Goal: Information Seeking & Learning: Learn about a topic

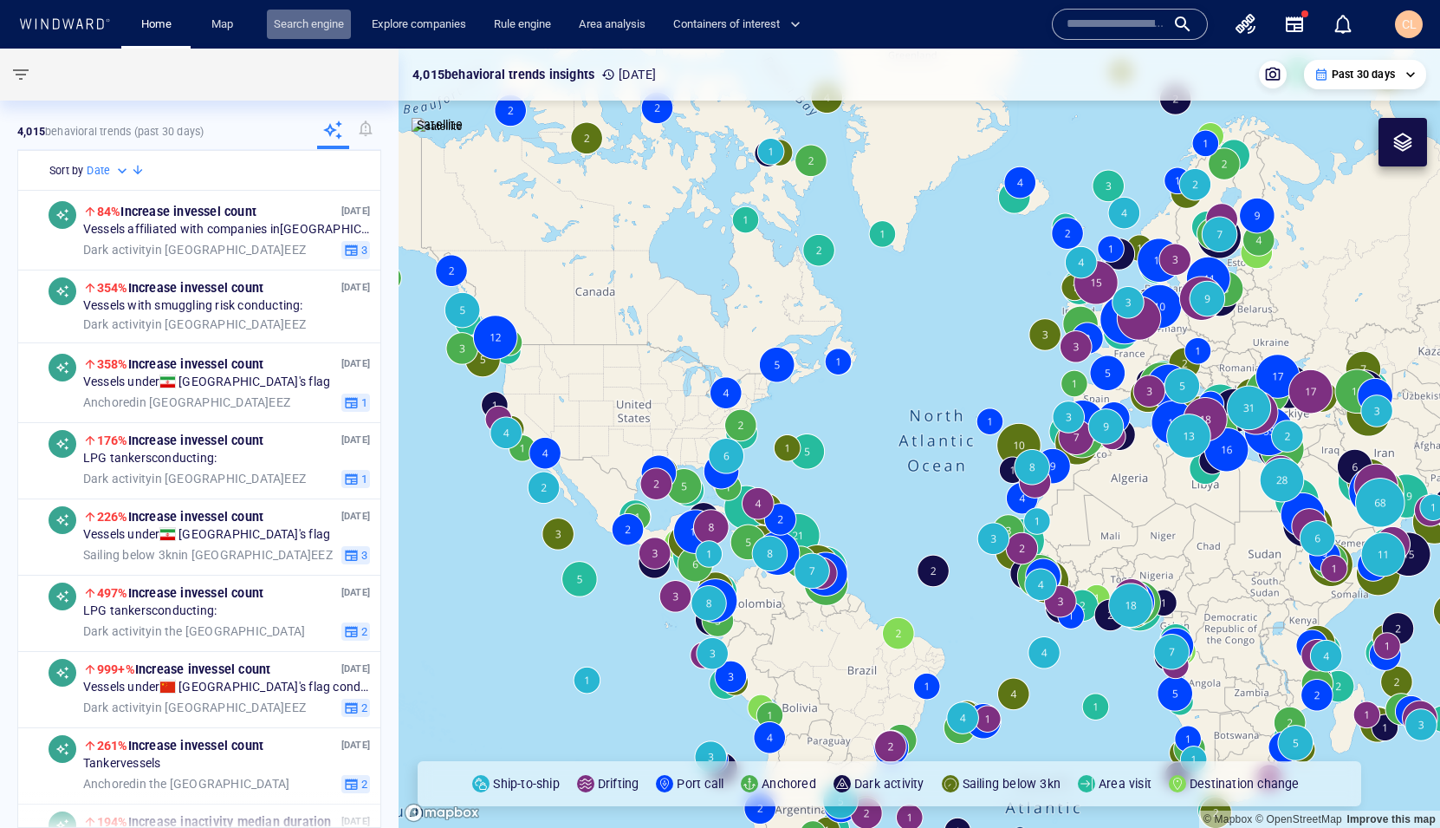
click at [329, 24] on link "Search engine" at bounding box center [309, 25] width 84 height 30
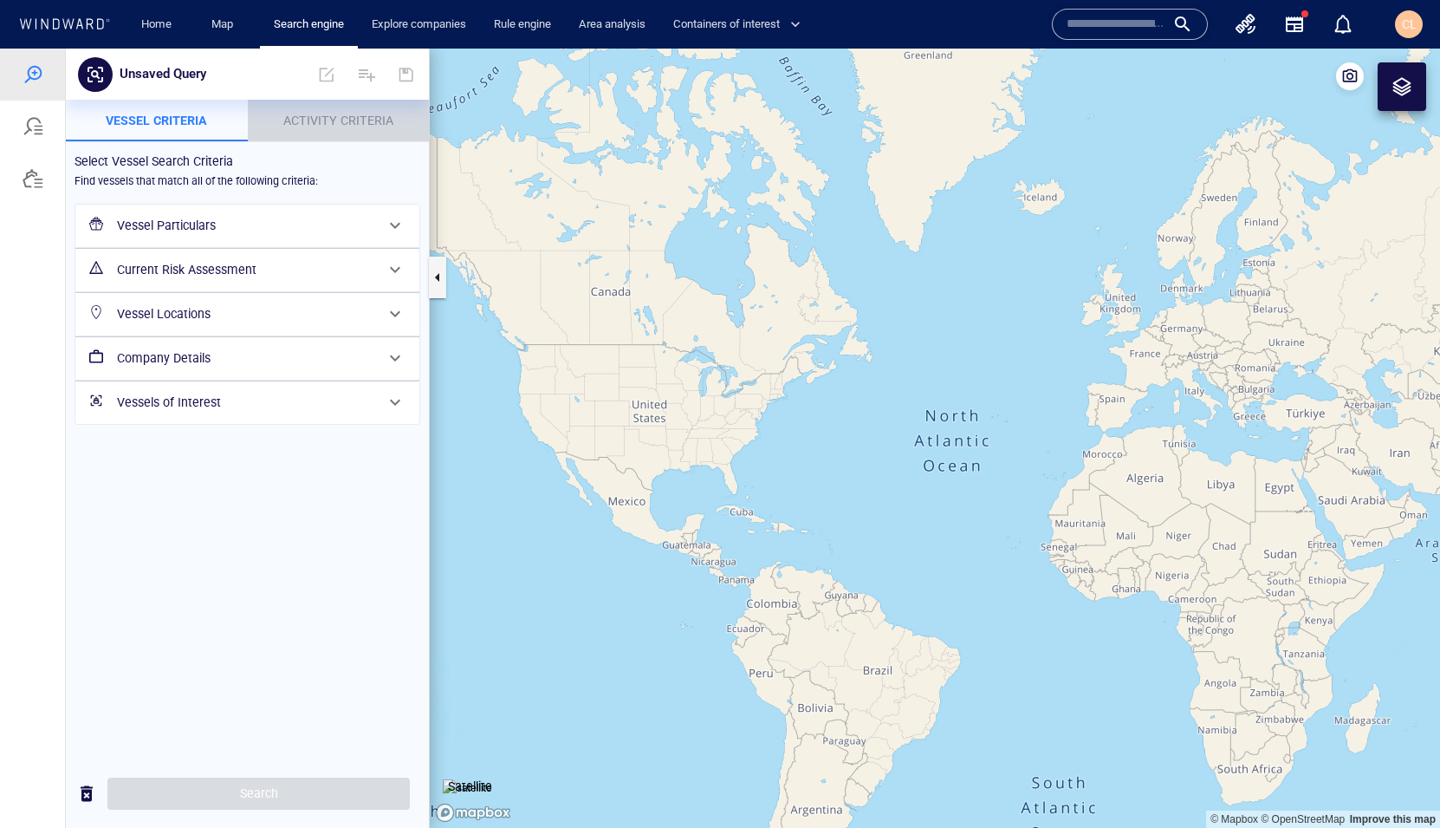
click at [385, 119] on span "Activity Criteria" at bounding box center [338, 121] width 110 height 14
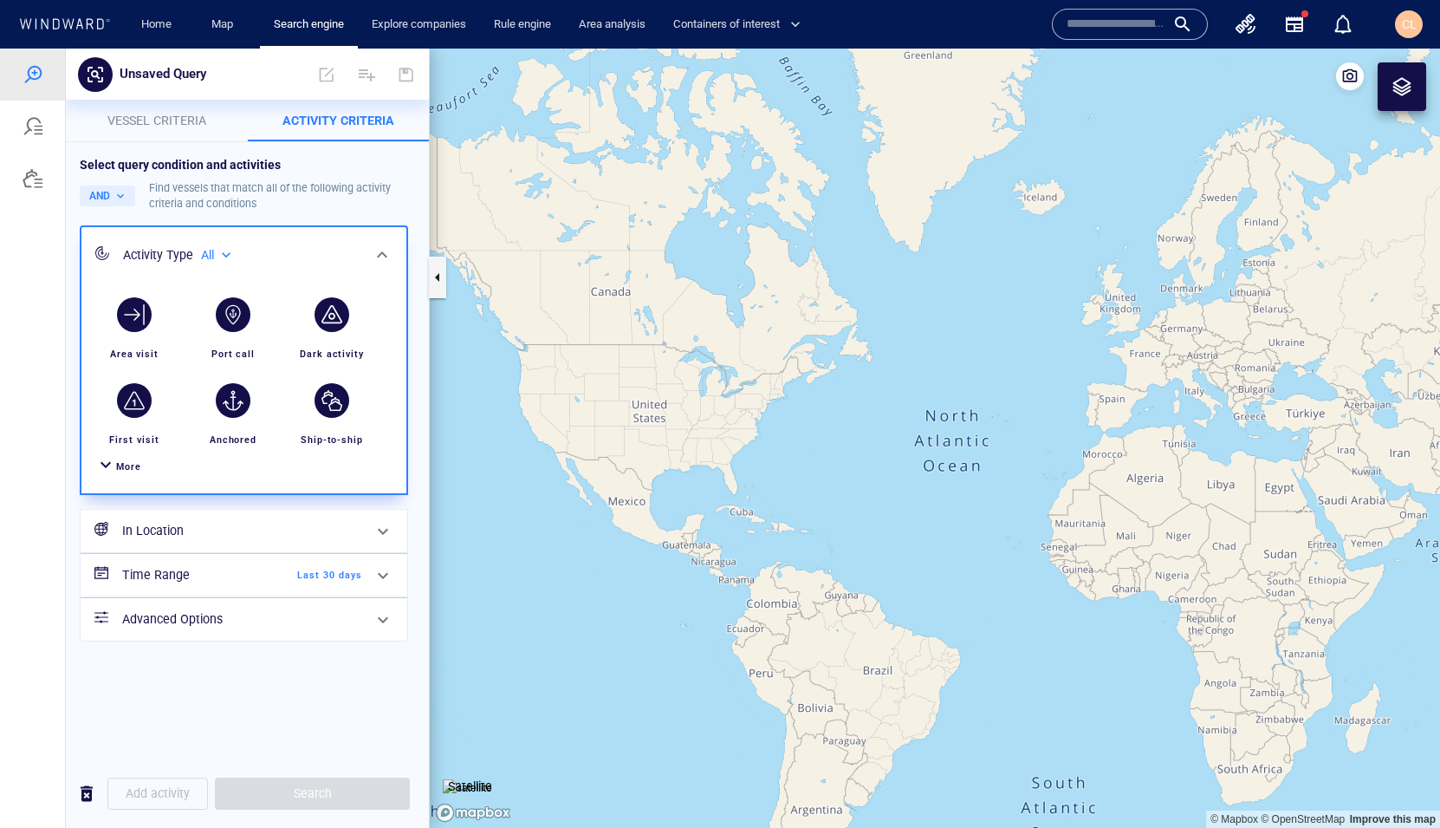
click at [142, 471] on div "More" at bounding box center [244, 467] width 304 height 32
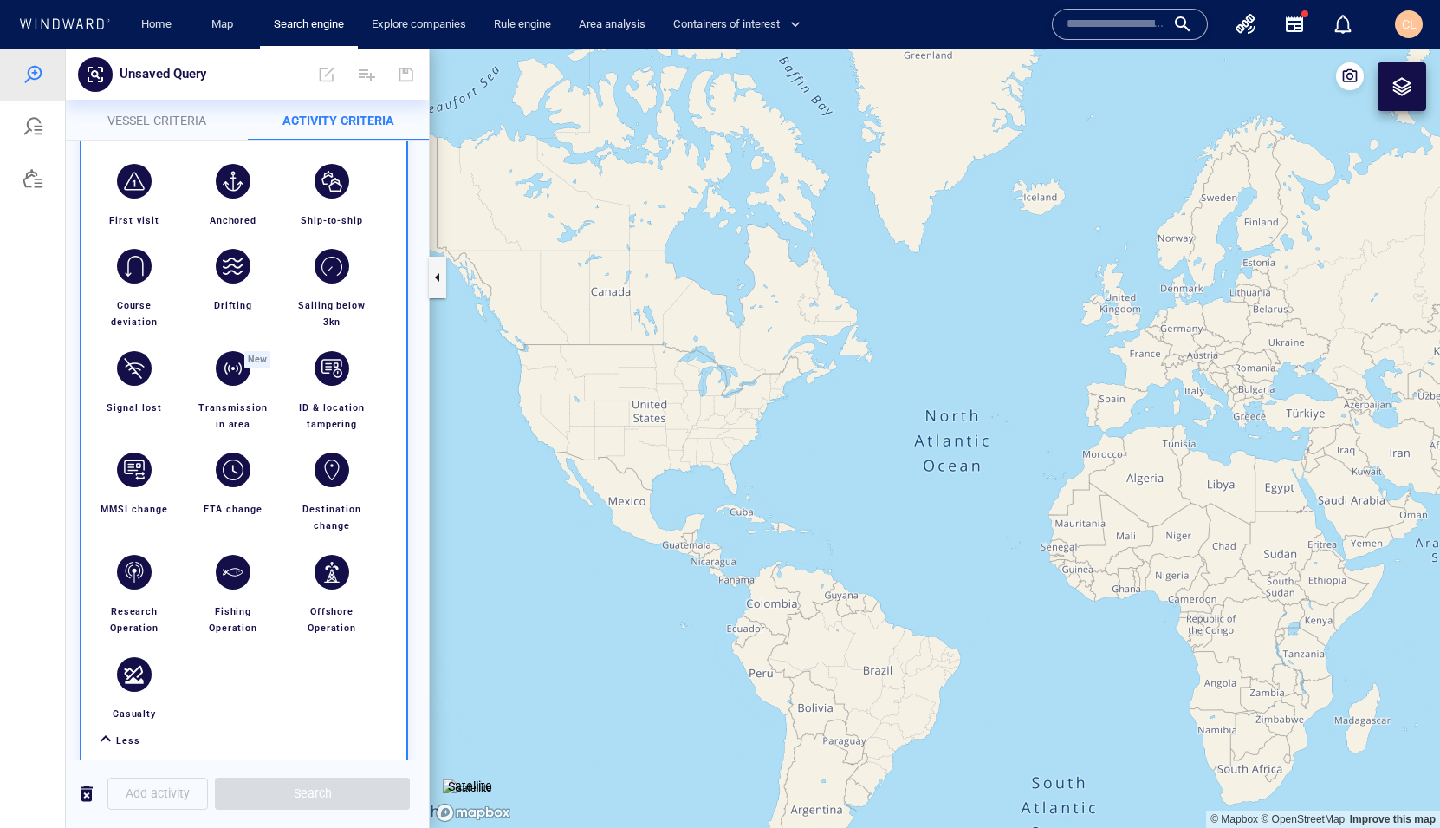
scroll to position [384, 0]
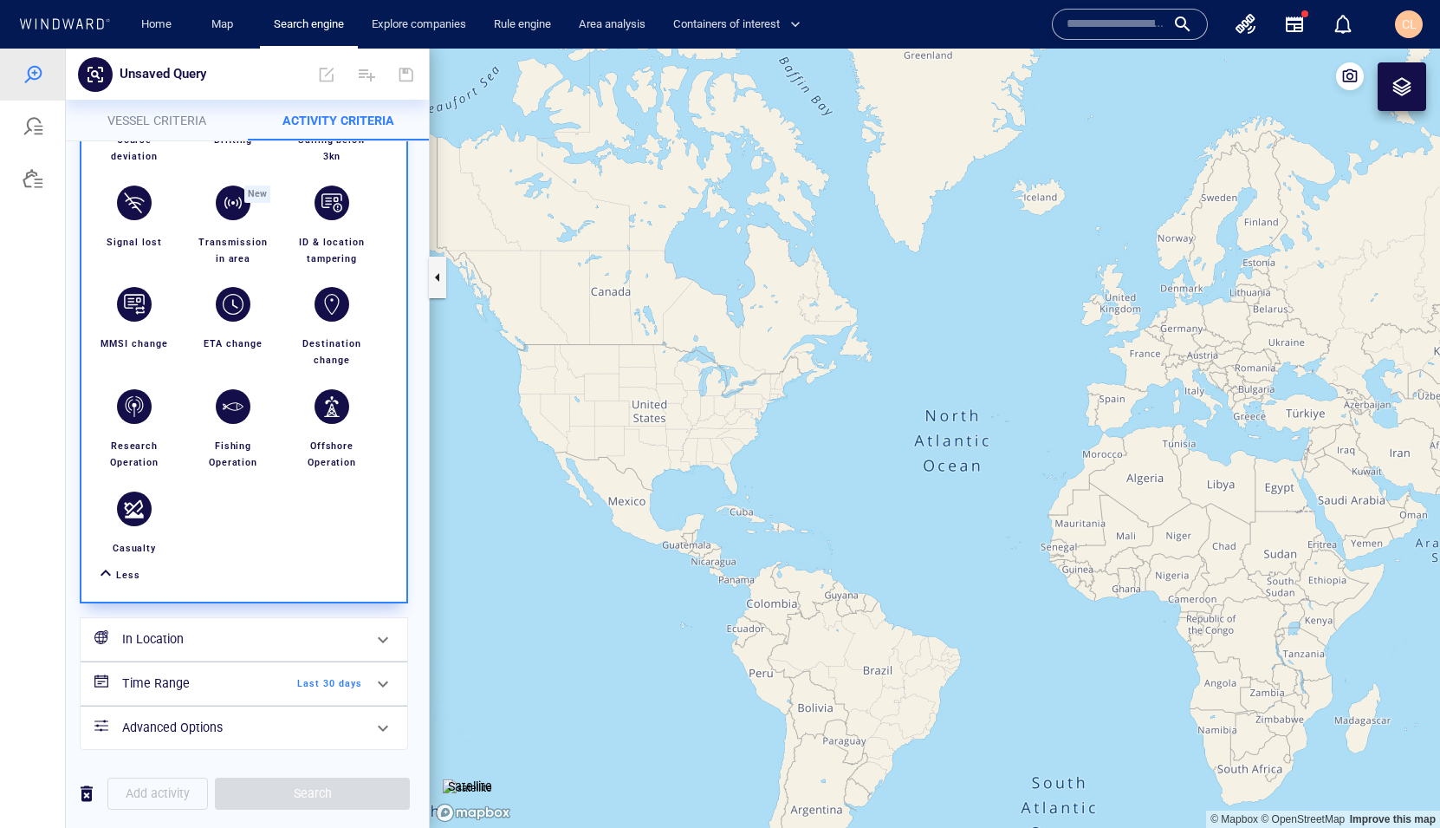
click at [202, 620] on h6 "In Location" at bounding box center [242, 639] width 240 height 22
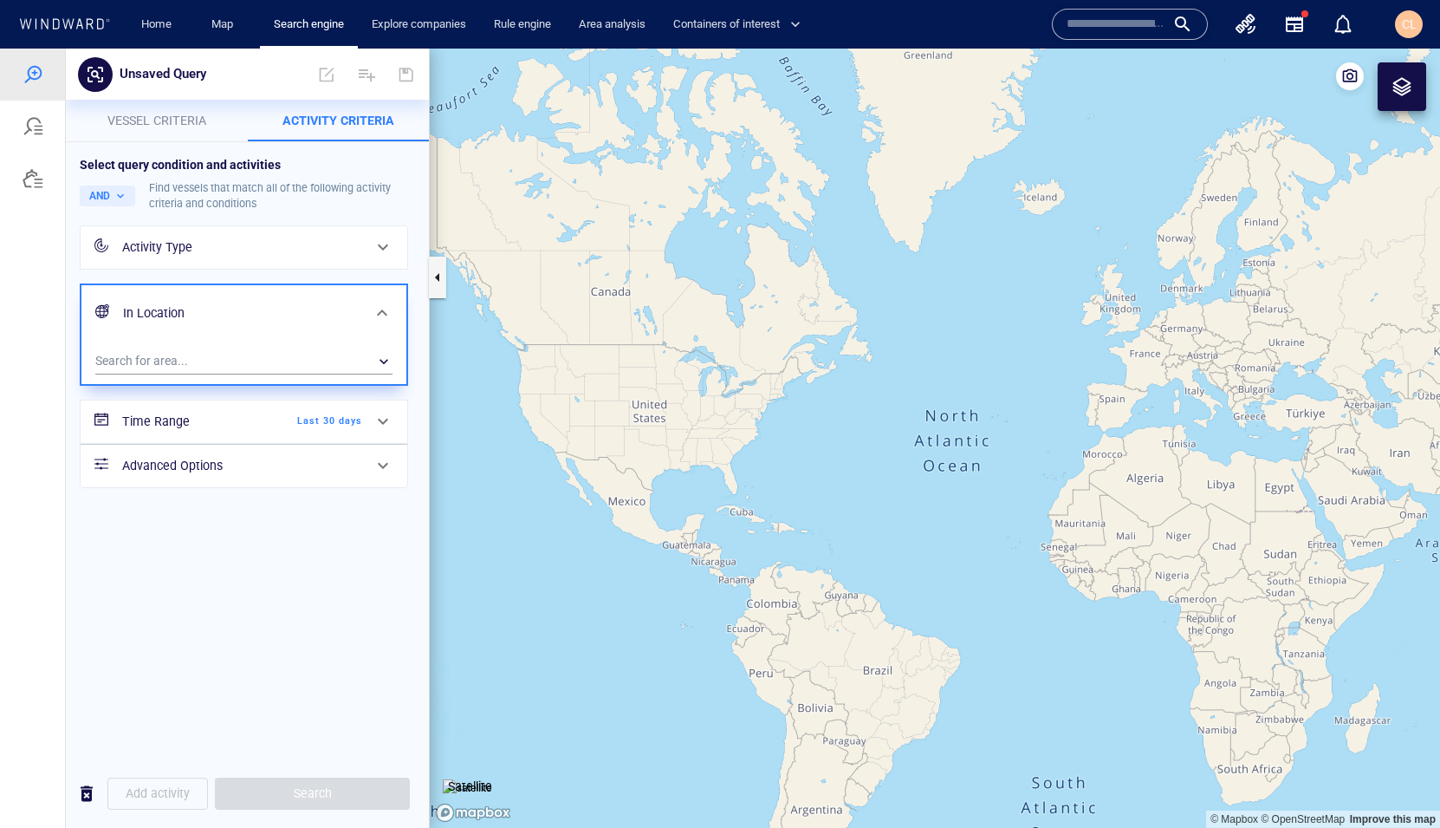
scroll to position [0, 0]
click at [192, 431] on h6 "Time Range" at bounding box center [192, 422] width 140 height 22
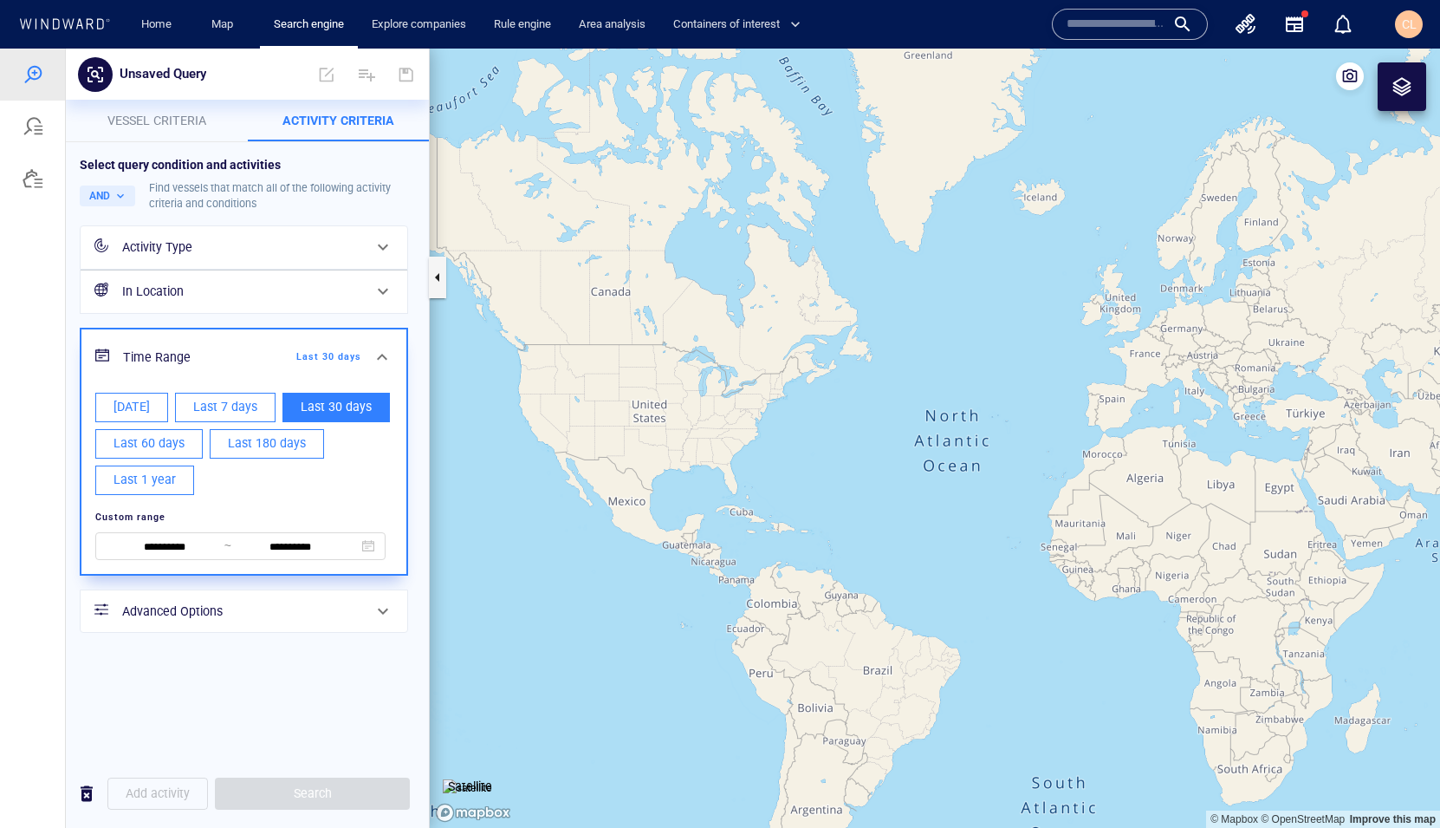
click at [202, 604] on h6 "Advanced Options" at bounding box center [242, 612] width 240 height 22
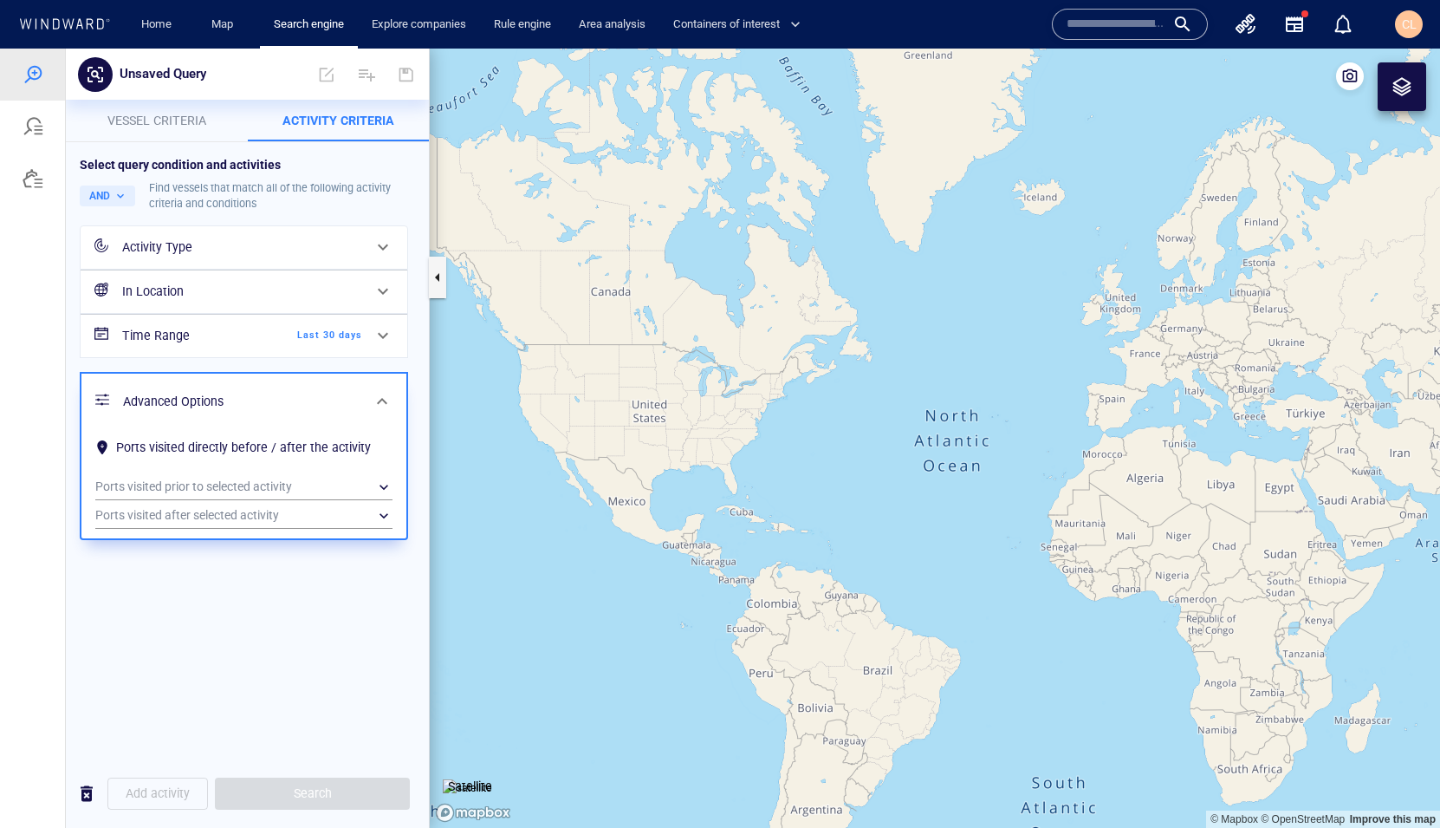
click at [166, 144] on div "Select query condition and activities AND Find vessels that match all of the fo…" at bounding box center [247, 348] width 363 height 412
click at [168, 131] on p "Vessel criteria" at bounding box center [156, 120] width 161 height 21
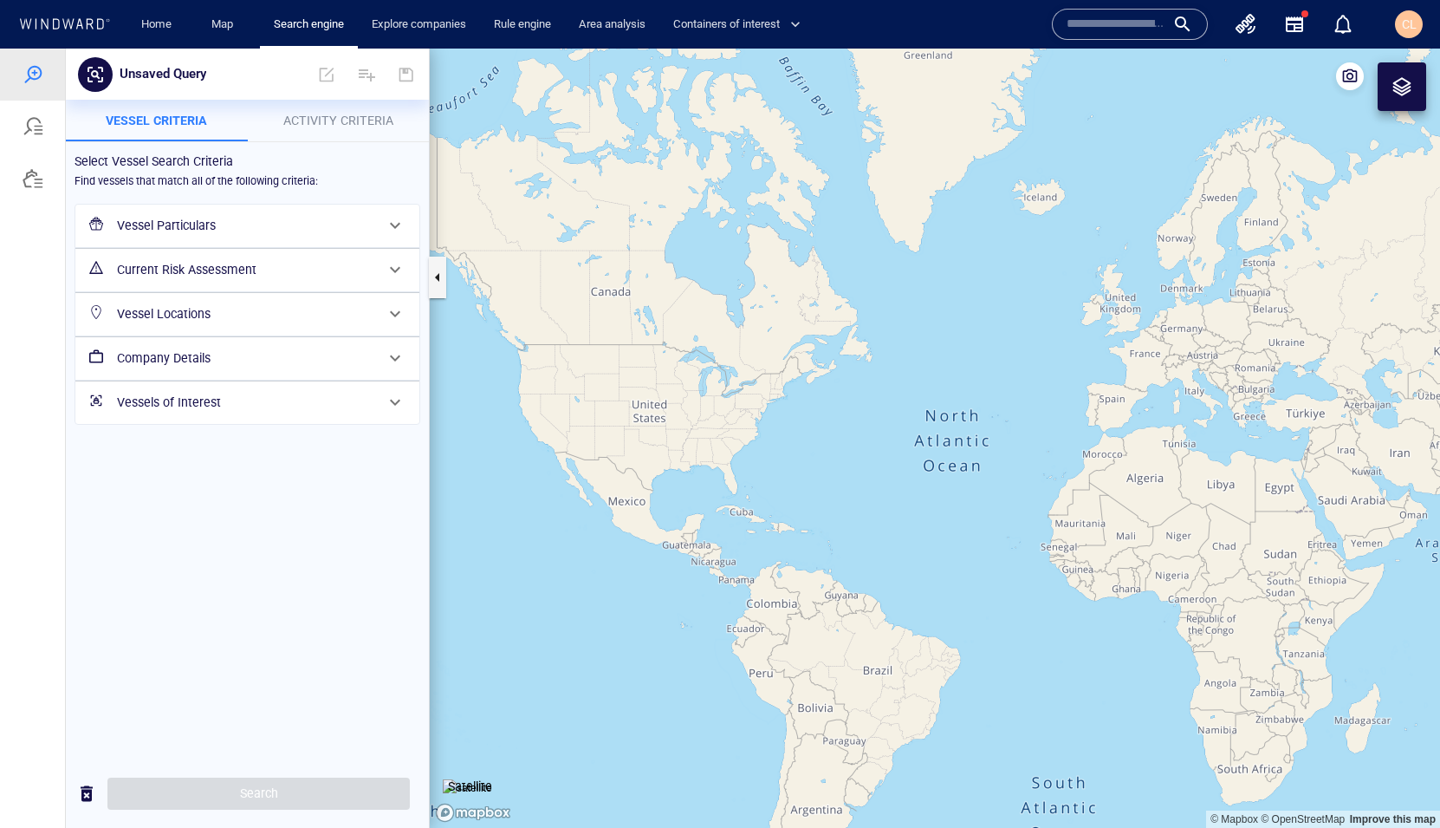
click at [185, 327] on div "Vessel Locations" at bounding box center [245, 314] width 271 height 36
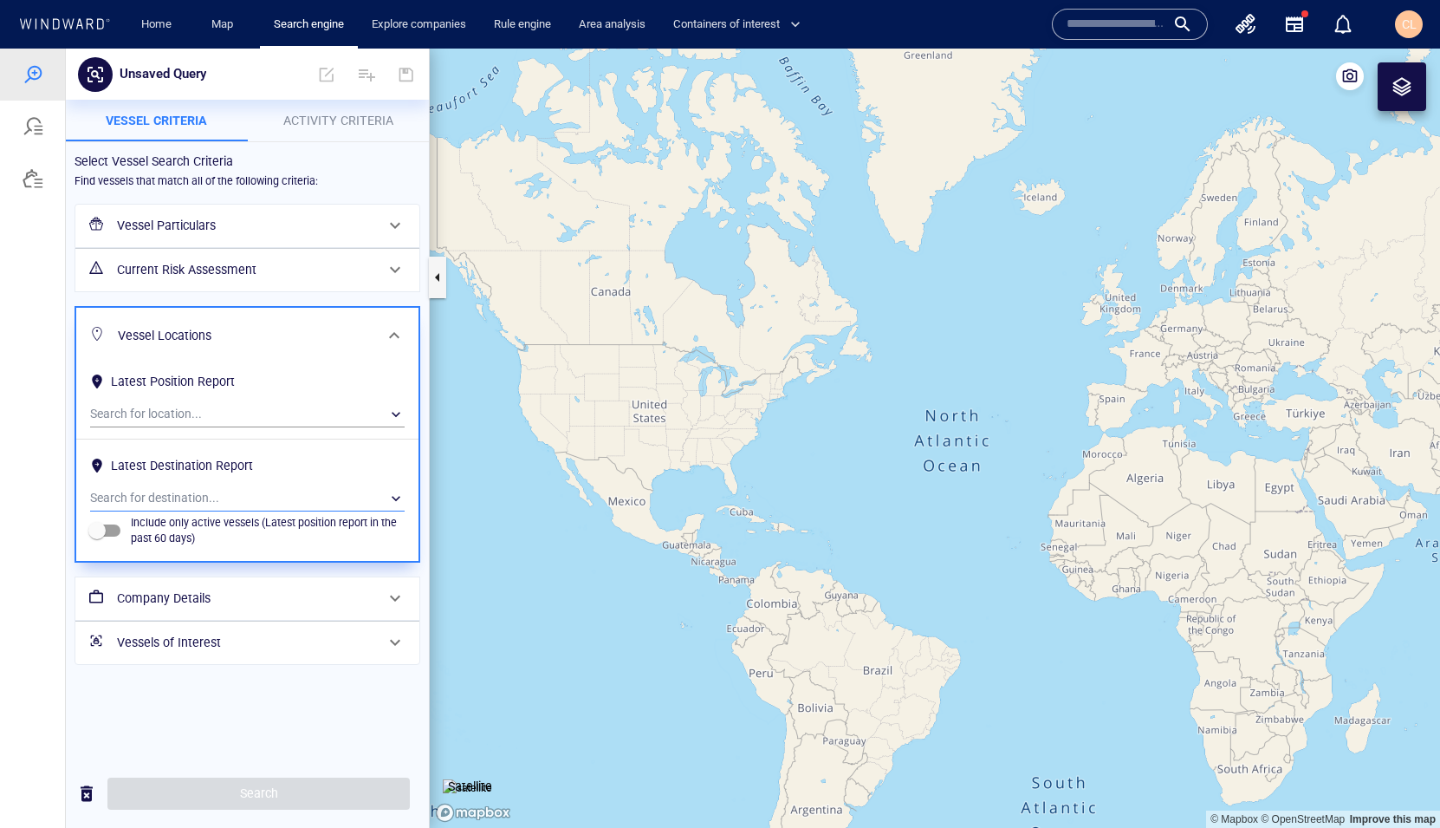
click at [210, 487] on div "​" at bounding box center [247, 498] width 315 height 26
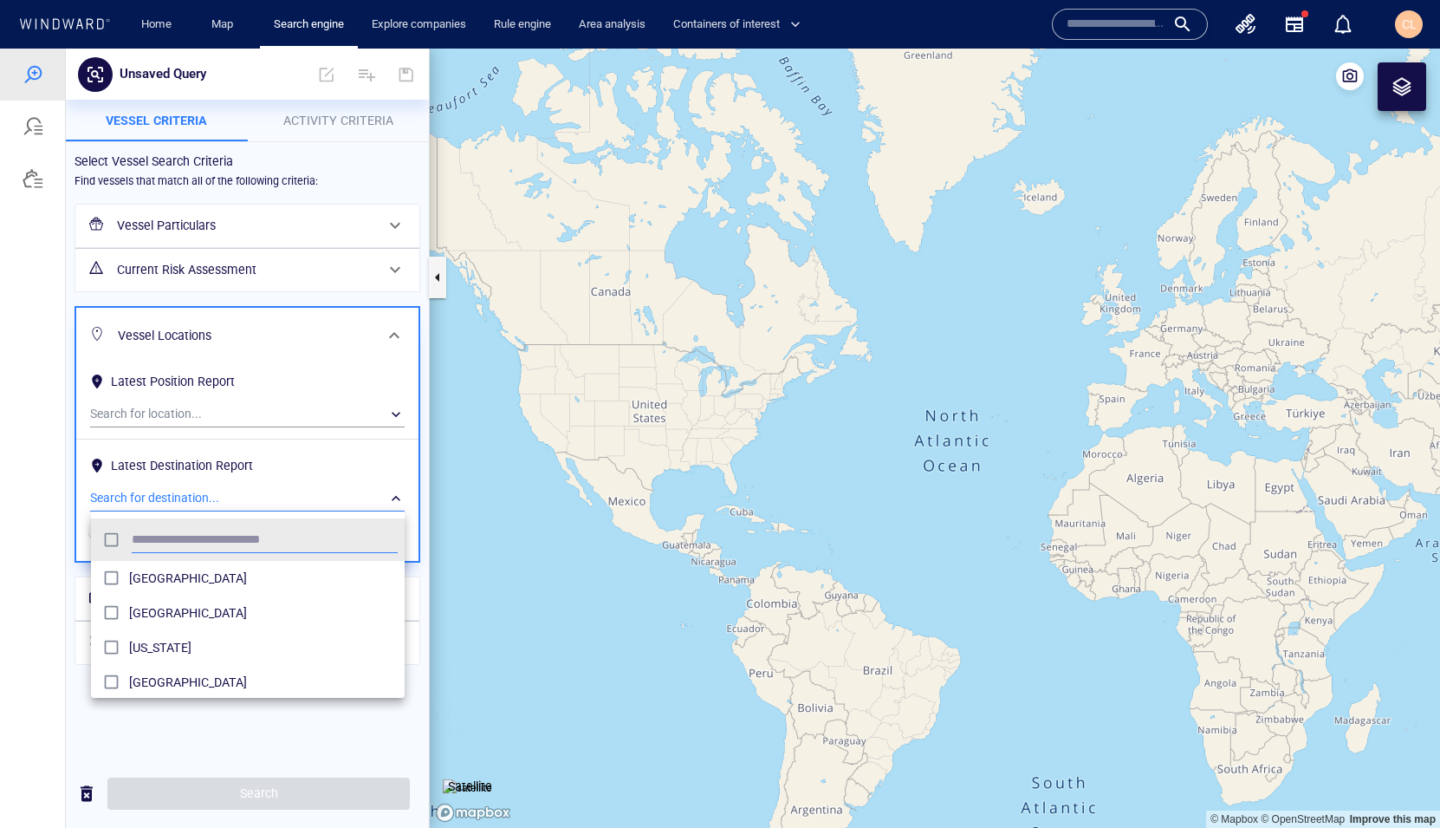
scroll to position [172, 314]
type input "**"
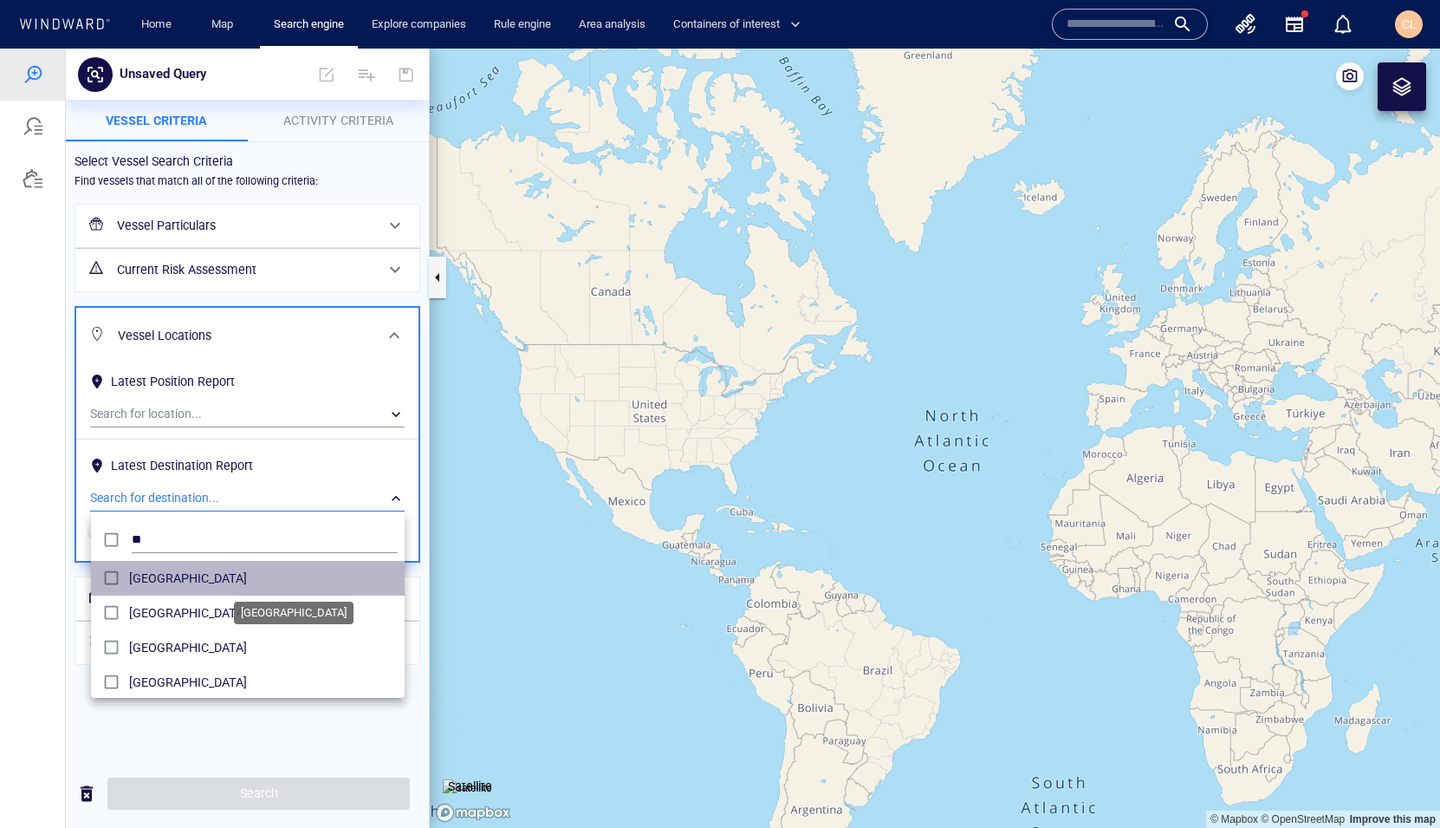
drag, startPoint x: 183, startPoint y: 582, endPoint x: 193, endPoint y: 567, distance: 18.0
click at [185, 579] on span "Australia" at bounding box center [263, 578] width 269 height 21
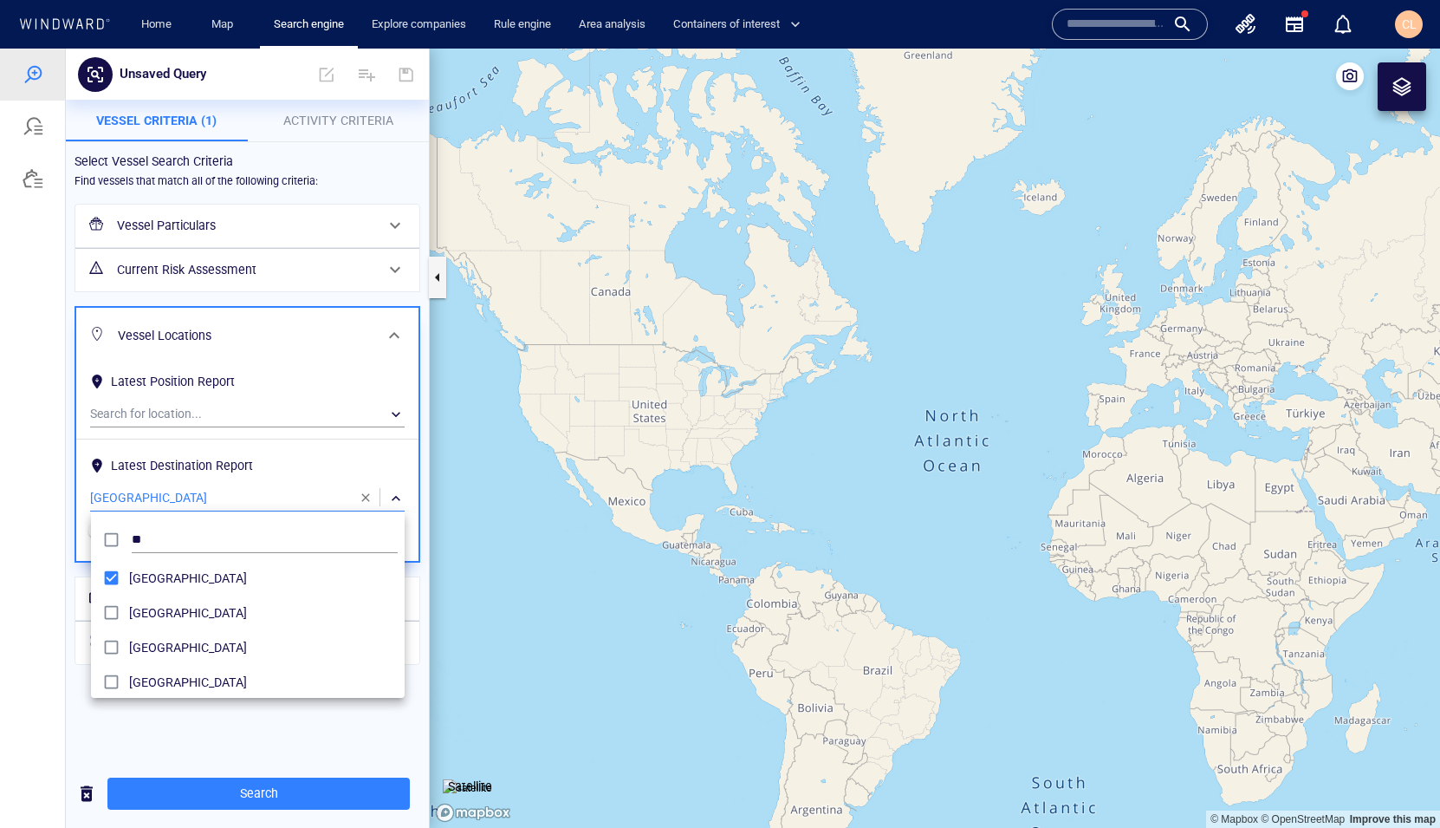
click at [168, 236] on div at bounding box center [720, 438] width 1440 height 779
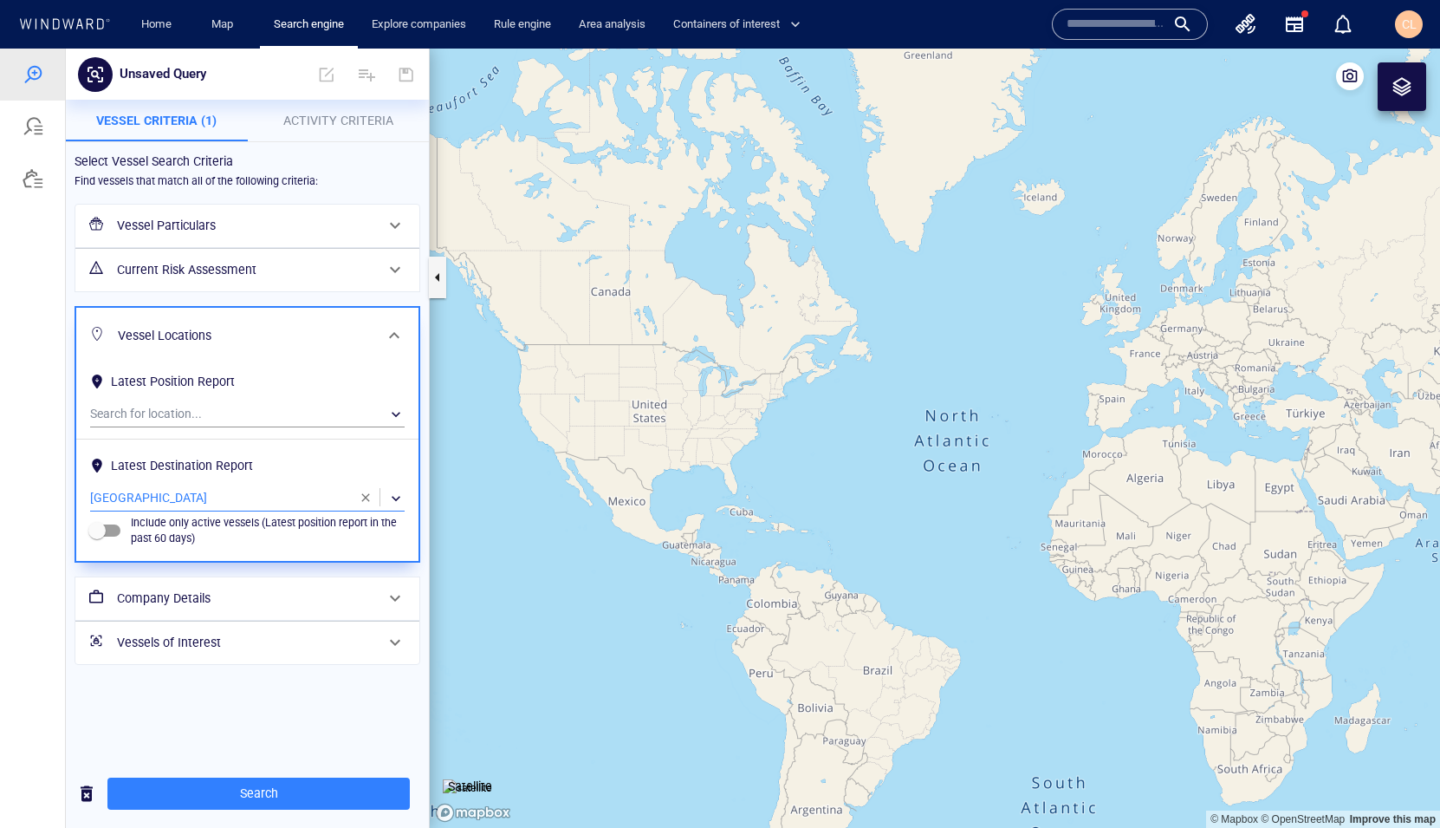
click at [161, 224] on h6 "Vessel Particulars" at bounding box center [245, 226] width 257 height 22
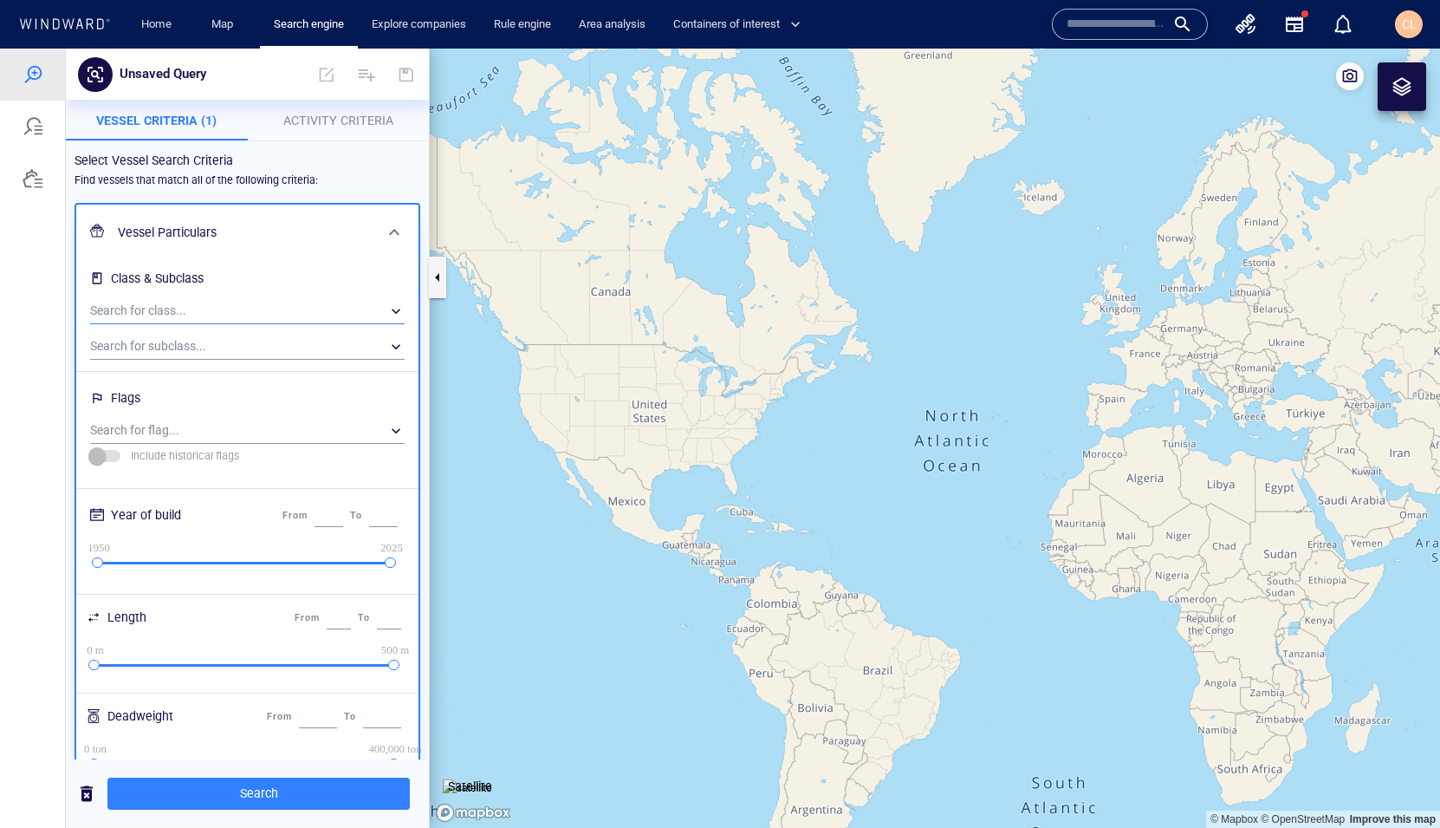
click at [191, 307] on div "​" at bounding box center [247, 311] width 315 height 26
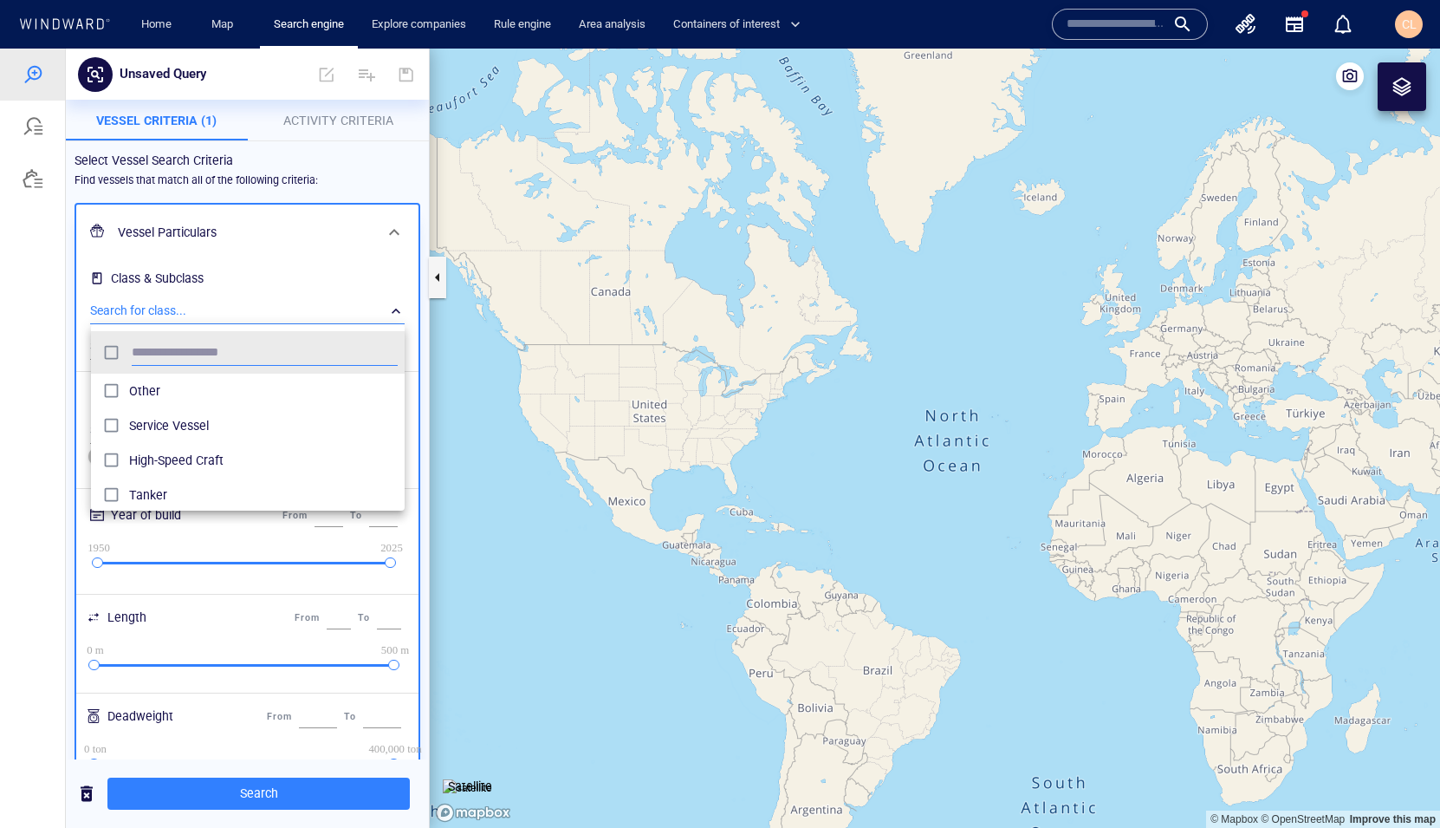
scroll to position [172, 314]
type input "****"
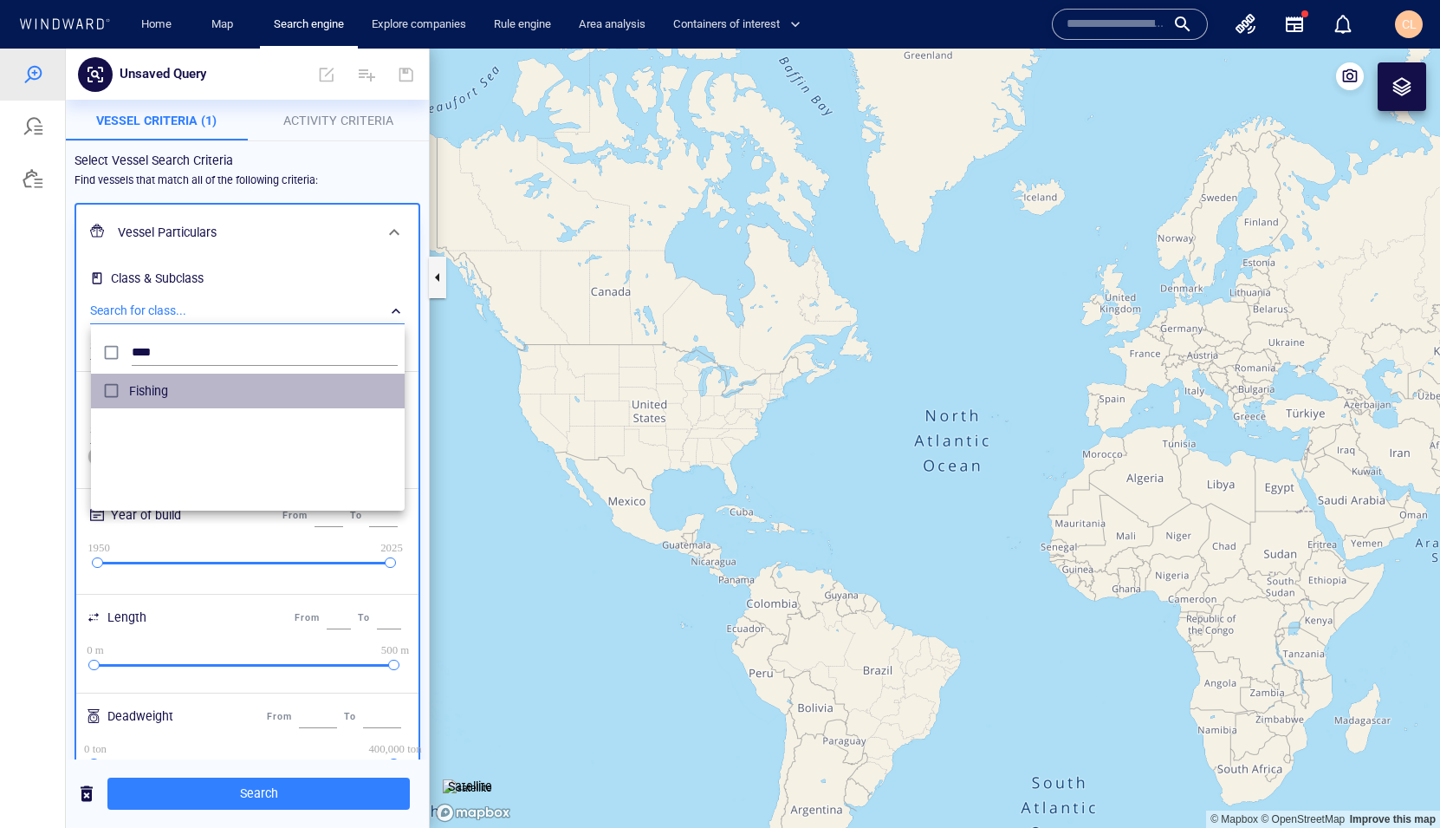
click at [163, 392] on span "Fishing" at bounding box center [263, 390] width 269 height 21
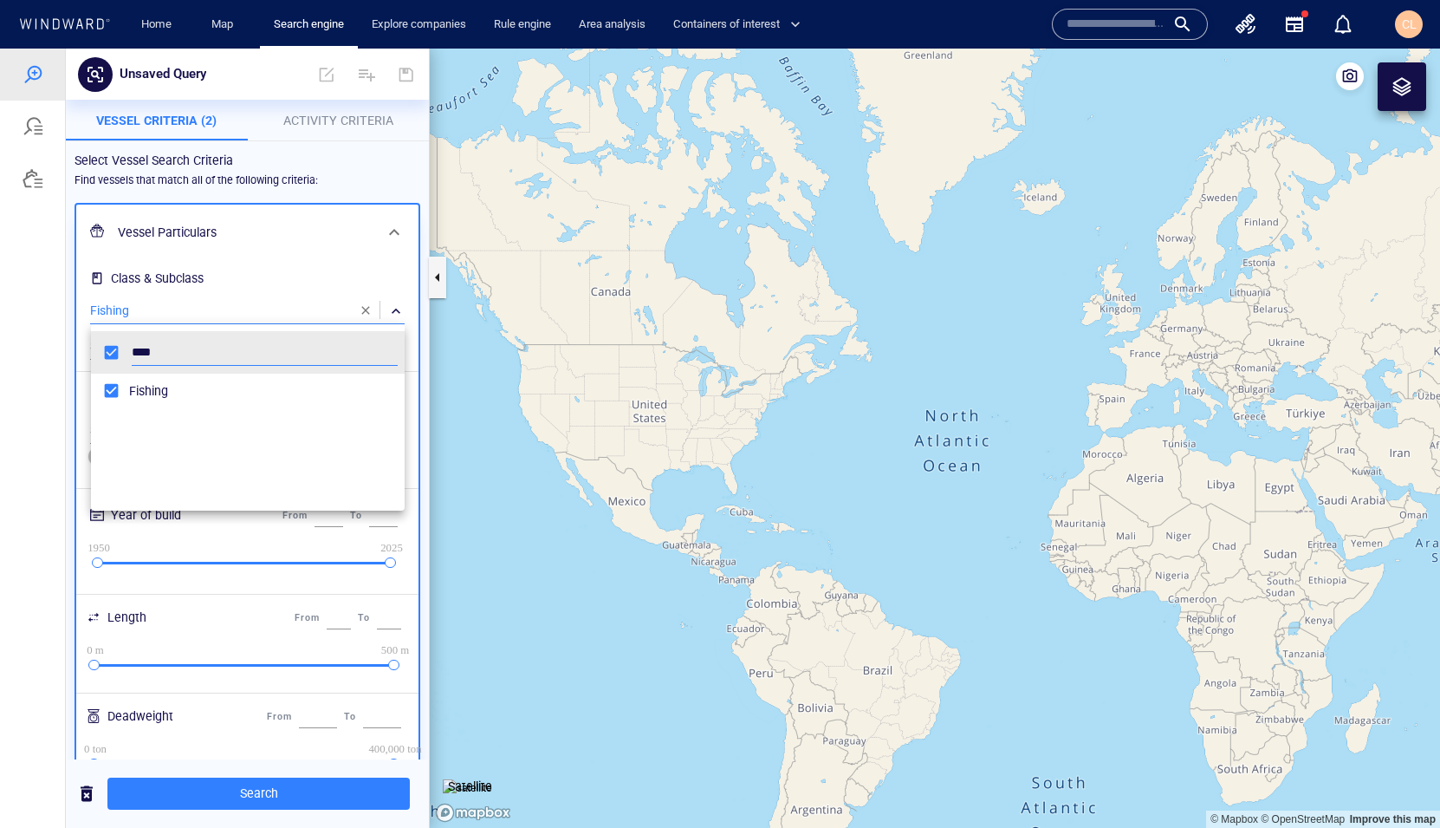
click at [338, 620] on div at bounding box center [720, 438] width 1440 height 779
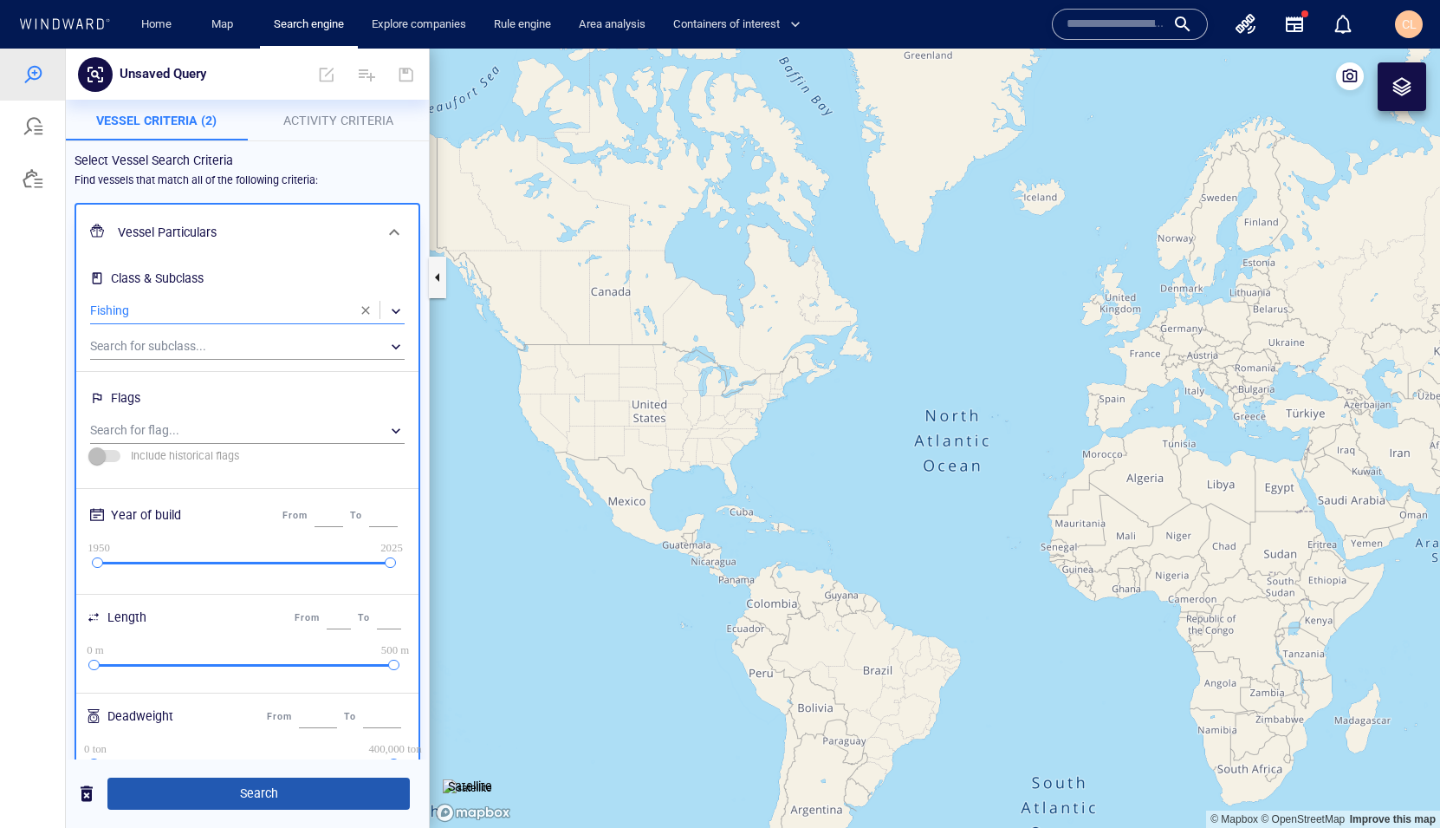
click at [325, 620] on span "Search" at bounding box center [258, 794] width 275 height 22
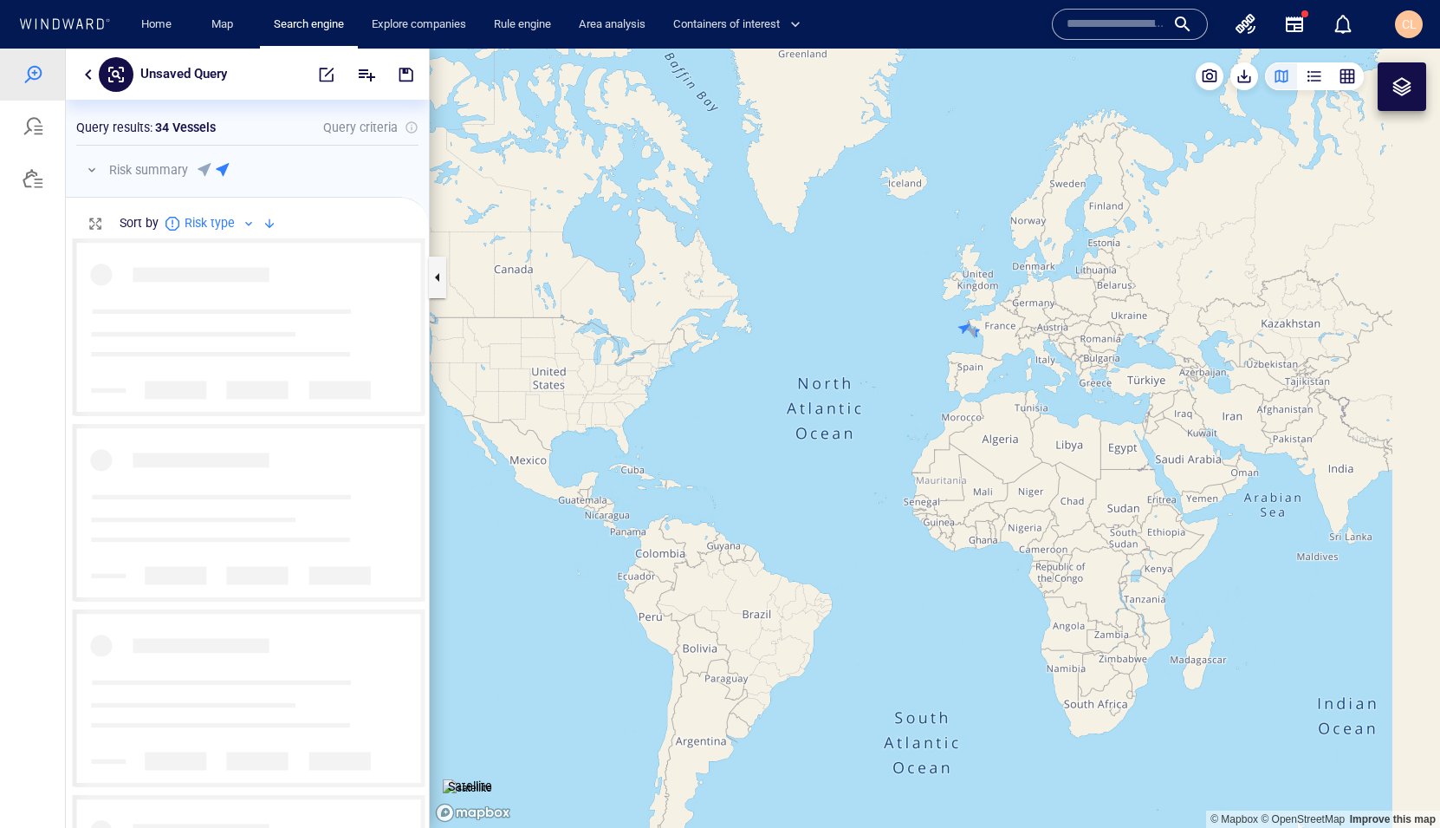
scroll to position [589, 363]
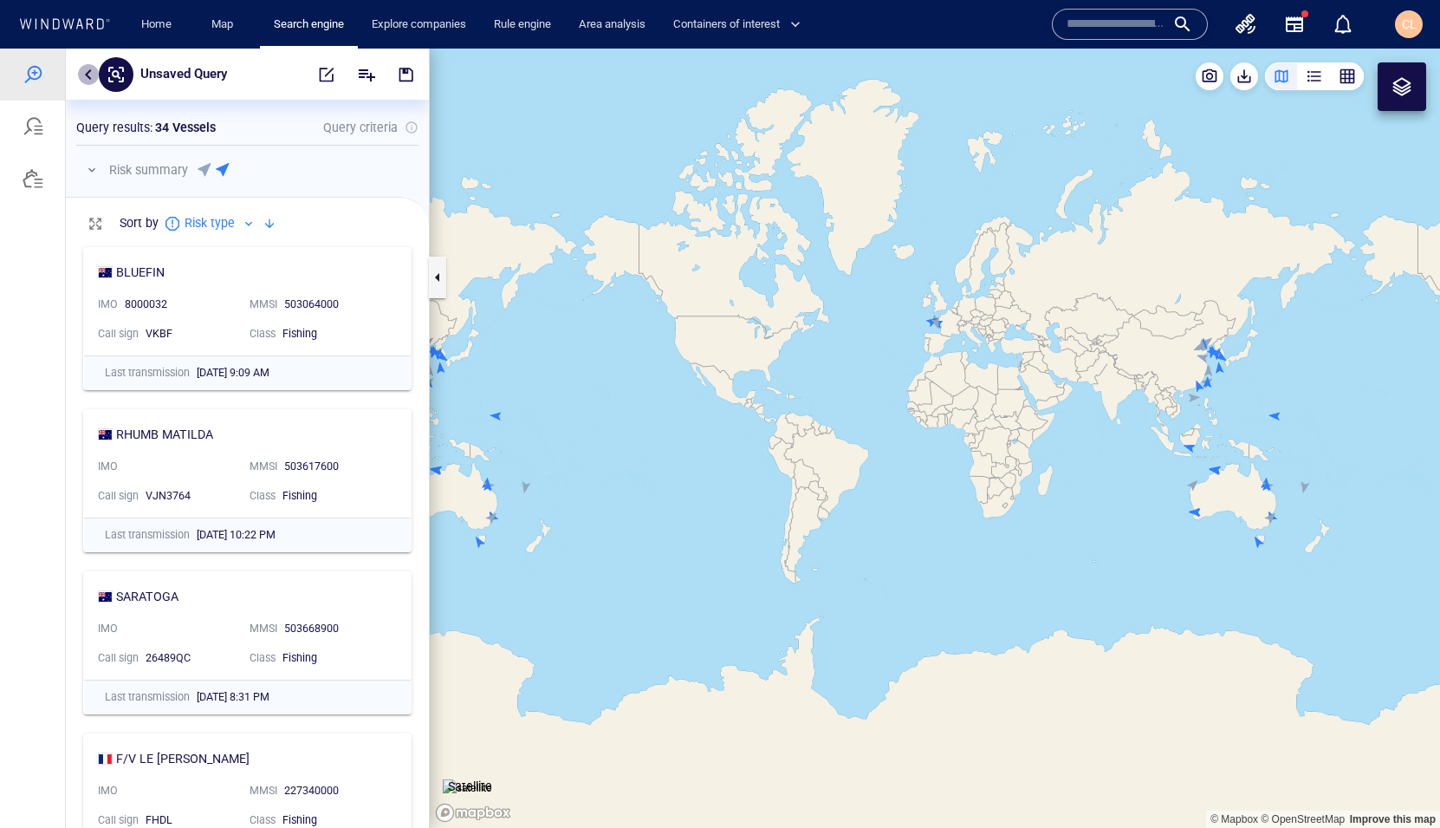
click at [91, 78] on button "button" at bounding box center [88, 74] width 21 height 21
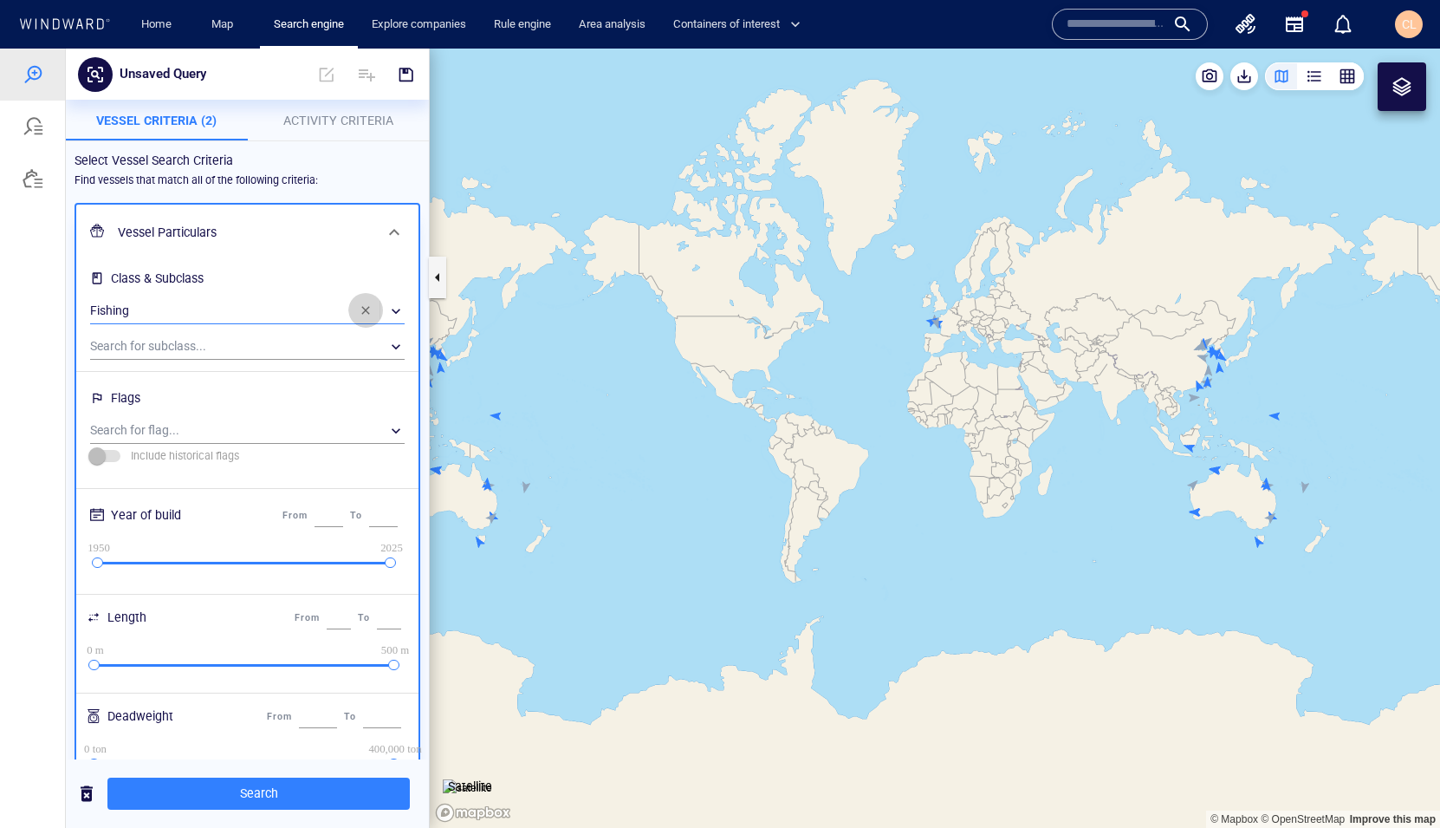
click at [361, 311] on span "button" at bounding box center [366, 310] width 14 height 14
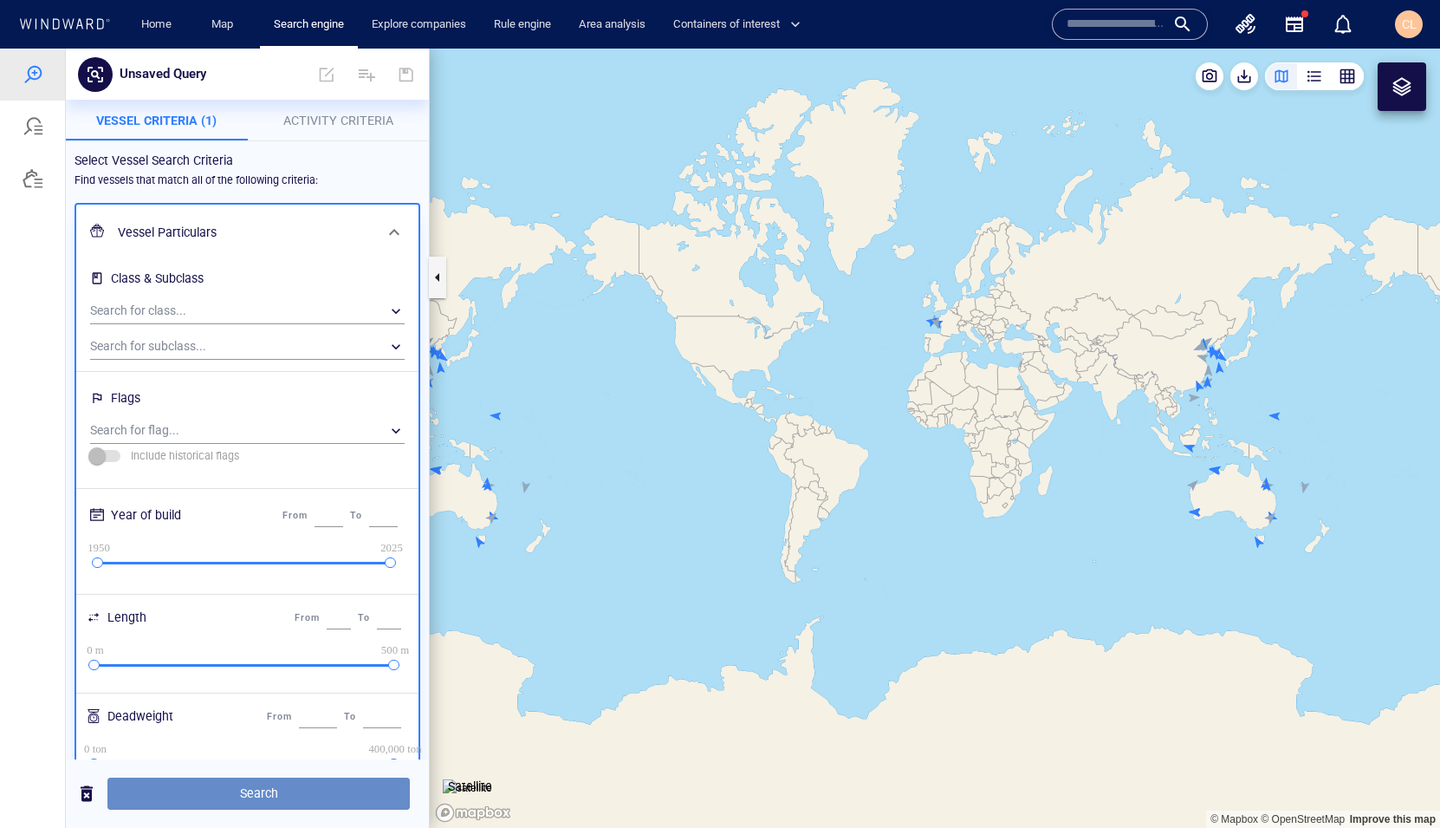
click at [332, 620] on span "Search" at bounding box center [258, 794] width 275 height 22
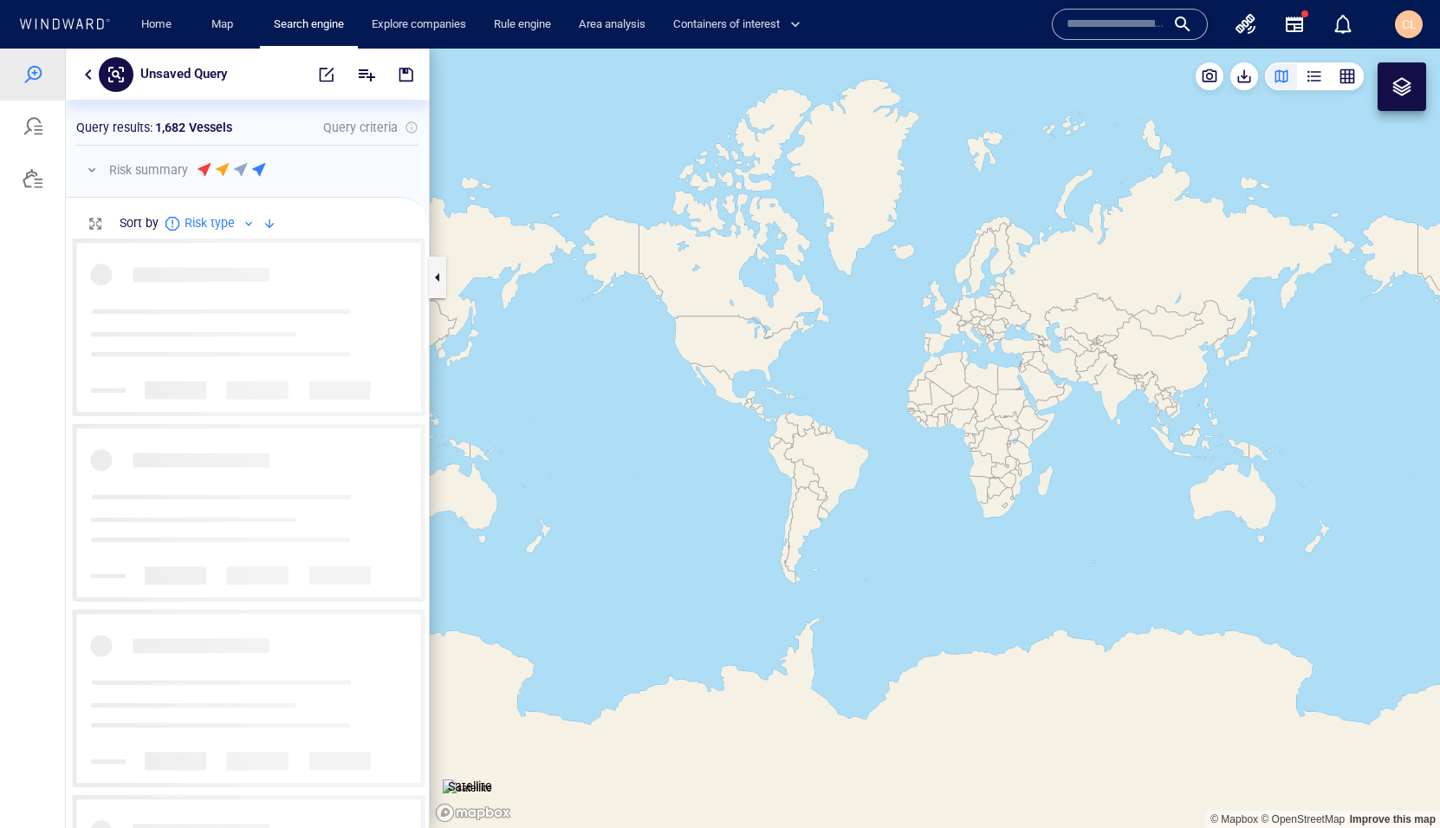
scroll to position [589, 363]
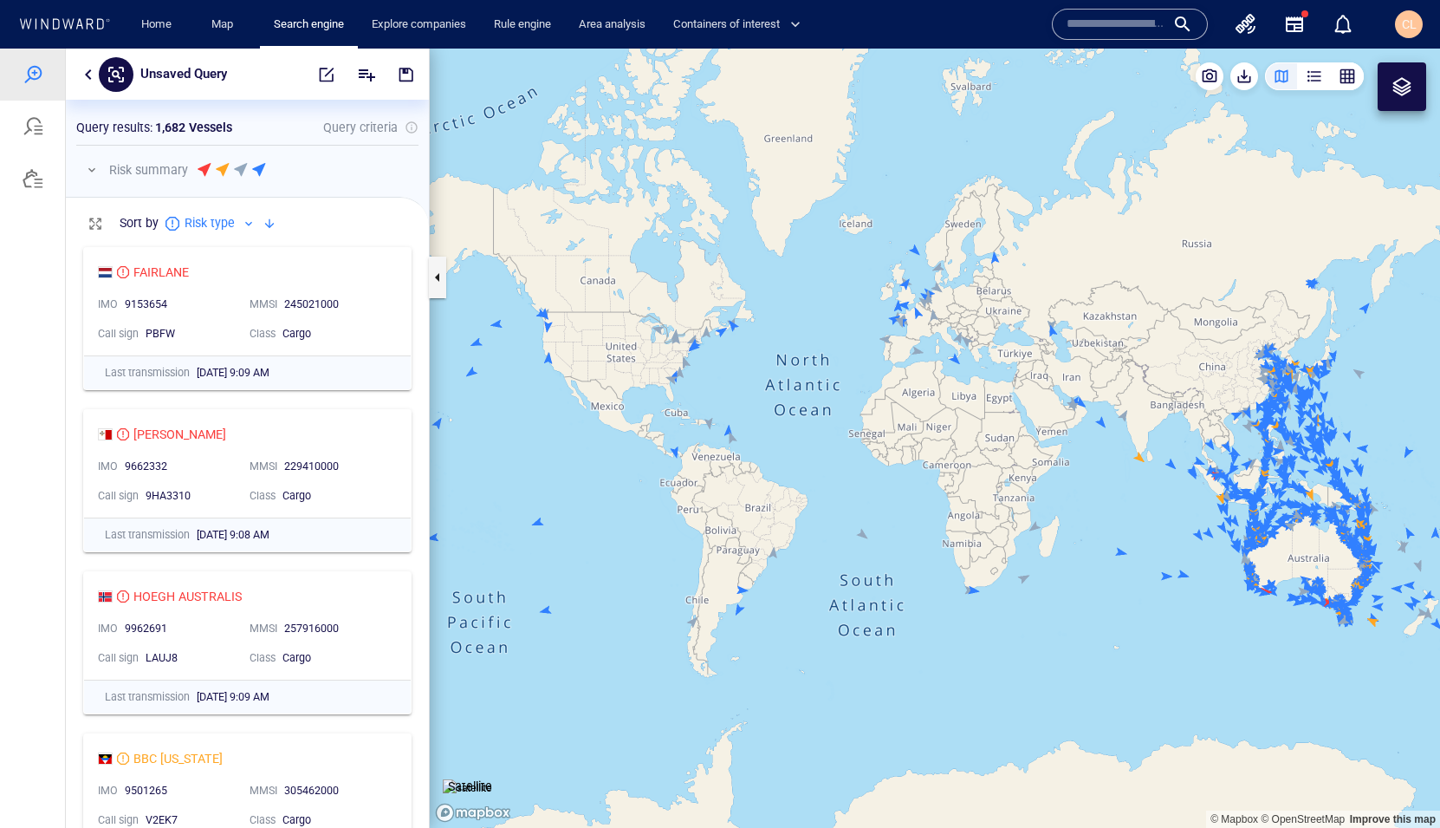
drag, startPoint x: 1086, startPoint y: 517, endPoint x: 686, endPoint y: 473, distance: 402.7
click at [685, 473] on canvas "Map" at bounding box center [935, 438] width 1011 height 779
drag, startPoint x: 972, startPoint y: 484, endPoint x: 888, endPoint y: 478, distance: 84.2
click at [888, 478] on canvas "Map" at bounding box center [935, 438] width 1011 height 779
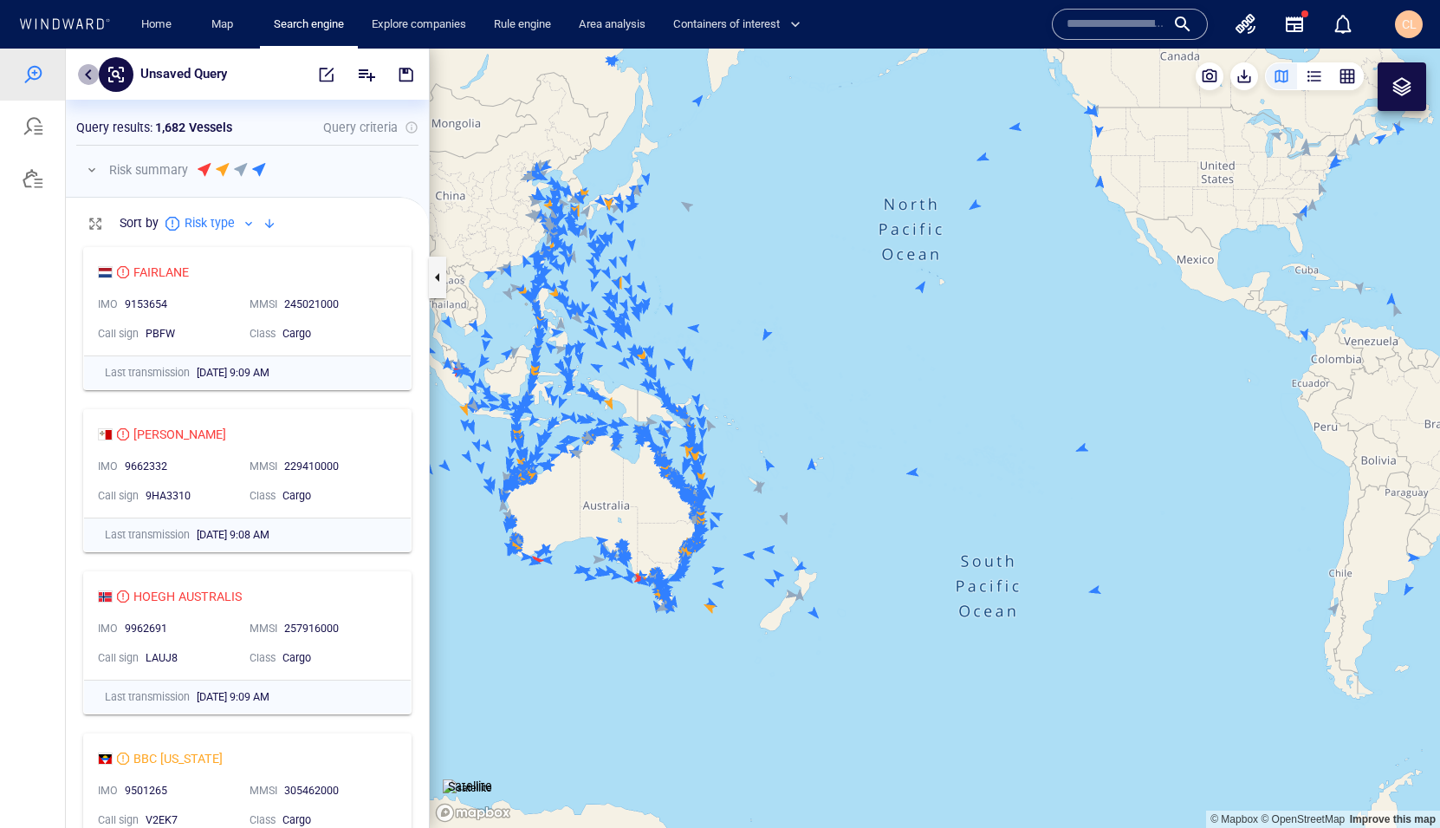
click at [85, 80] on button "button" at bounding box center [88, 74] width 21 height 21
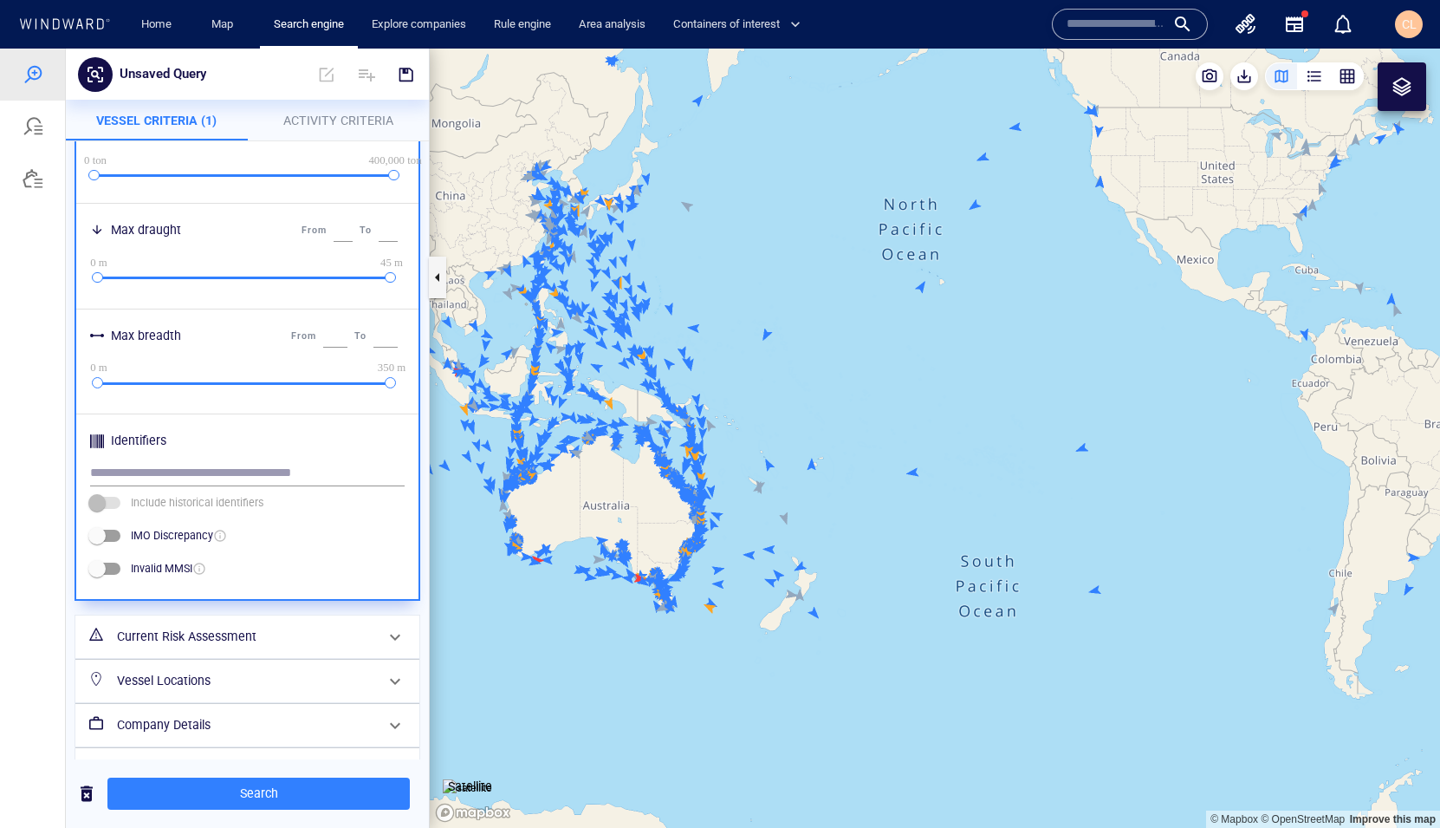
scroll to position [630, 0]
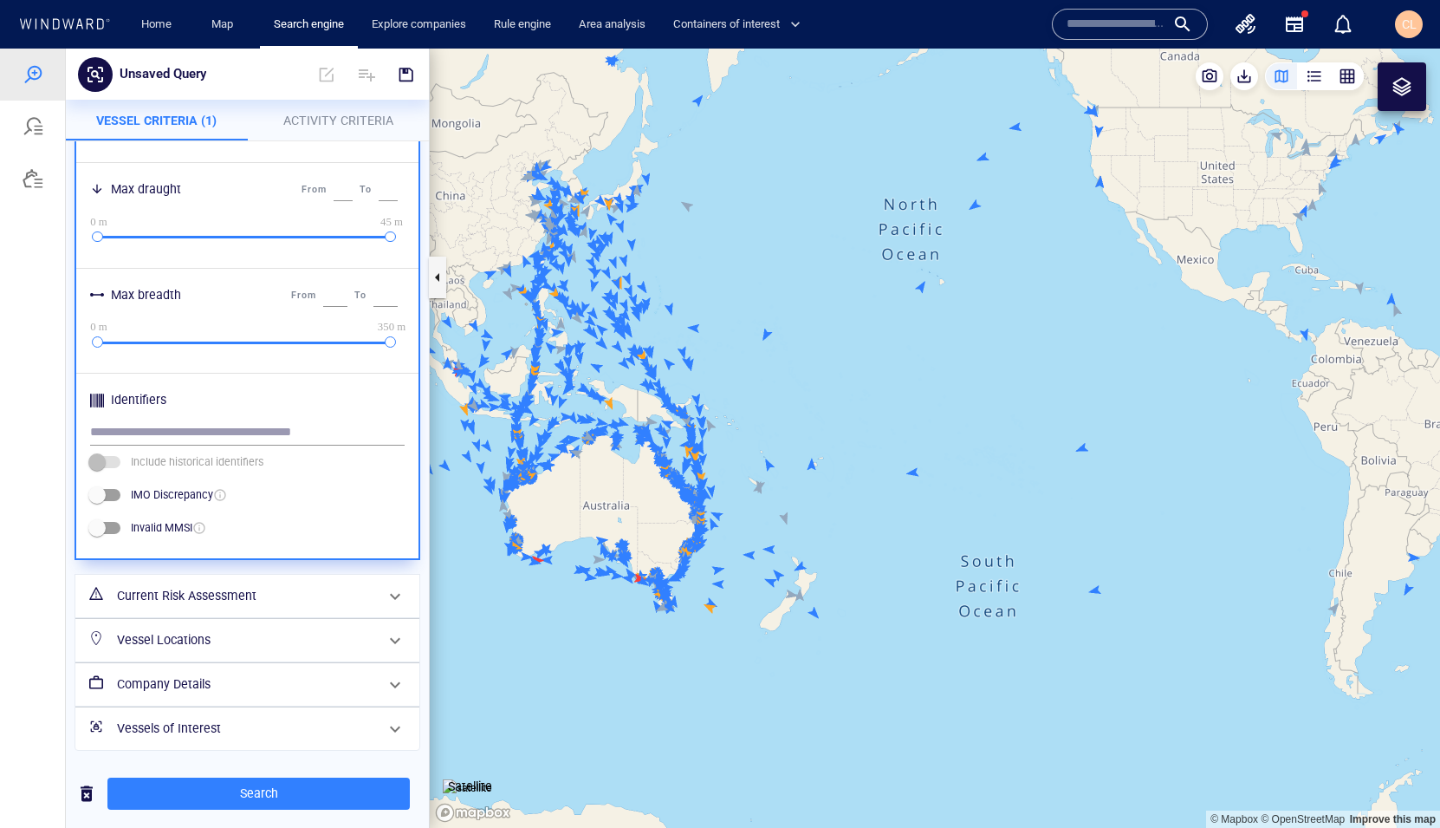
click at [318, 611] on div "Current Risk Assessment" at bounding box center [245, 596] width 271 height 36
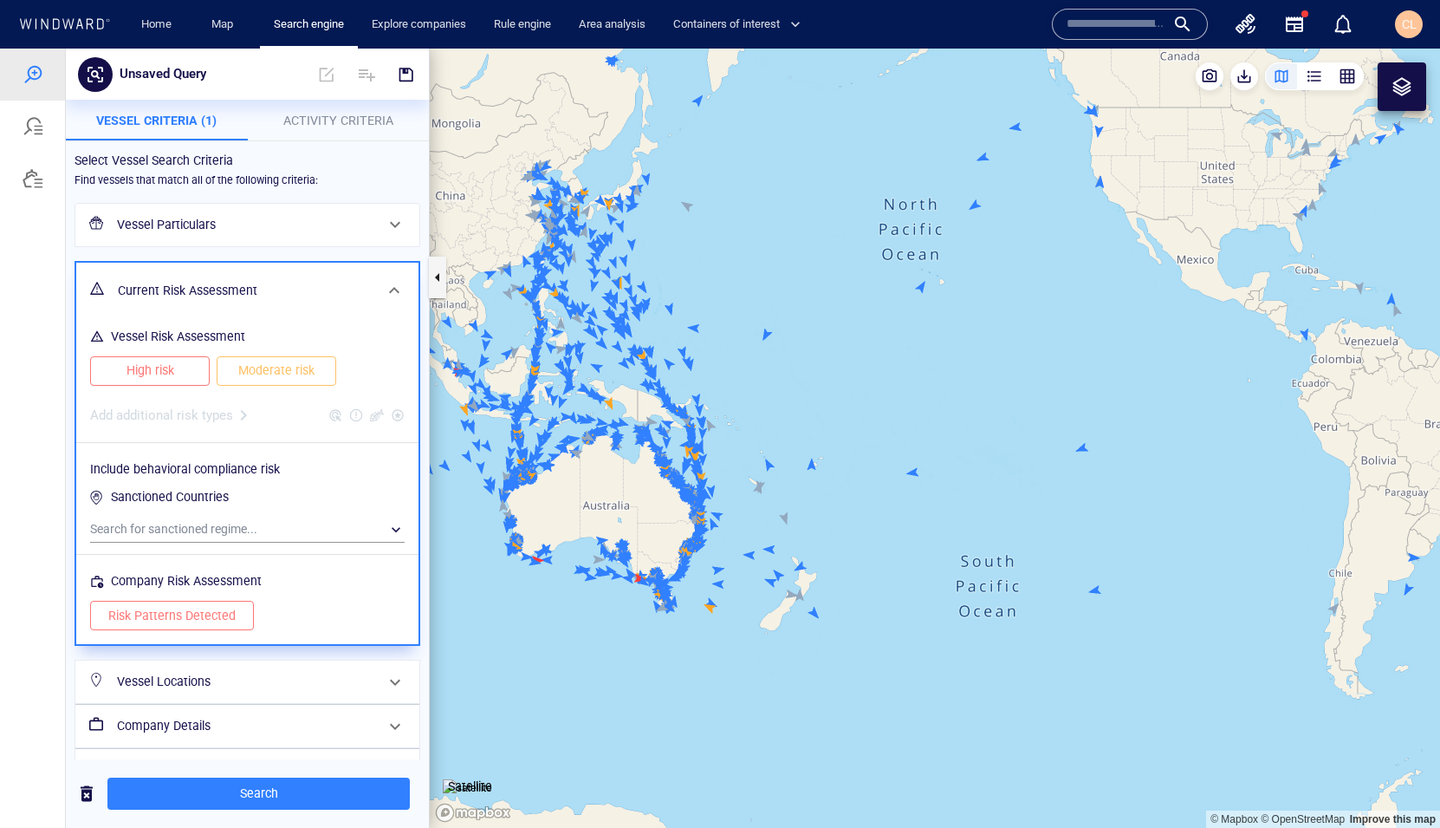
click at [288, 620] on h6 "Vessel Locations" at bounding box center [245, 682] width 257 height 22
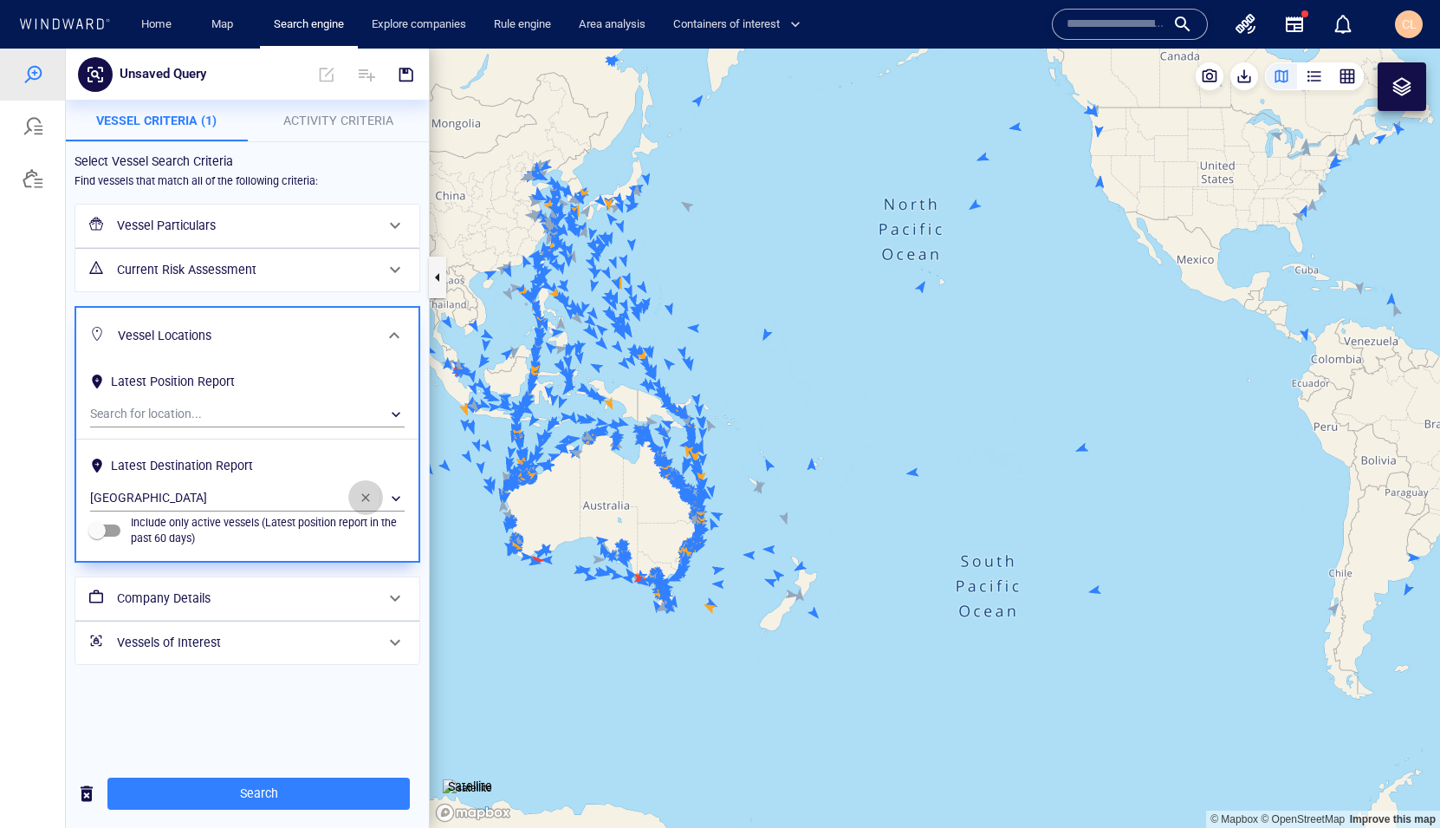
click at [368, 491] on span "button" at bounding box center [366, 498] width 14 height 14
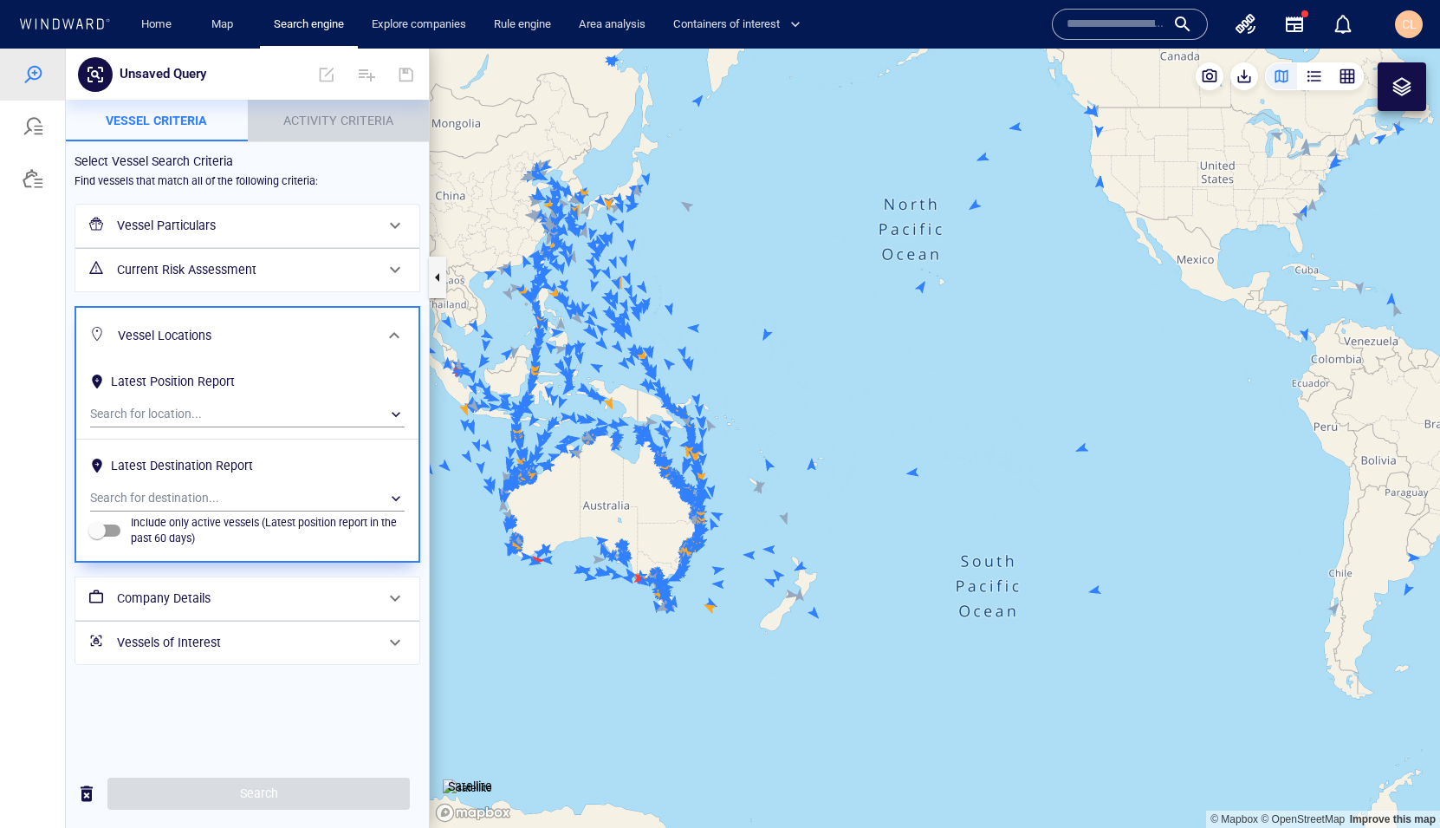
click at [321, 117] on span "Activity Criteria" at bounding box center [338, 121] width 110 height 14
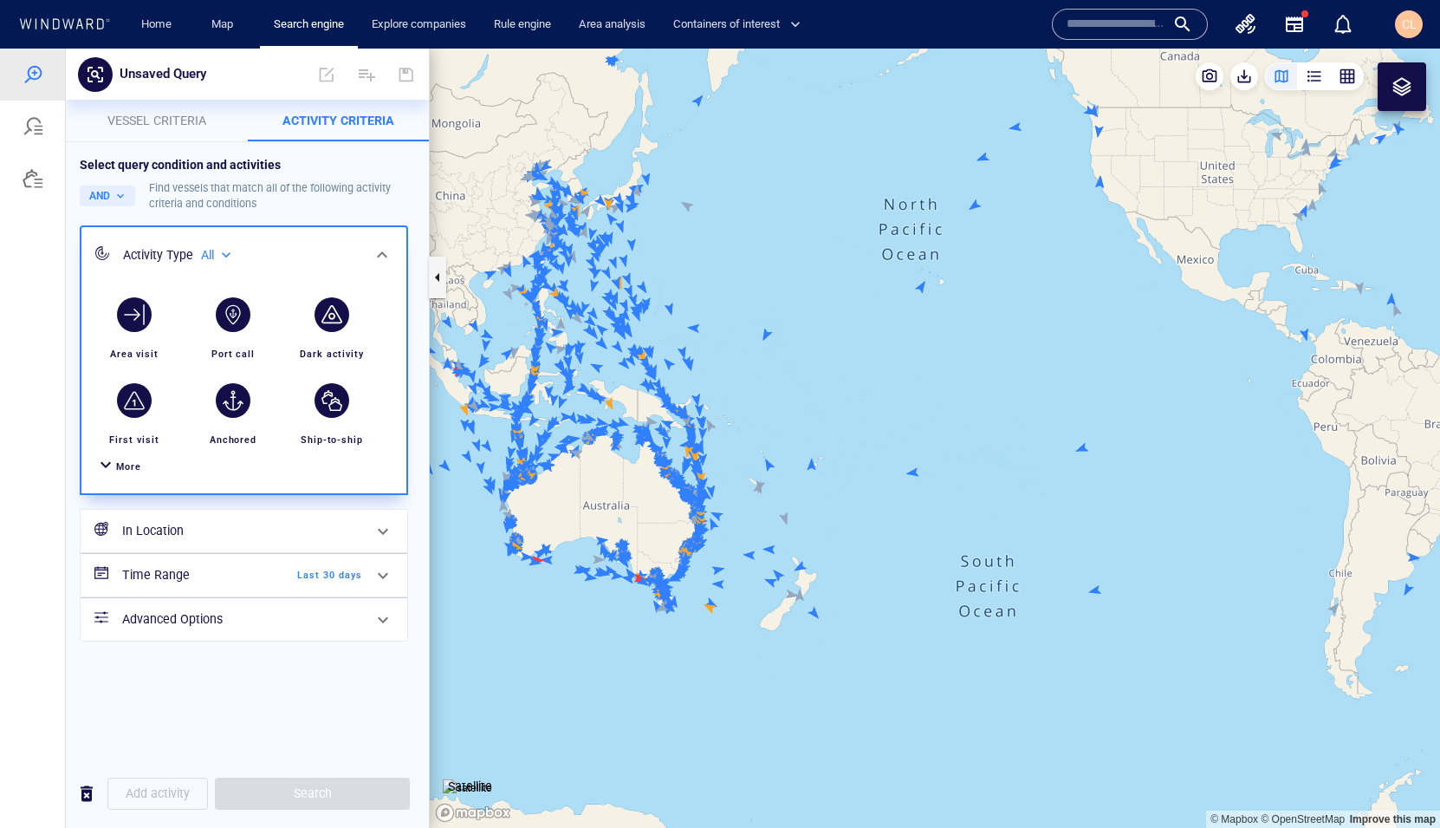
click at [139, 458] on div "More" at bounding box center [244, 467] width 304 height 32
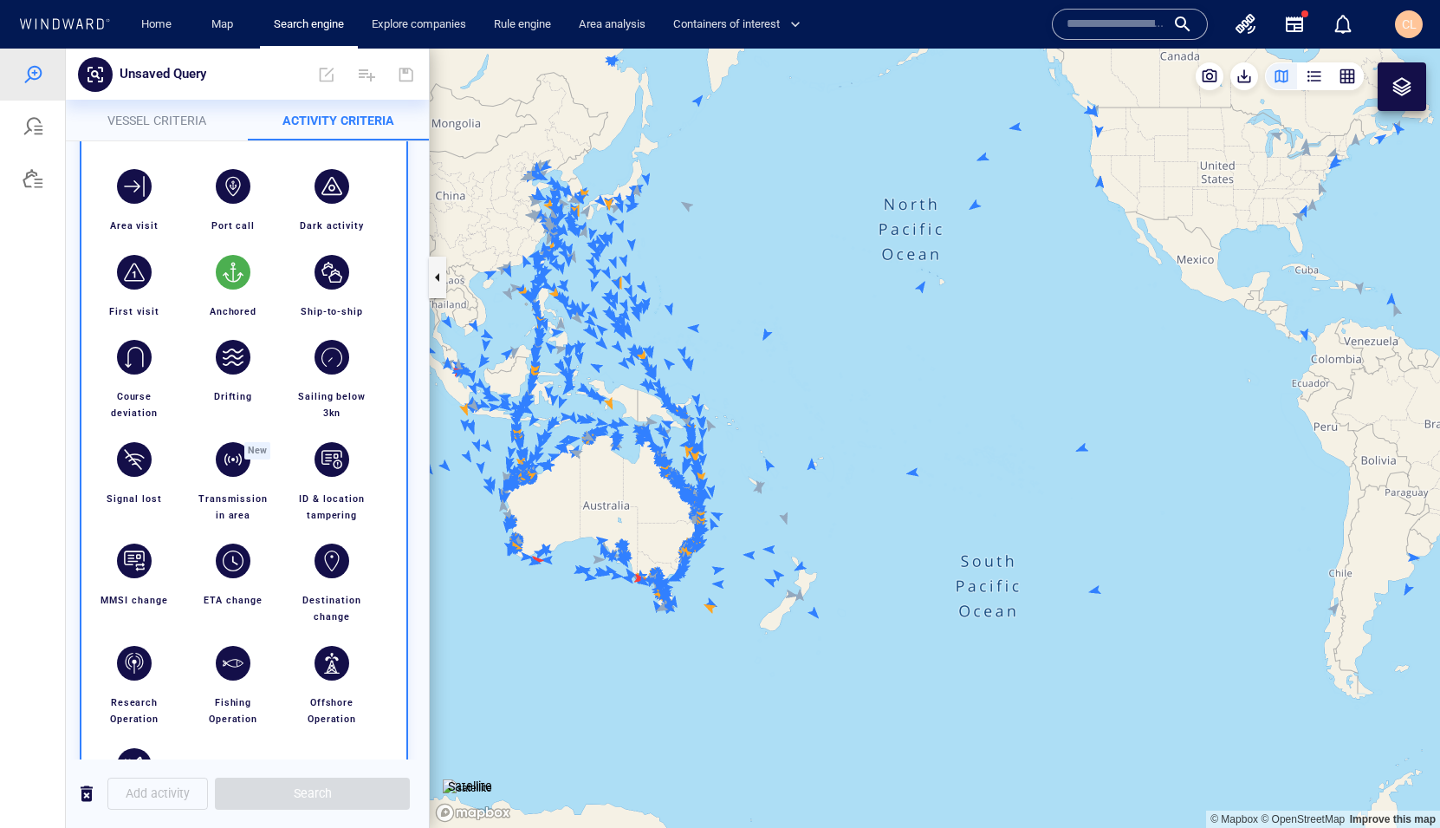
scroll to position [118, 0]
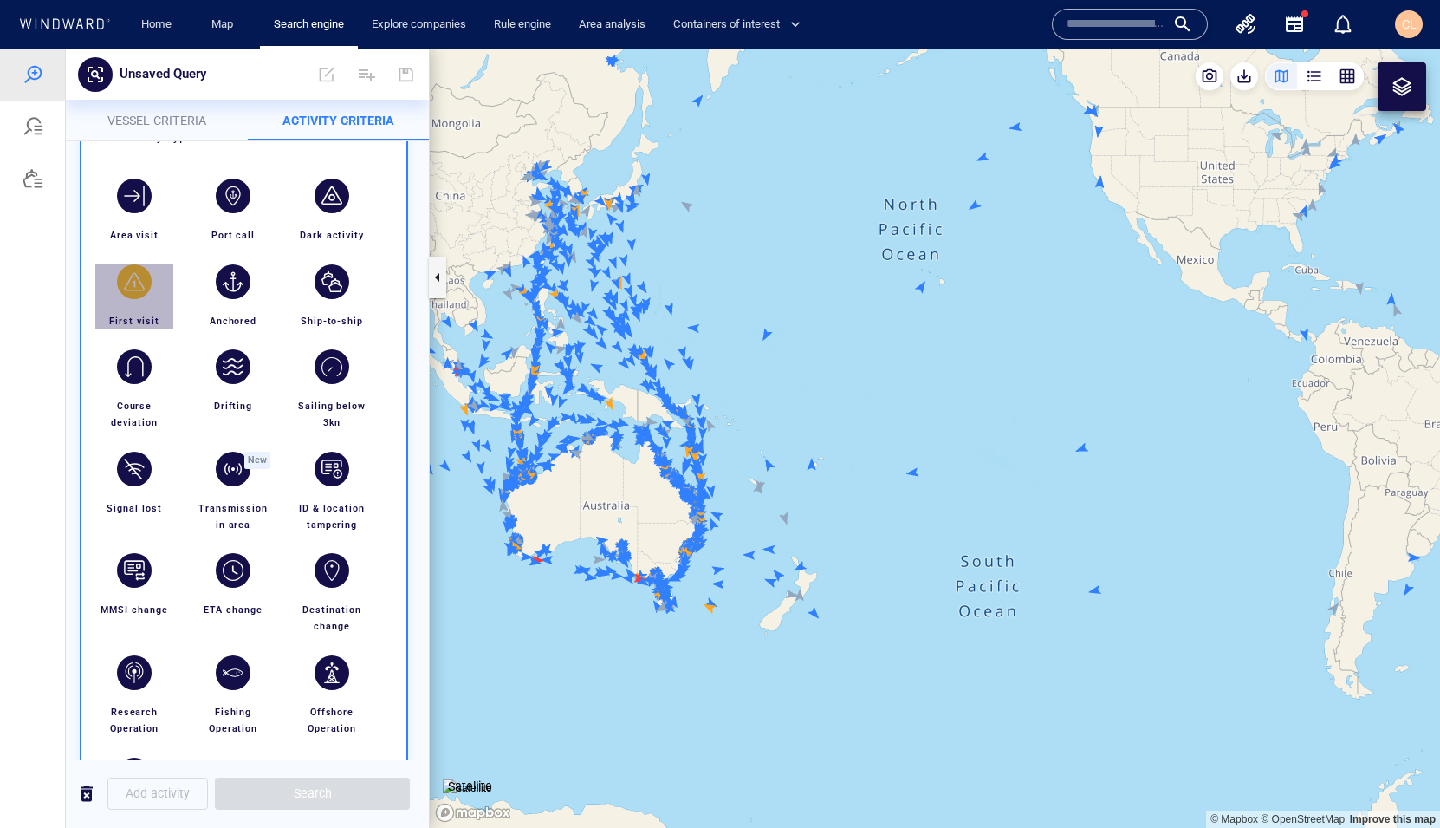
click at [128, 281] on div "button" at bounding box center [134, 281] width 35 height 35
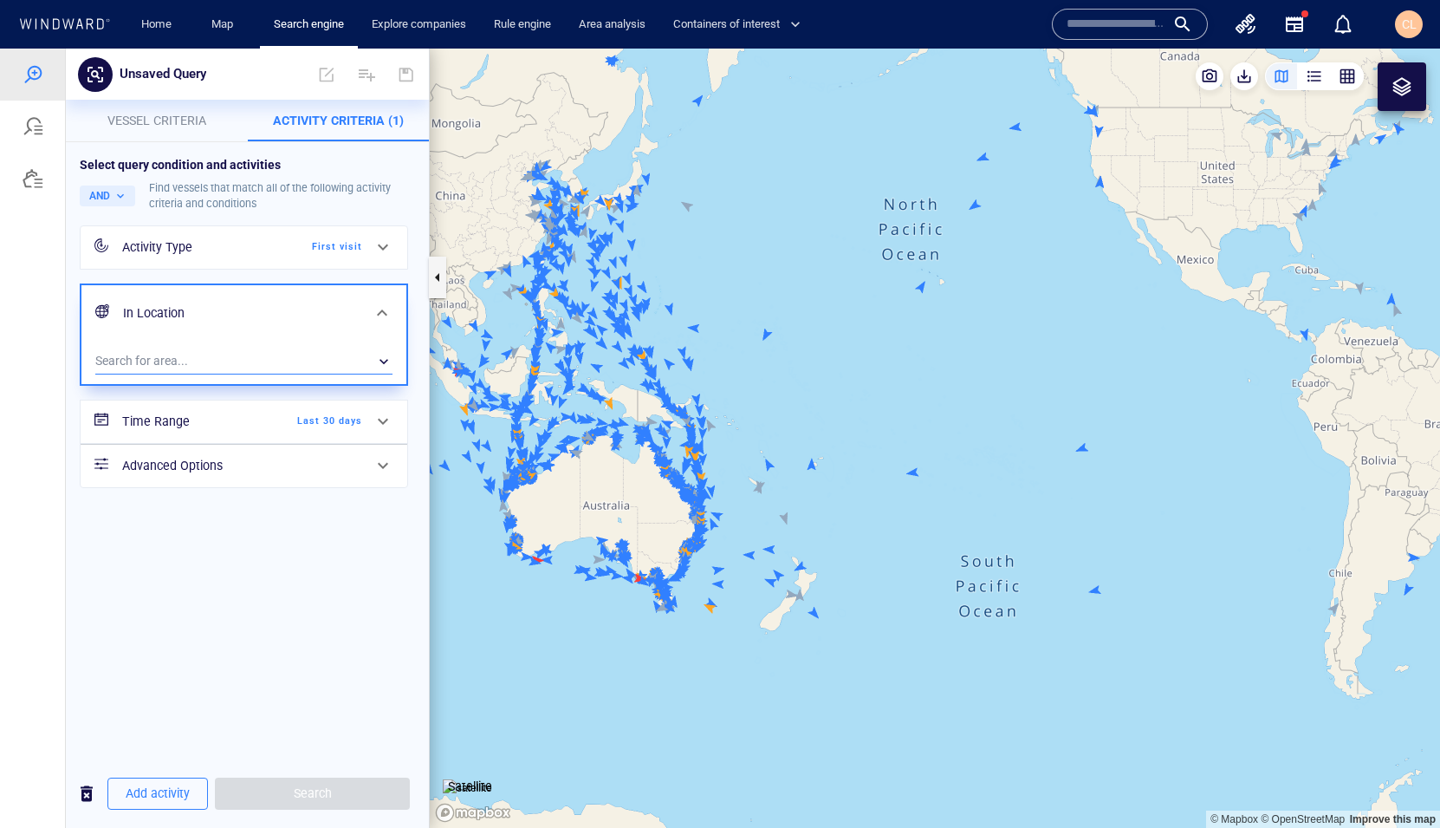
click at [170, 358] on div "​" at bounding box center [243, 361] width 297 height 26
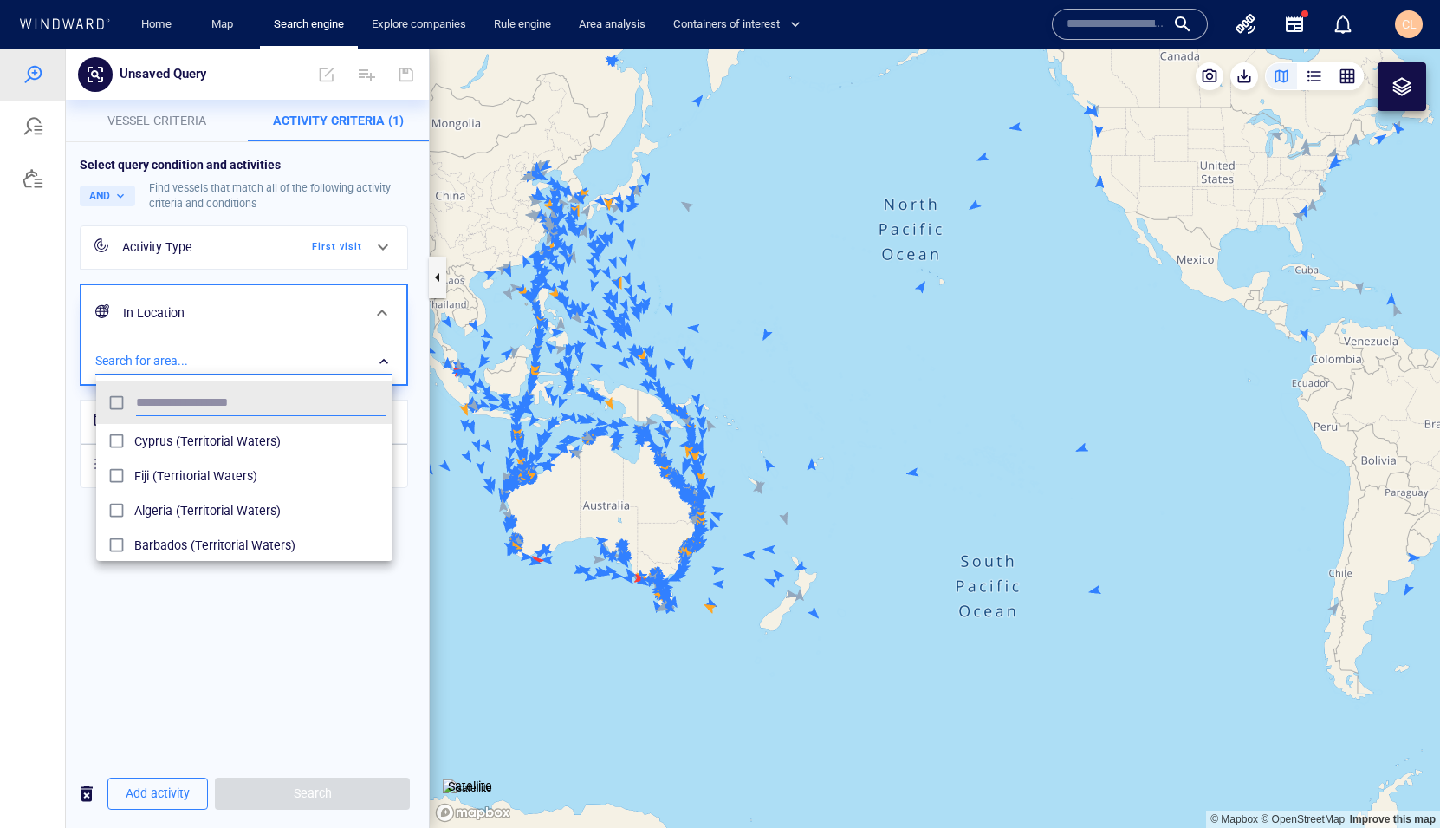
scroll to position [172, 296]
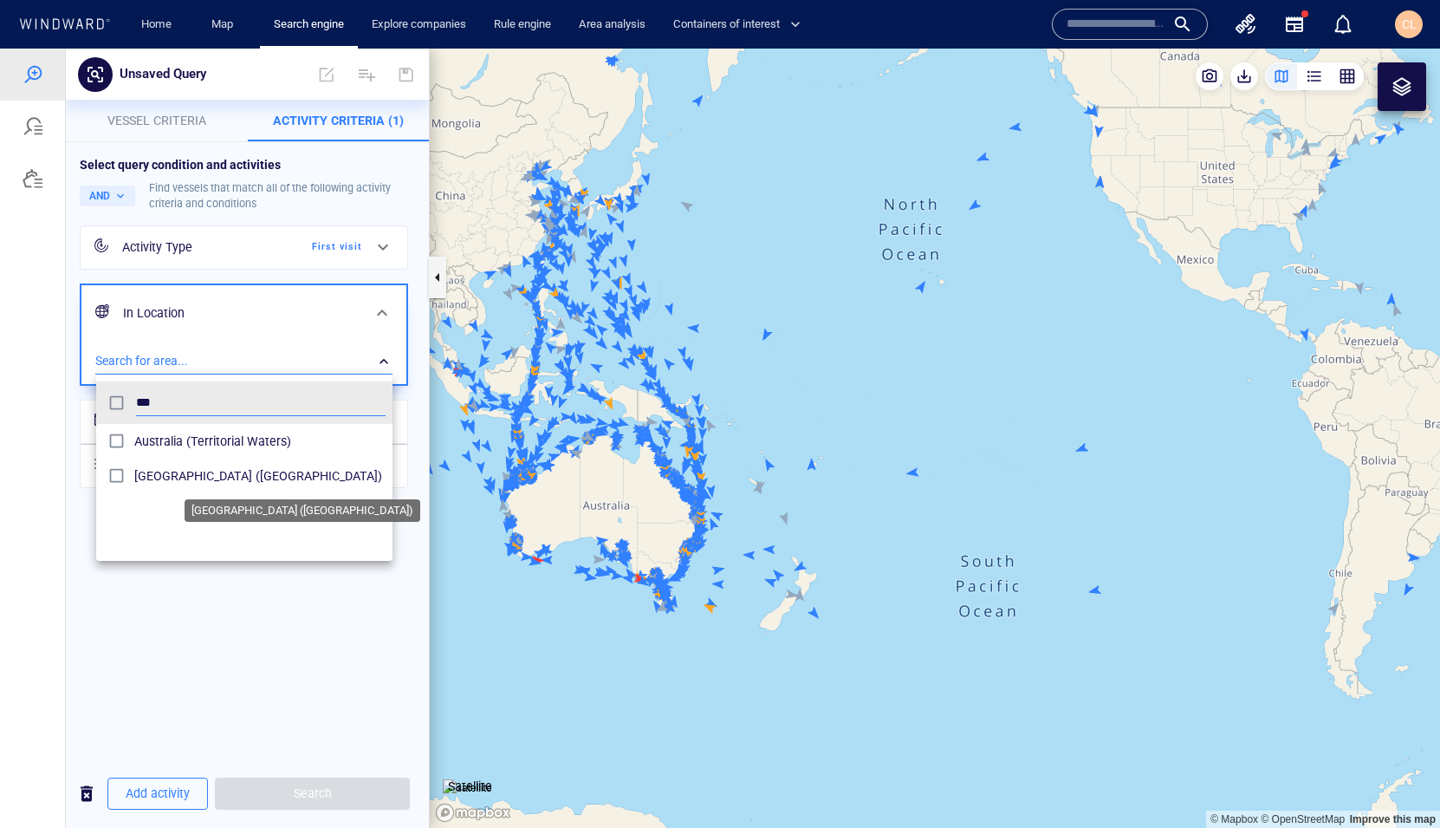
type input "***"
click at [146, 476] on span "Australia (Maritime Region)" at bounding box center [259, 475] width 251 height 21
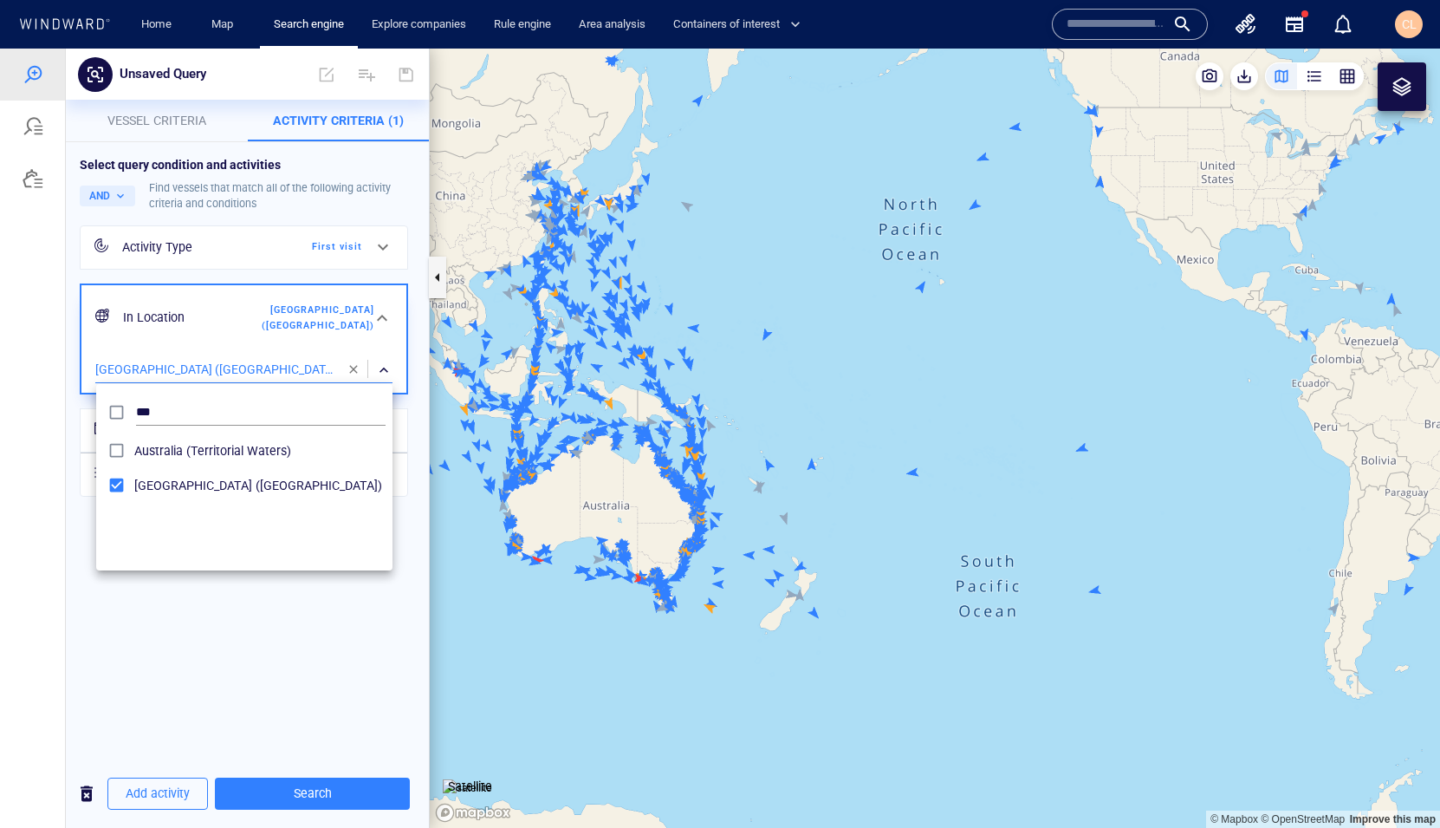
click at [155, 130] on div at bounding box center [720, 438] width 1440 height 779
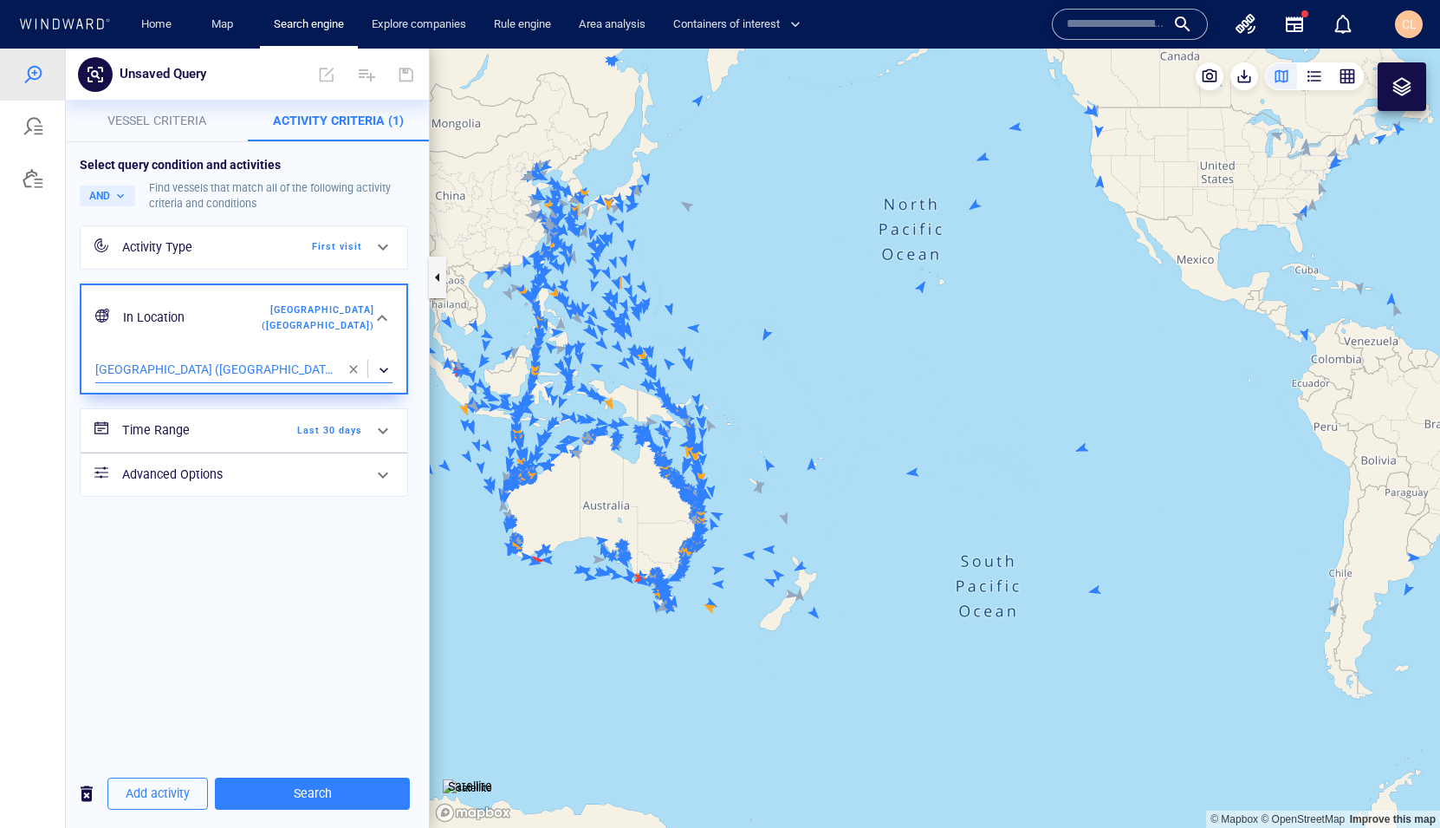
click at [155, 125] on span "Vessel criteria" at bounding box center [156, 121] width 99 height 14
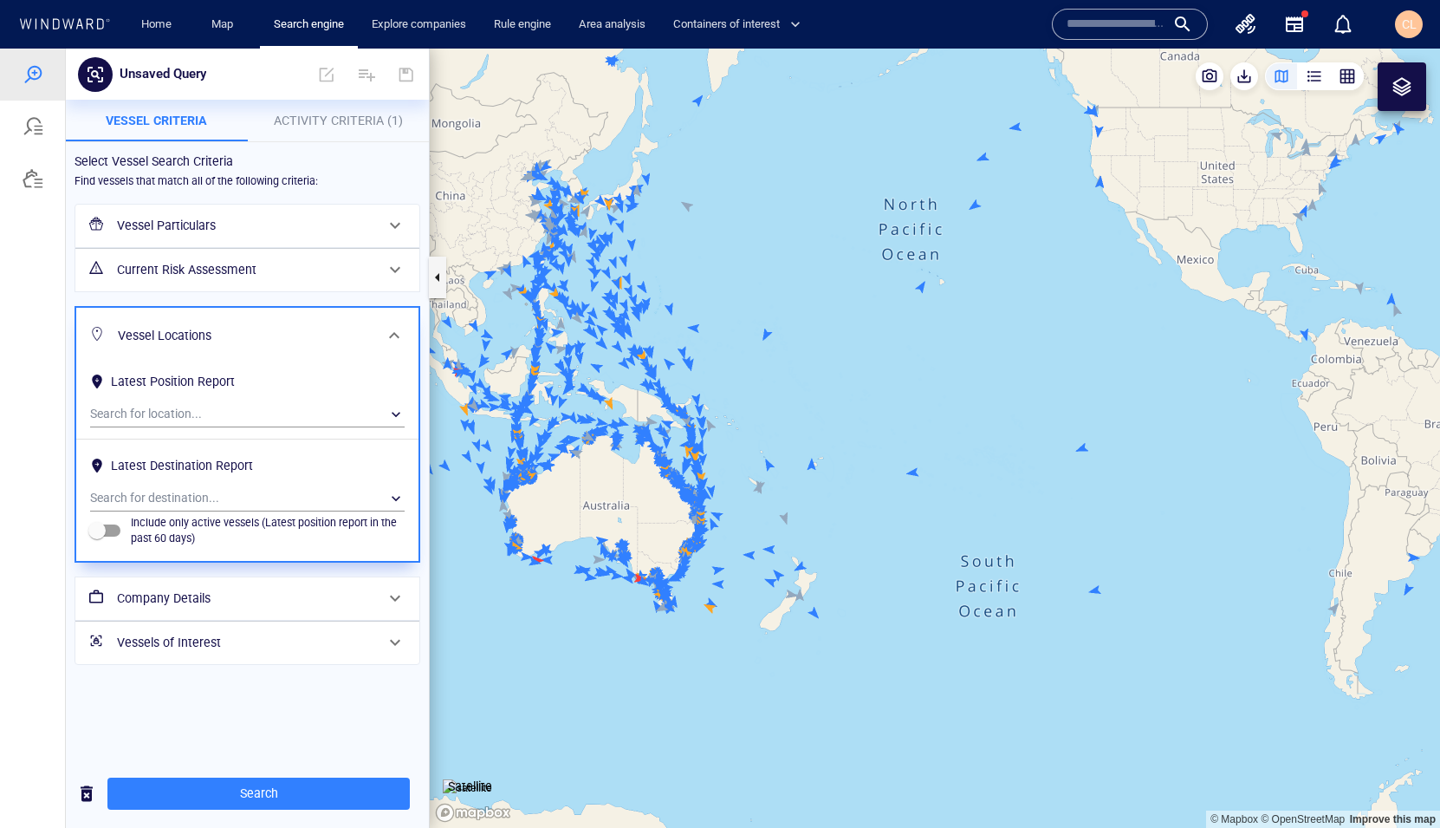
click at [274, 217] on h6 "Vessel Particulars" at bounding box center [245, 226] width 257 height 22
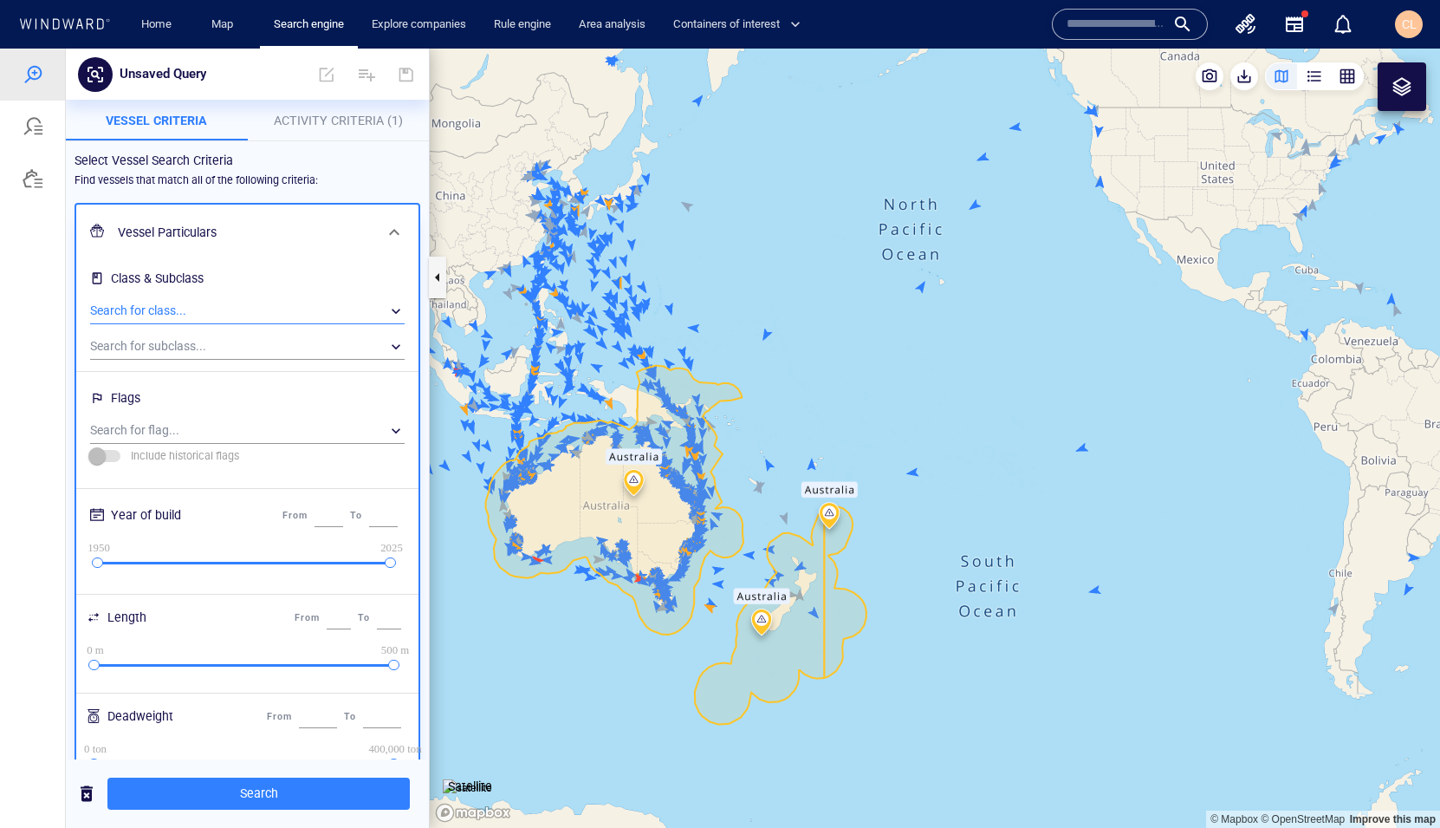
click at [273, 310] on div "​" at bounding box center [247, 311] width 315 height 26
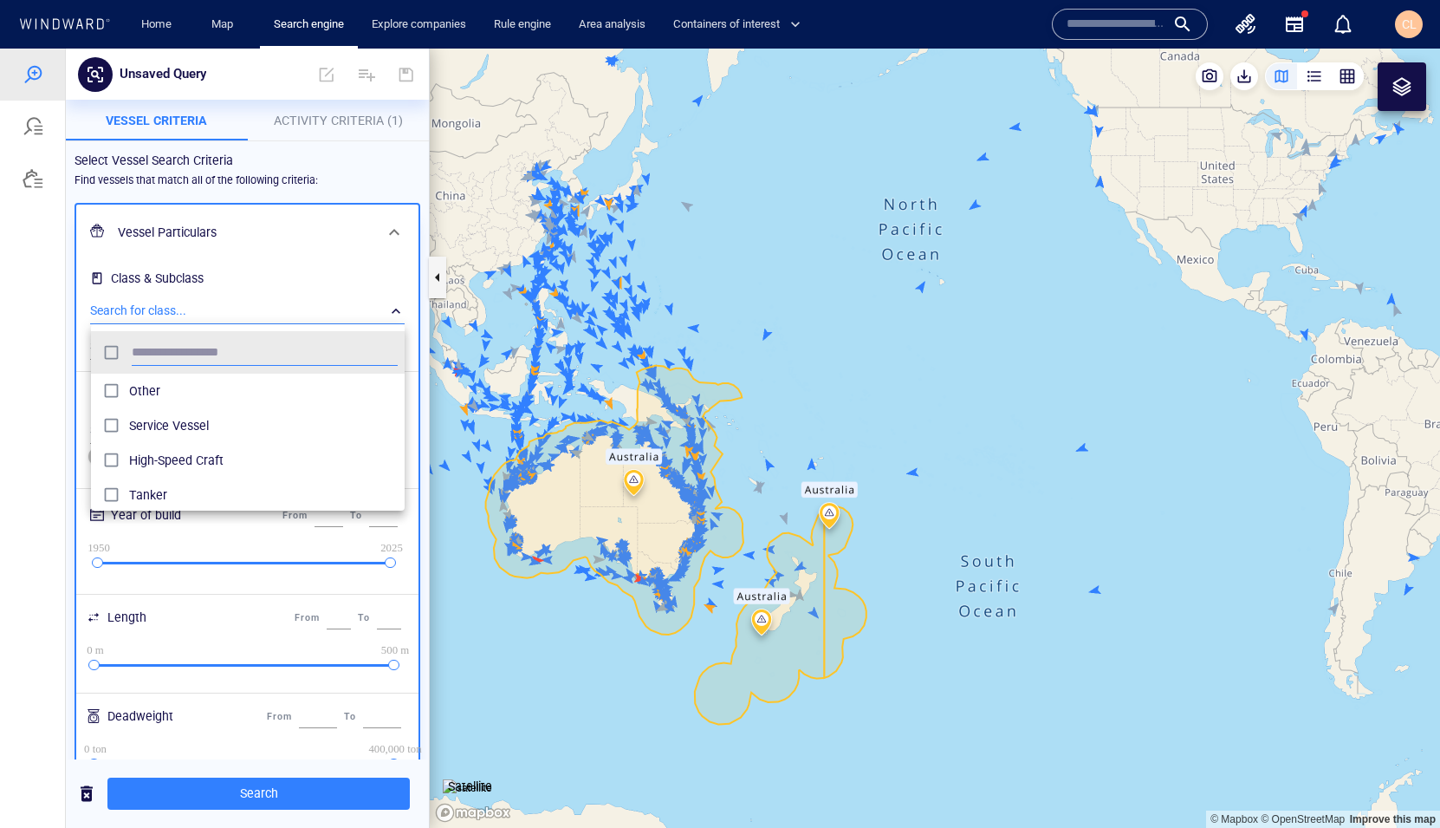
scroll to position [172, 314]
type input "****"
click at [248, 388] on span "Fishing" at bounding box center [263, 390] width 269 height 21
click at [232, 317] on div at bounding box center [720, 438] width 1440 height 779
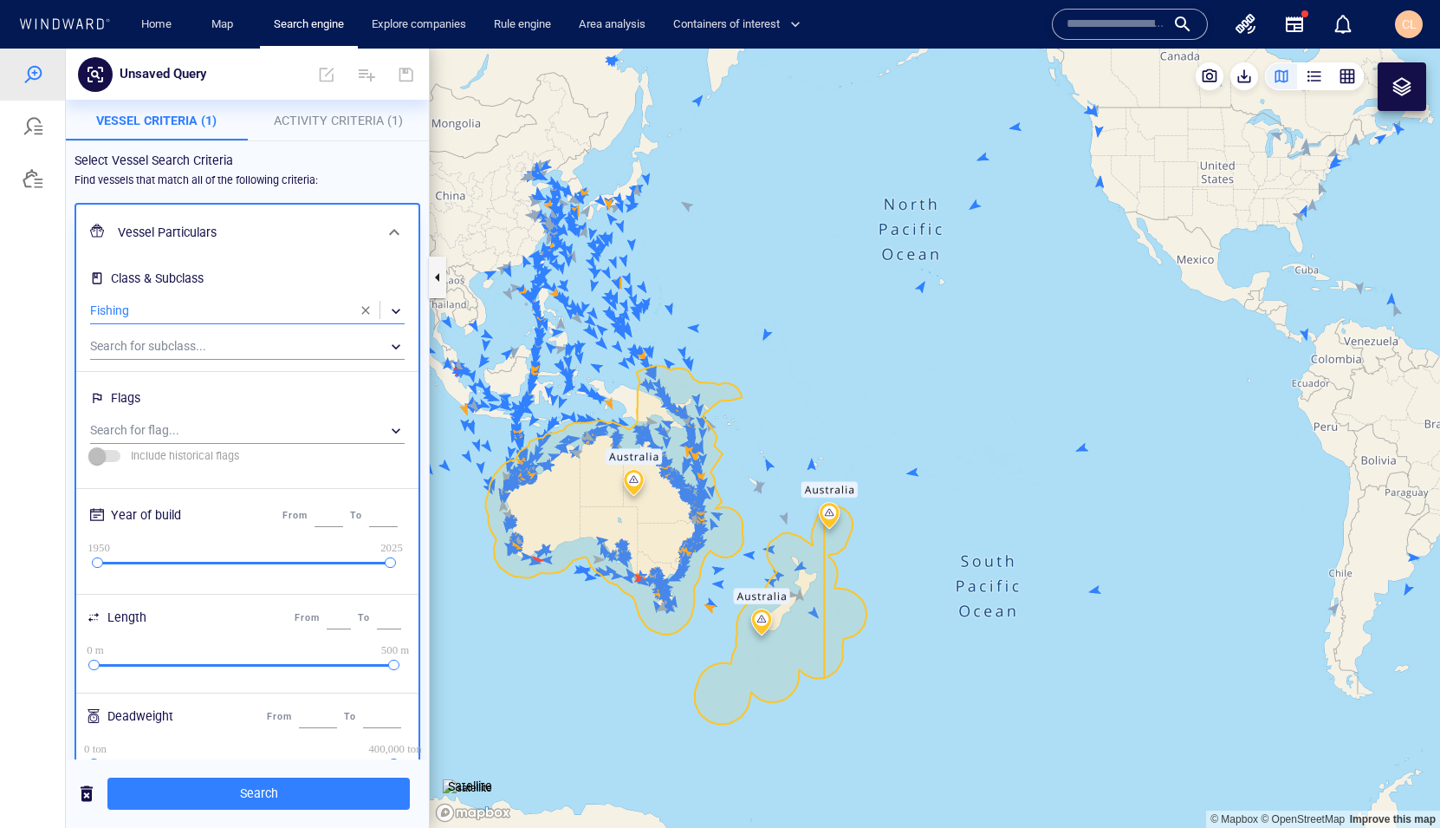
click at [223, 310] on div "​" at bounding box center [247, 311] width 315 height 26
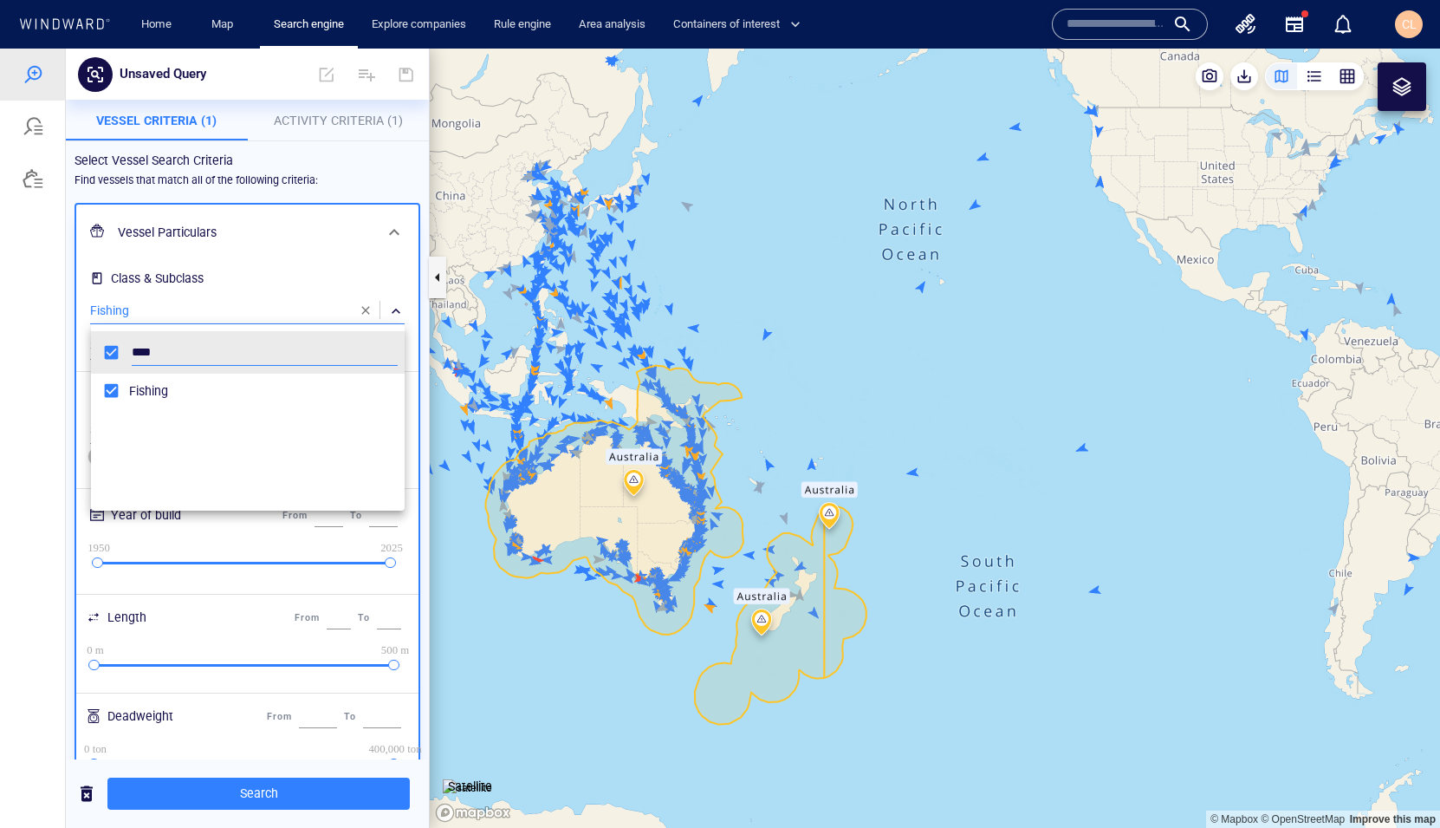
scroll to position [172, 314]
drag, startPoint x: 238, startPoint y: 357, endPoint x: 94, endPoint y: 338, distance: 146.0
click at [94, 338] on li "****" at bounding box center [248, 352] width 314 height 42
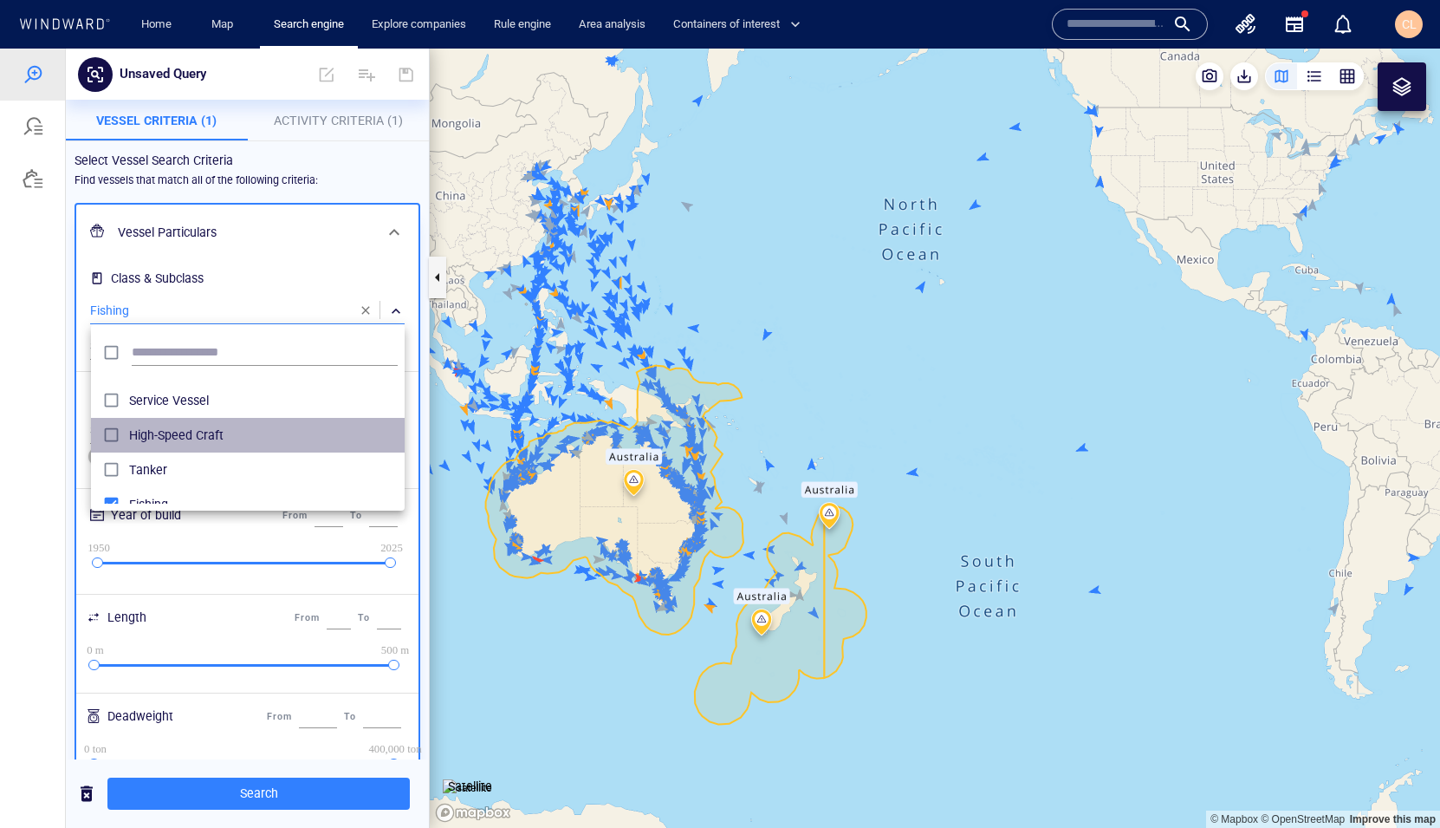
click at [199, 445] on span "High-Speed Craft" at bounding box center [263, 435] width 269 height 21
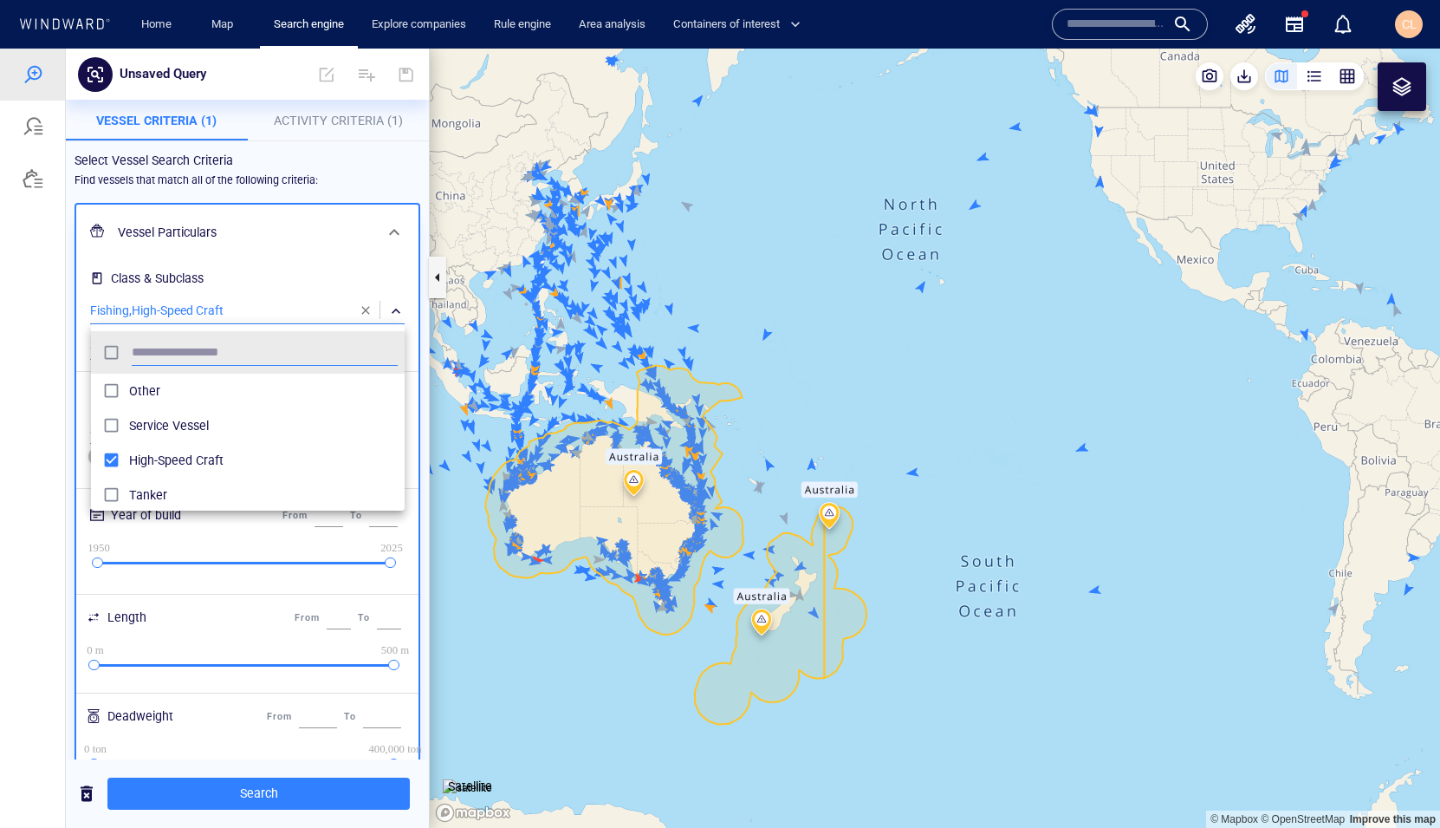
click at [129, 397] on span "Other" at bounding box center [263, 390] width 269 height 21
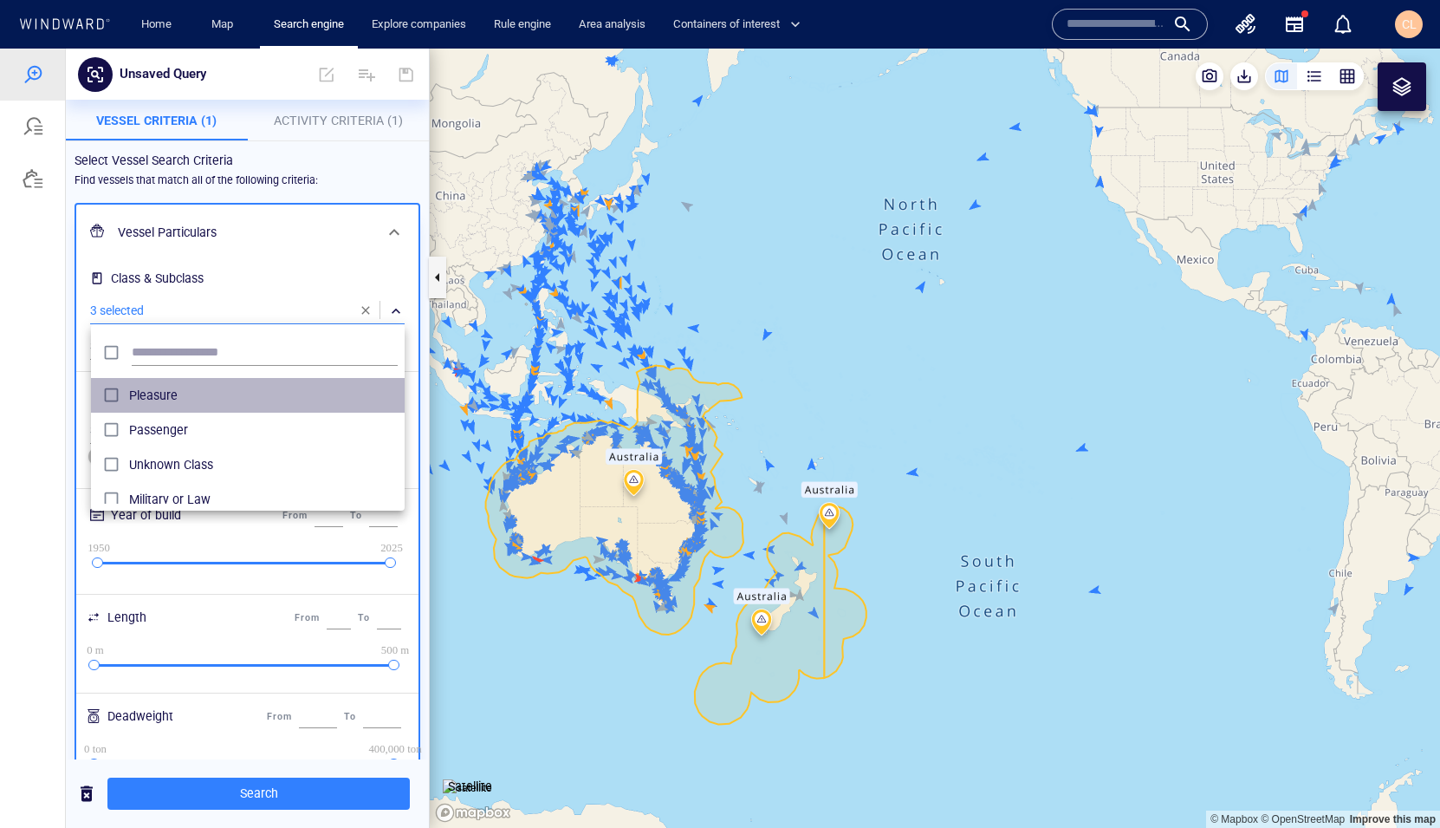
click at [172, 402] on span "Pleasure" at bounding box center [263, 395] width 269 height 21
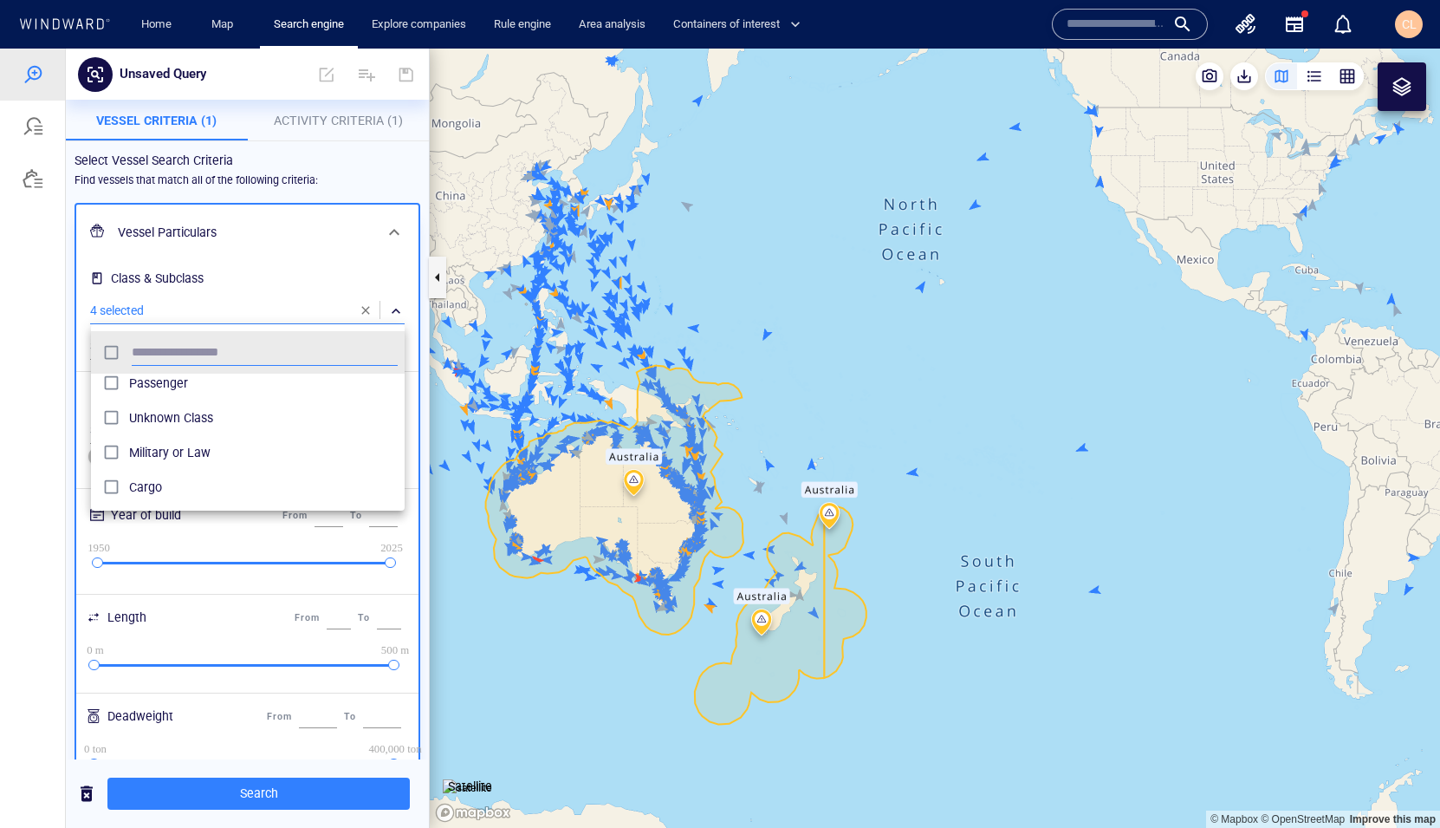
scroll to position [217, 0]
click at [204, 425] on span "Unknown Class" at bounding box center [263, 416] width 269 height 21
click at [38, 497] on div at bounding box center [720, 438] width 1440 height 779
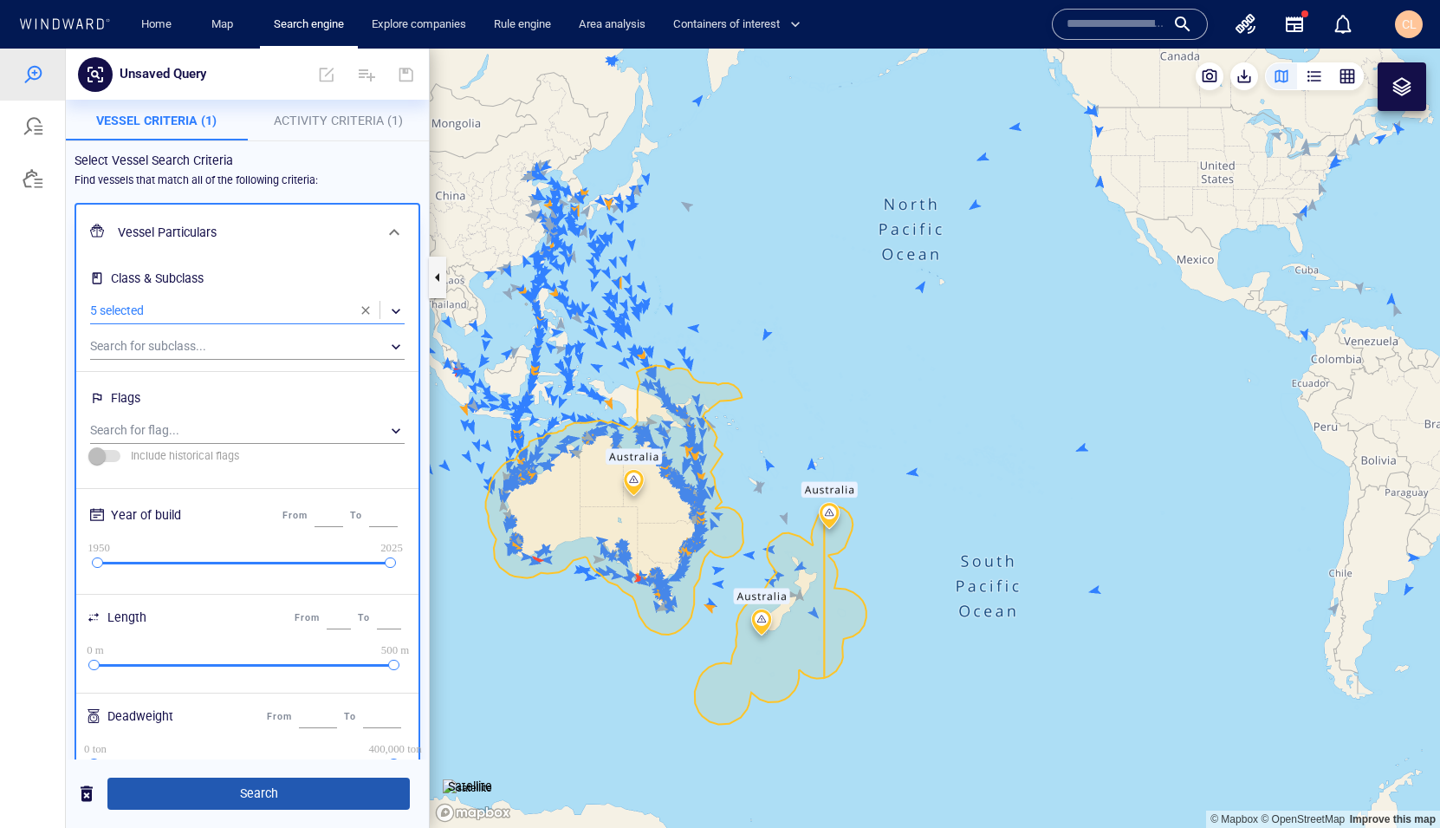
click at [301, 620] on span "Search" at bounding box center [258, 794] width 275 height 22
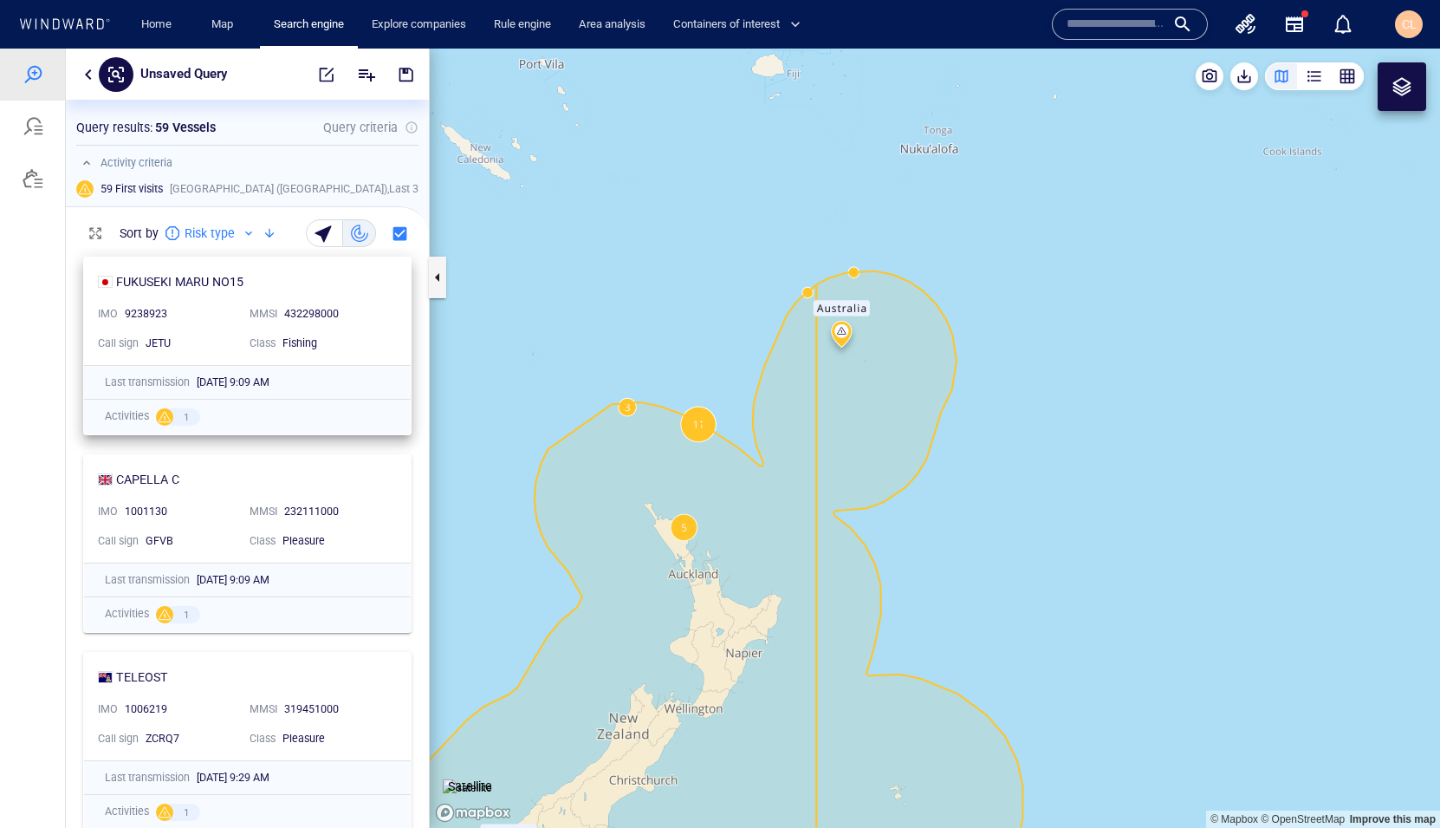
click at [348, 293] on div "FUKUSEKI MARU NO15 IMO 9238923 MMSI 432298000 Call sign JETU Class Fishing" at bounding box center [247, 310] width 327 height 107
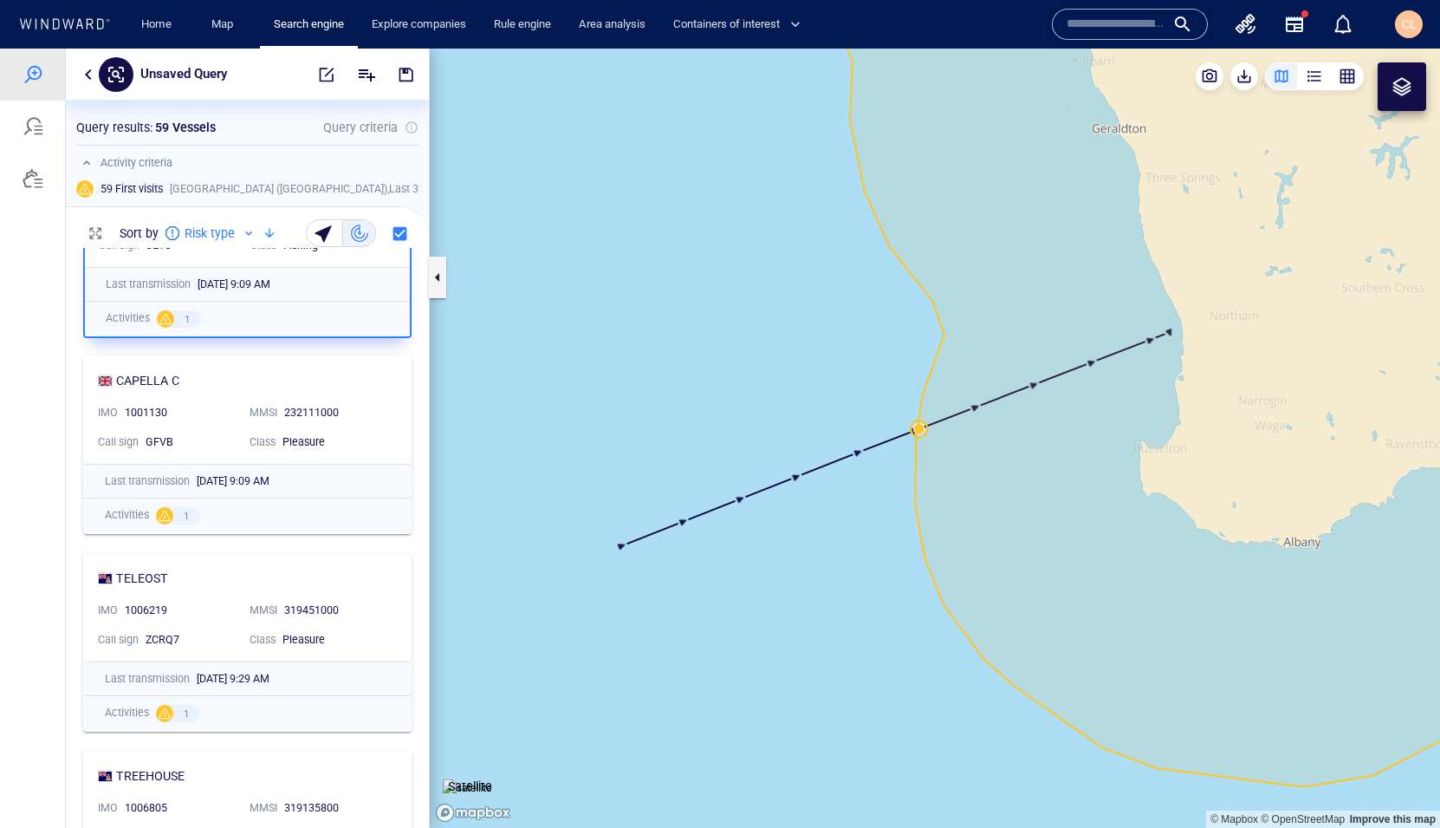
click at [257, 373] on div "CAPELLA C" at bounding box center [240, 380] width 285 height 21
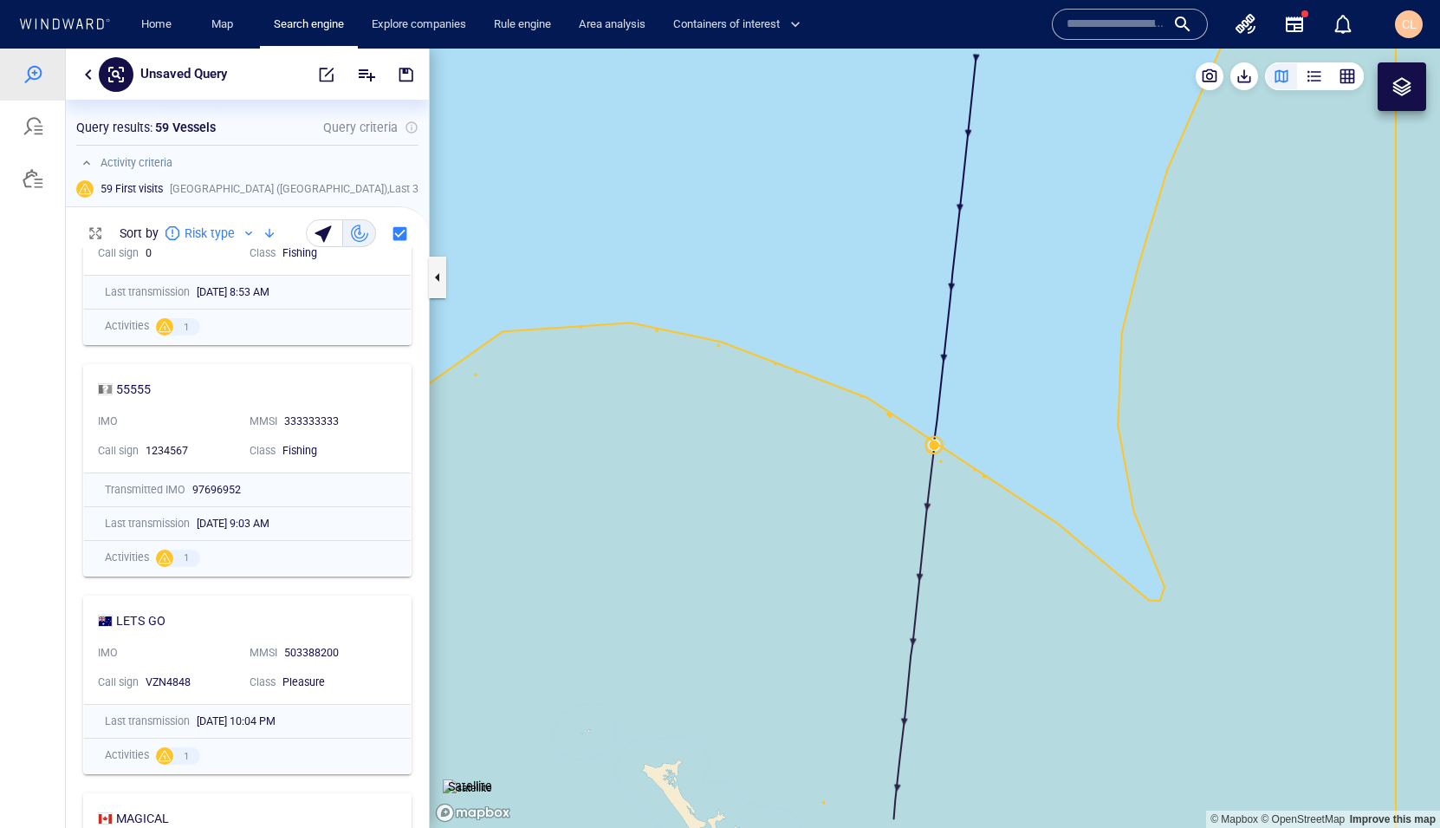
scroll to position [888, 0]
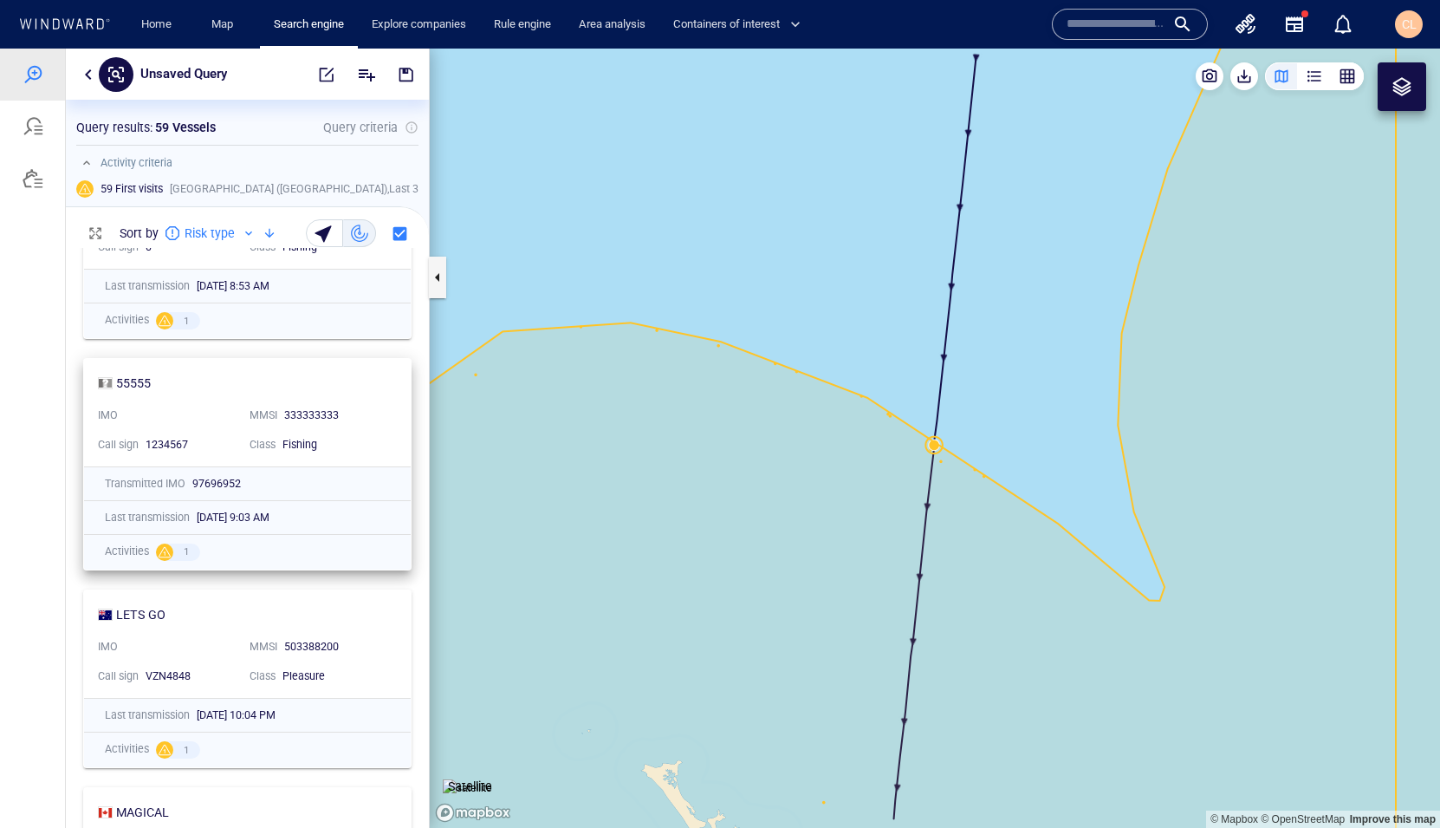
click at [198, 409] on div at bounding box center [180, 408] width 118 height 7
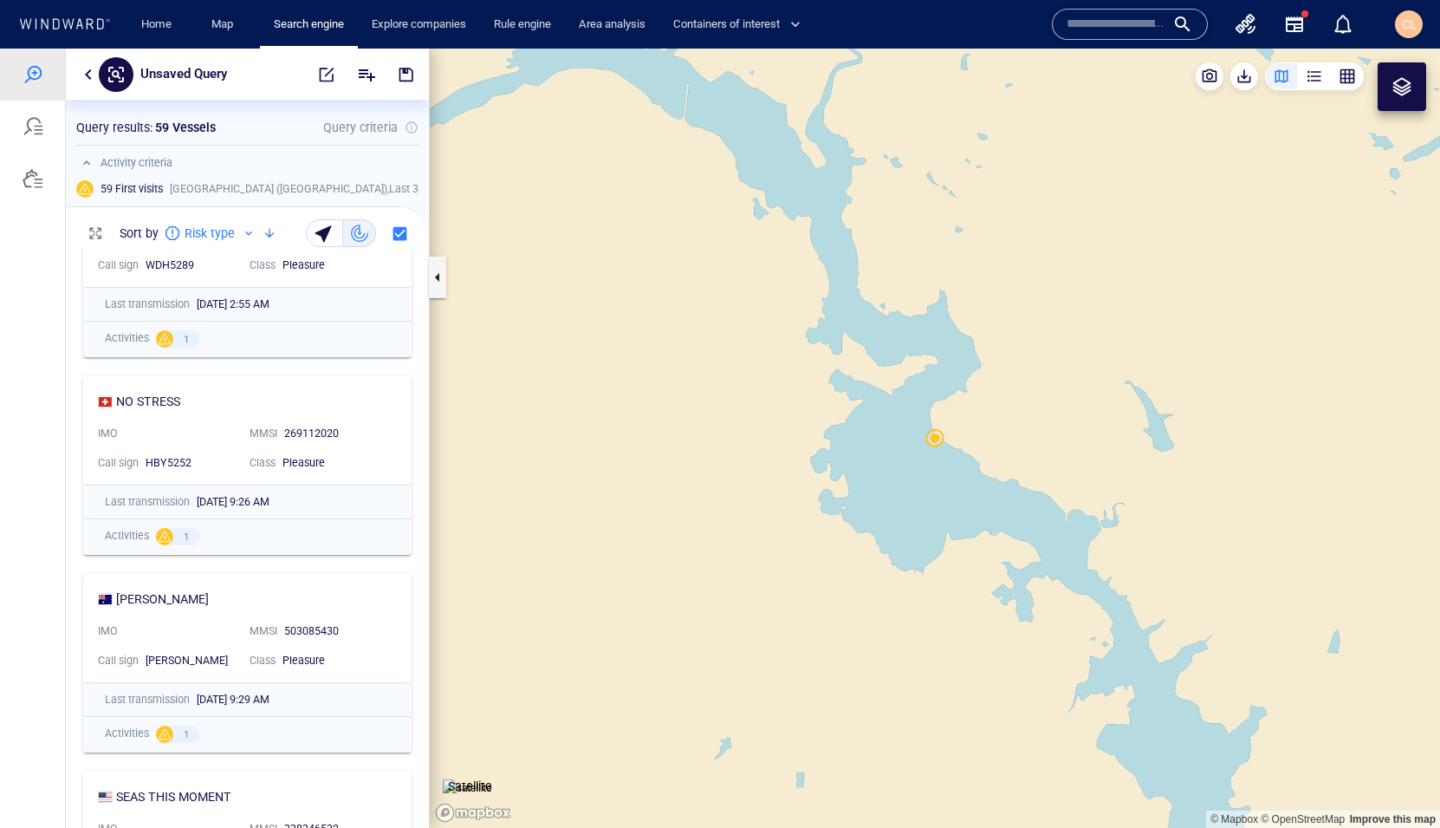
scroll to position [2888, 0]
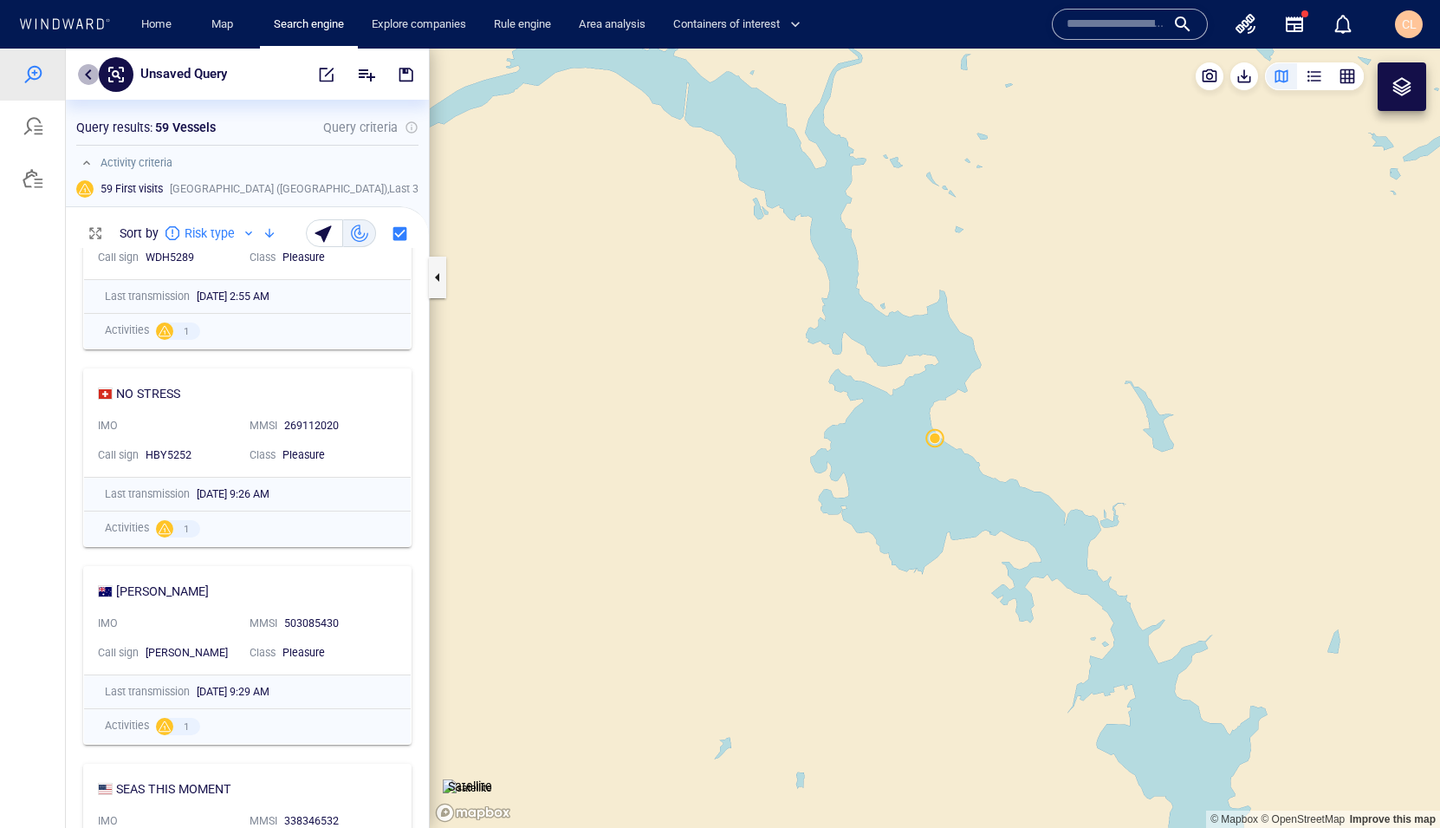
click at [86, 68] on button "button" at bounding box center [88, 74] width 21 height 21
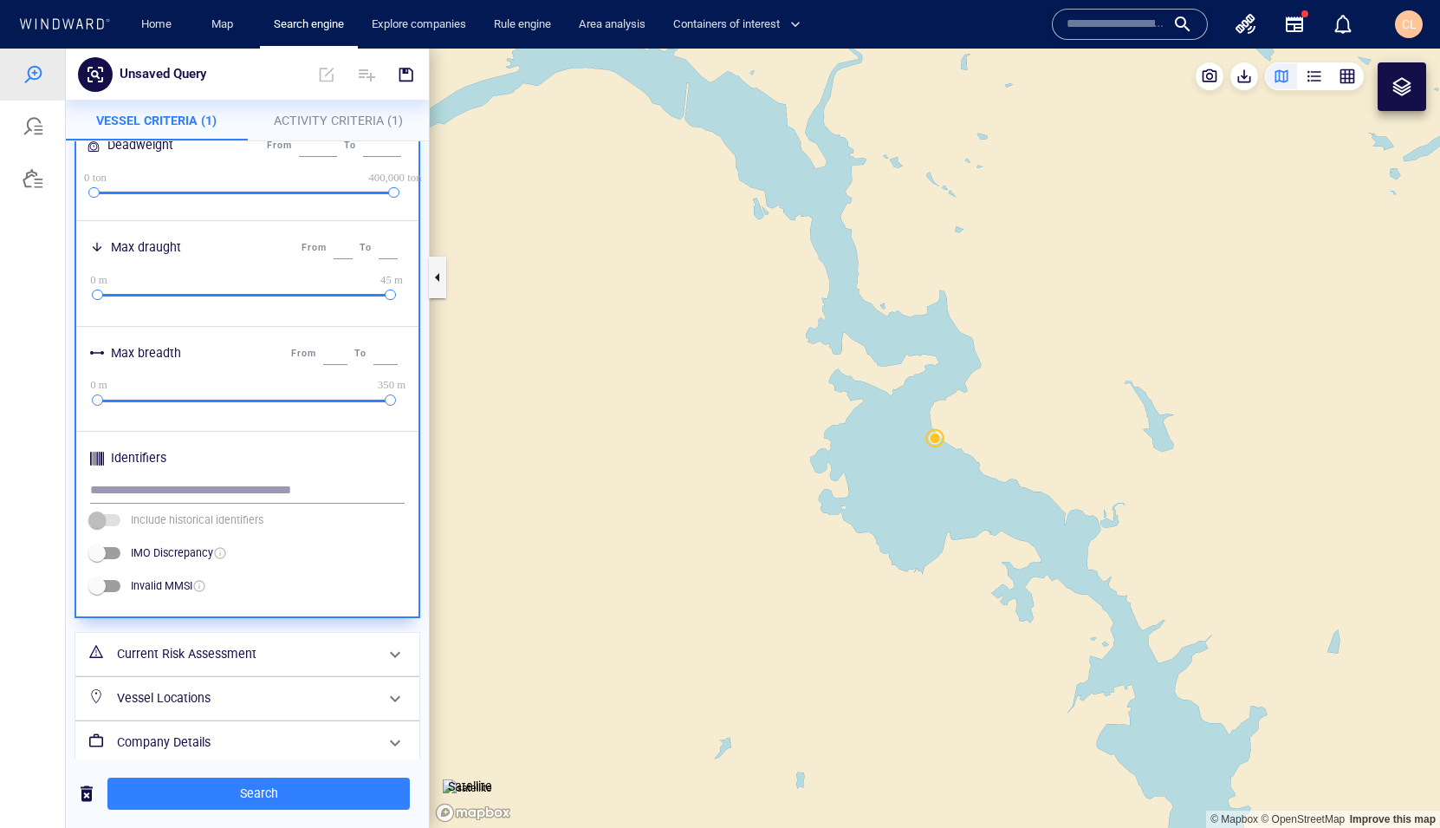
scroll to position [630, 0]
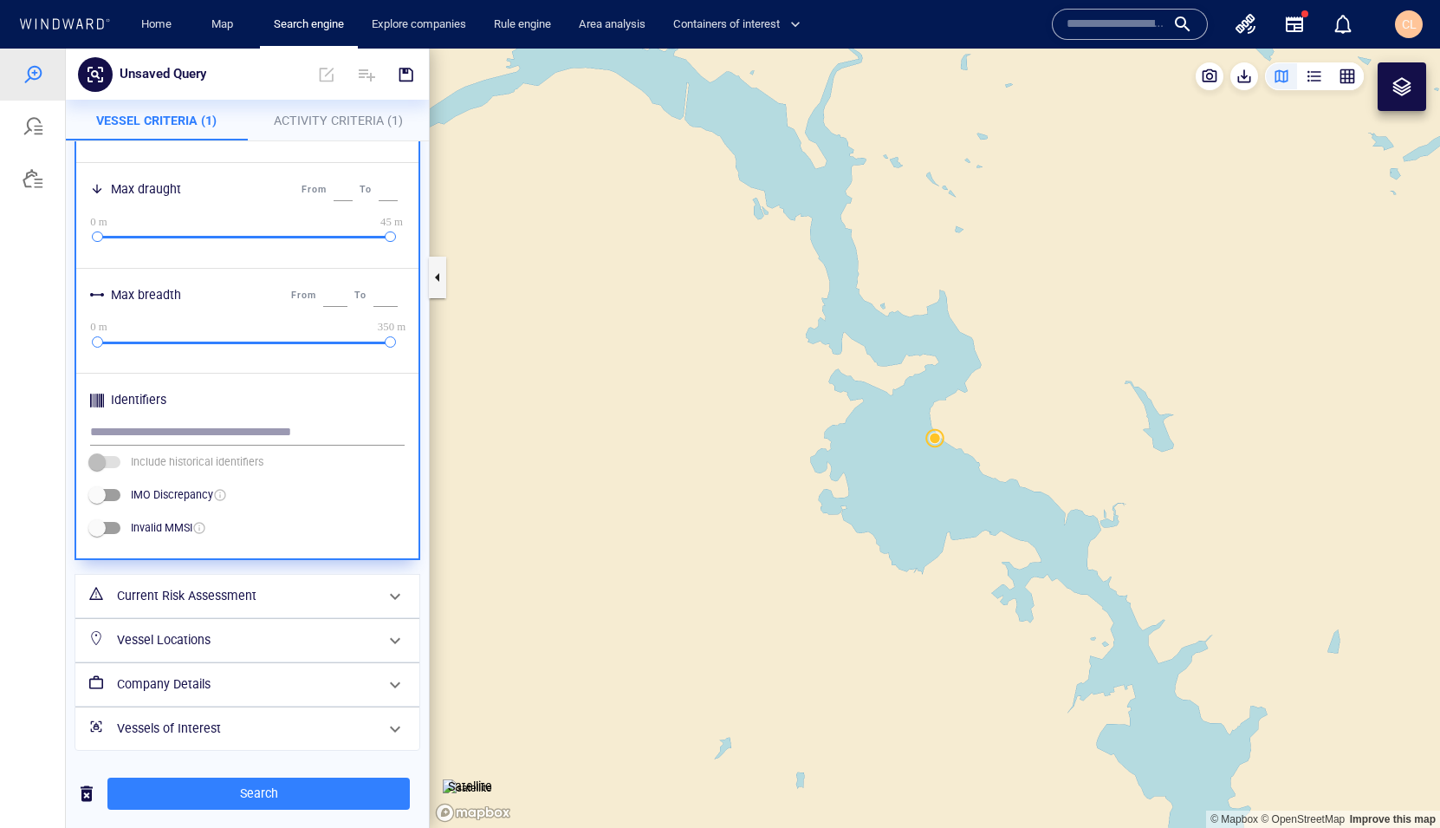
click at [159, 620] on div "Vessel Locations" at bounding box center [245, 640] width 271 height 36
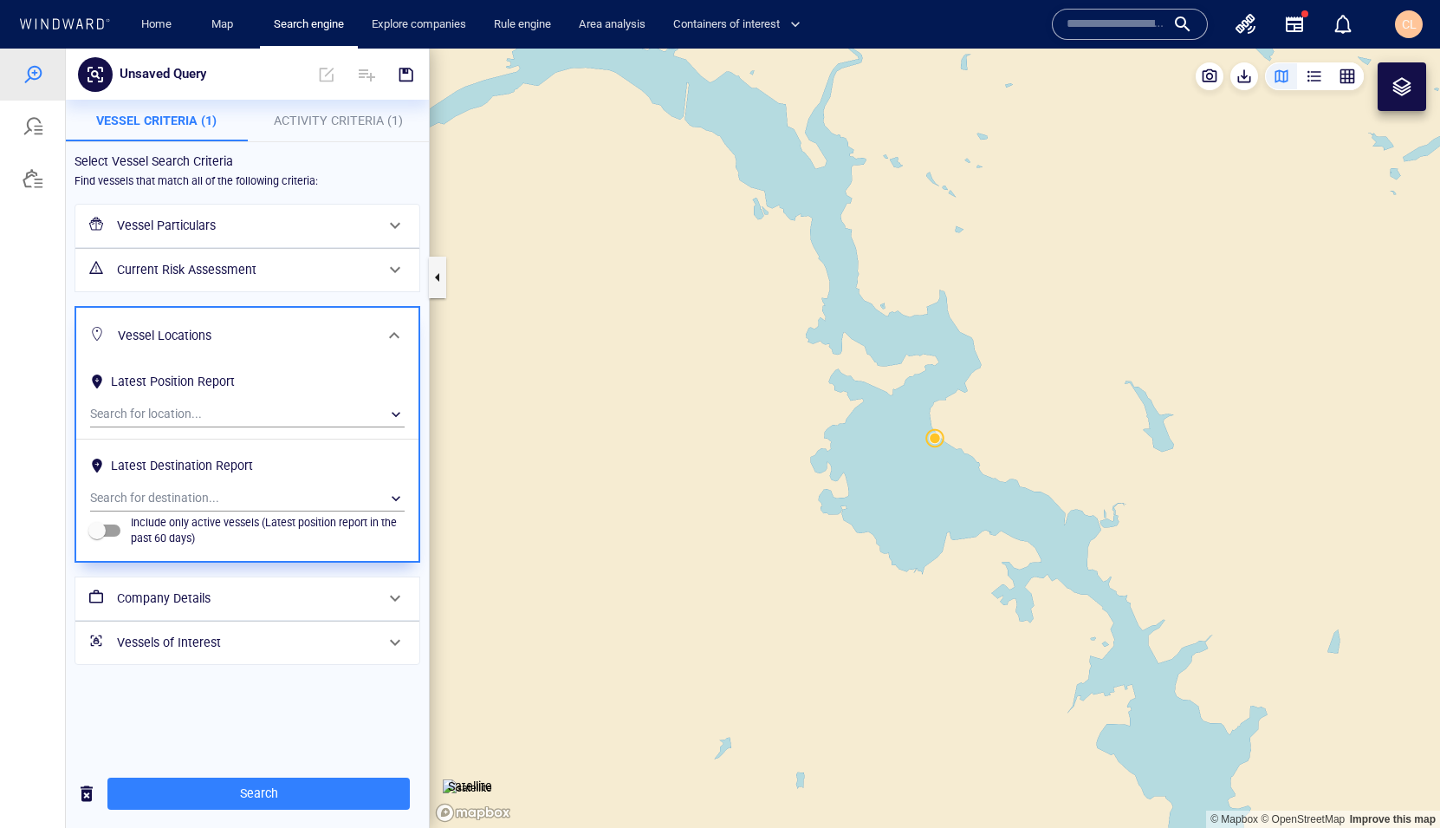
scroll to position [0, 0]
click at [148, 408] on div "​" at bounding box center [247, 414] width 315 height 26
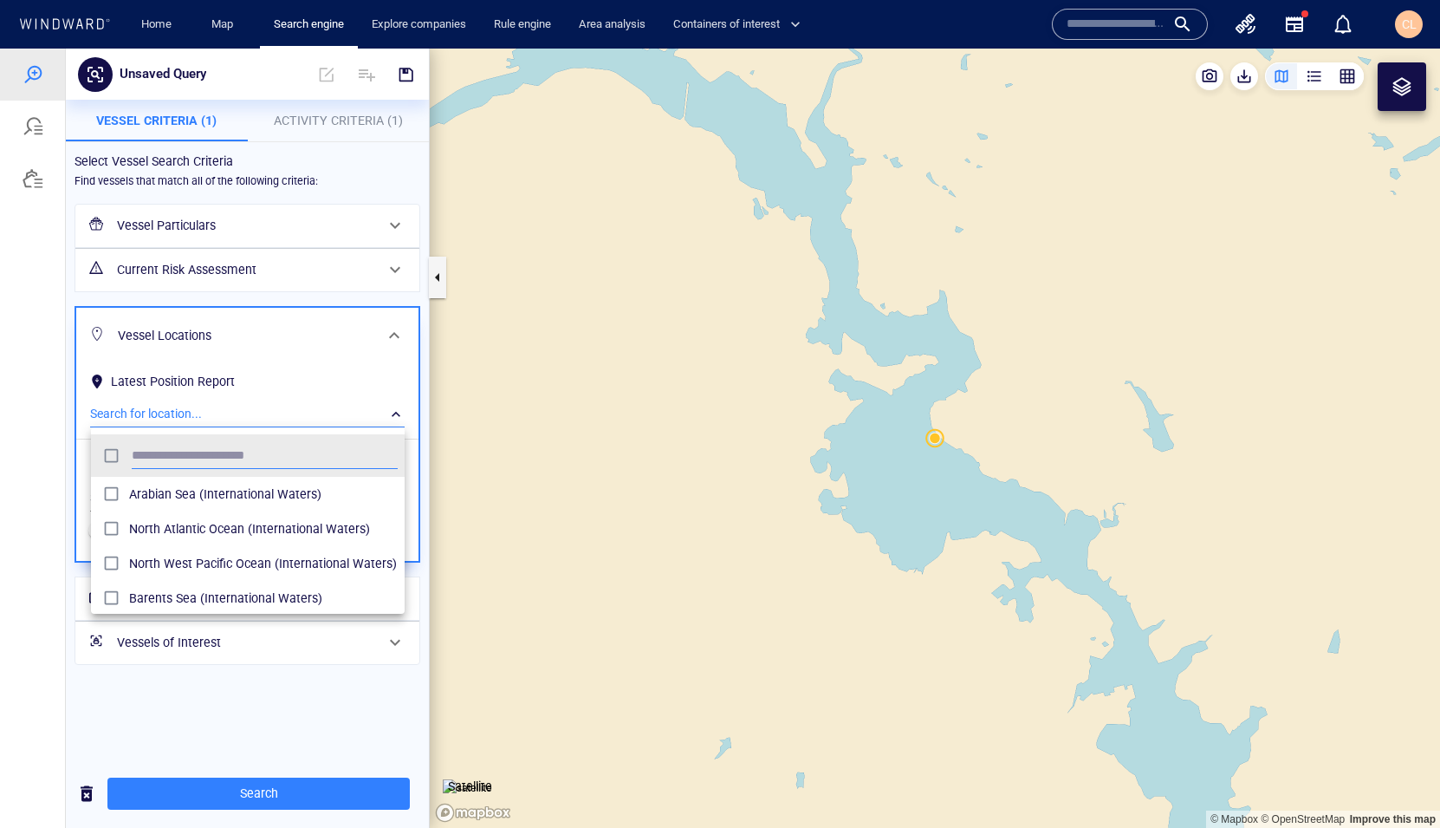
scroll to position [172, 314]
type input "*"
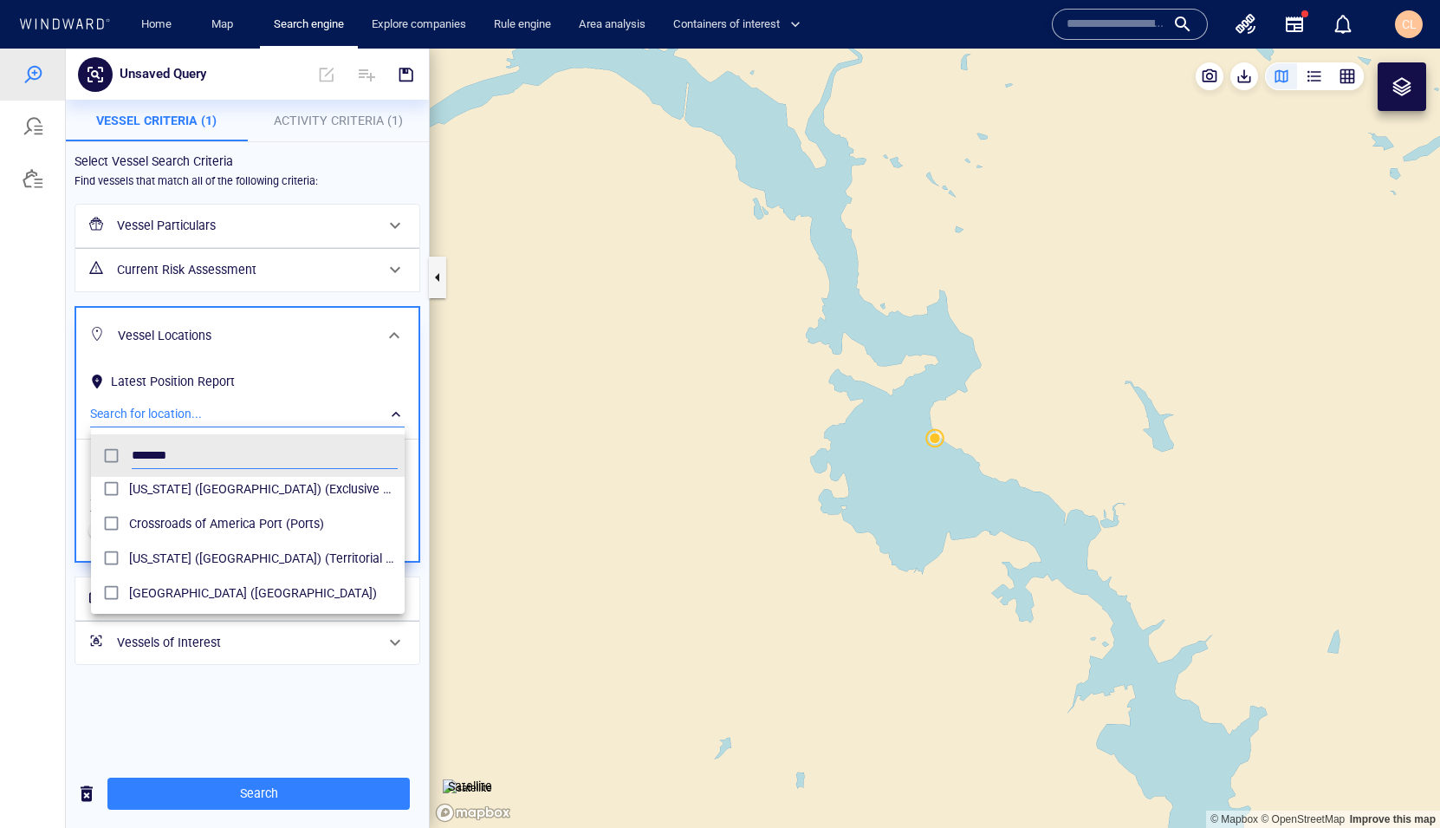
scroll to position [182, 0]
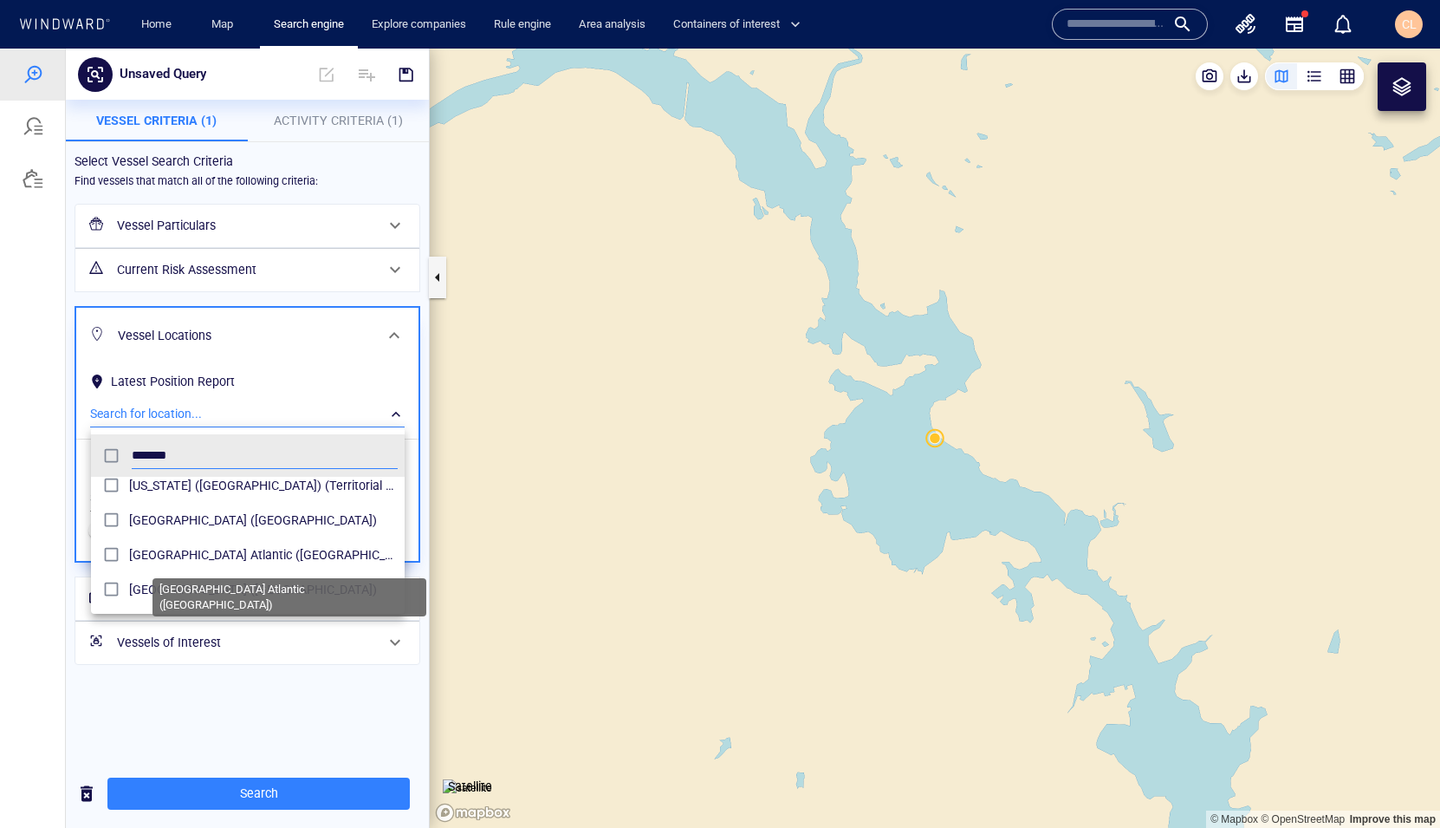
type input "*******"
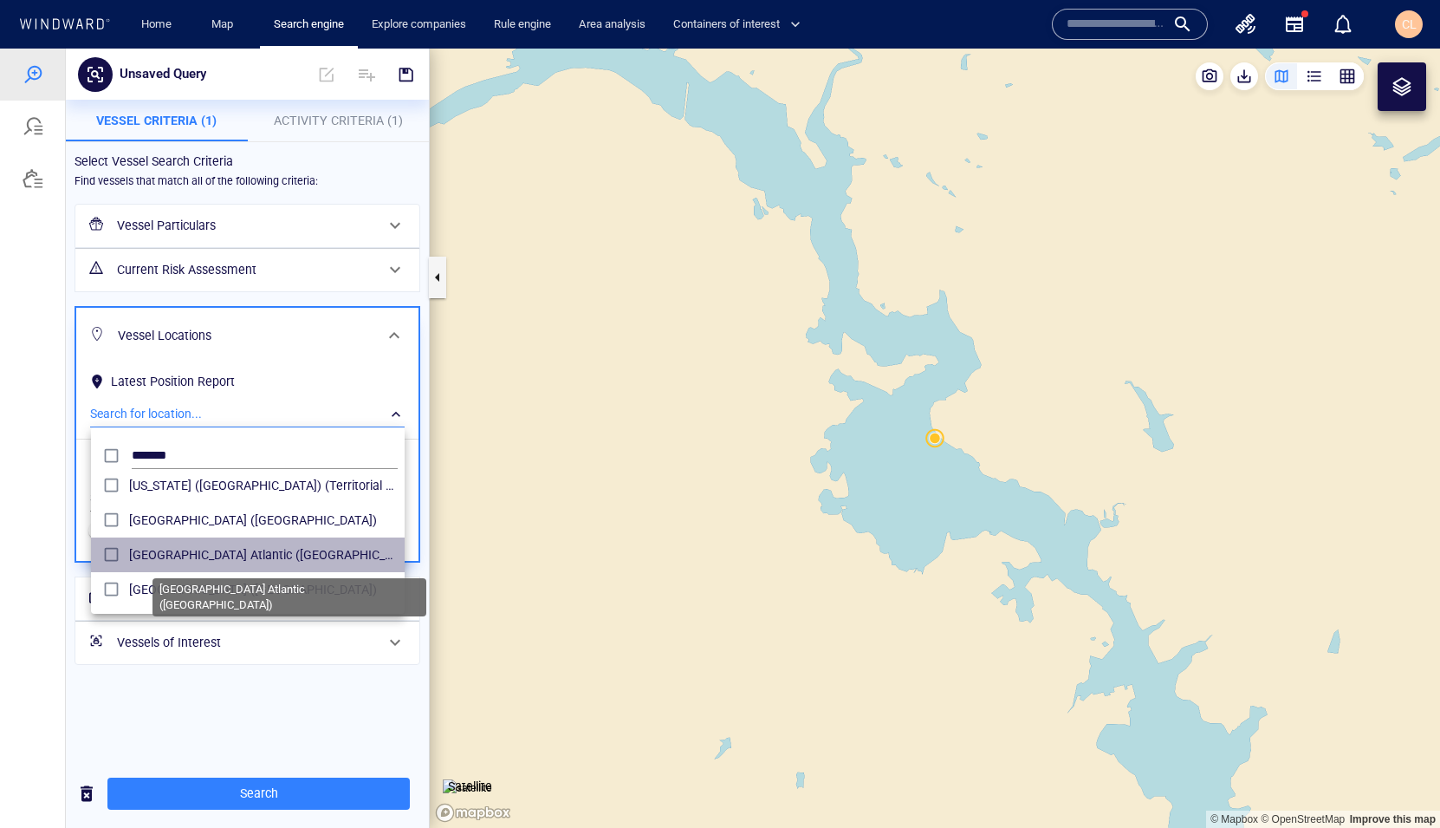
drag, startPoint x: 147, startPoint y: 556, endPoint x: 147, endPoint y: 543, distance: 12.1
click at [147, 556] on span "South America Atlantic (Maritime Region)" at bounding box center [263, 554] width 269 height 21
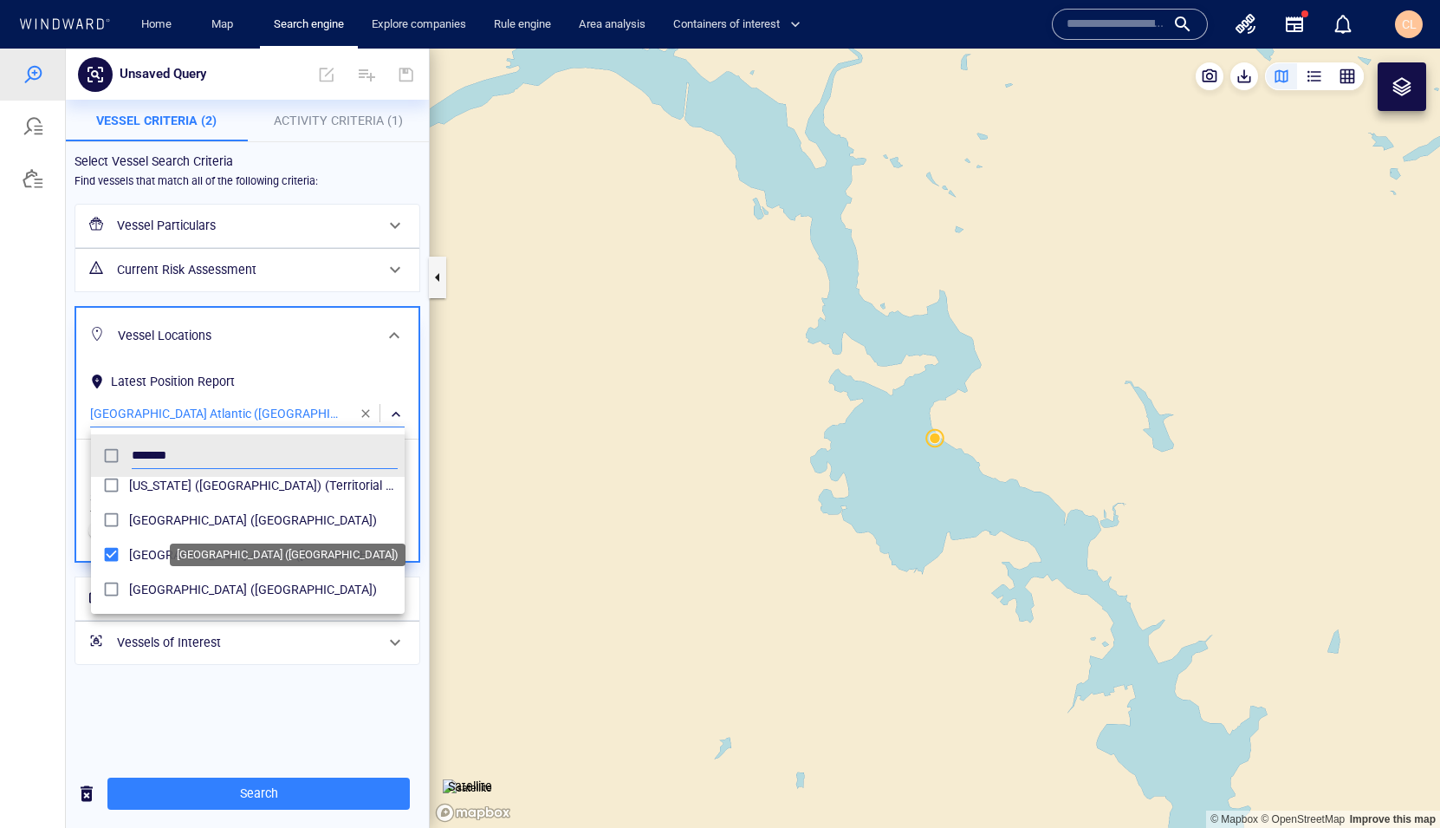
click at [149, 520] on span "Central America (Maritime Region)" at bounding box center [263, 520] width 269 height 21
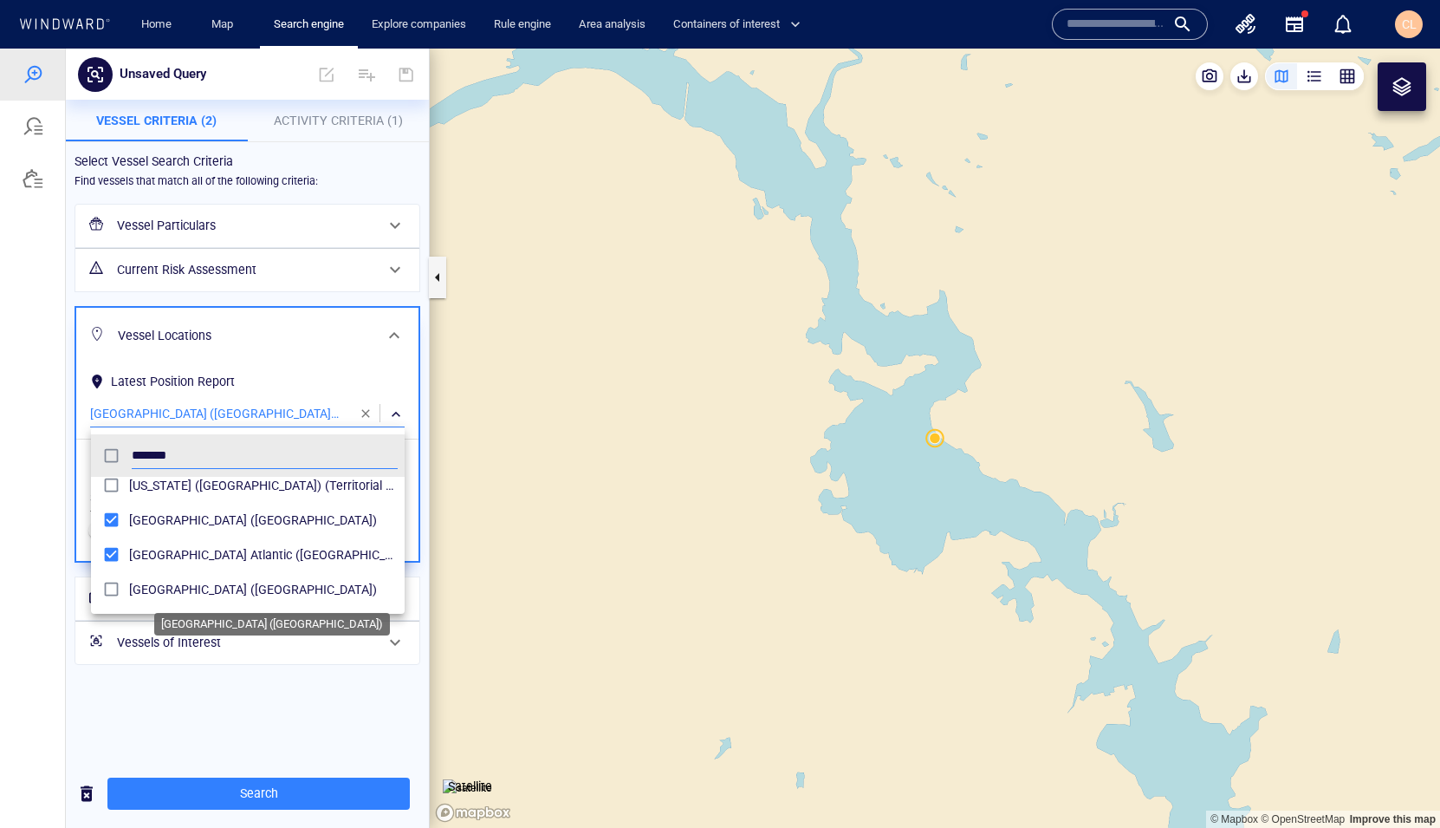
click at [175, 591] on span "South America Pacific (Maritime Region)" at bounding box center [263, 589] width 269 height 21
click at [256, 620] on div at bounding box center [720, 438] width 1440 height 779
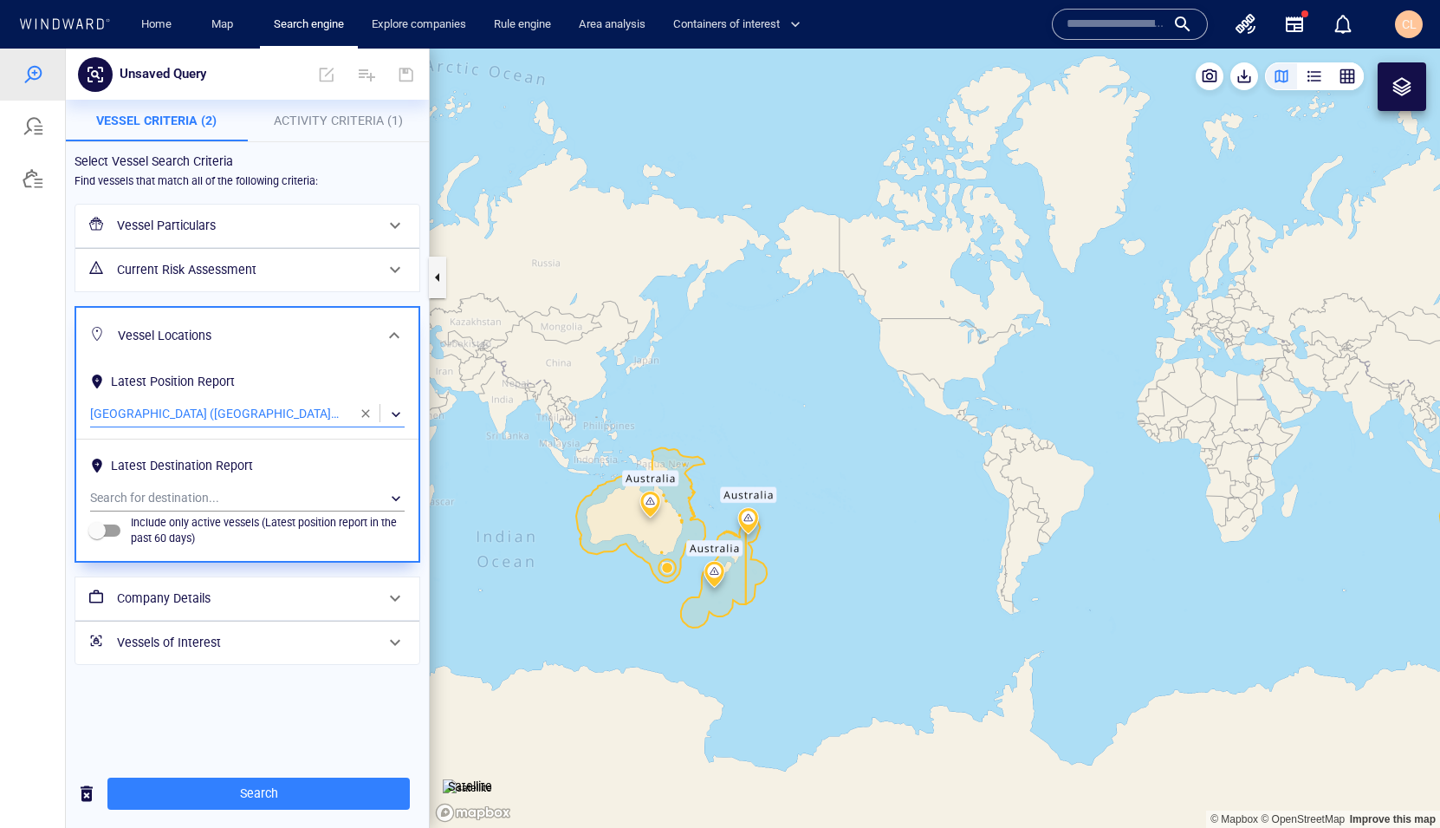
click at [263, 620] on div "Search" at bounding box center [247, 793] width 363 height 42
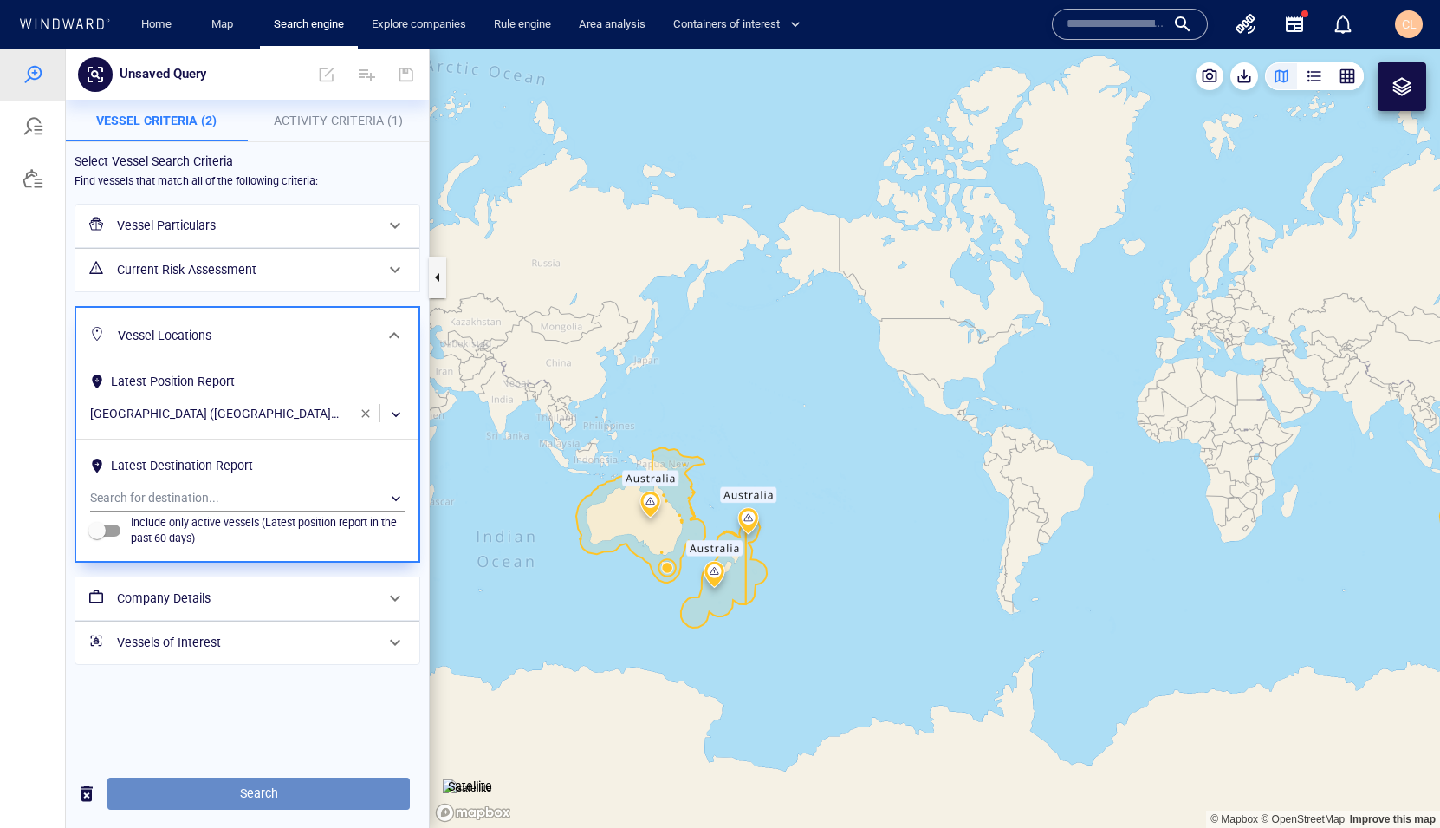
click at [246, 620] on span "Search" at bounding box center [258, 794] width 275 height 22
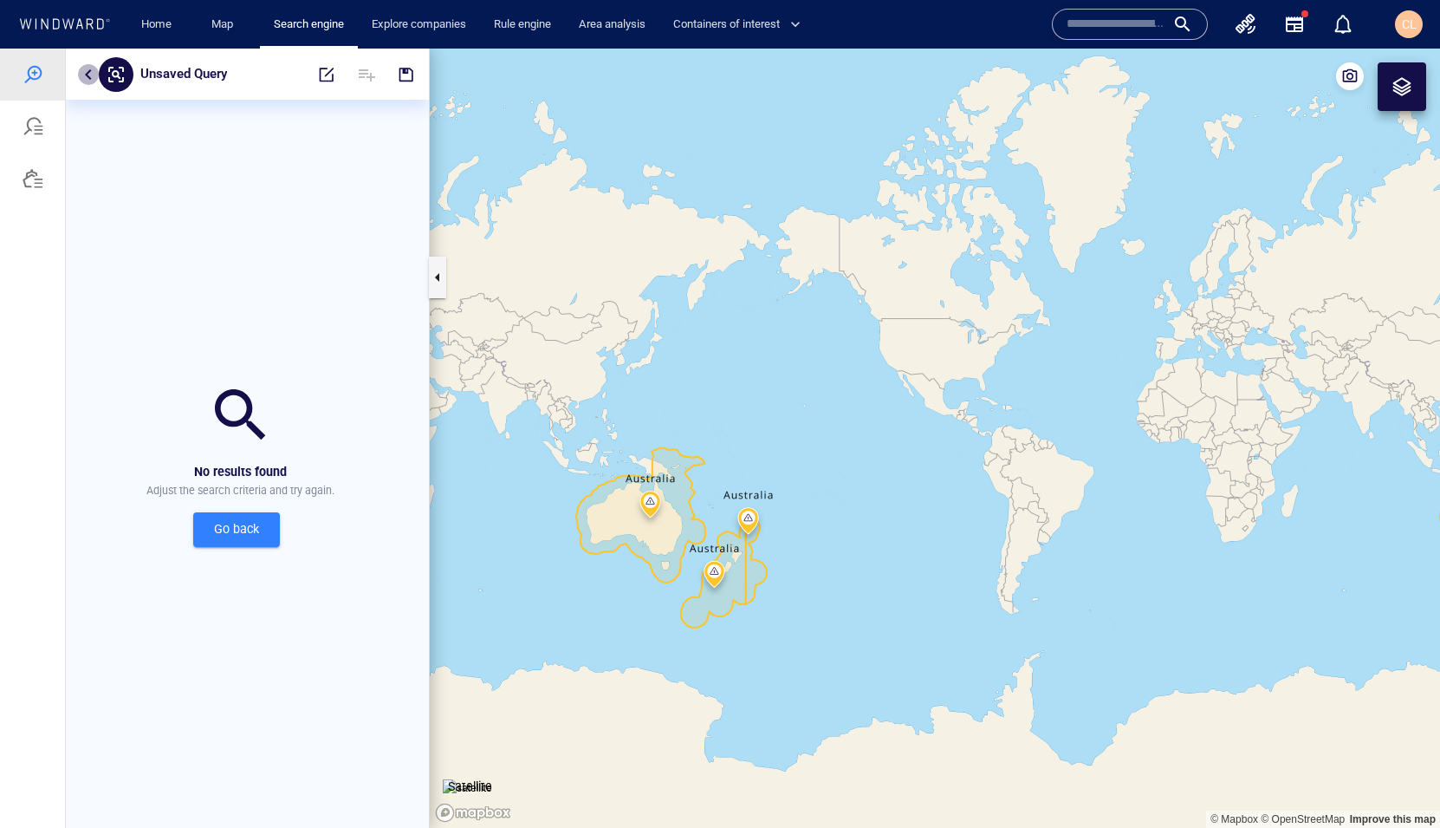
drag, startPoint x: 91, startPoint y: 75, endPoint x: 100, endPoint y: 74, distance: 8.8
click at [94, 75] on button "button" at bounding box center [88, 74] width 21 height 21
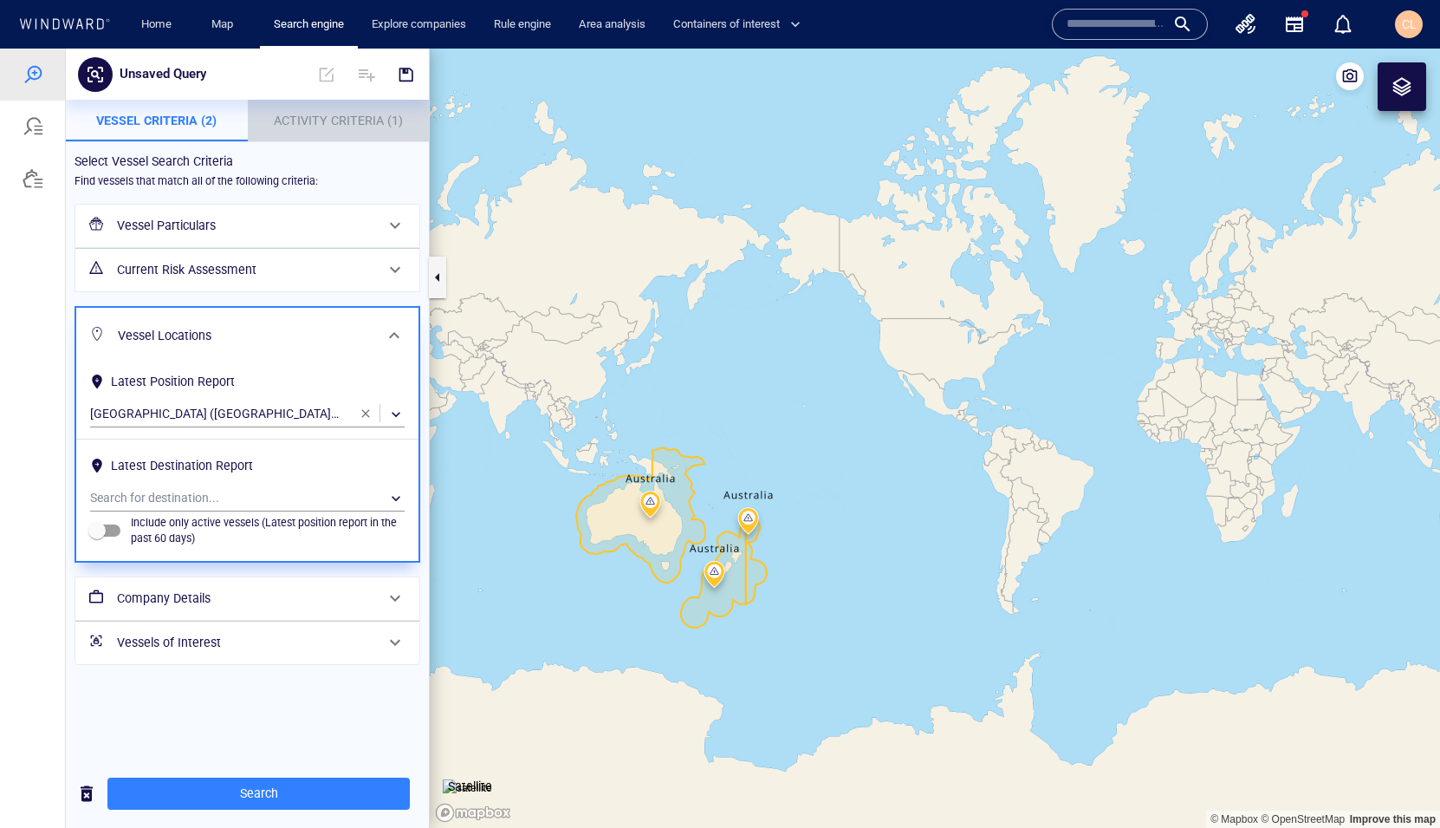
click at [350, 118] on span "Activity Criteria (1)" at bounding box center [338, 121] width 129 height 14
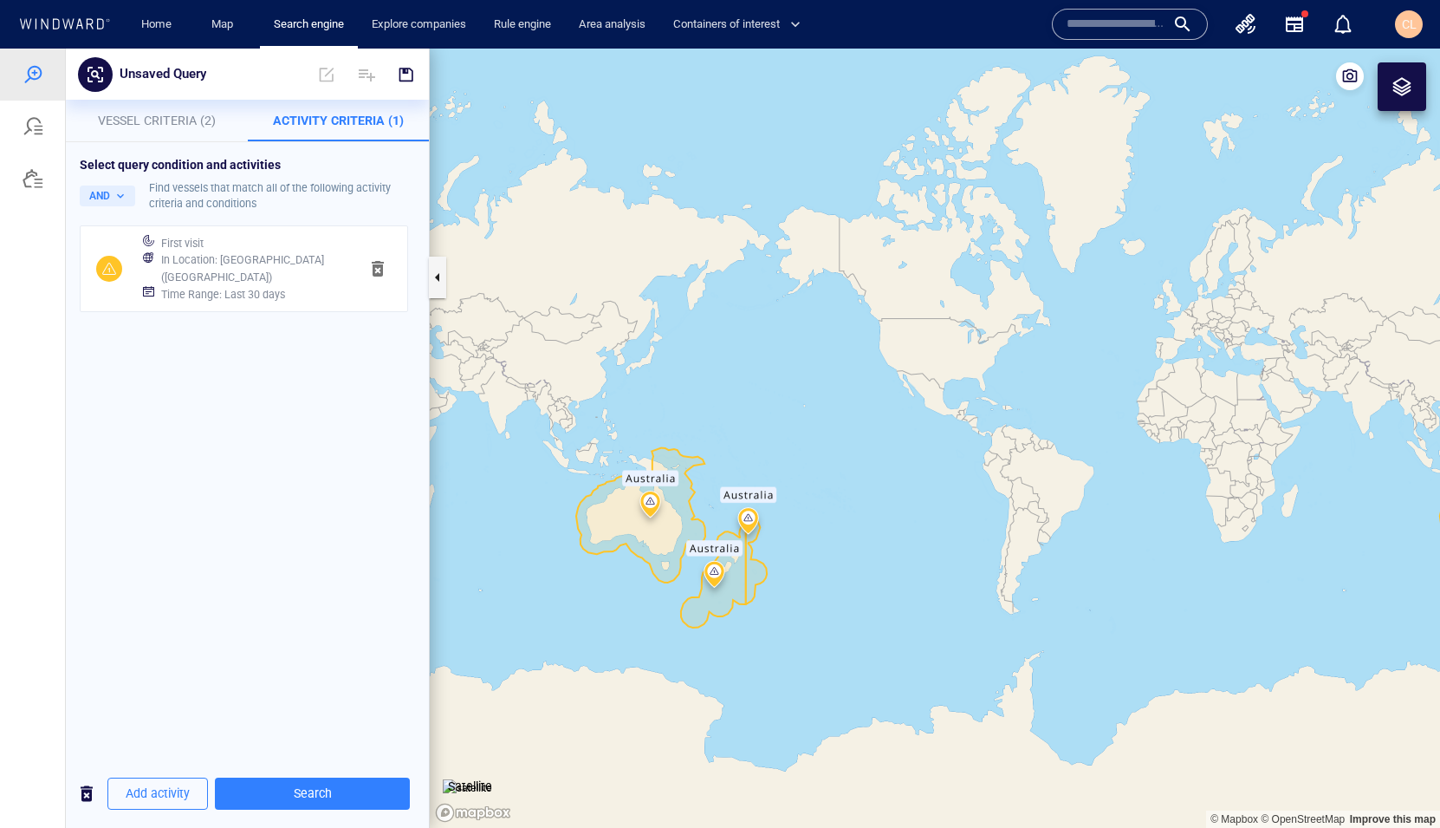
drag, startPoint x: 378, startPoint y: 267, endPoint x: 311, endPoint y: 197, distance: 96.9
click at [378, 267] on span "button" at bounding box center [377, 268] width 21 height 21
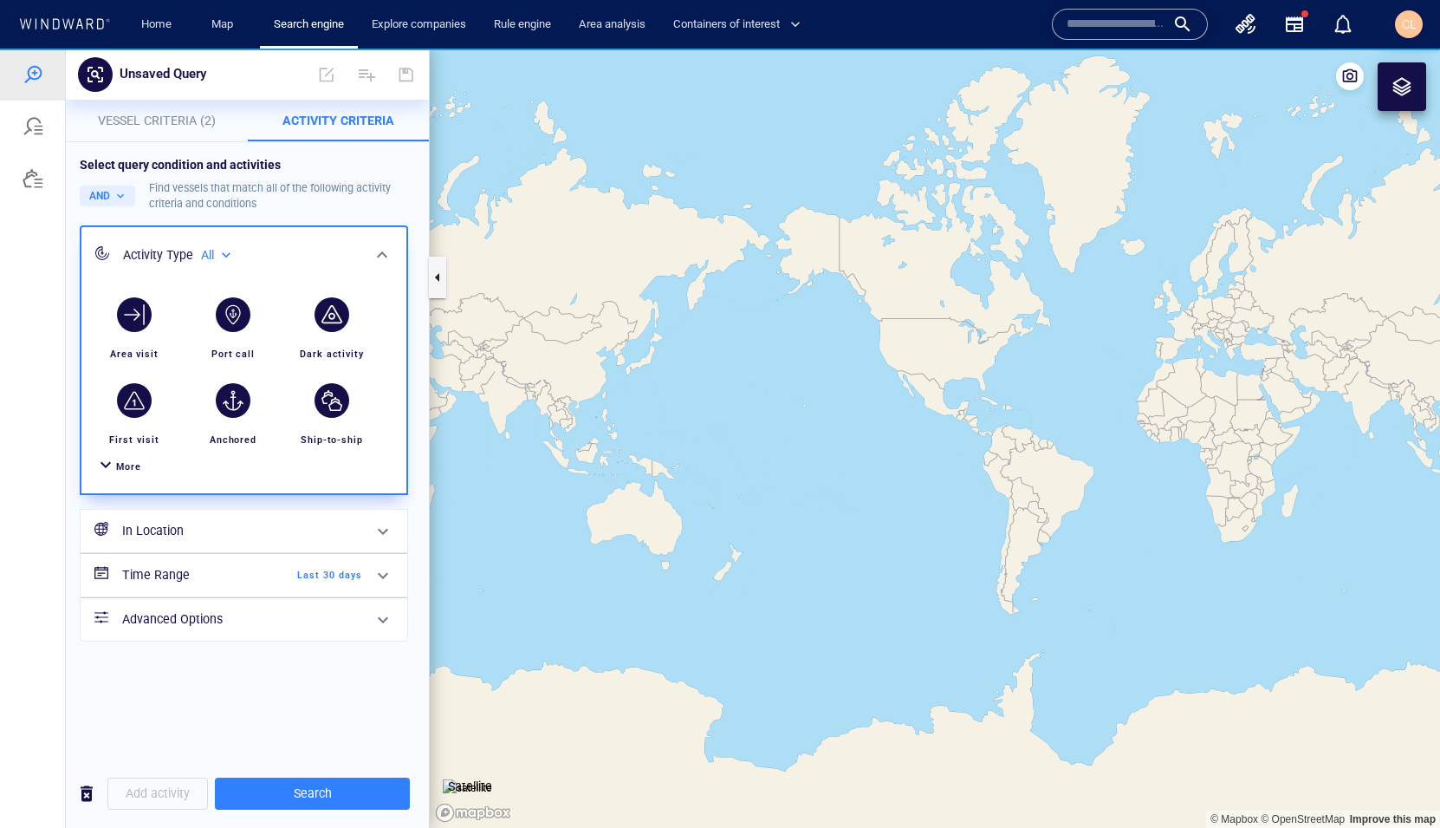
click at [188, 133] on button "Vessel Criteria (2)" at bounding box center [157, 121] width 182 height 42
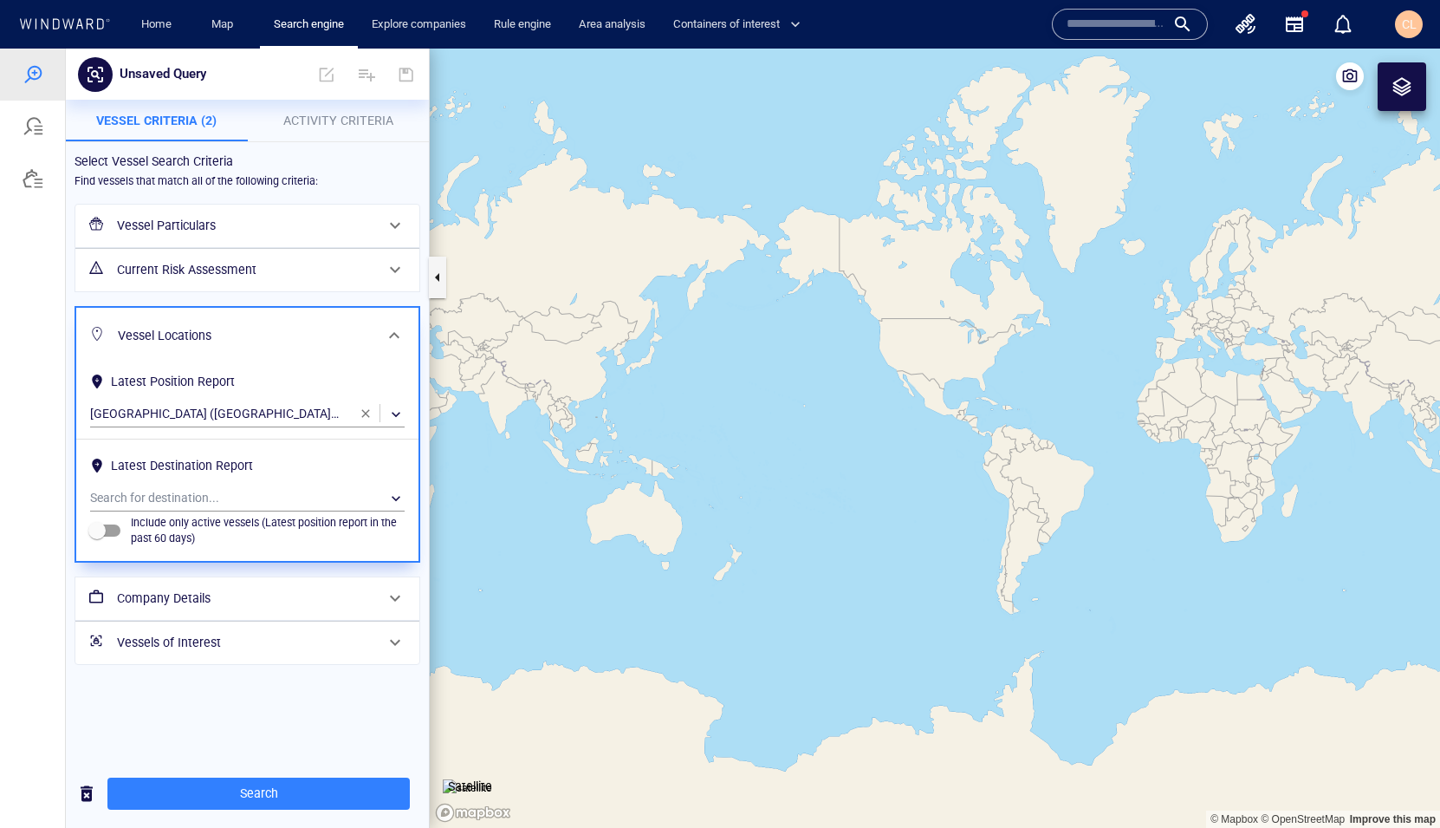
click at [367, 416] on span "button" at bounding box center [366, 413] width 14 height 14
drag, startPoint x: 400, startPoint y: 335, endPoint x: 397, endPoint y: 325, distance: 11.0
click at [400, 335] on span at bounding box center [394, 335] width 21 height 21
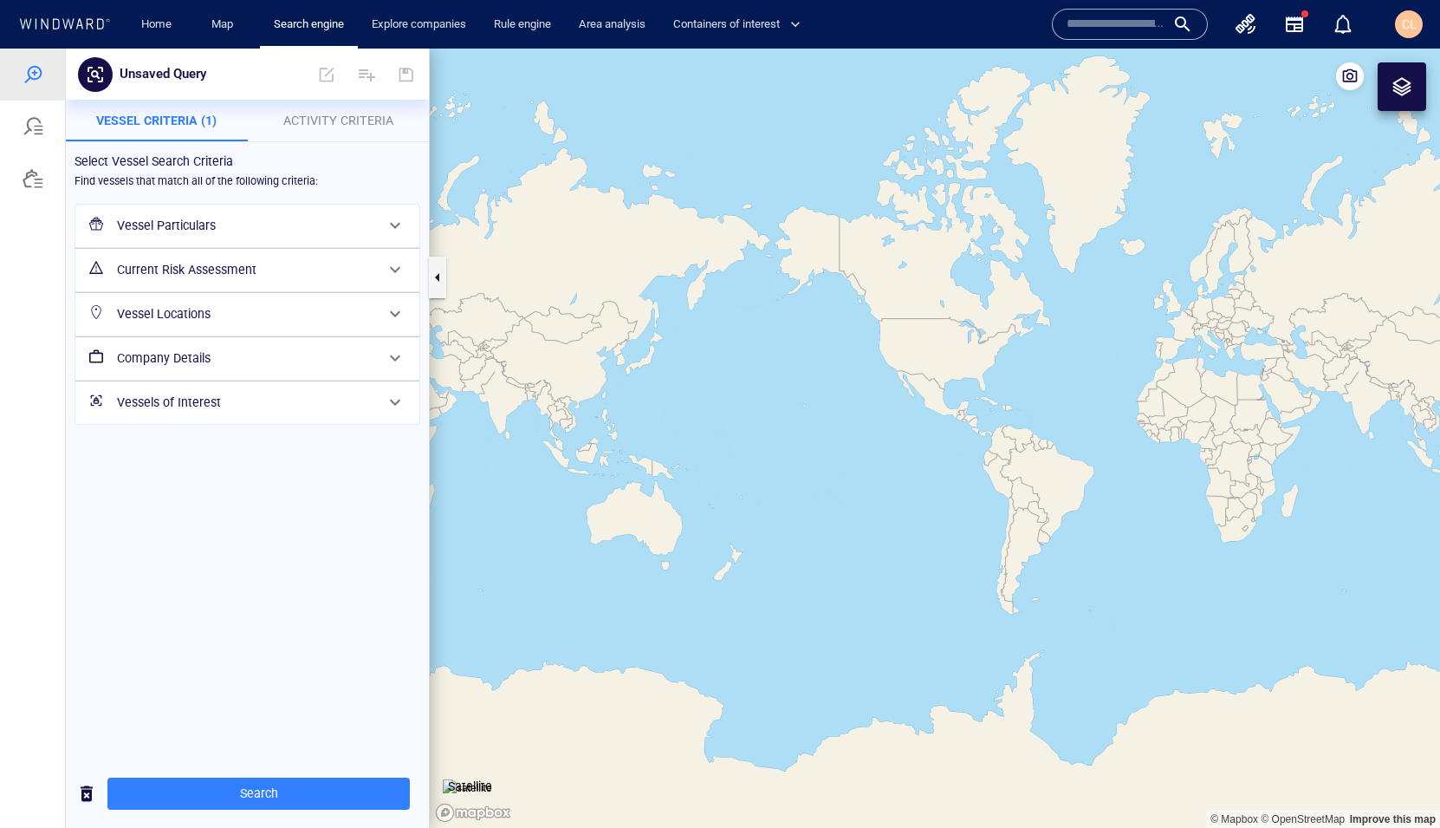
click at [228, 367] on h6 "Company Details" at bounding box center [245, 359] width 257 height 22
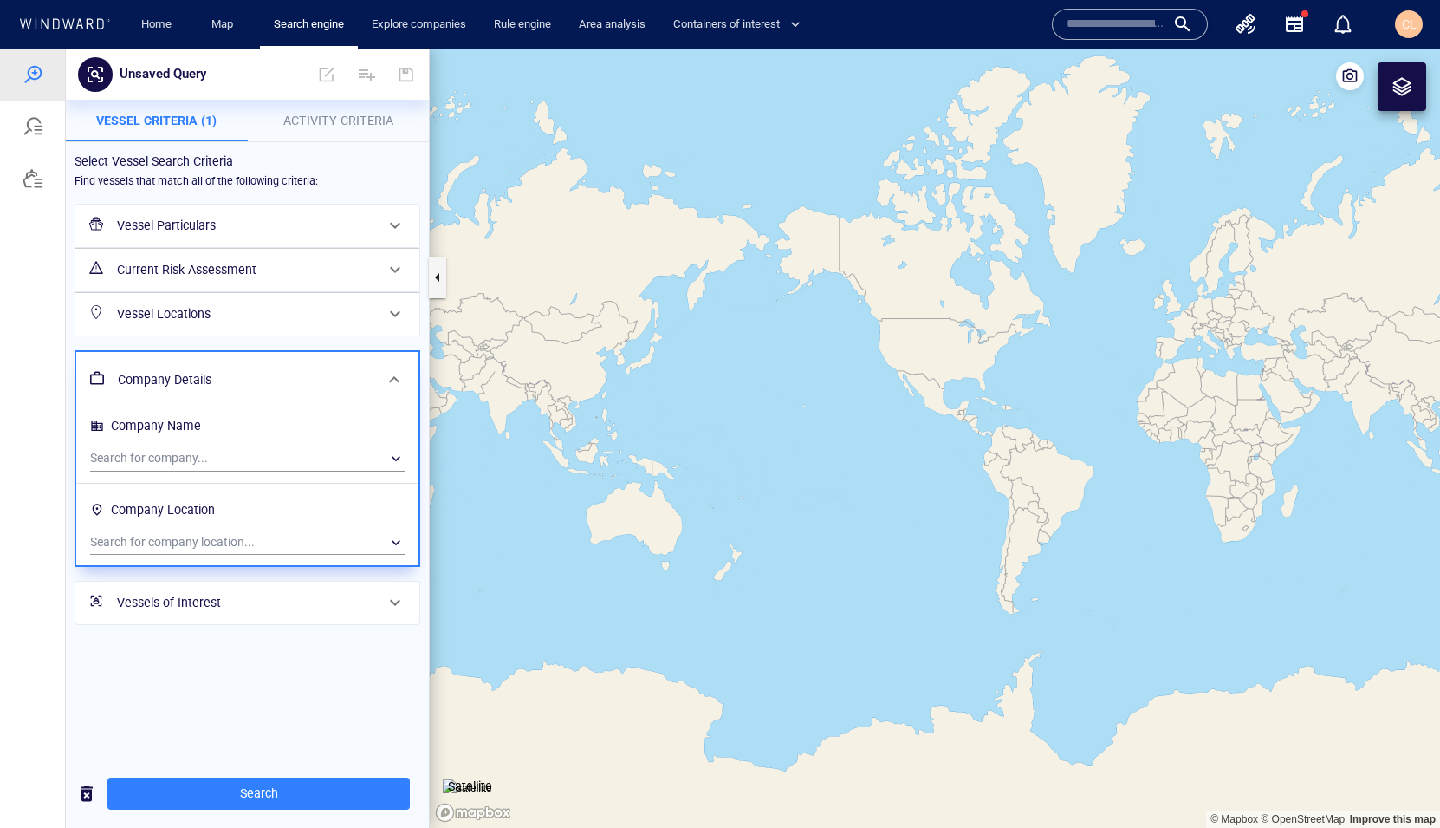
click at [237, 383] on h6 "Company Details" at bounding box center [246, 380] width 256 height 22
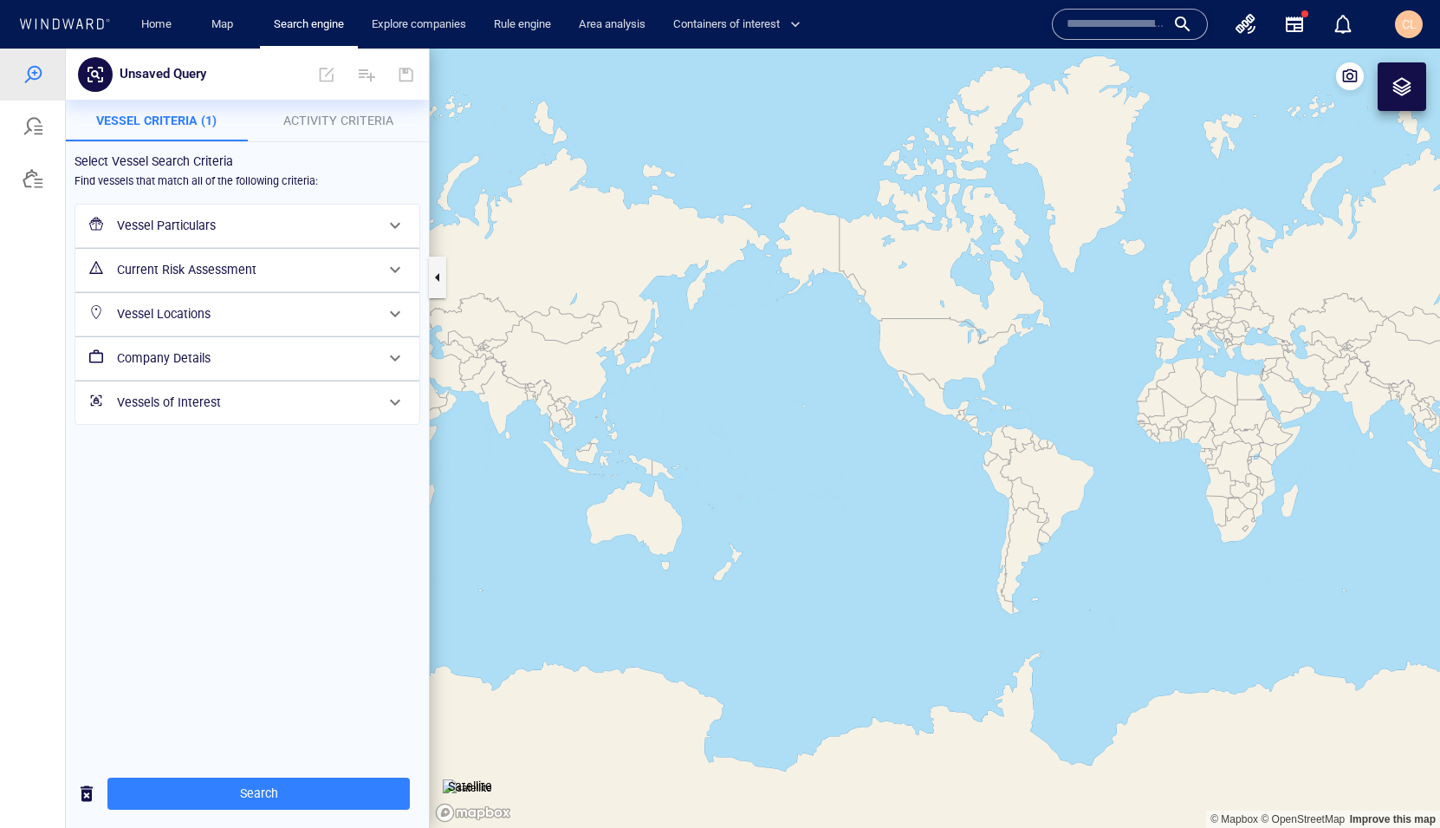
click at [215, 408] on h6 "Vessels of Interest" at bounding box center [245, 403] width 257 height 22
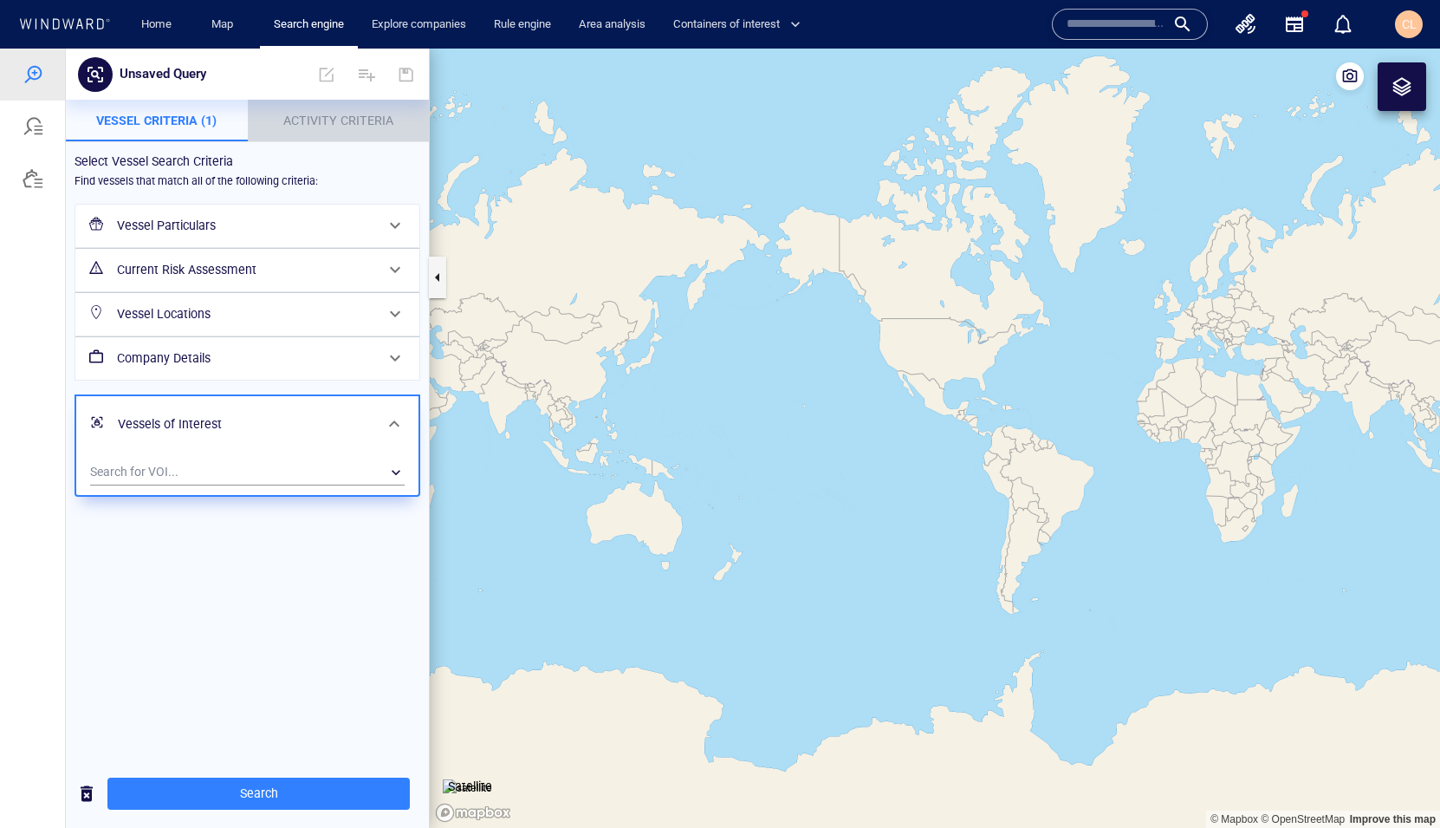
click at [352, 117] on span "Activity Criteria" at bounding box center [338, 121] width 110 height 14
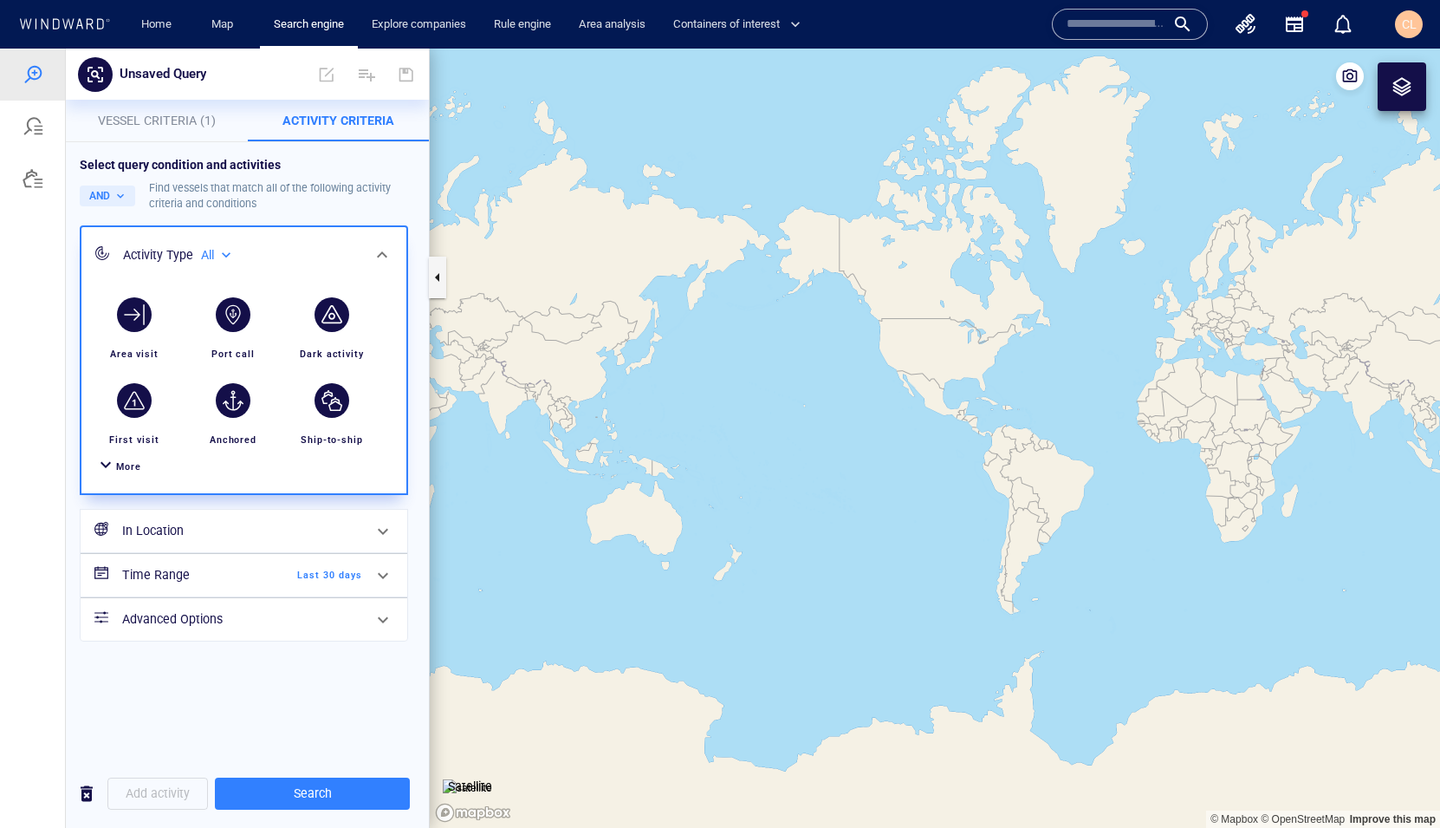
click at [138, 471] on span "More" at bounding box center [128, 466] width 25 height 11
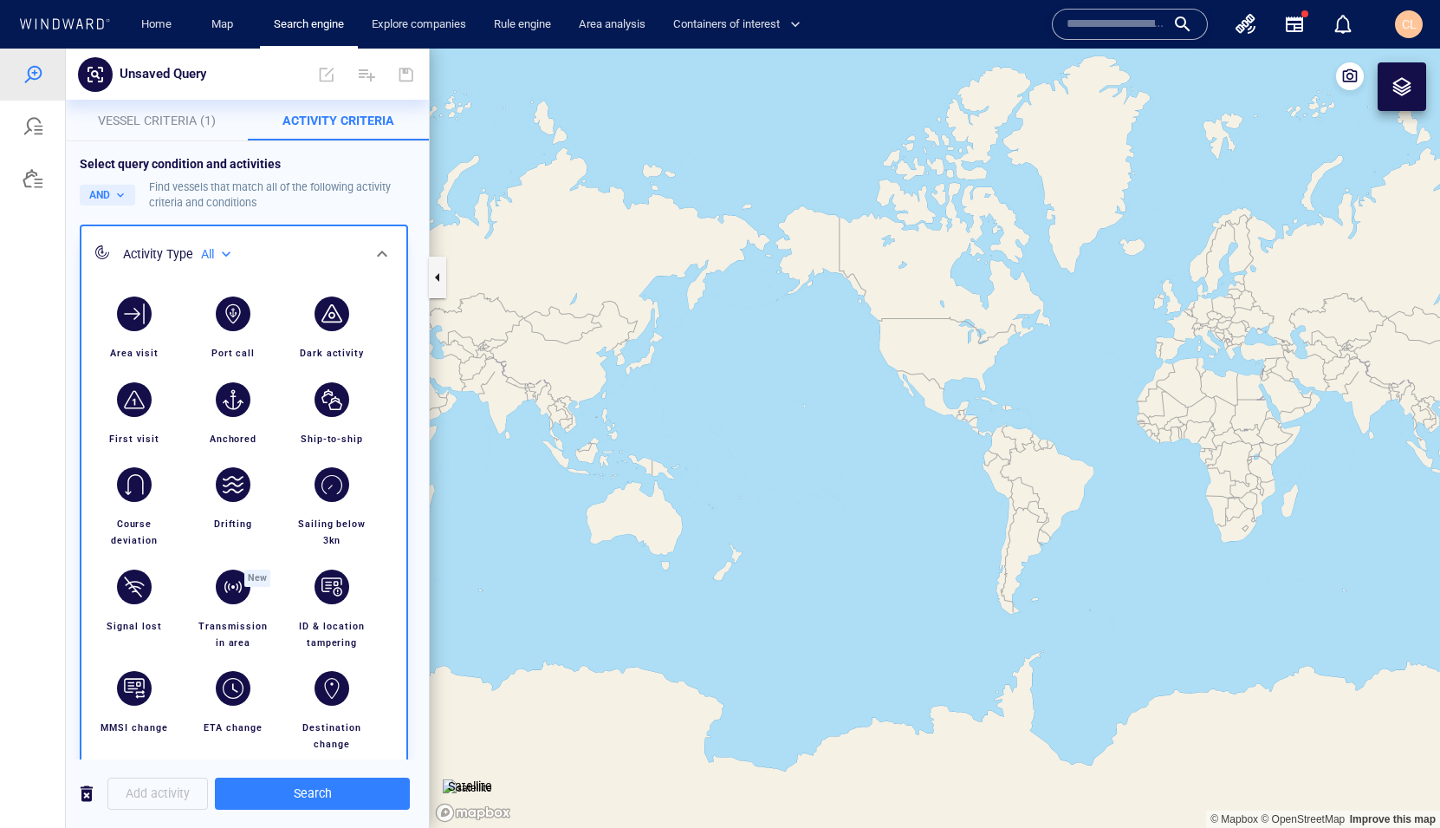
click at [146, 322] on div "button" at bounding box center [134, 313] width 35 height 35
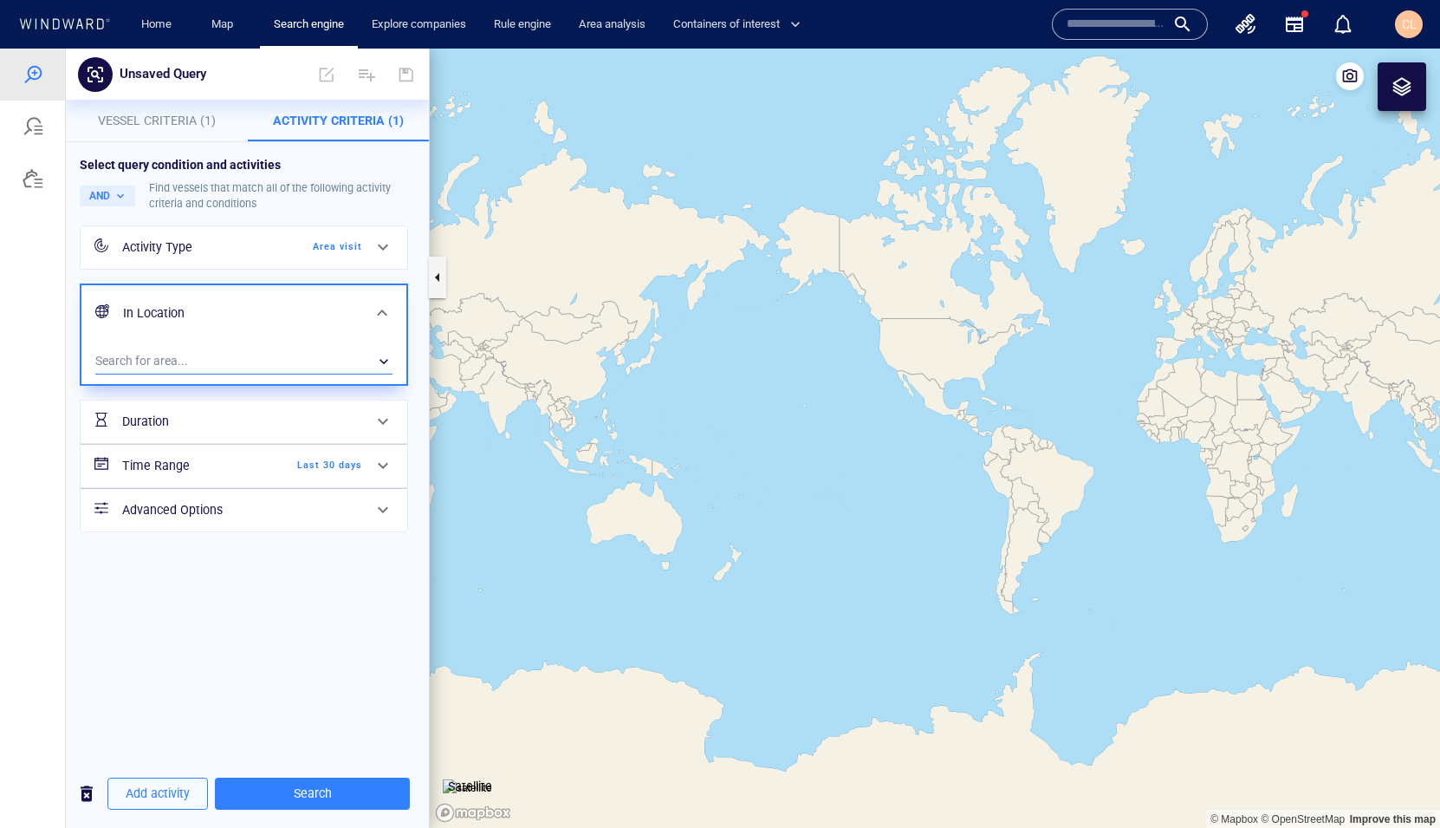
click at [179, 362] on div "​" at bounding box center [243, 361] width 297 height 26
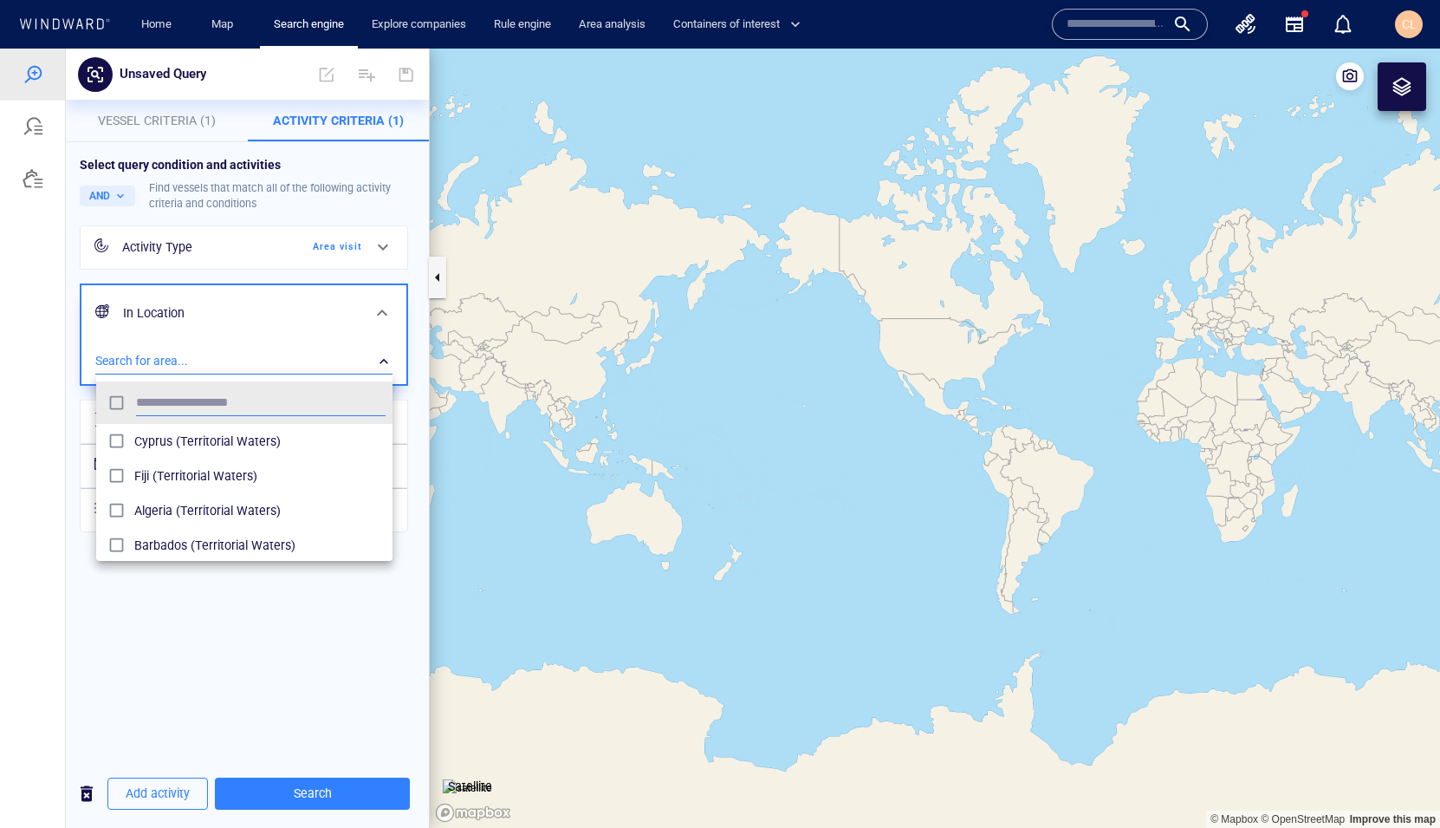
scroll to position [172, 296]
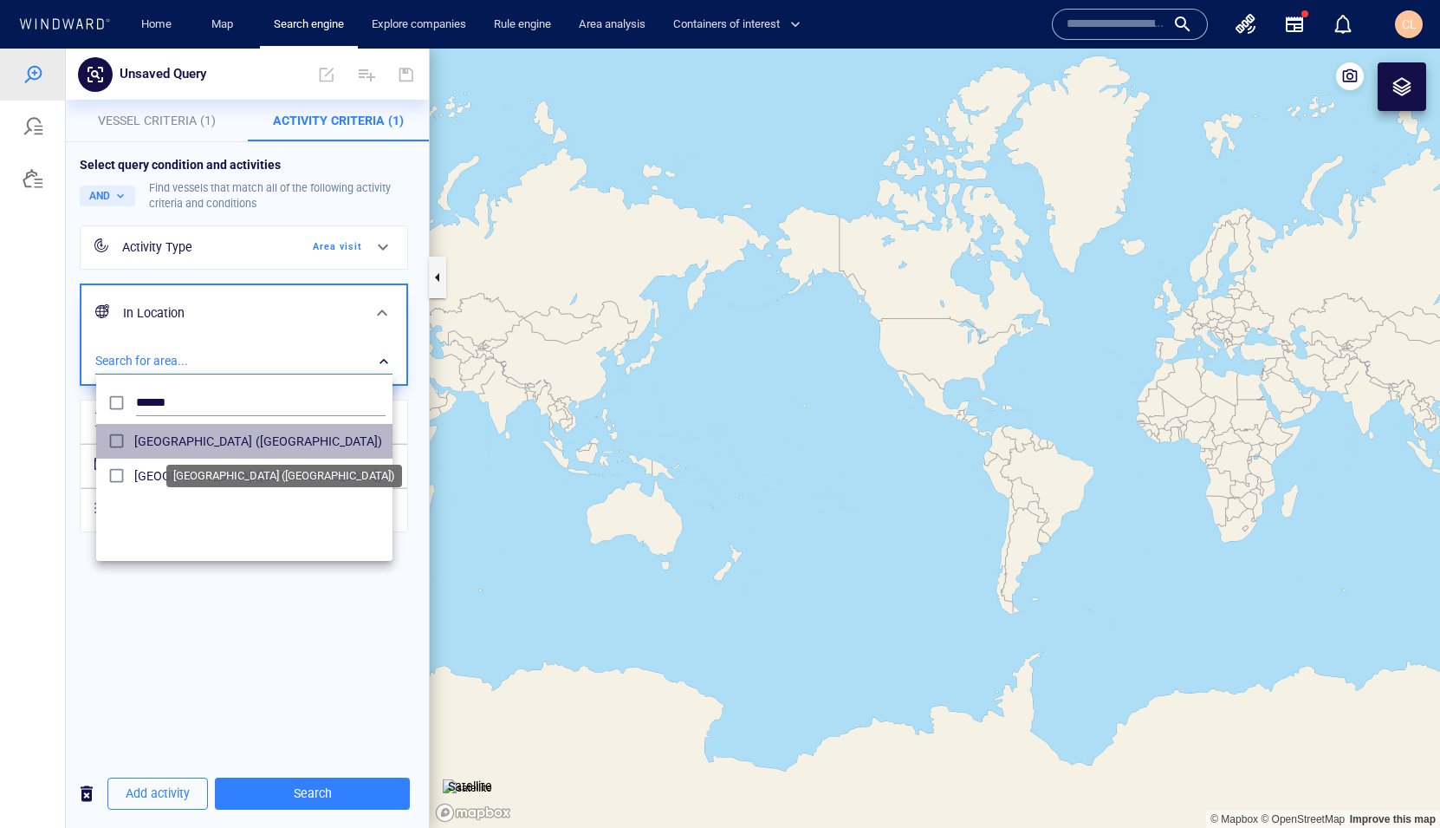
click at [178, 445] on span "Central America (Maritime Region)" at bounding box center [259, 441] width 251 height 21
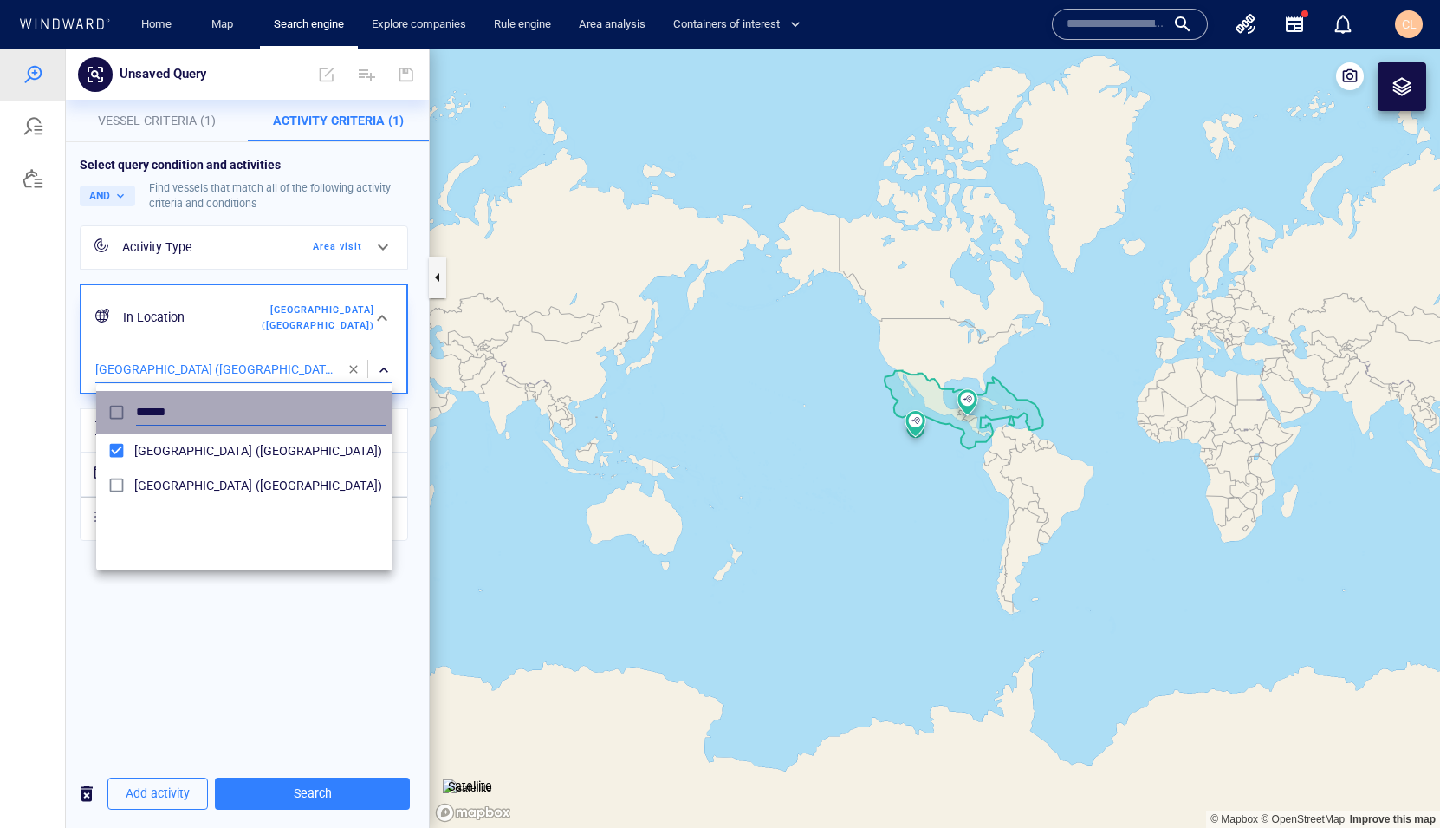
drag, startPoint x: 192, startPoint y: 415, endPoint x: 94, endPoint y: 405, distance: 99.3
click at [93, 405] on div "****** Central America (Maritime Region) Central Asia (Maritime Region)" at bounding box center [720, 438] width 1440 height 779
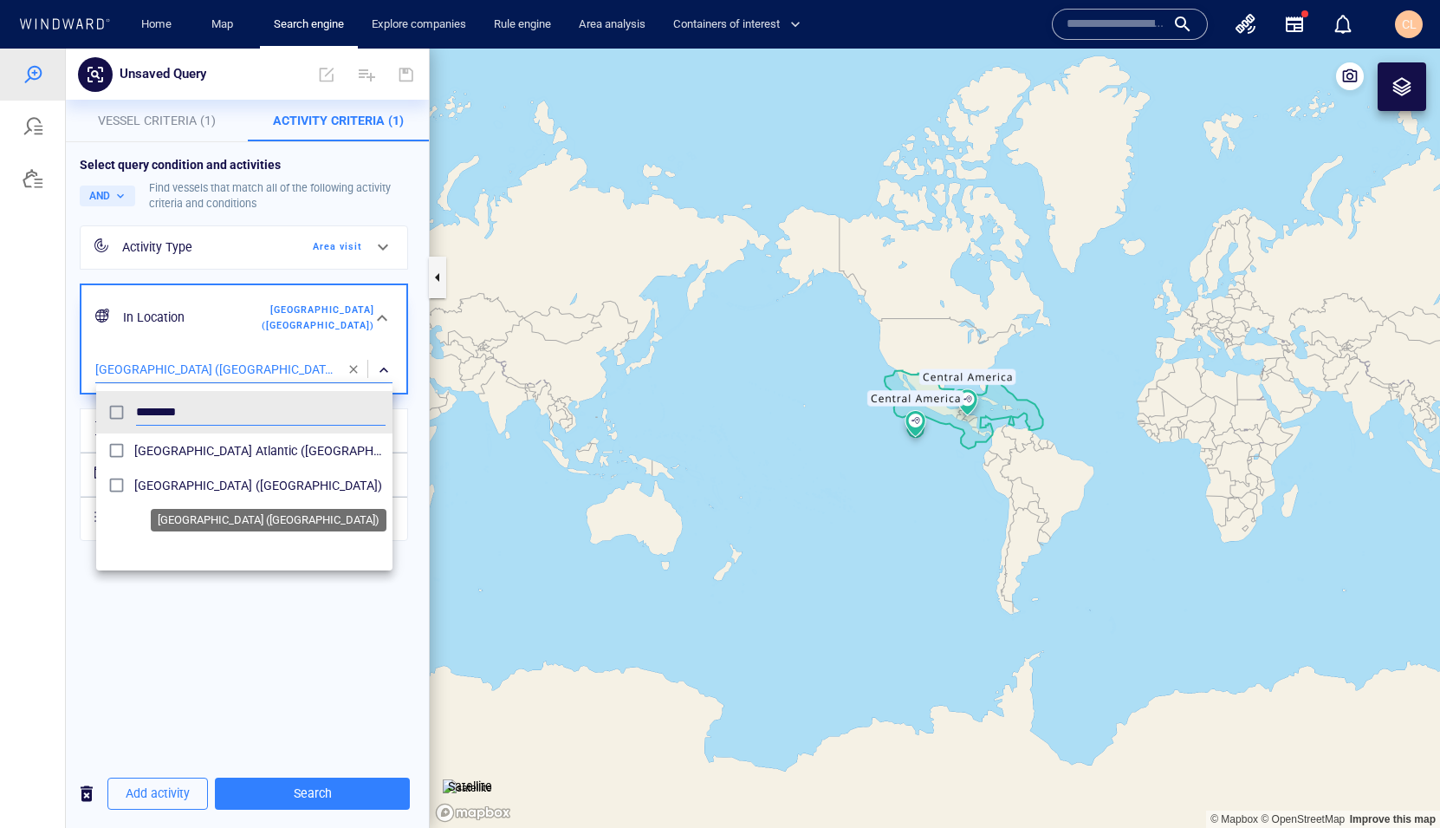
type input "********"
click at [241, 495] on span "South America Pacific (Maritime Region)" at bounding box center [259, 485] width 251 height 21
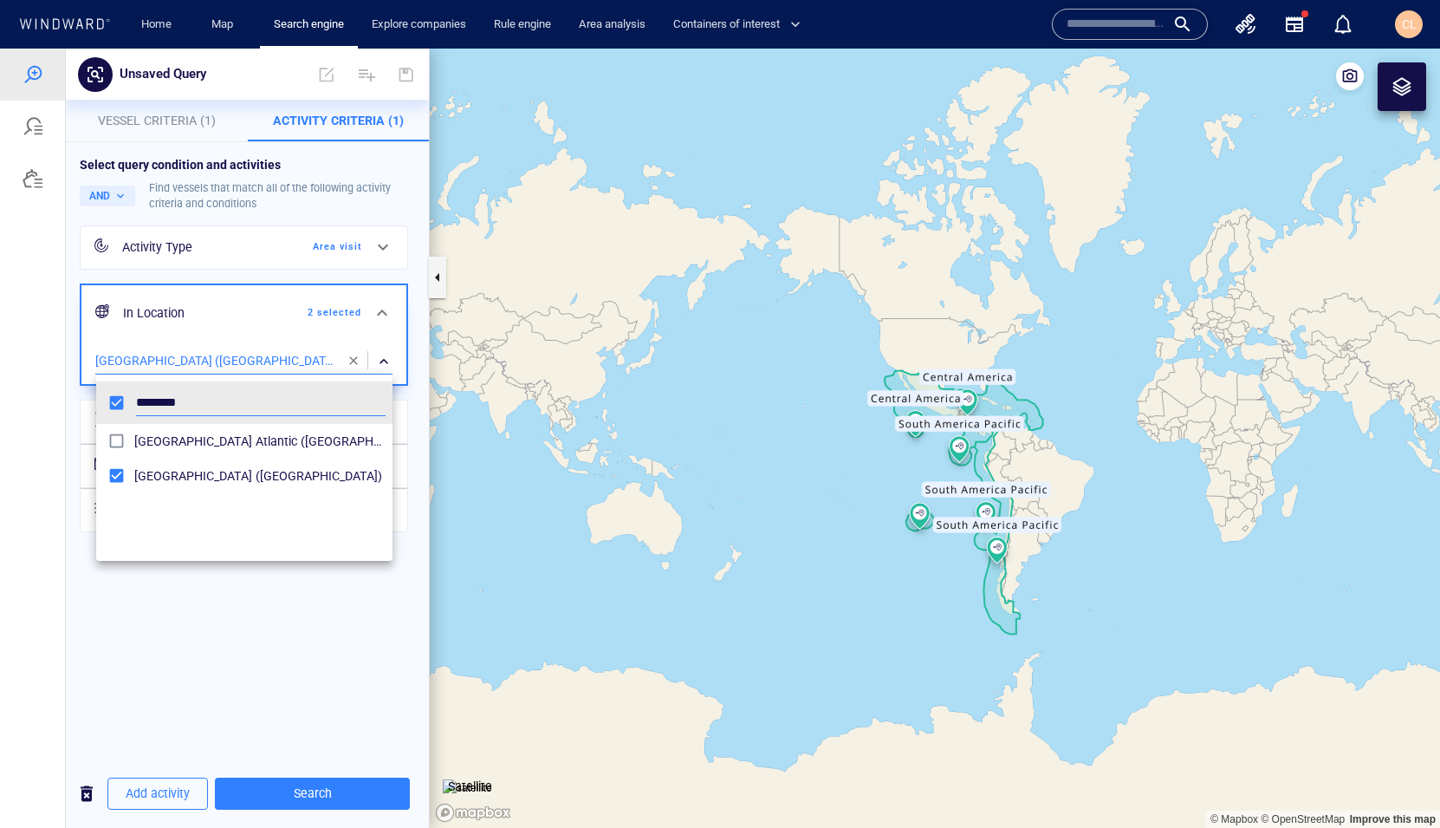
click at [247, 620] on div at bounding box center [720, 438] width 1440 height 779
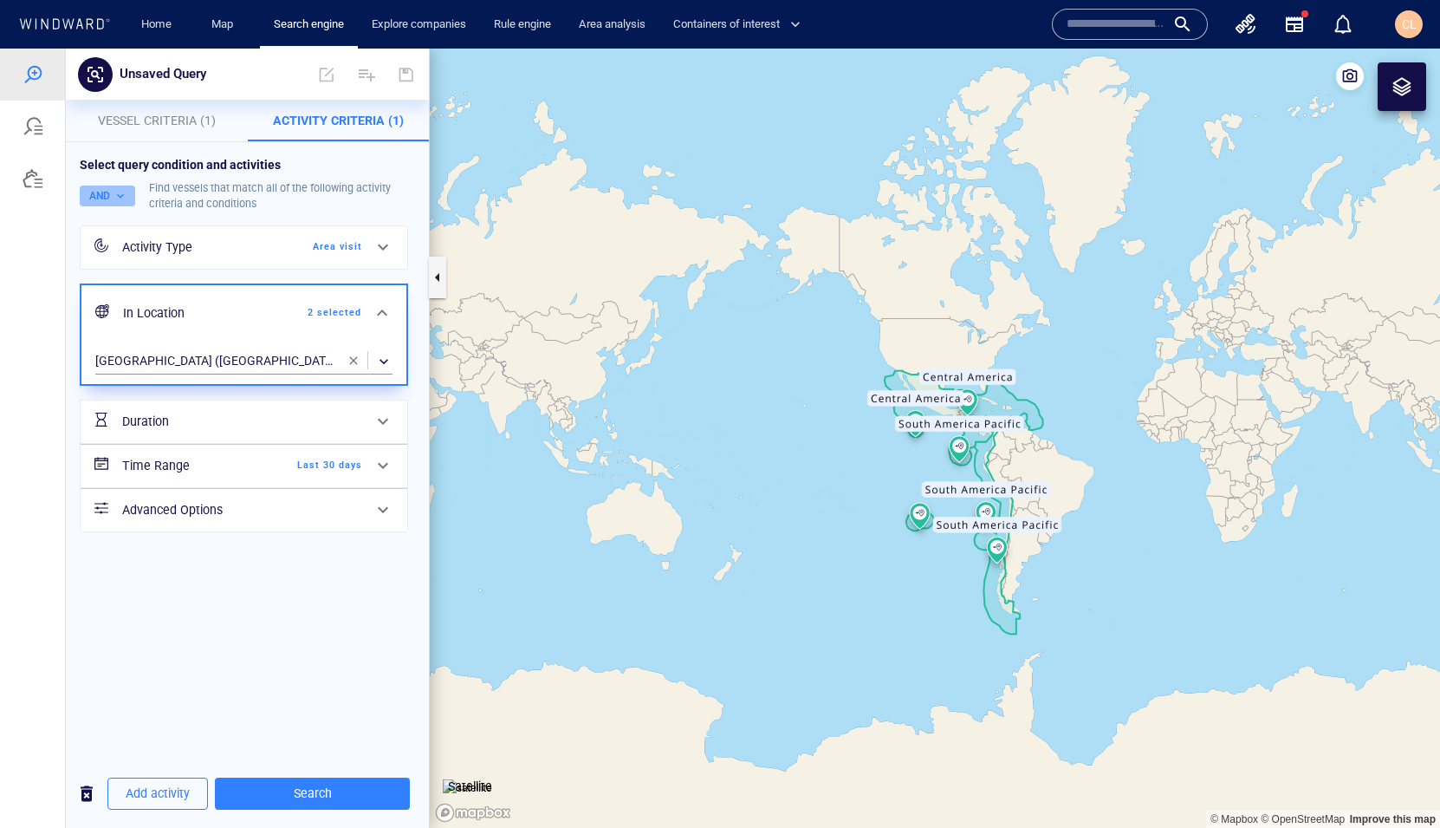
click at [94, 192] on button "AND" at bounding box center [107, 195] width 55 height 21
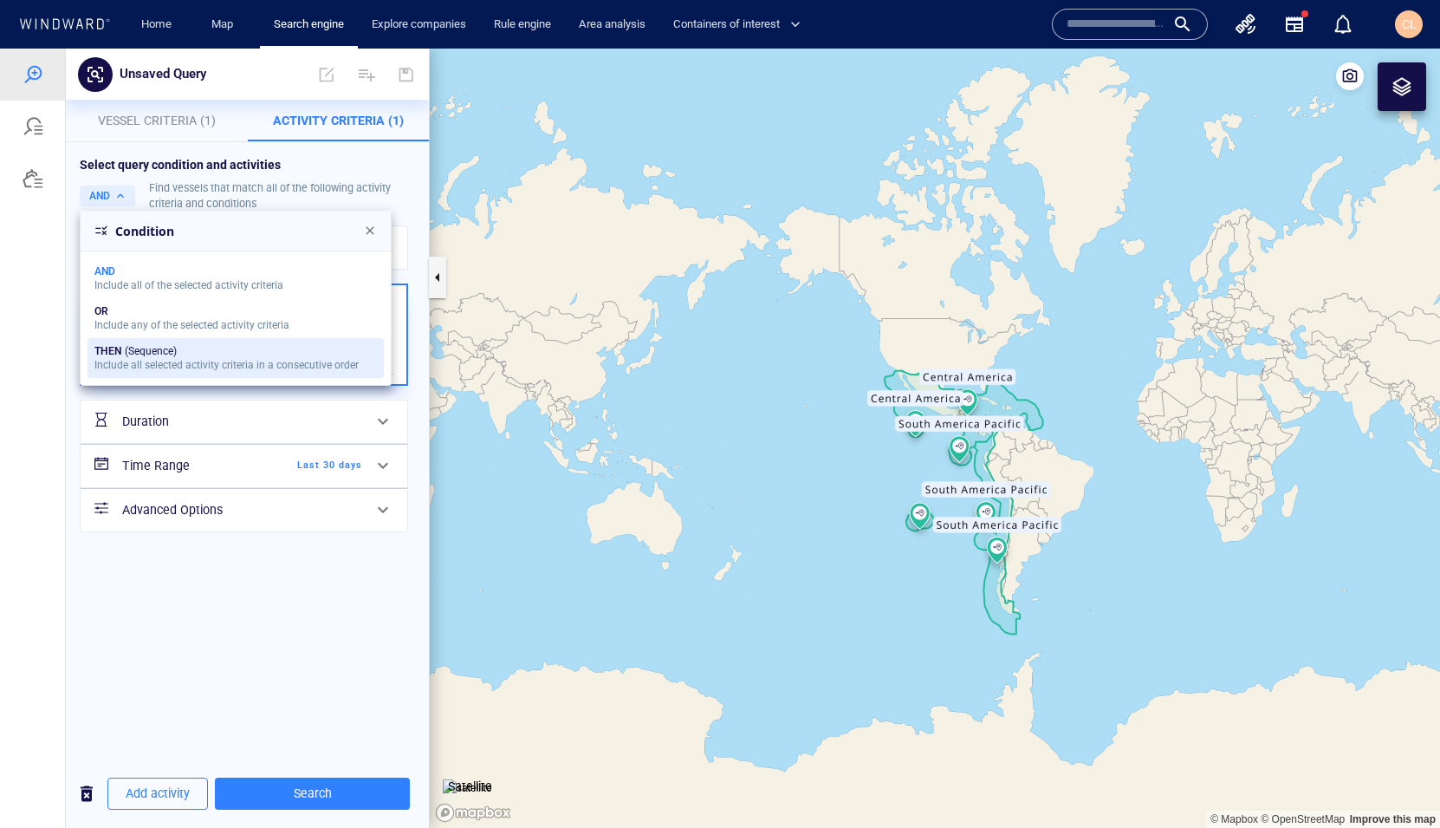
click at [150, 354] on div "THEN (Sequence)" at bounding box center [226, 351] width 264 height 12
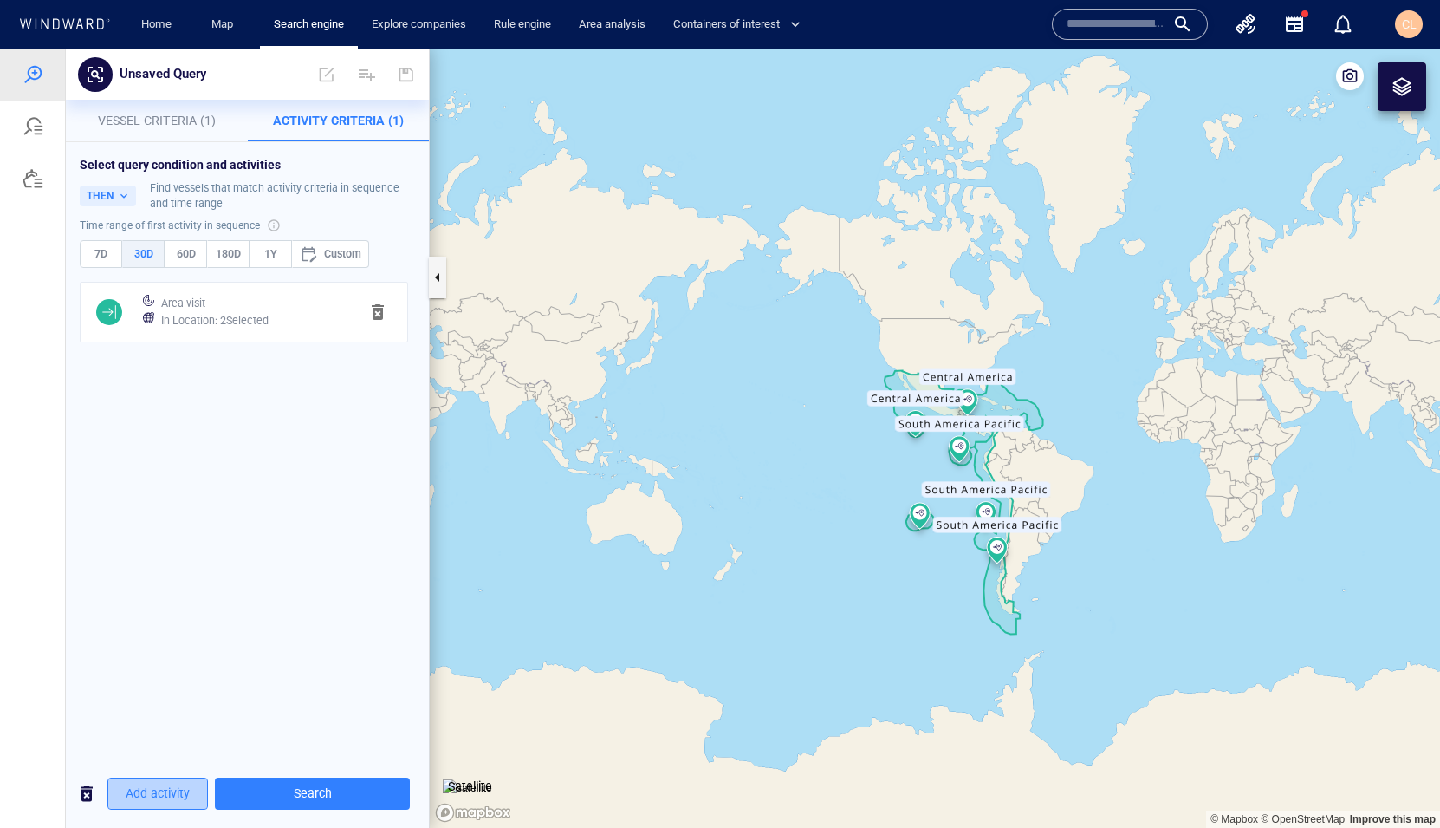
click at [172, 620] on span "Add activity" at bounding box center [158, 794] width 64 height 22
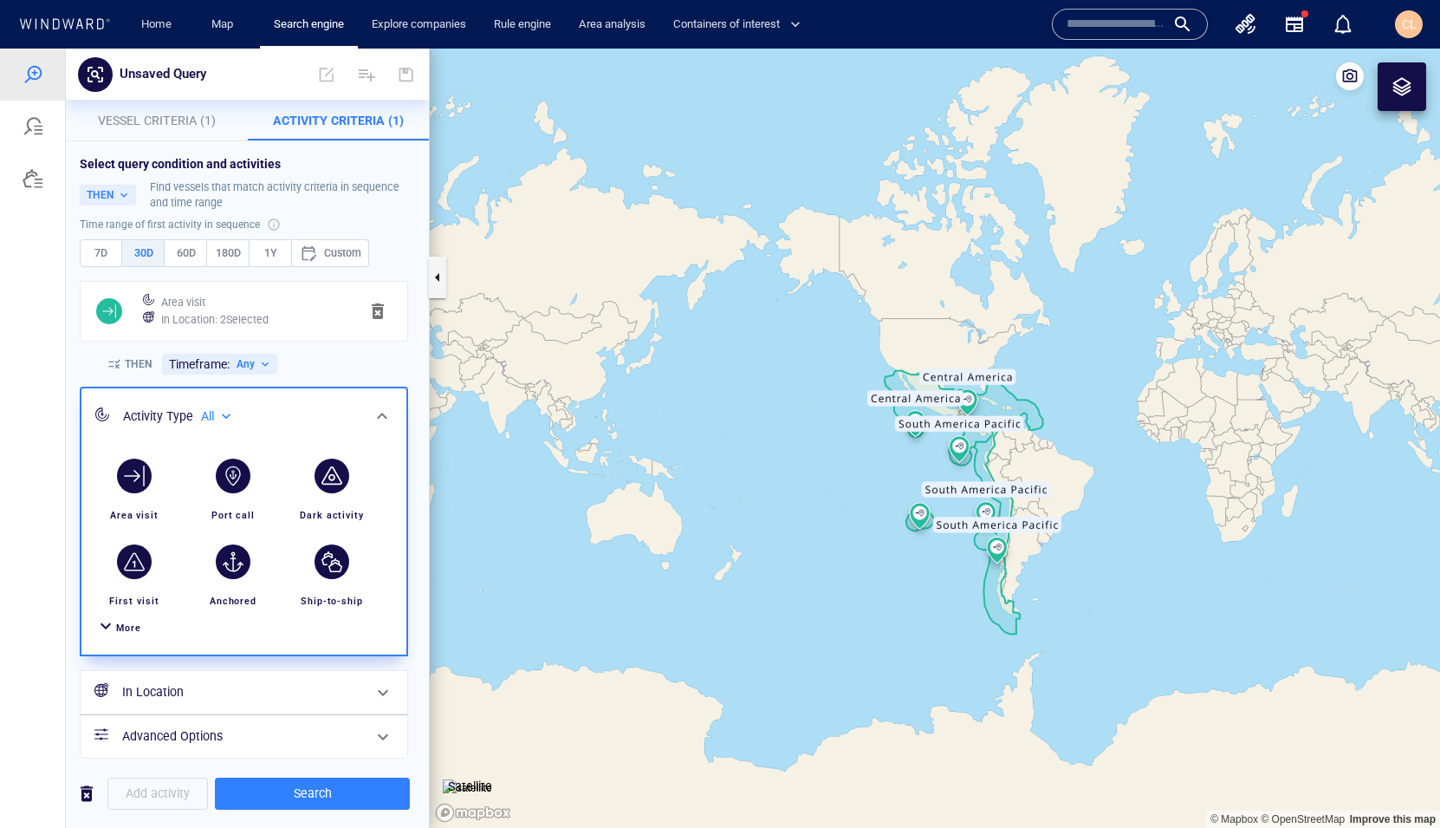
click at [137, 620] on span "More" at bounding box center [128, 627] width 25 height 11
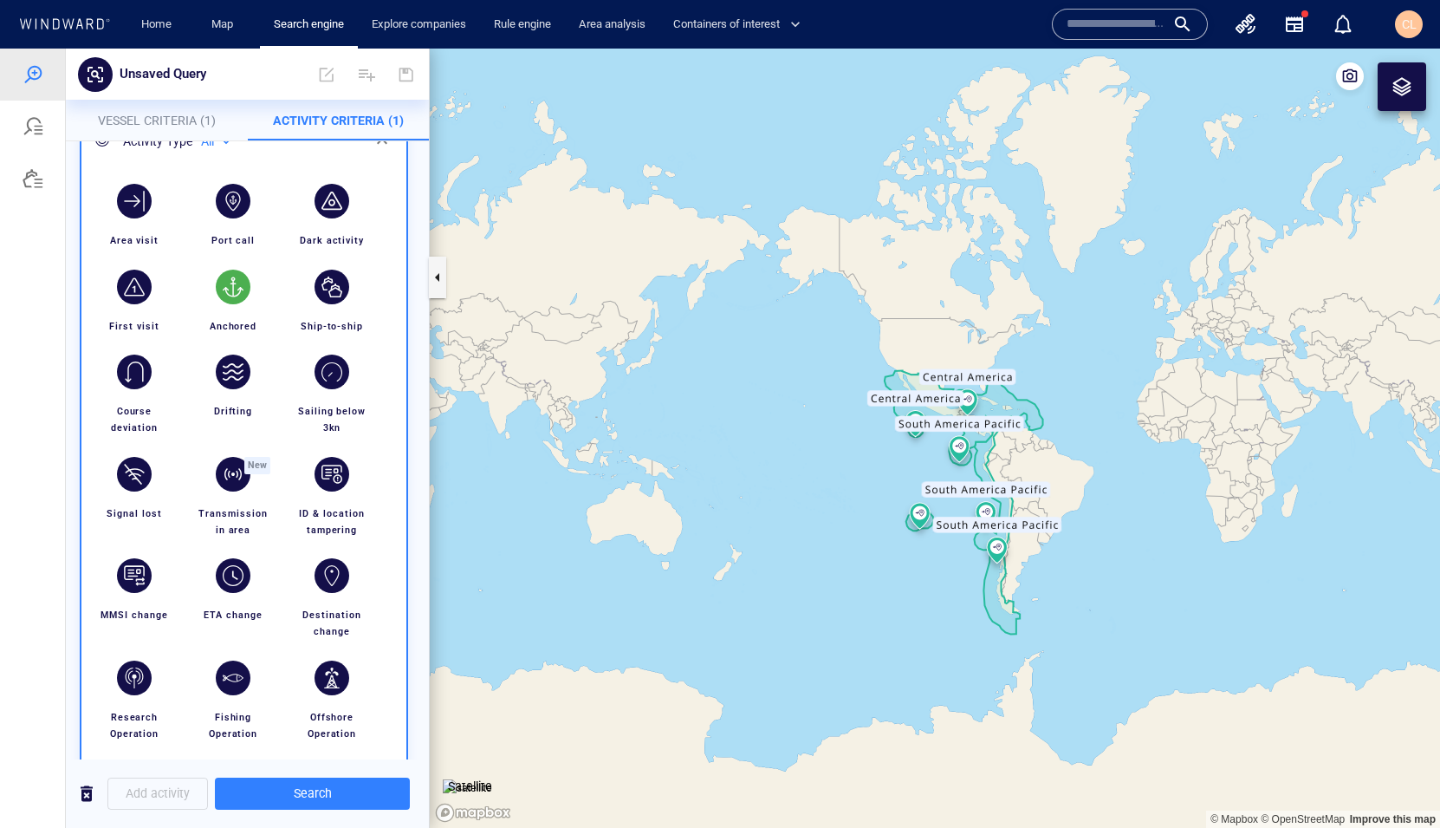
scroll to position [284, 0]
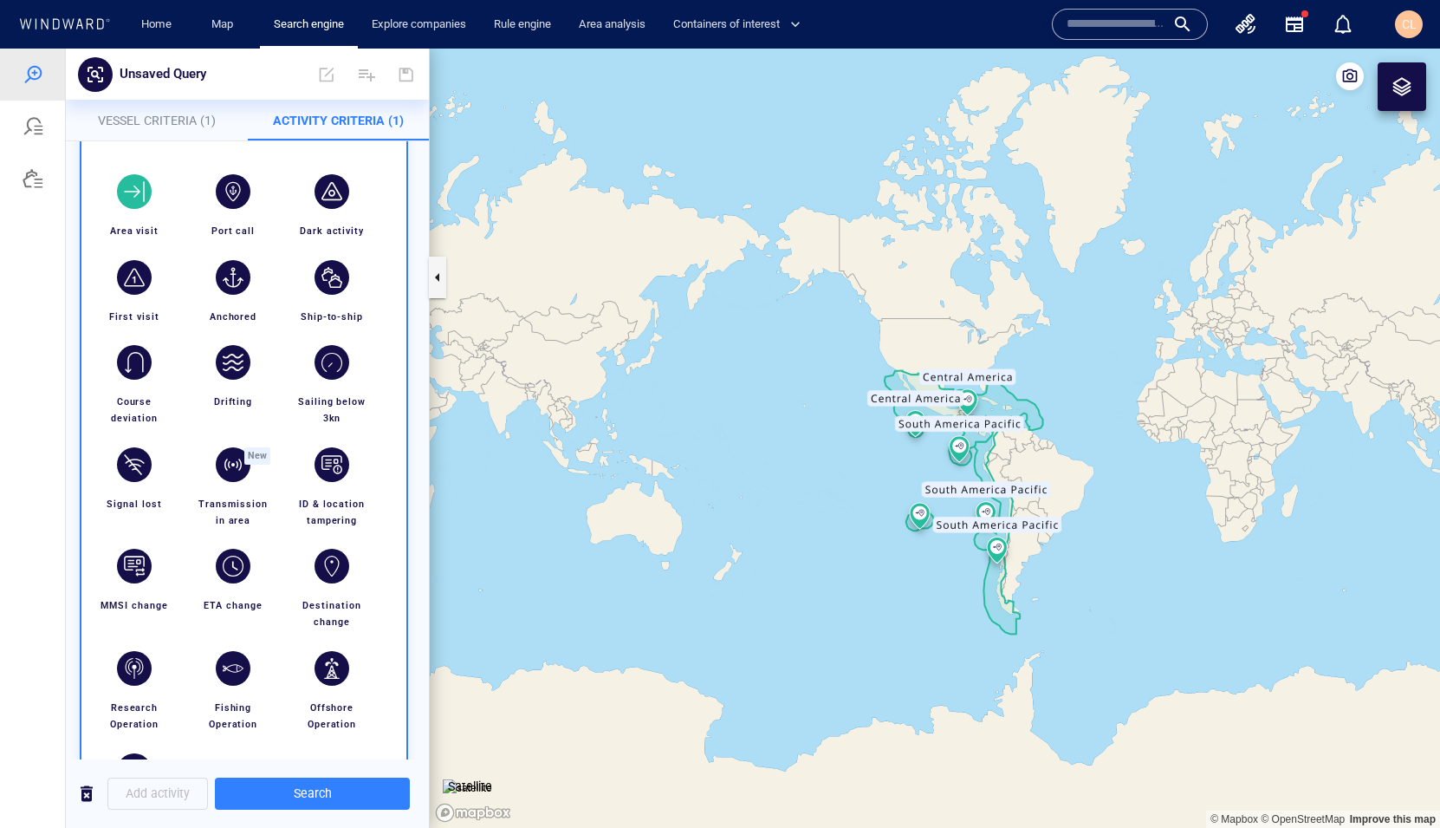
click at [145, 198] on div "button" at bounding box center [134, 191] width 35 height 35
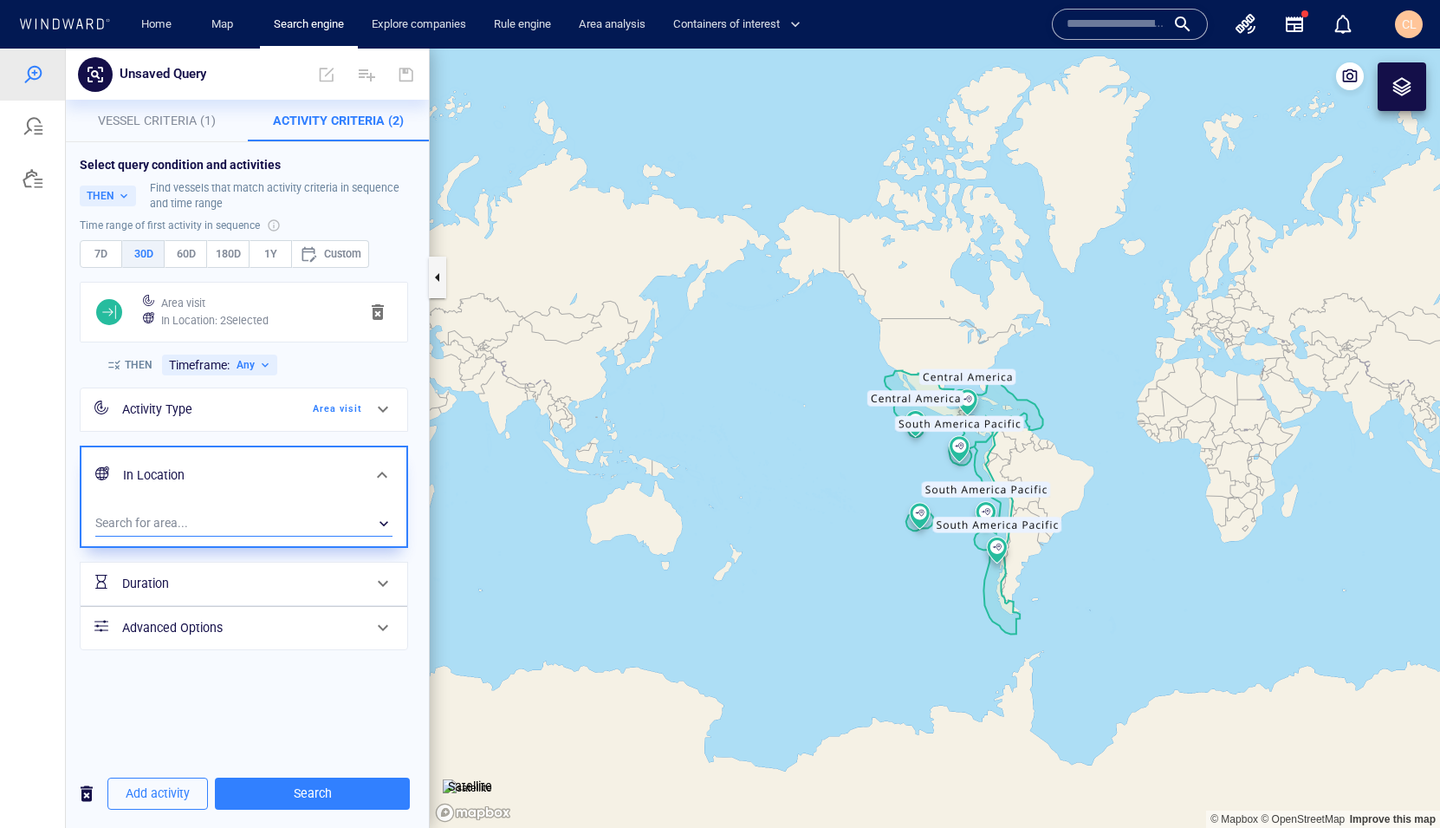
click at [144, 512] on div "​" at bounding box center [243, 523] width 297 height 26
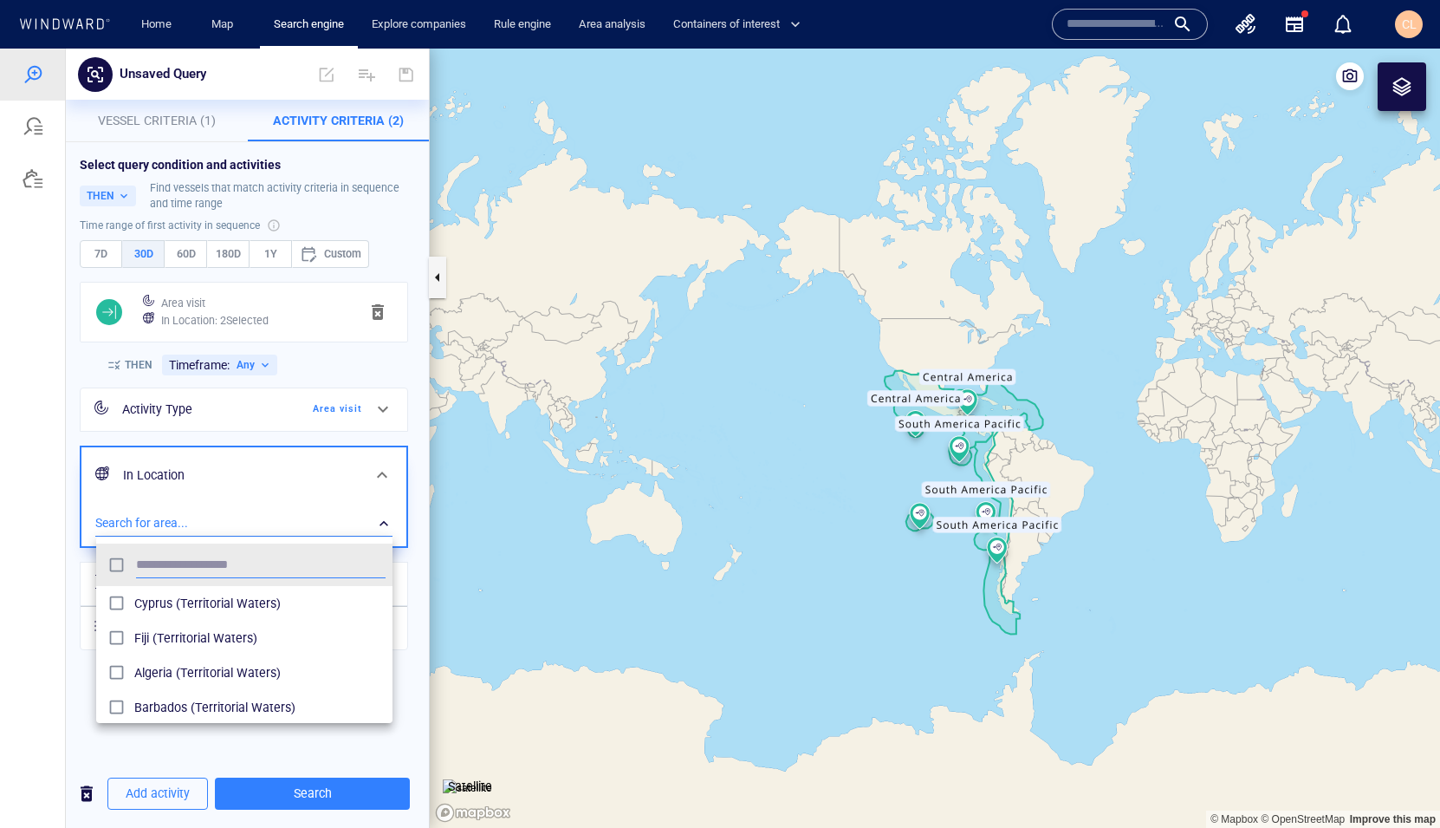
scroll to position [172, 296]
type input "***"
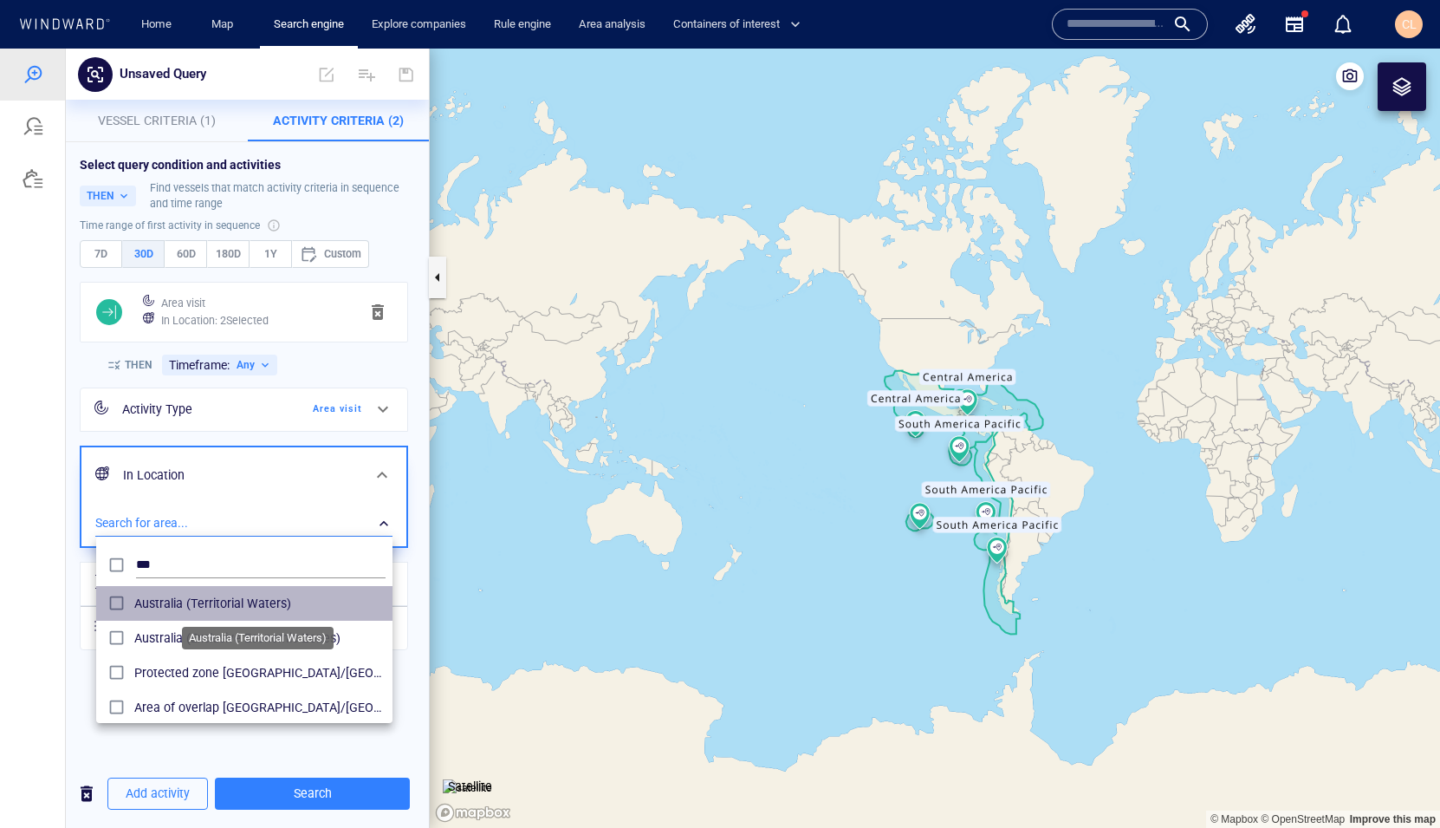
click at [178, 600] on span "Australia (Territorial Waters)" at bounding box center [259, 603] width 251 height 21
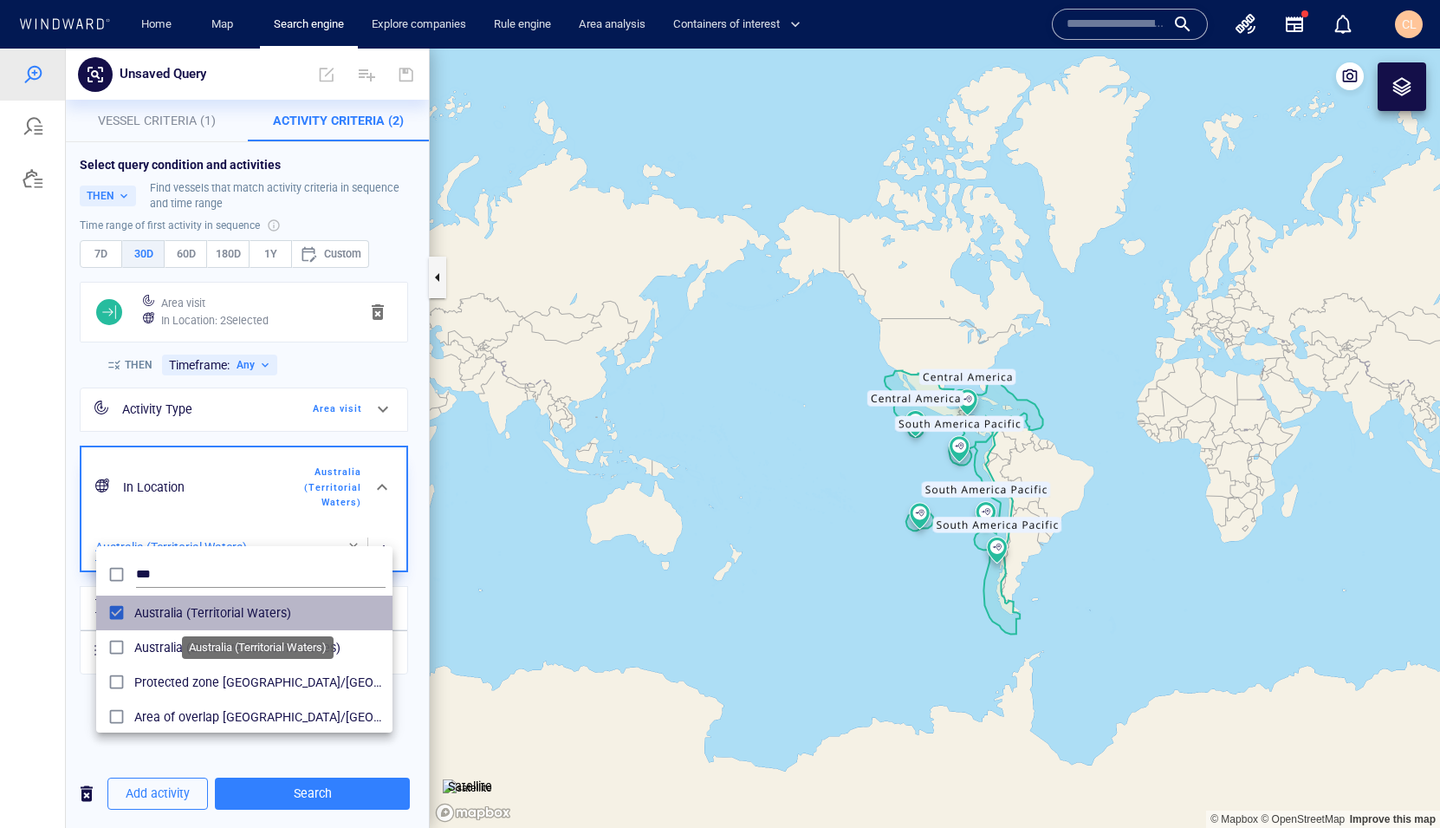
click at [219, 620] on span "Australia (Territorial Waters)" at bounding box center [259, 612] width 251 height 21
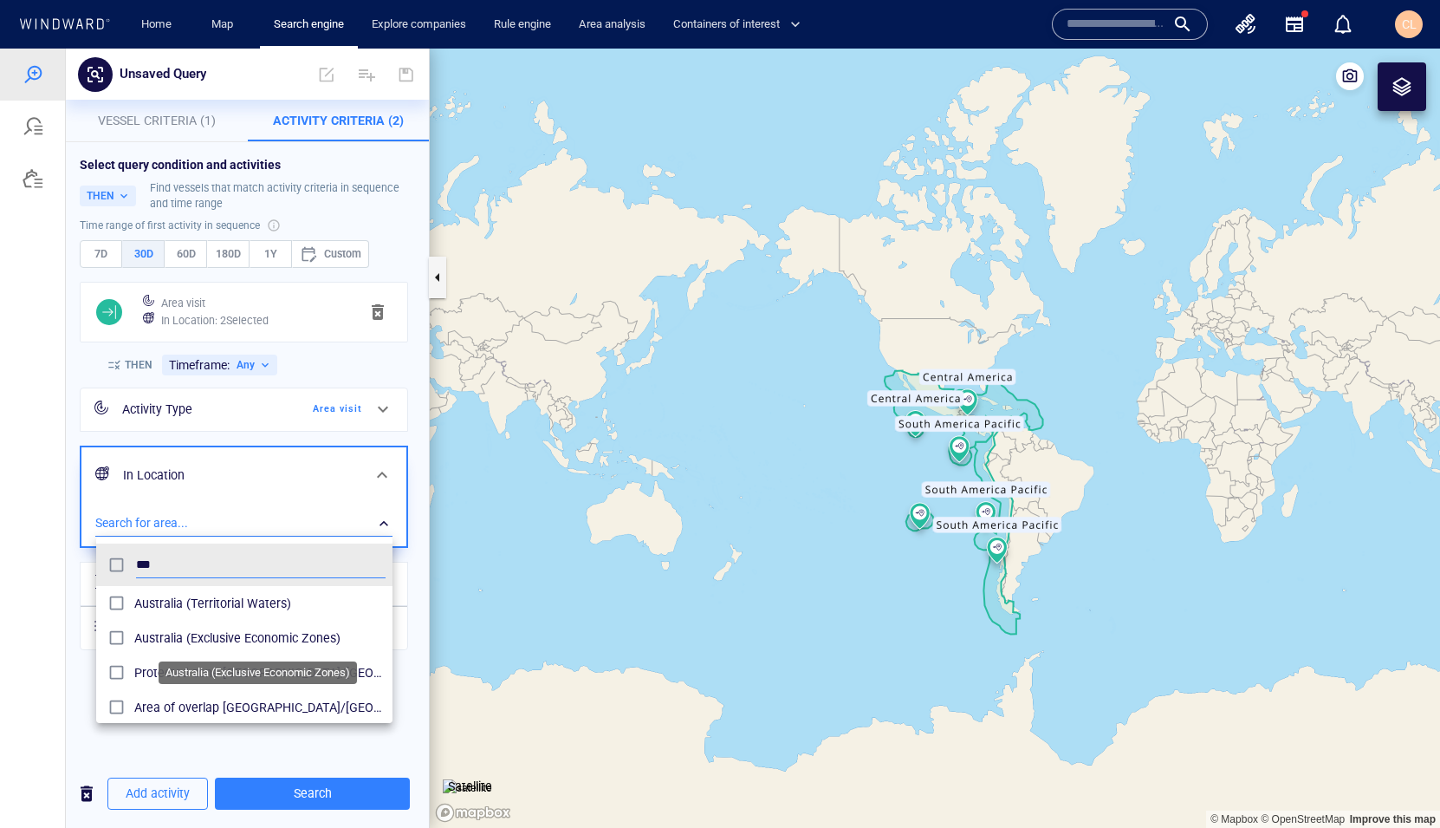
click at [237, 620] on span "Australia (Exclusive Economic Zones)" at bounding box center [259, 637] width 251 height 21
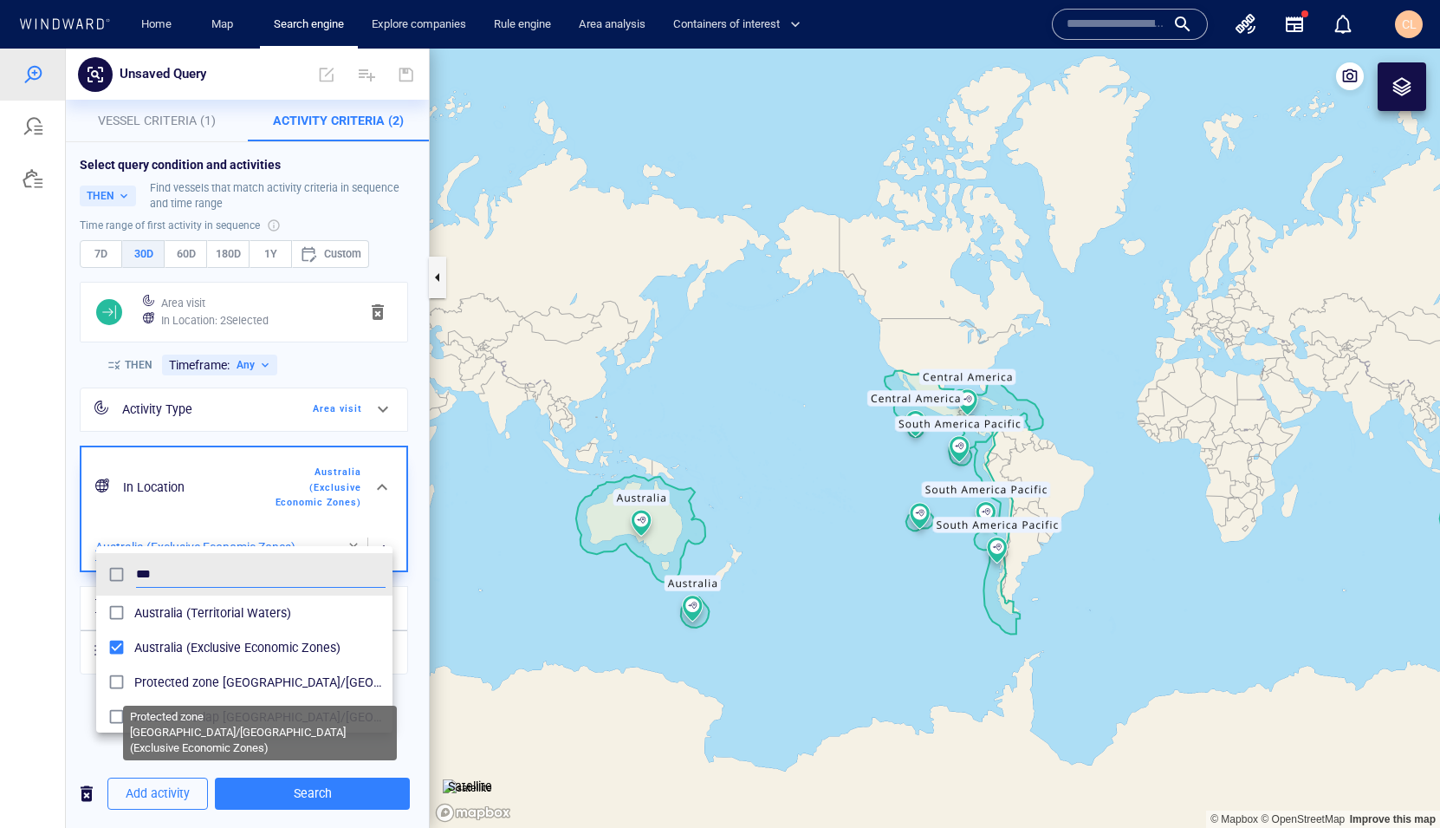
click at [280, 620] on span "Protected zone Australia/Papua New Guinea (Exclusive Economic Zones)" at bounding box center [259, 682] width 251 height 21
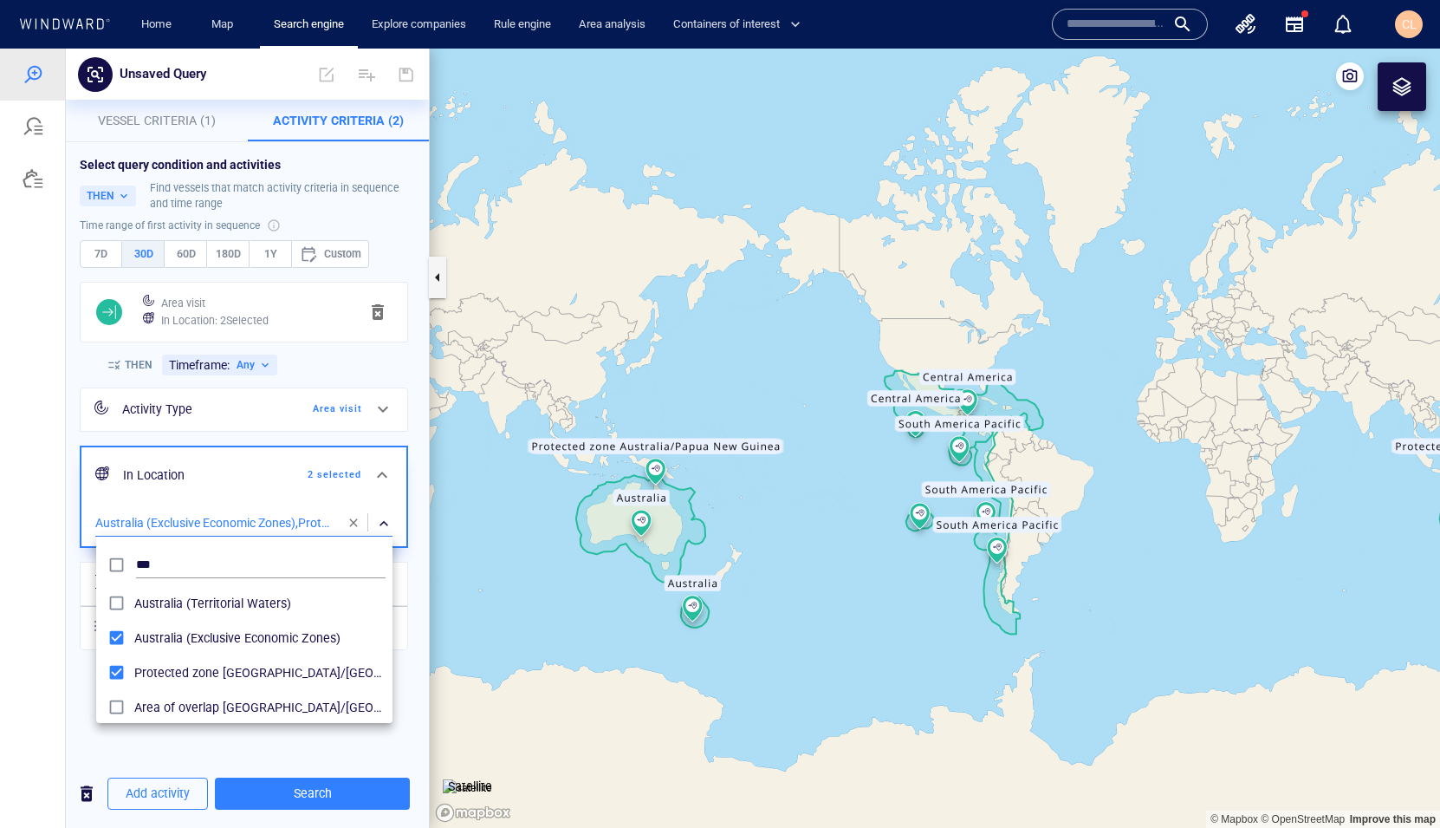
click at [302, 620] on div at bounding box center [720, 438] width 1440 height 779
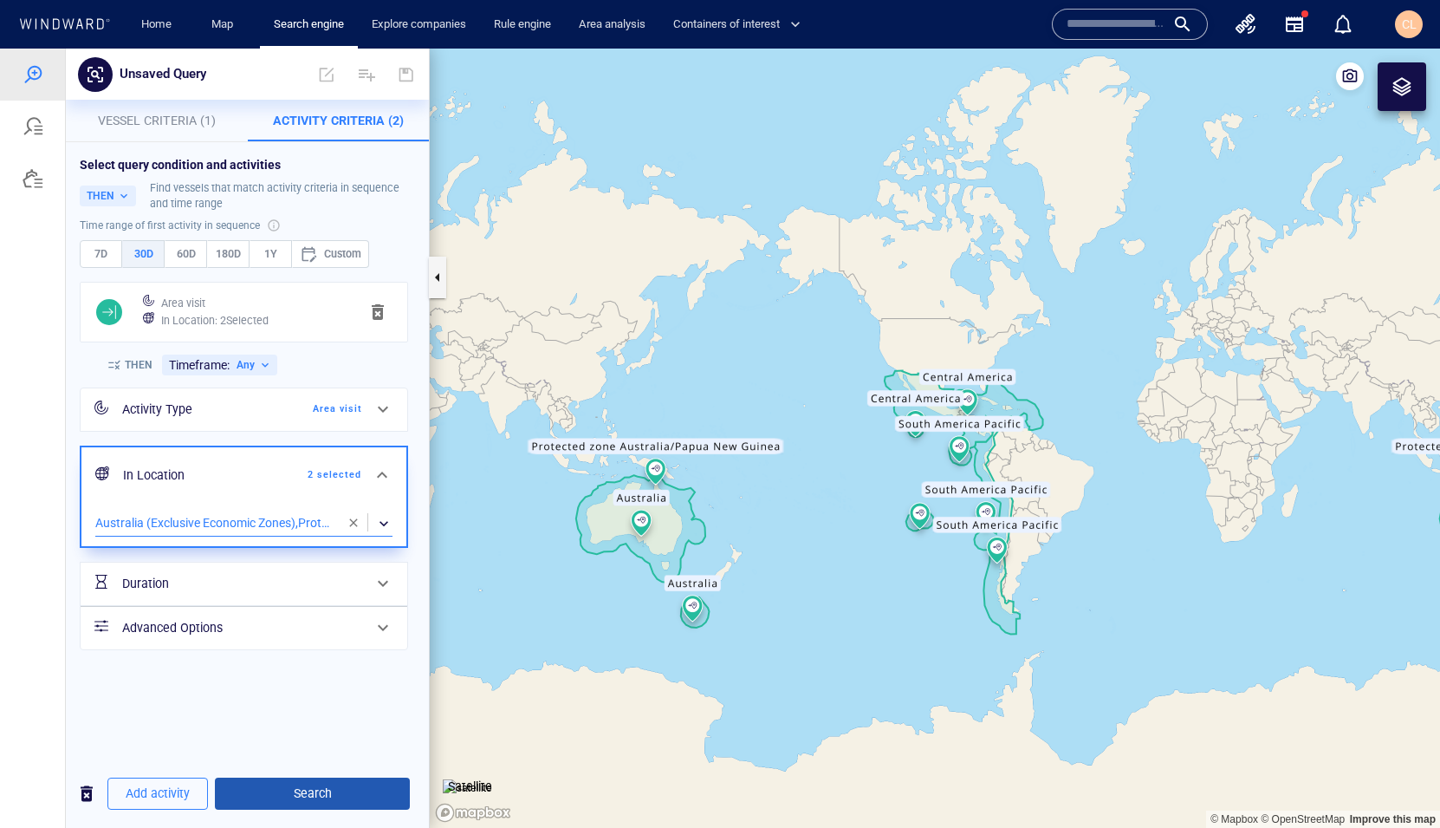
click at [311, 620] on span "Search" at bounding box center [312, 794] width 167 height 22
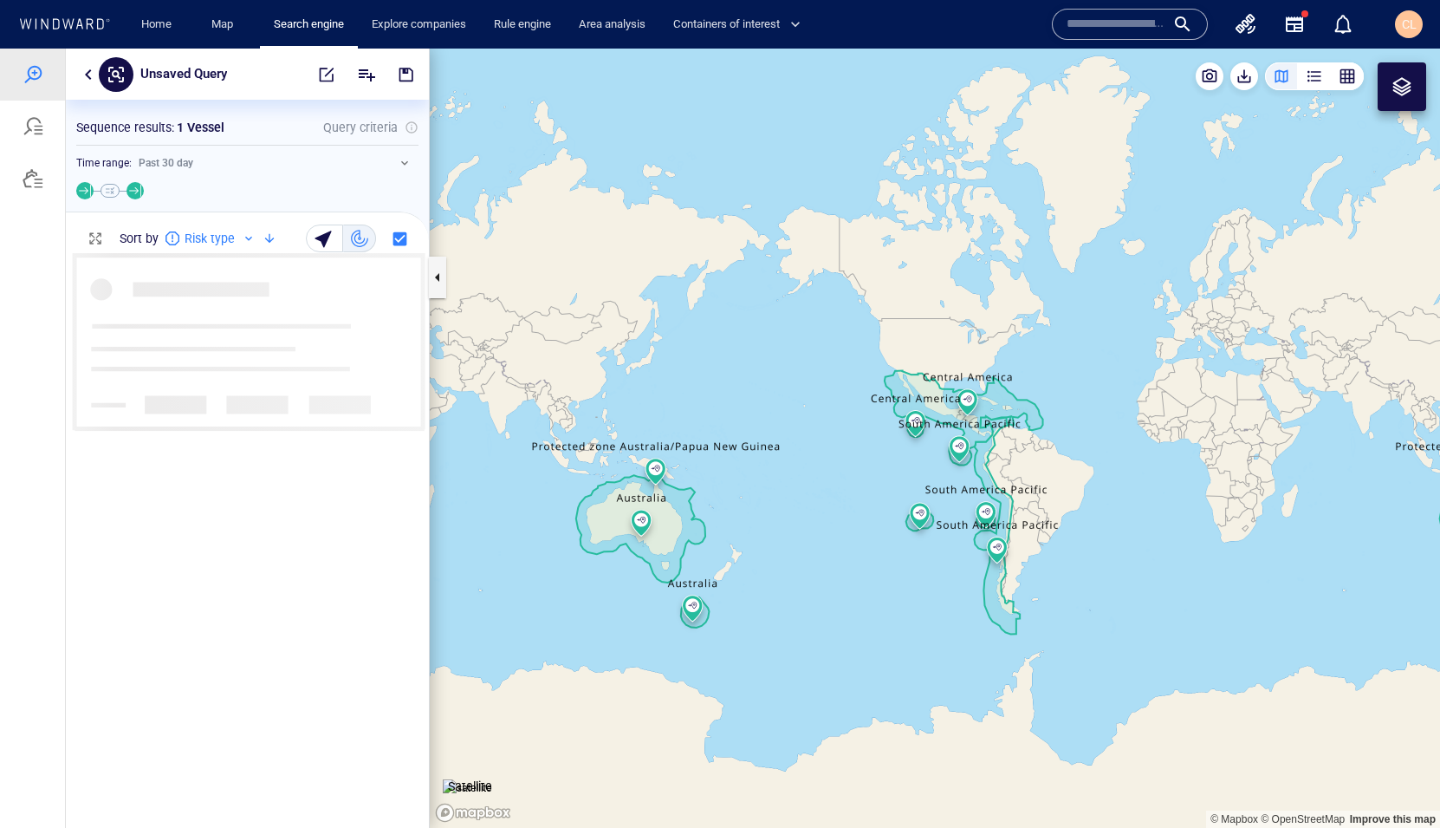
scroll to position [575, 363]
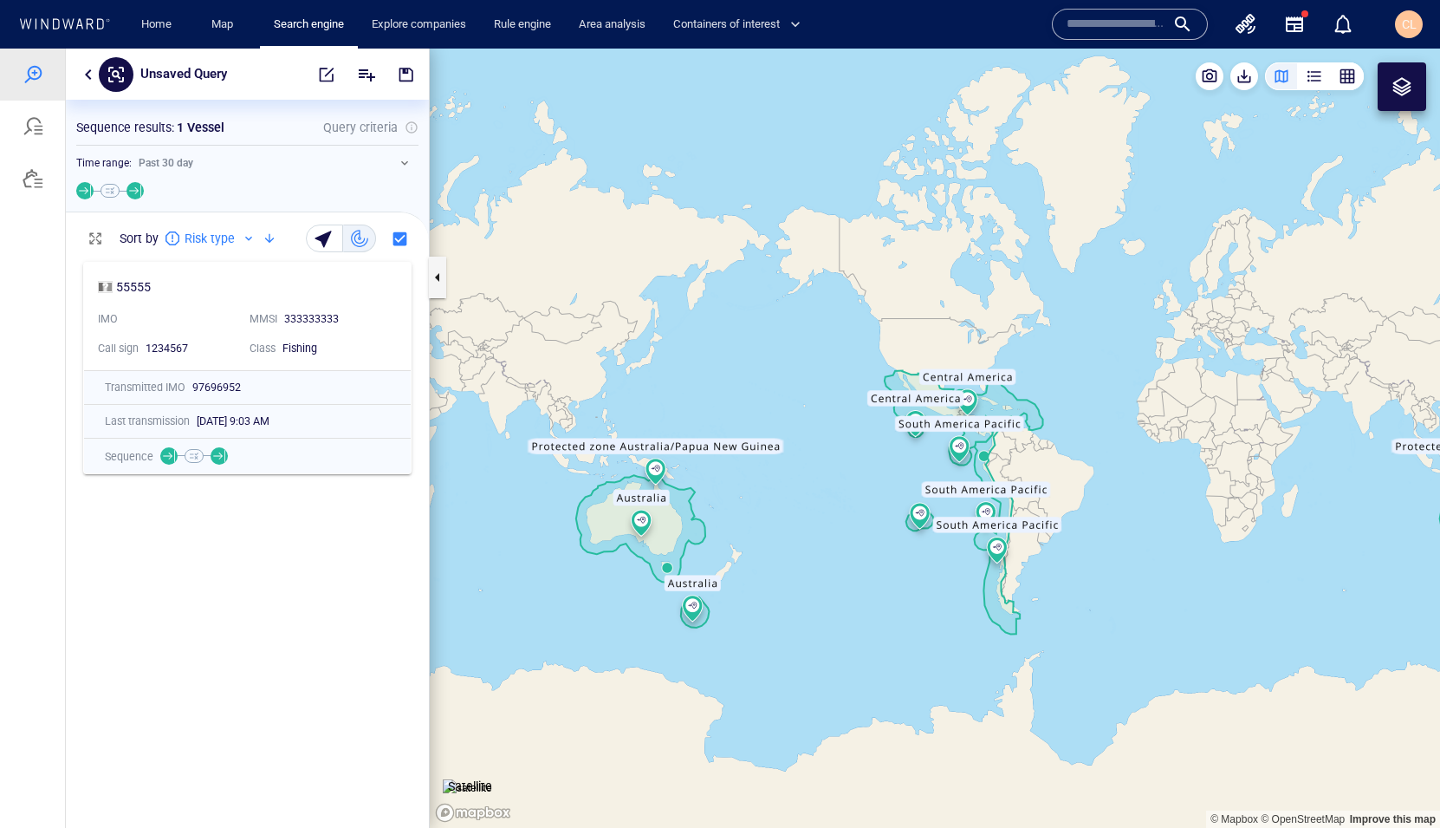
click at [94, 64] on div at bounding box center [88, 74] width 21 height 21
click at [85, 70] on button "button" at bounding box center [88, 74] width 21 height 21
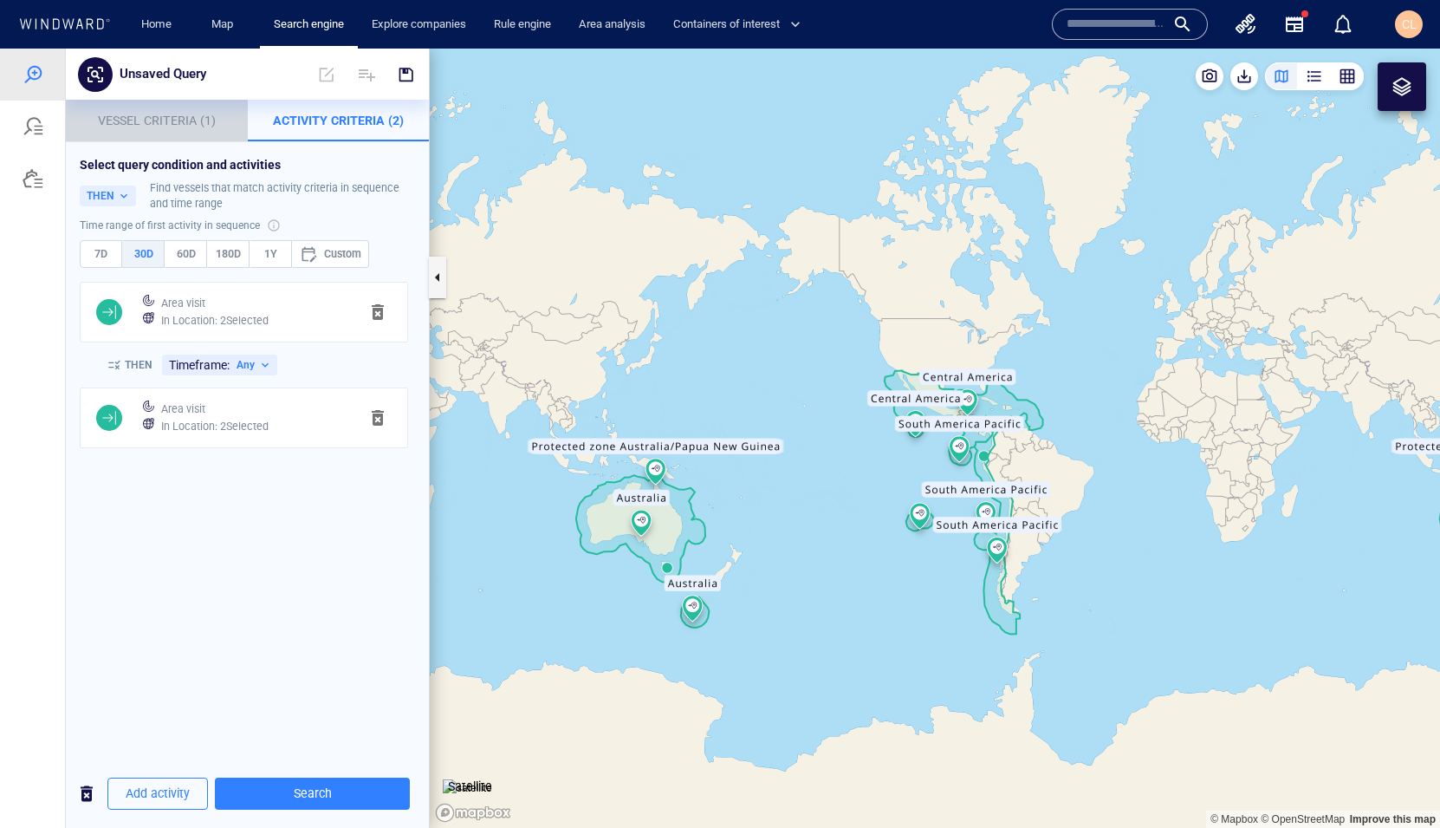
click at [177, 139] on button "Vessel Criteria (1)" at bounding box center [157, 121] width 182 height 42
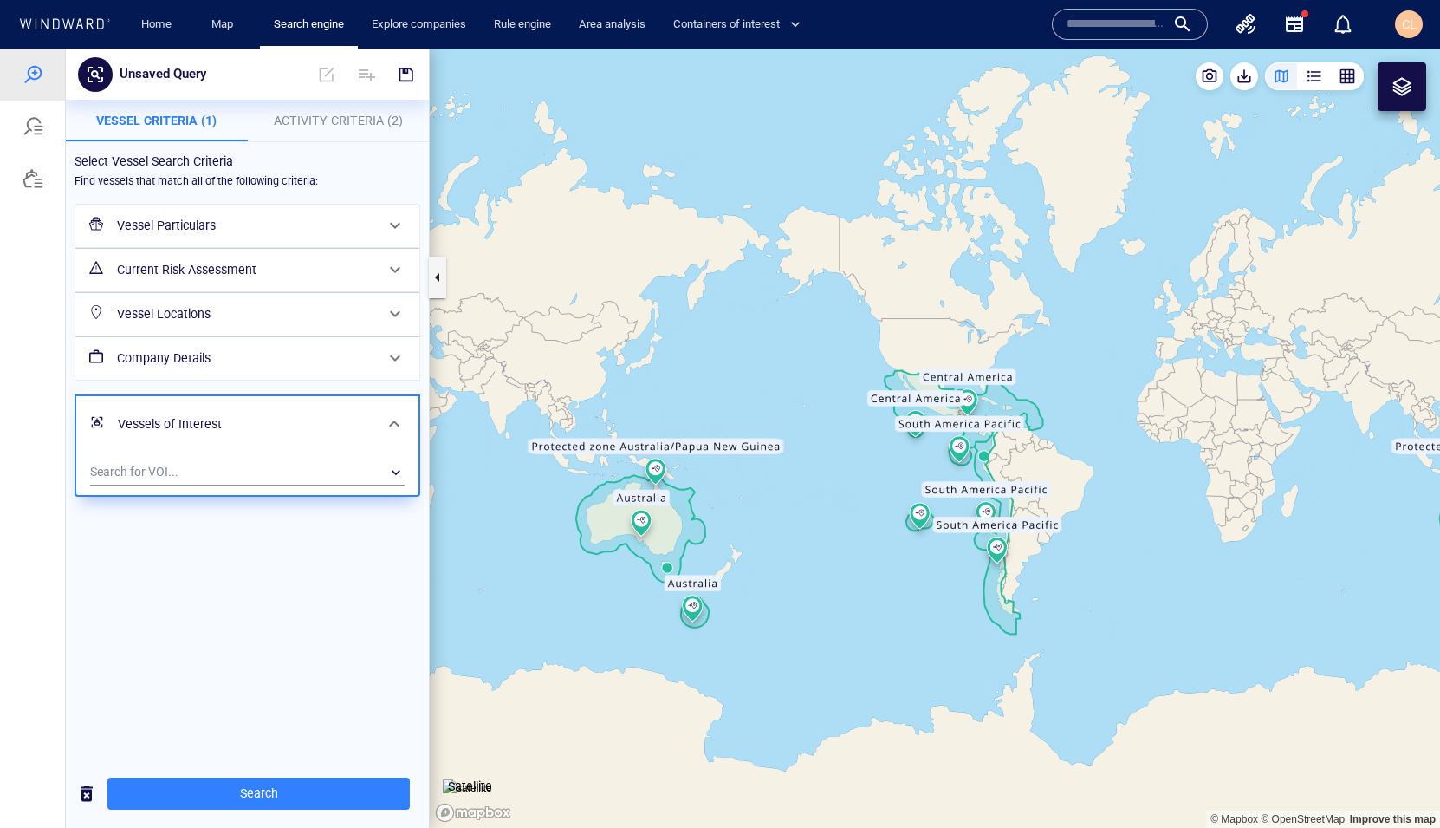
click at [328, 221] on h6 "Vessel Particulars" at bounding box center [245, 226] width 257 height 22
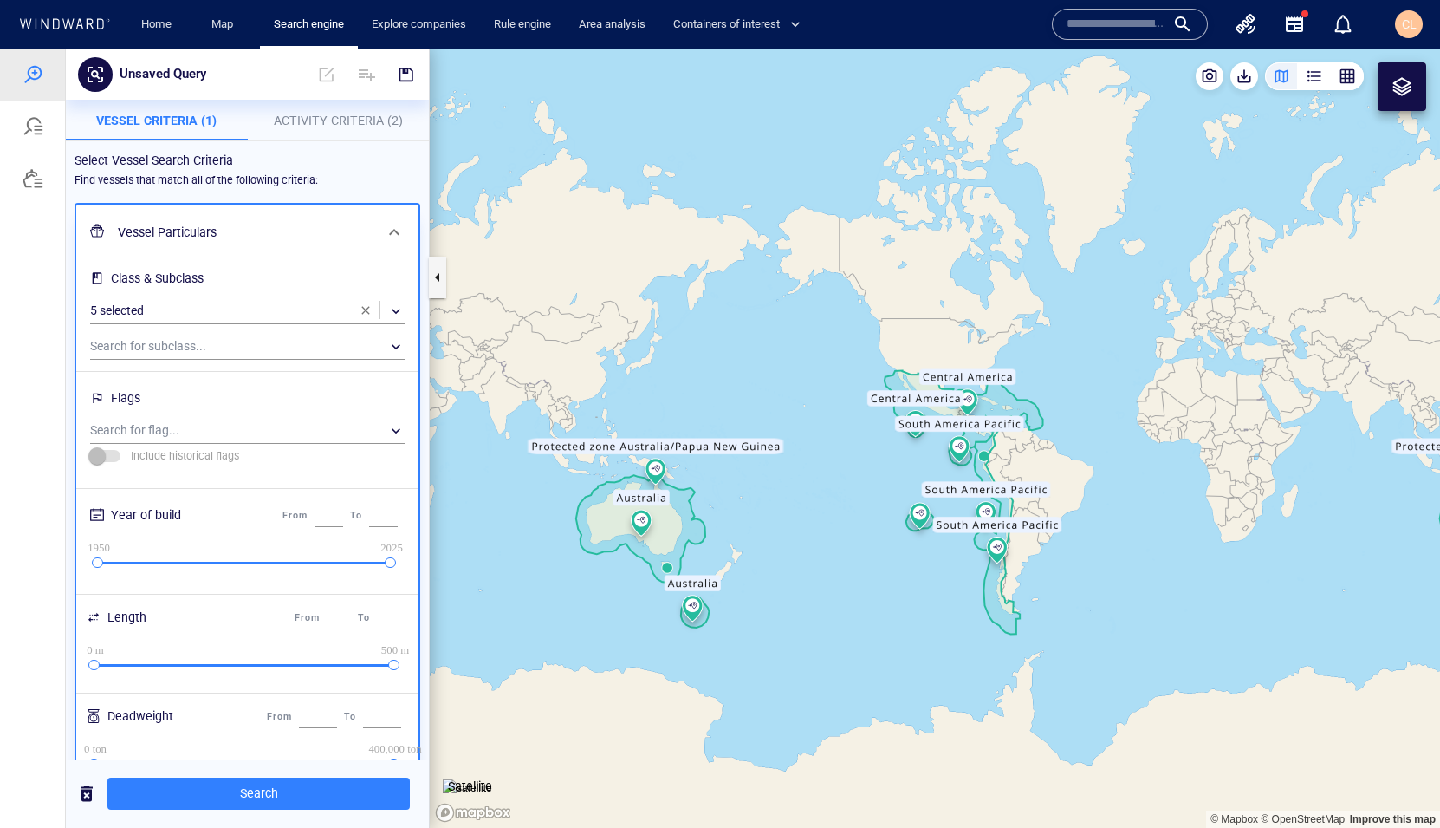
click at [374, 310] on button "button" at bounding box center [365, 310] width 35 height 35
click at [341, 127] on span "Activity Criteria (2)" at bounding box center [338, 121] width 129 height 14
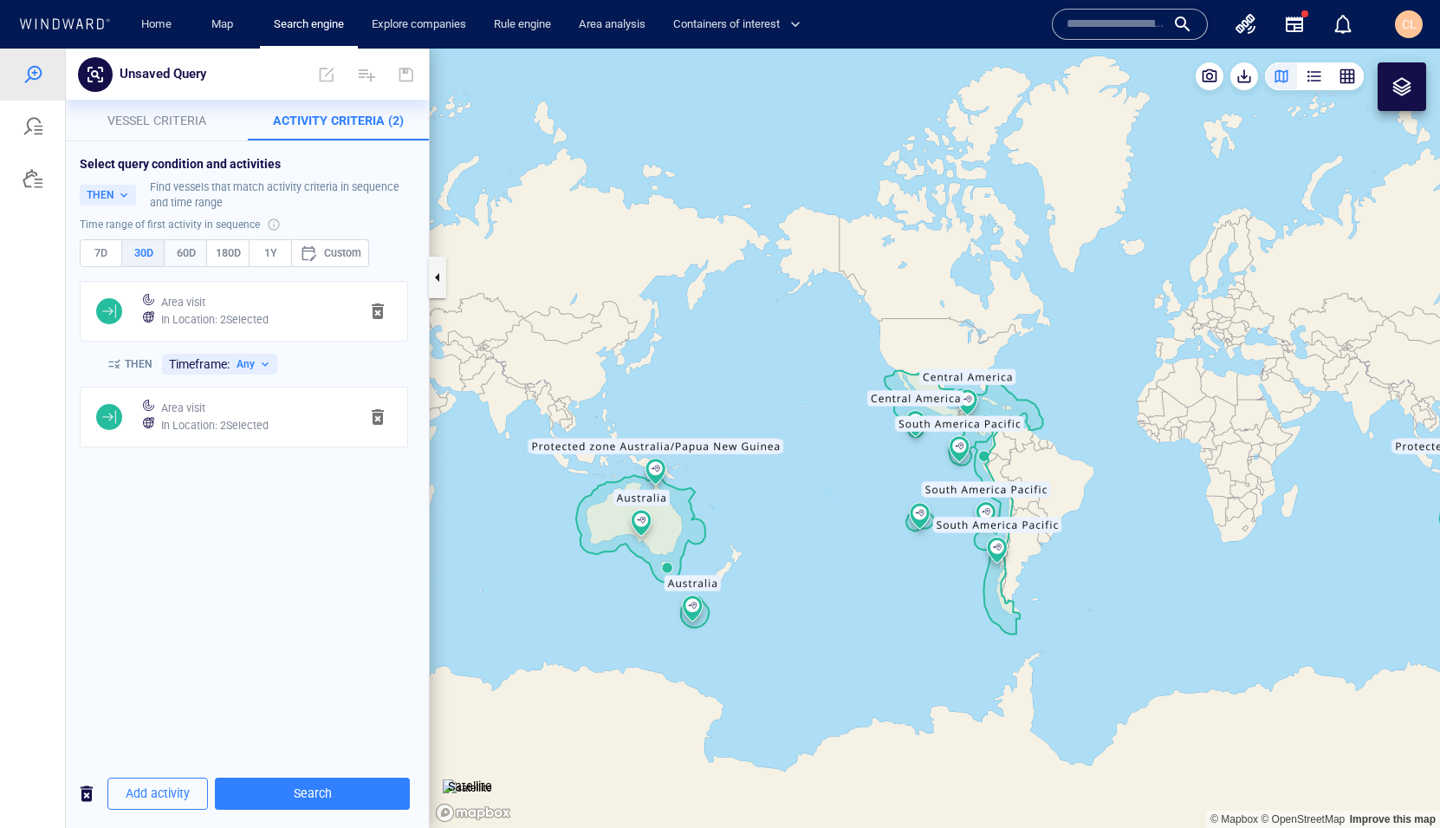
click at [187, 253] on span "60D" at bounding box center [185, 253] width 27 height 19
click at [313, 620] on span "Search" at bounding box center [312, 794] width 167 height 22
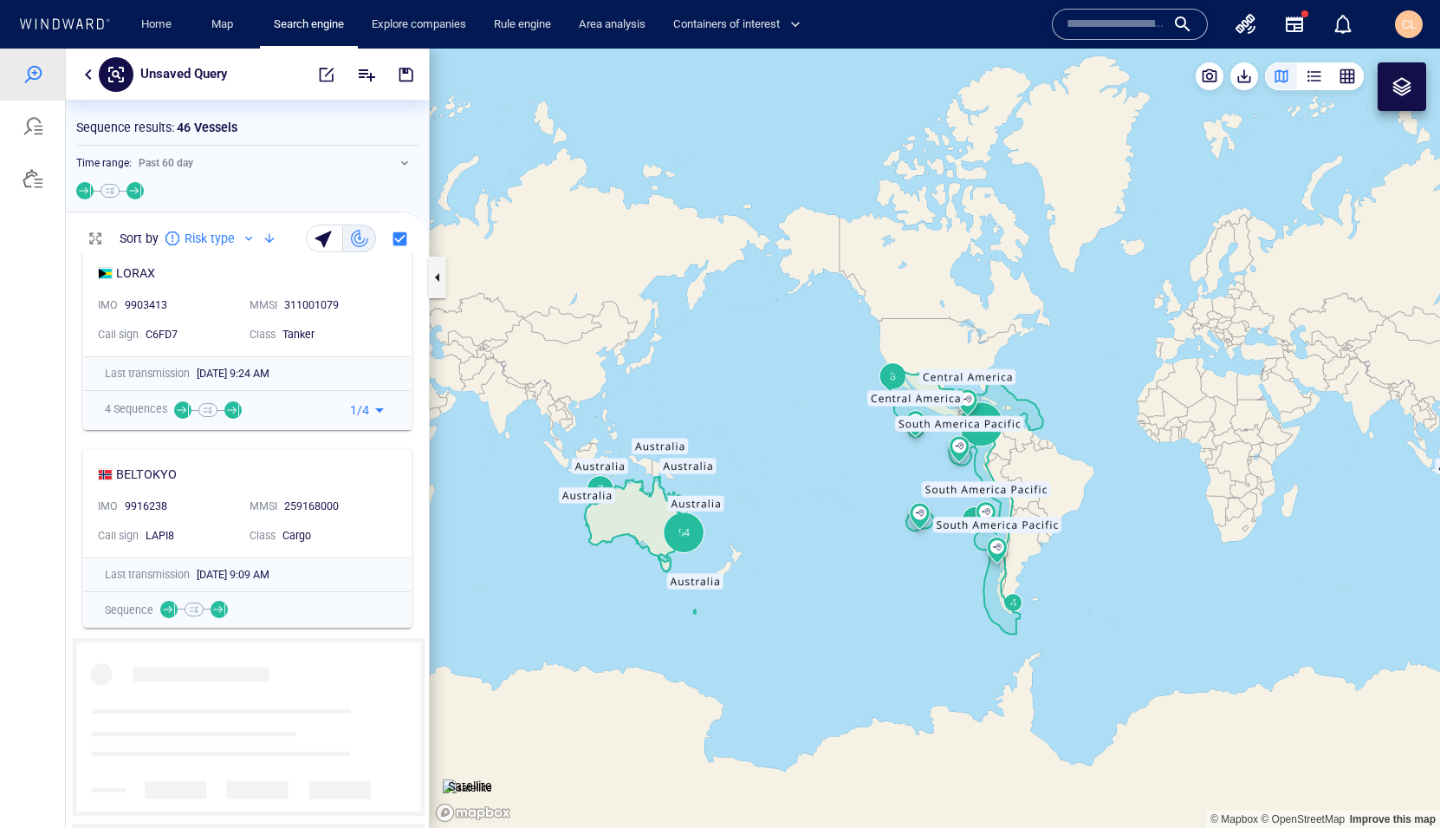
scroll to position [7208, 0]
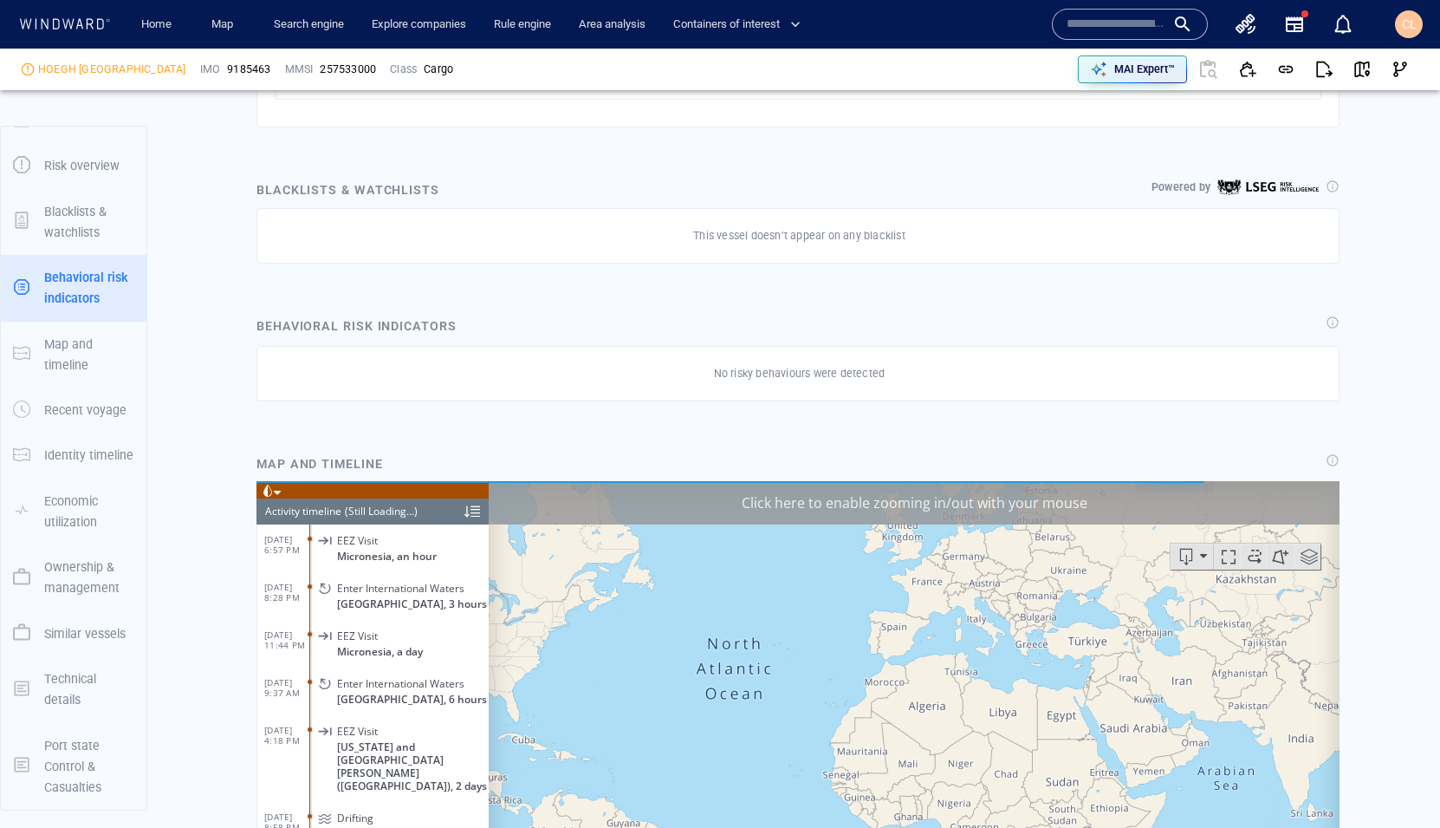
scroll to position [7512, 0]
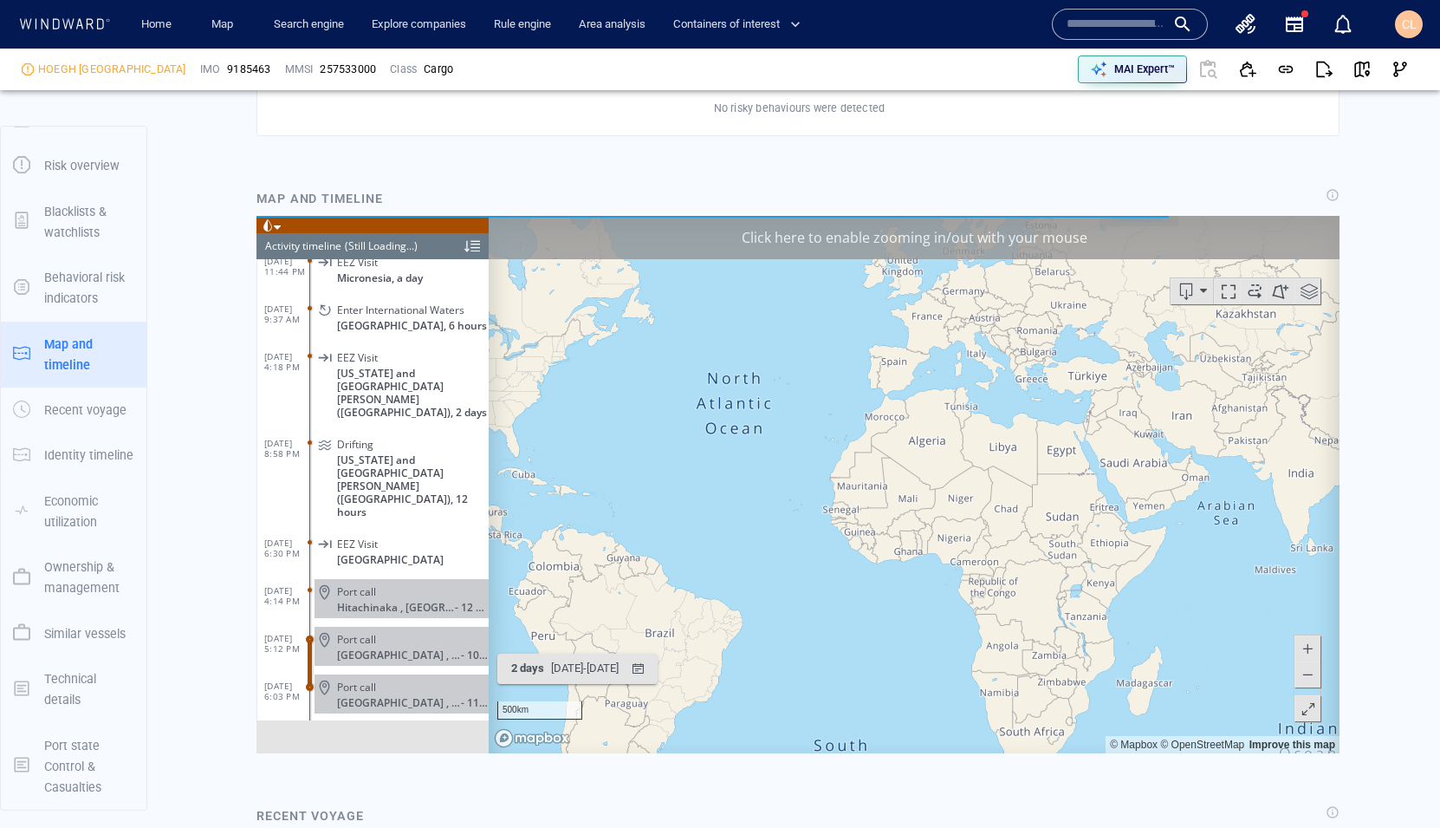
scroll to position [1258, 0]
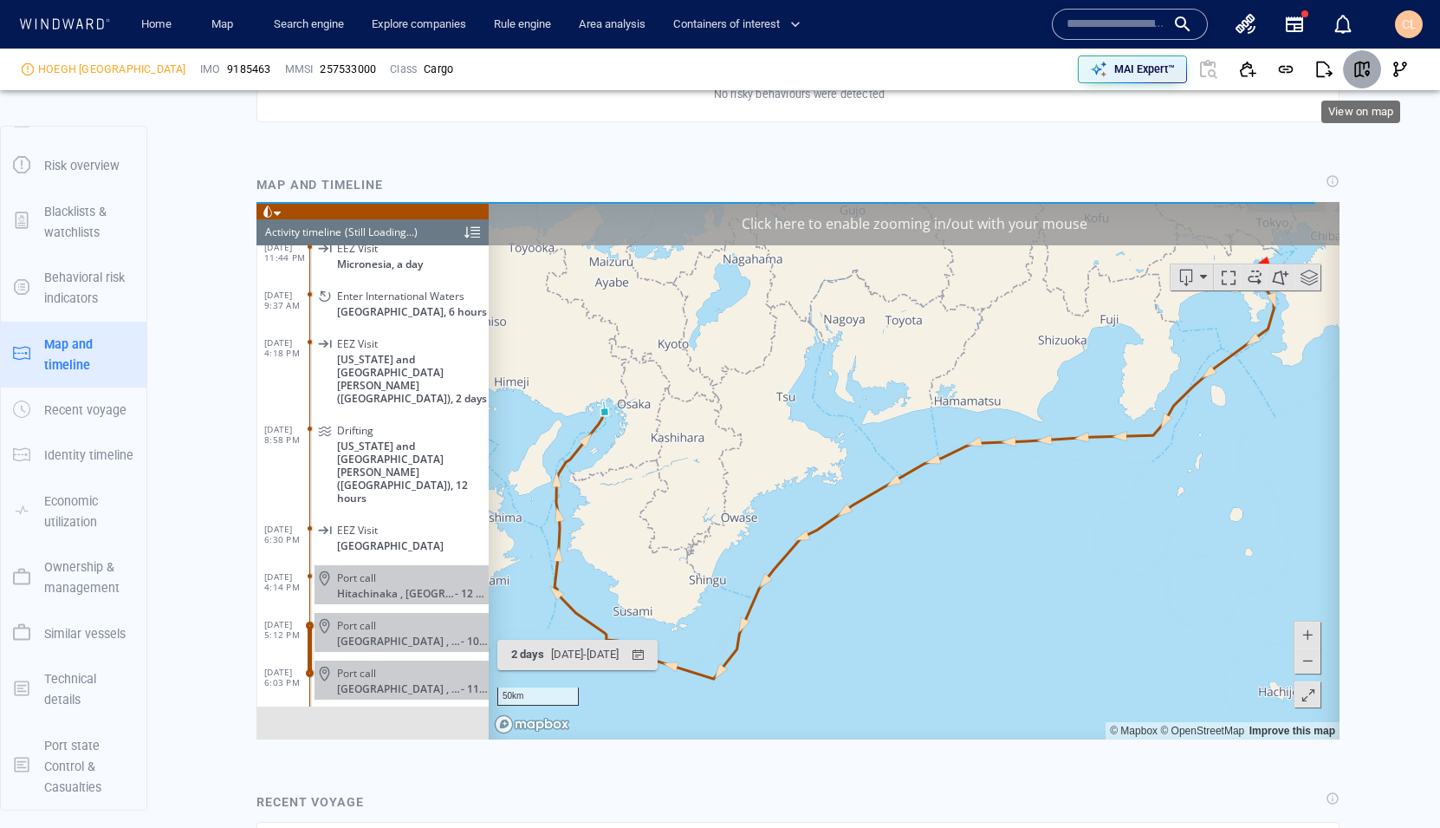
click at [1351, 68] on button "button" at bounding box center [1362, 69] width 38 height 38
click at [212, 18] on link "Map" at bounding box center [226, 25] width 42 height 30
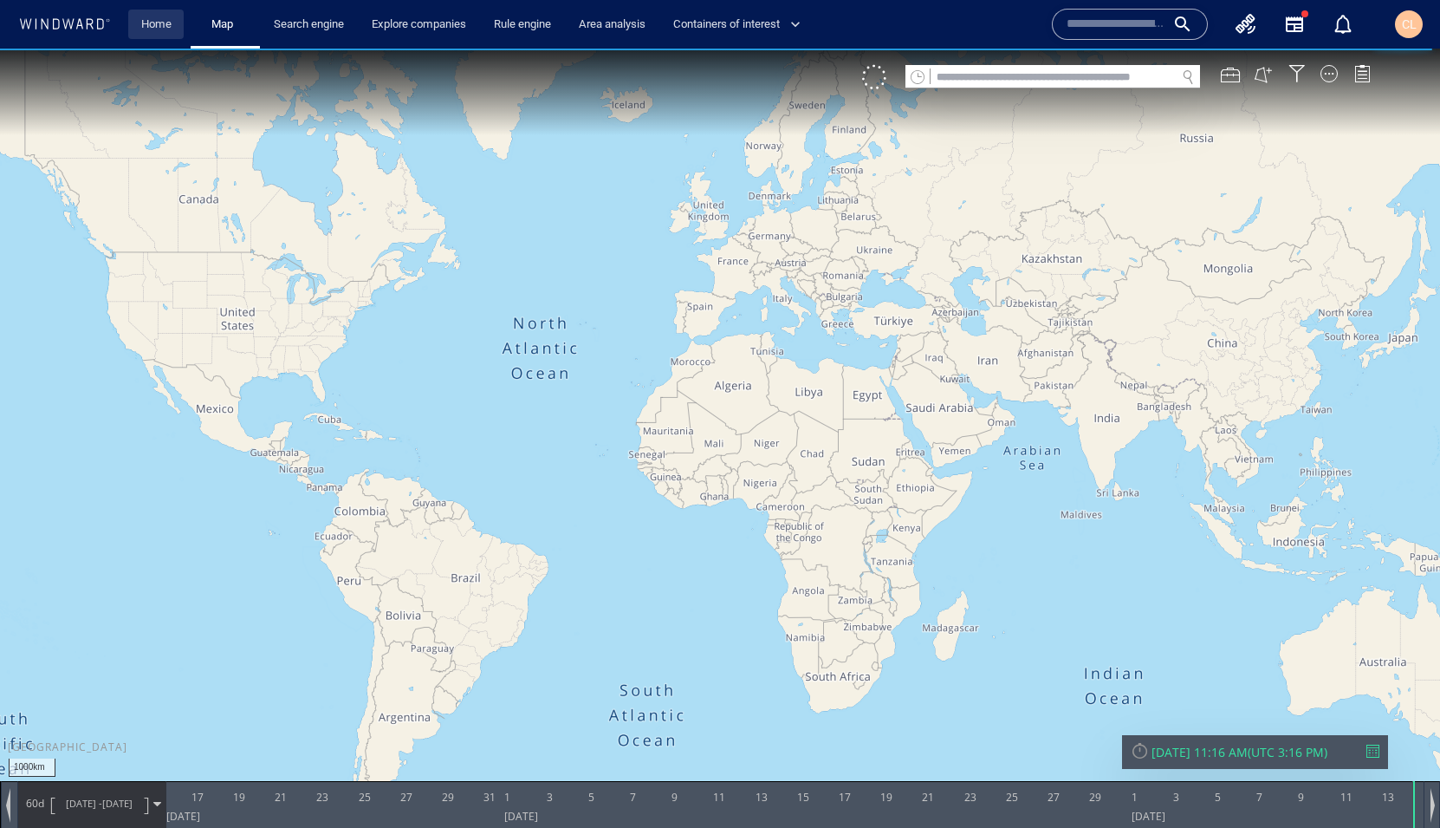
click at [171, 35] on link "Home" at bounding box center [156, 25] width 44 height 30
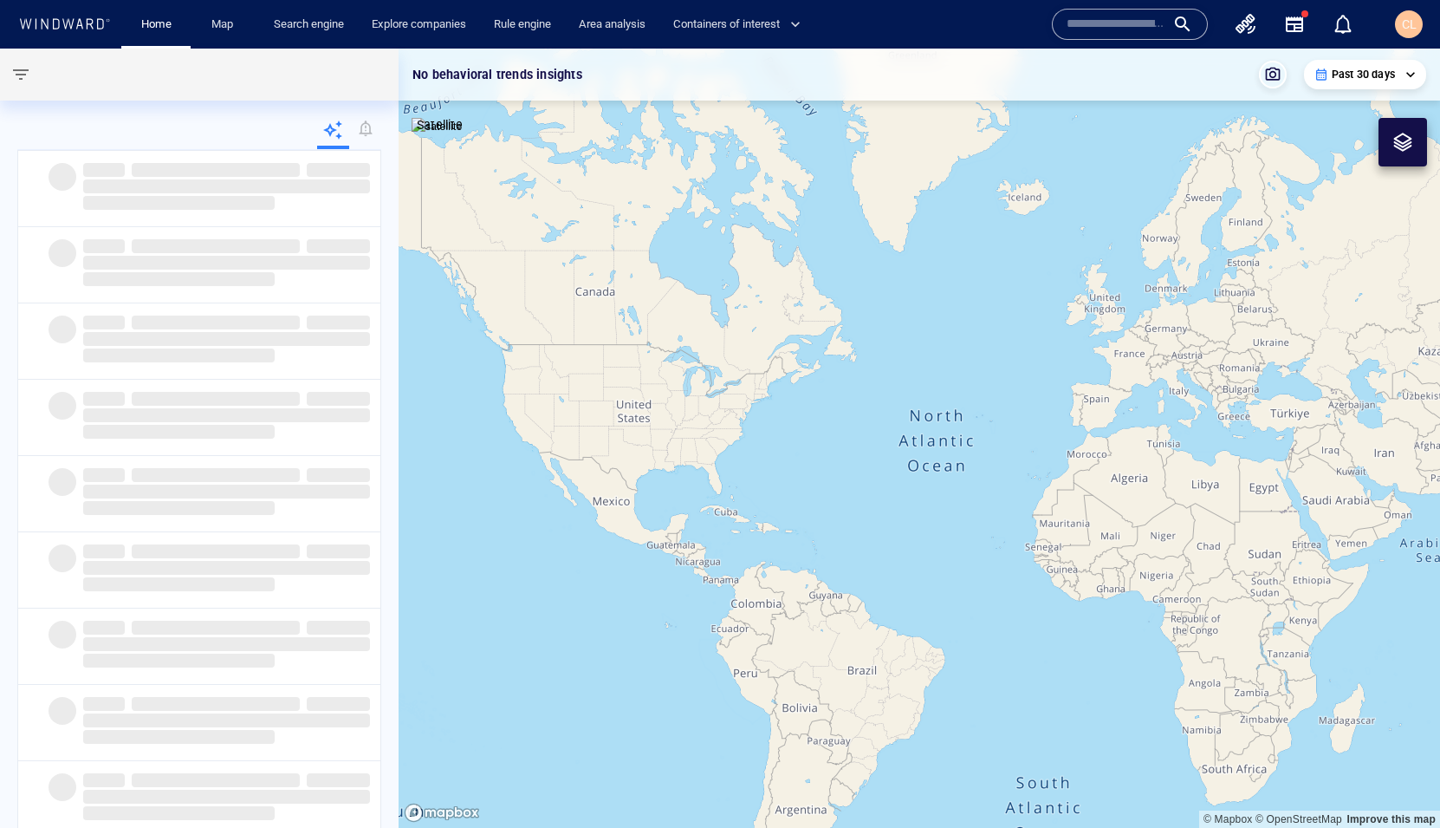
click at [1368, 75] on p "Past 30 days" at bounding box center [1363, 75] width 63 height 16
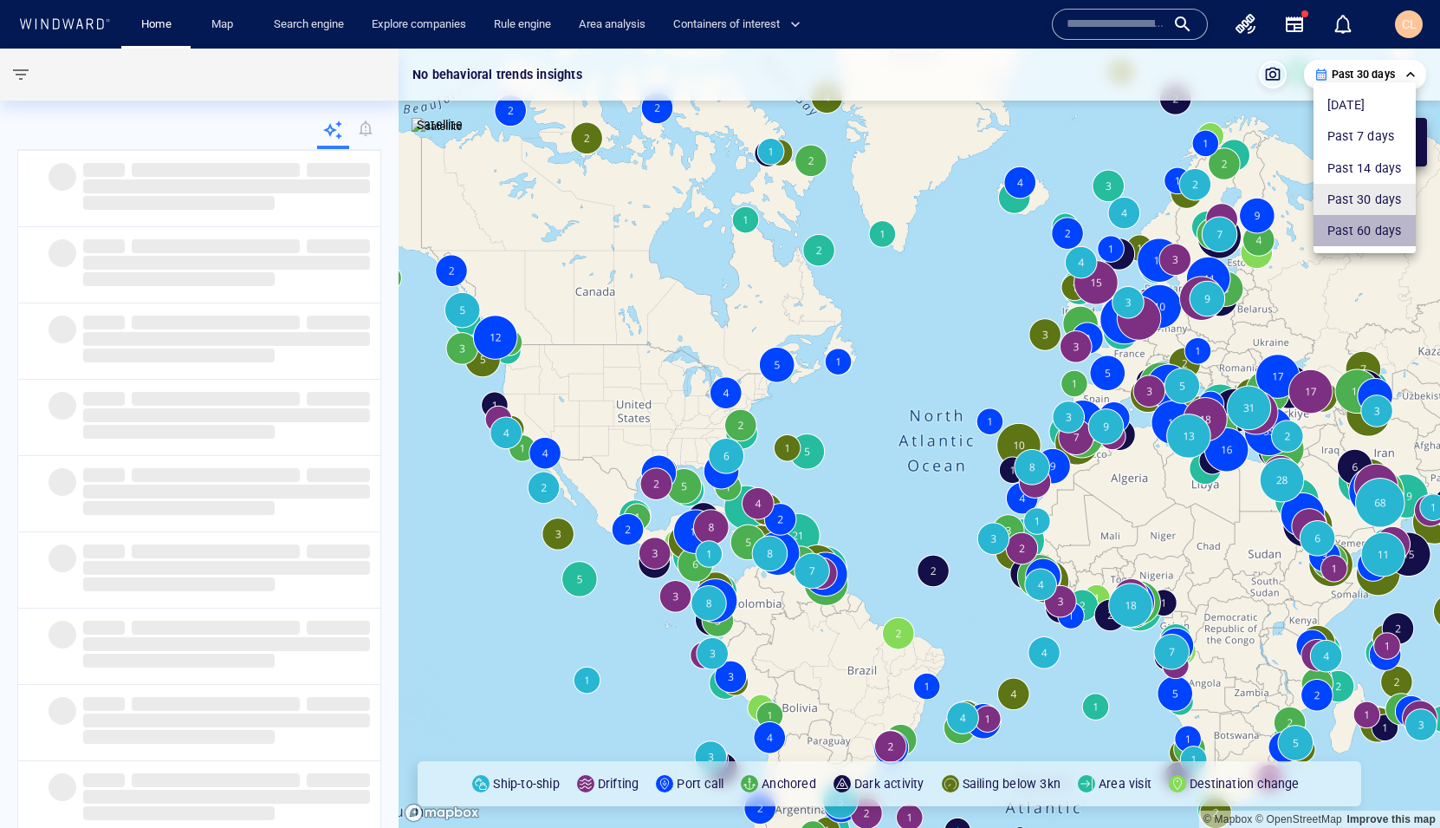
click at [1349, 234] on li "Past 60 days" at bounding box center [1365, 230] width 102 height 31
type input "**********"
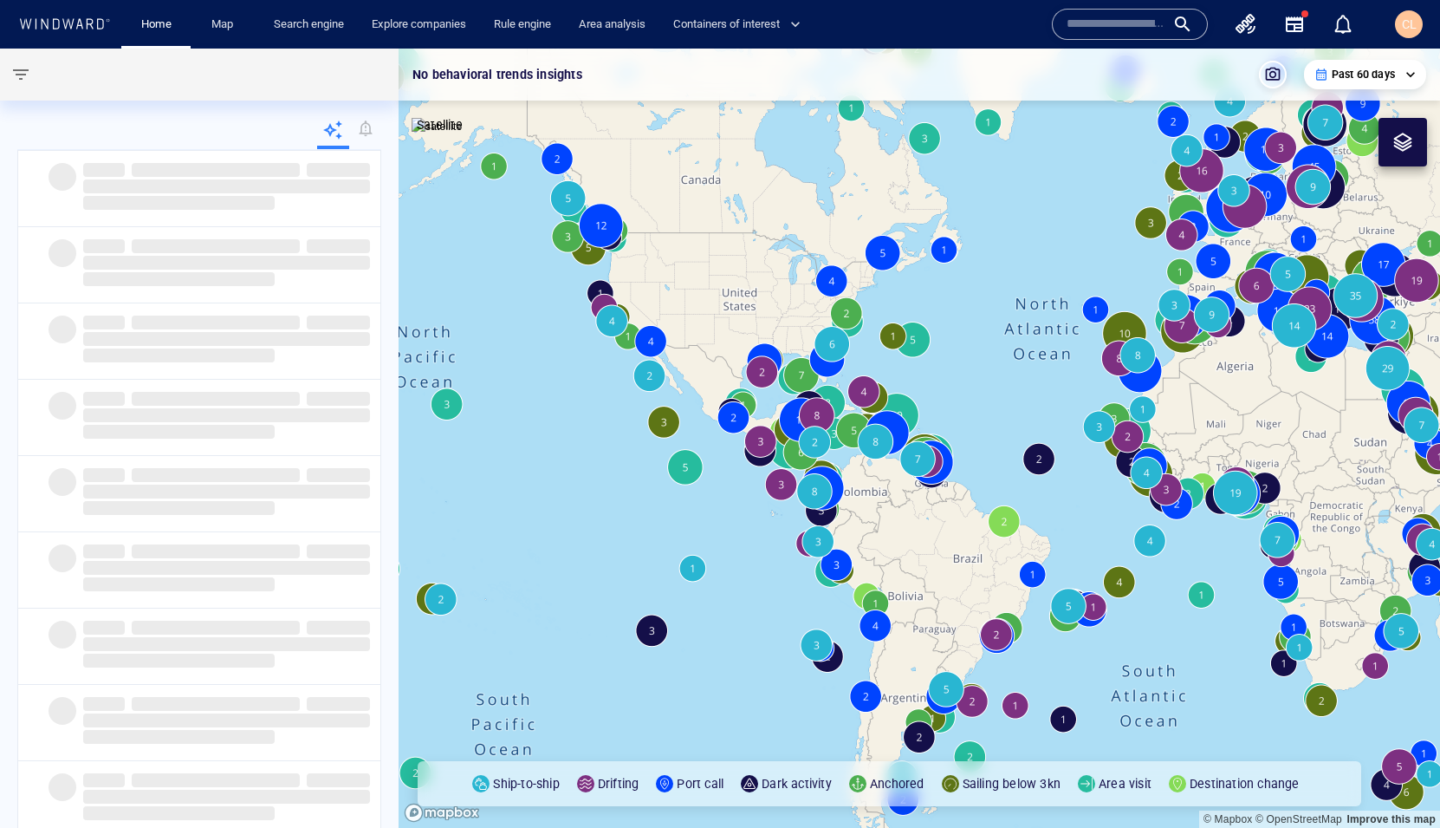
drag, startPoint x: 750, startPoint y: 381, endPoint x: 868, endPoint y: 262, distance: 167.9
click at [868, 262] on canvas "Map" at bounding box center [920, 438] width 1042 height 779
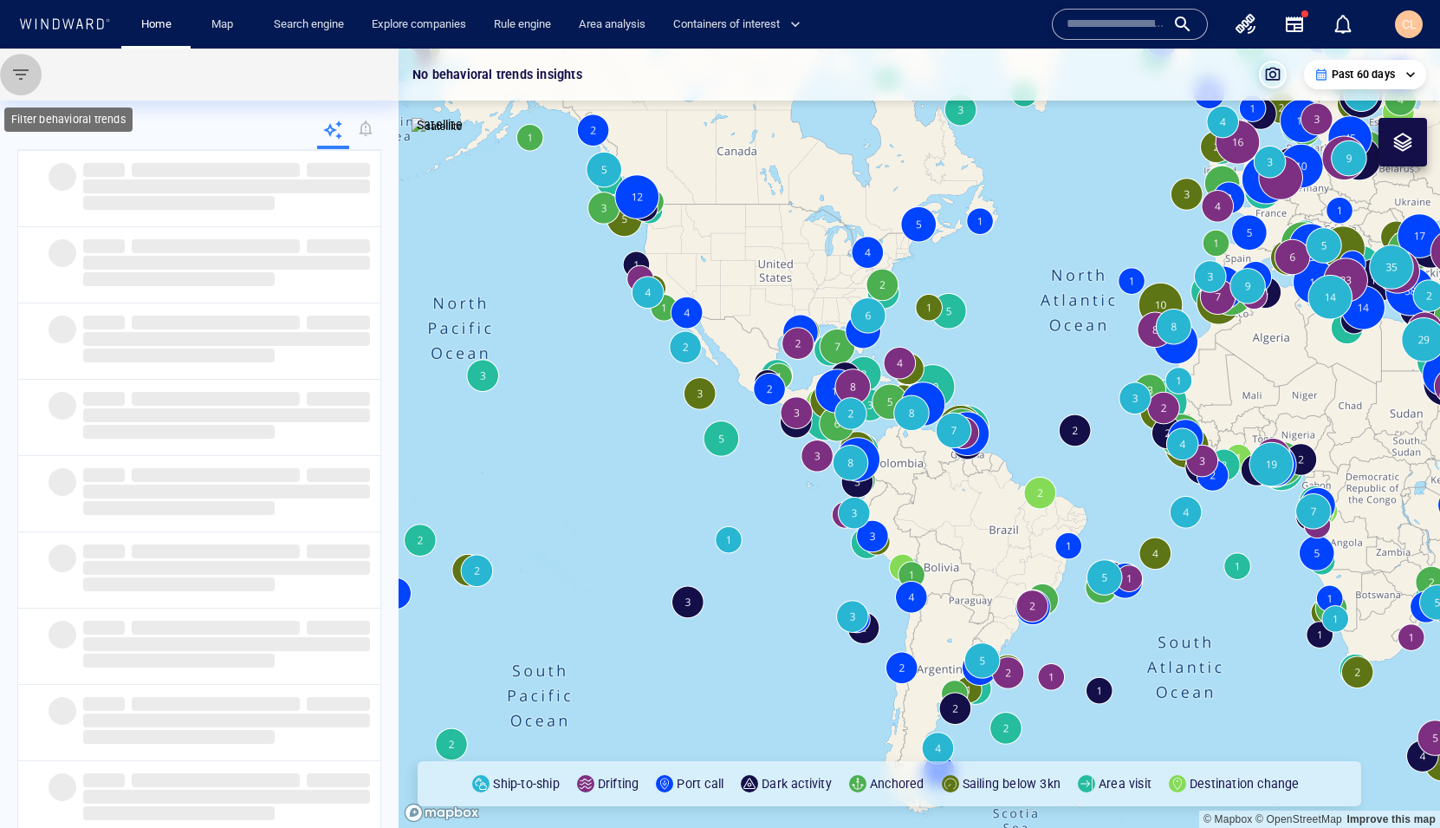
click at [11, 75] on span "button" at bounding box center [20, 74] width 21 height 21
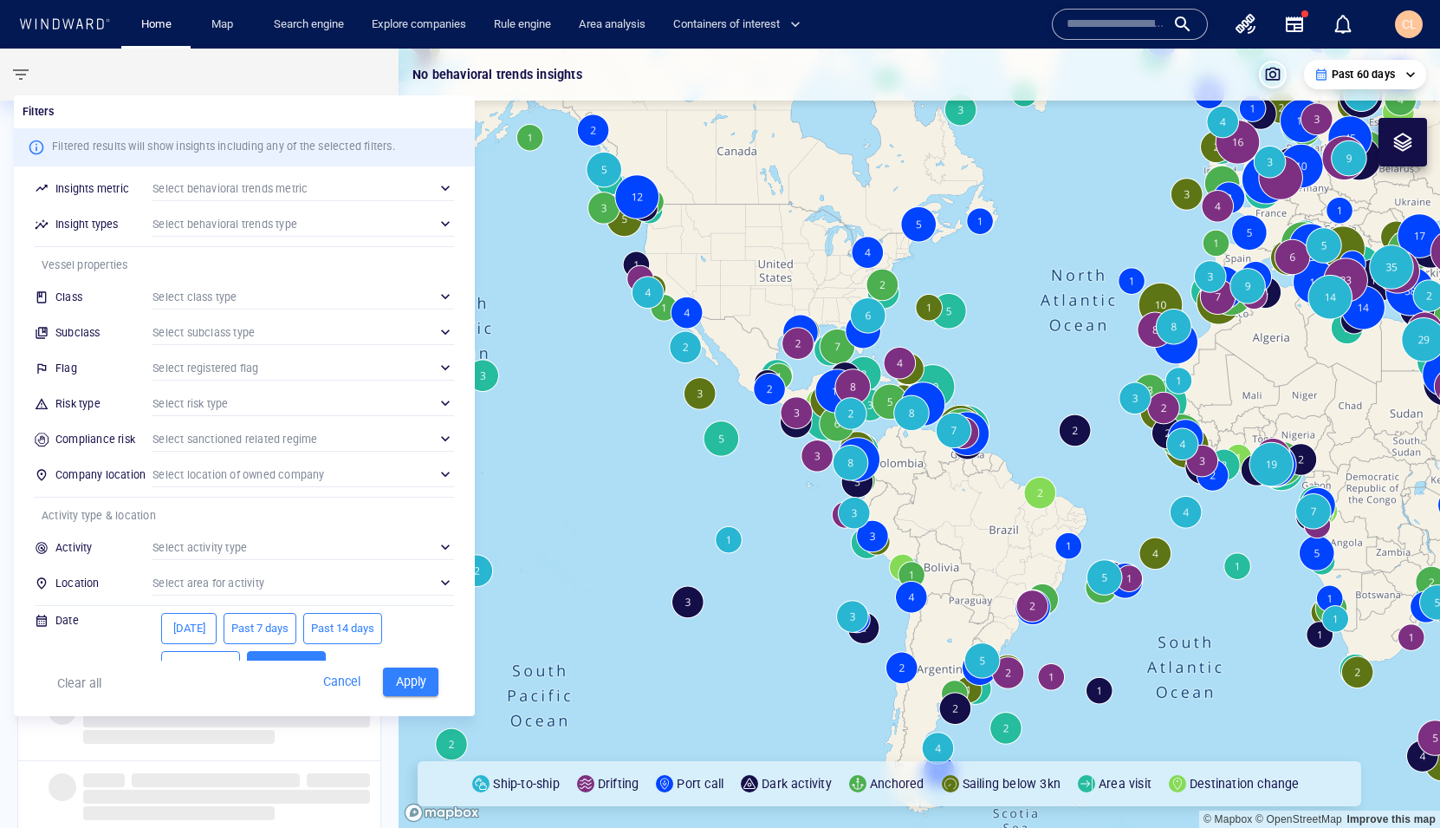
click at [211, 293] on div "​" at bounding box center [304, 296] width 302 height 26
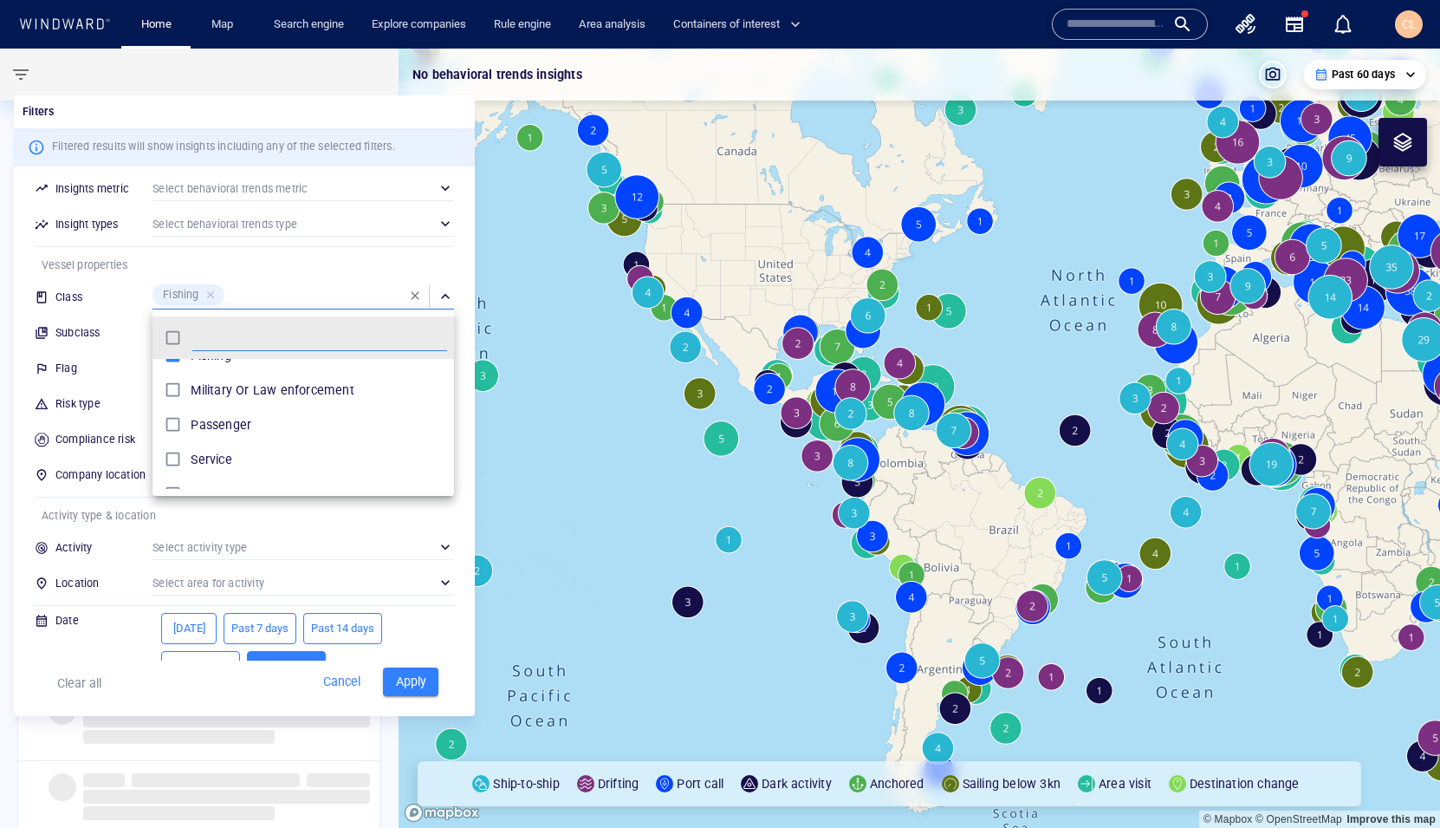
scroll to position [68, 0]
click at [198, 420] on p "Passenger" at bounding box center [221, 412] width 61 height 21
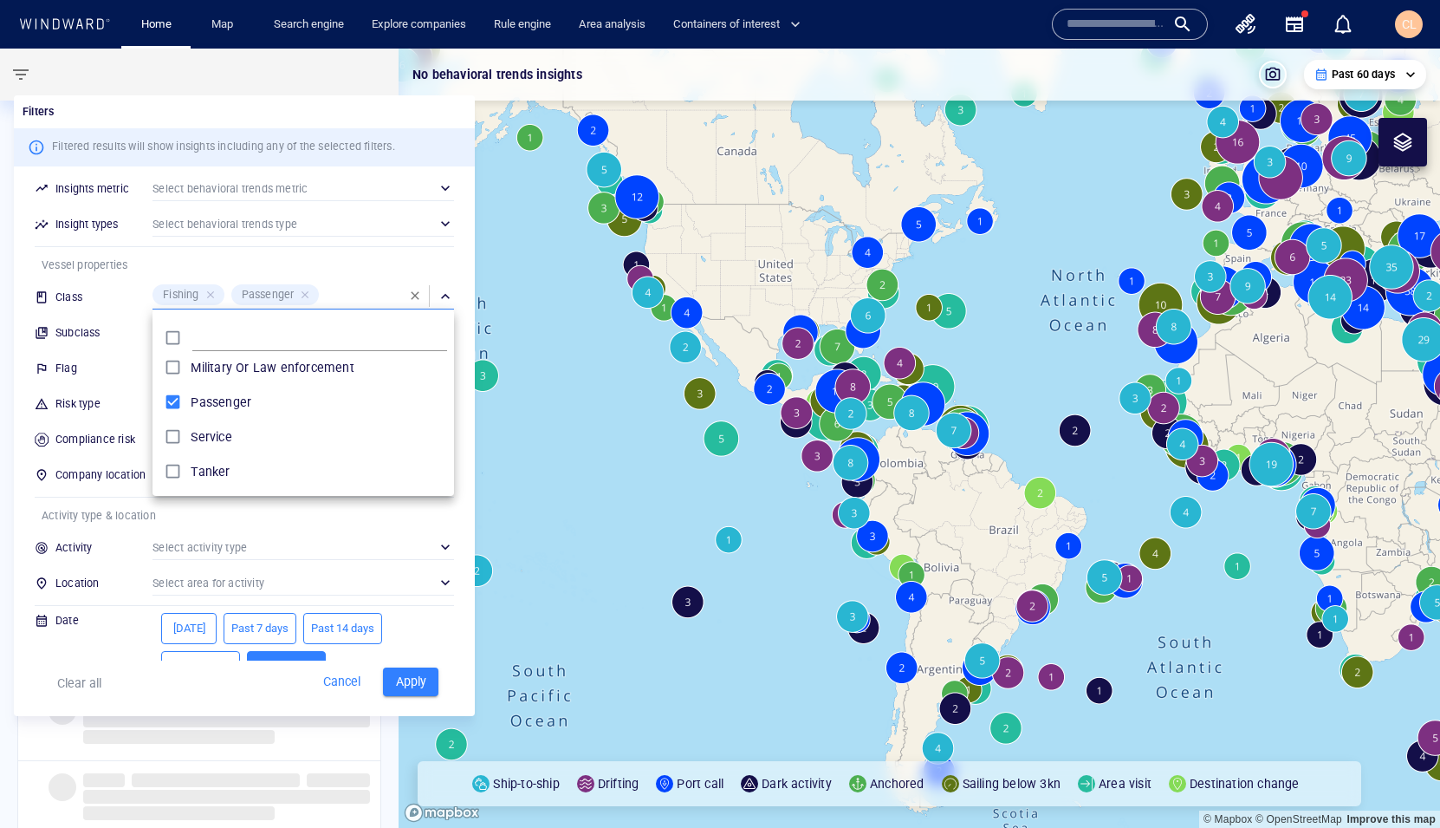
click at [111, 401] on div at bounding box center [720, 414] width 1440 height 828
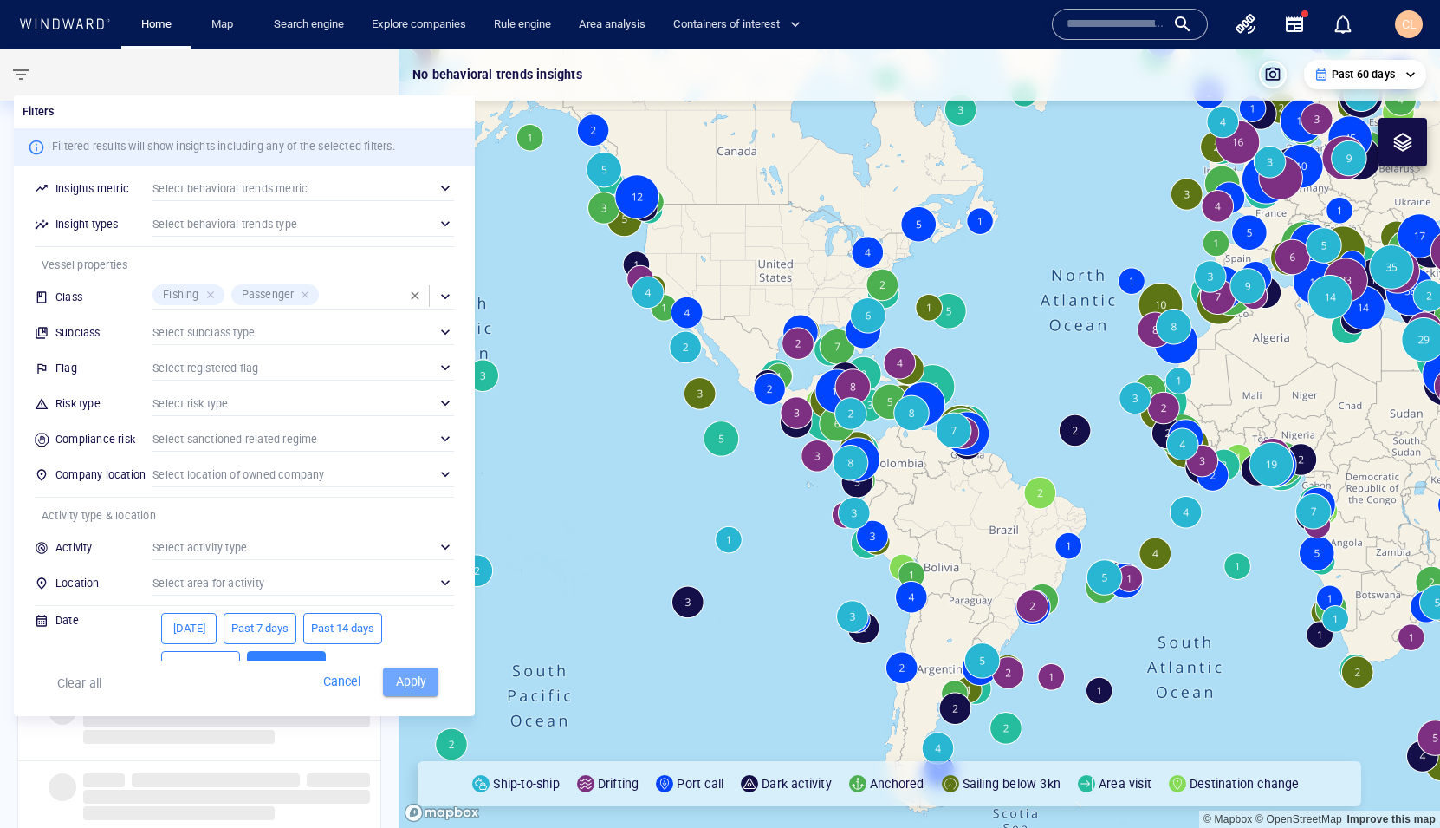
click at [404, 669] on button "Apply" at bounding box center [410, 681] width 55 height 29
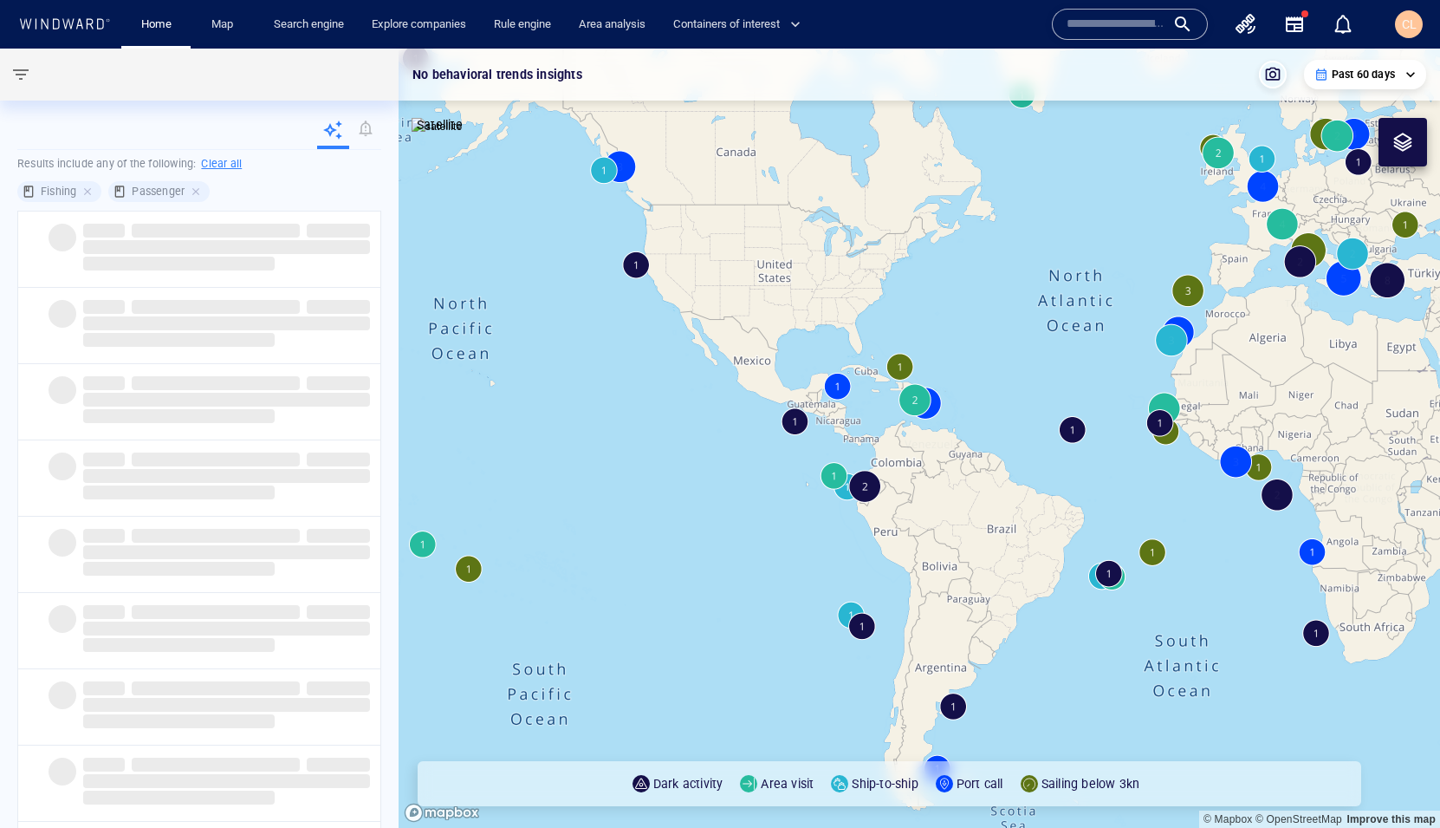
drag, startPoint x: 567, startPoint y: 519, endPoint x: 730, endPoint y: 445, distance: 178.8
click at [753, 445] on canvas "Map" at bounding box center [920, 438] width 1042 height 779
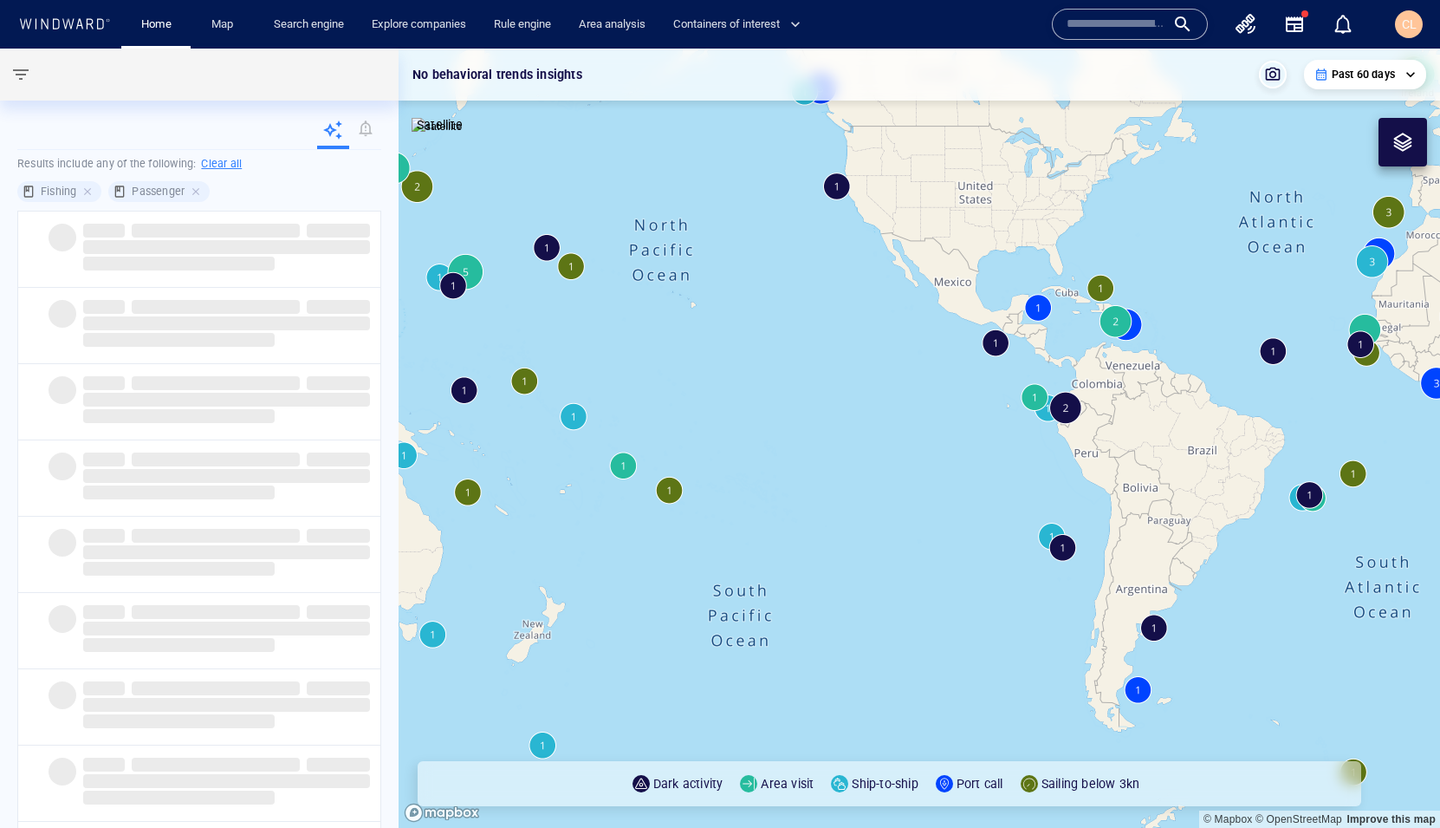
click at [627, 470] on canvas "Map" at bounding box center [920, 438] width 1042 height 779
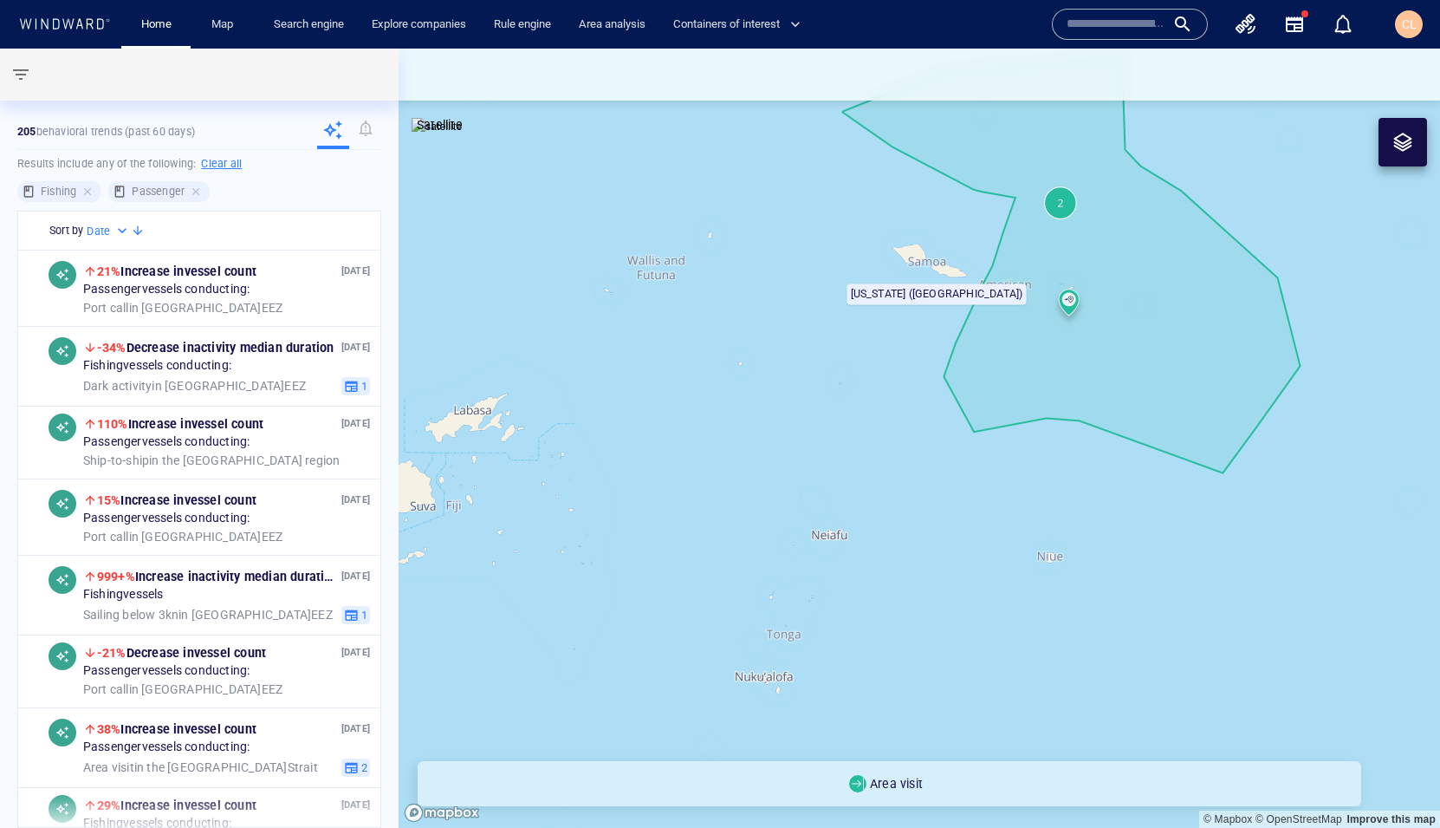
click at [1156, 406] on canvas "Map" at bounding box center [920, 438] width 1042 height 779
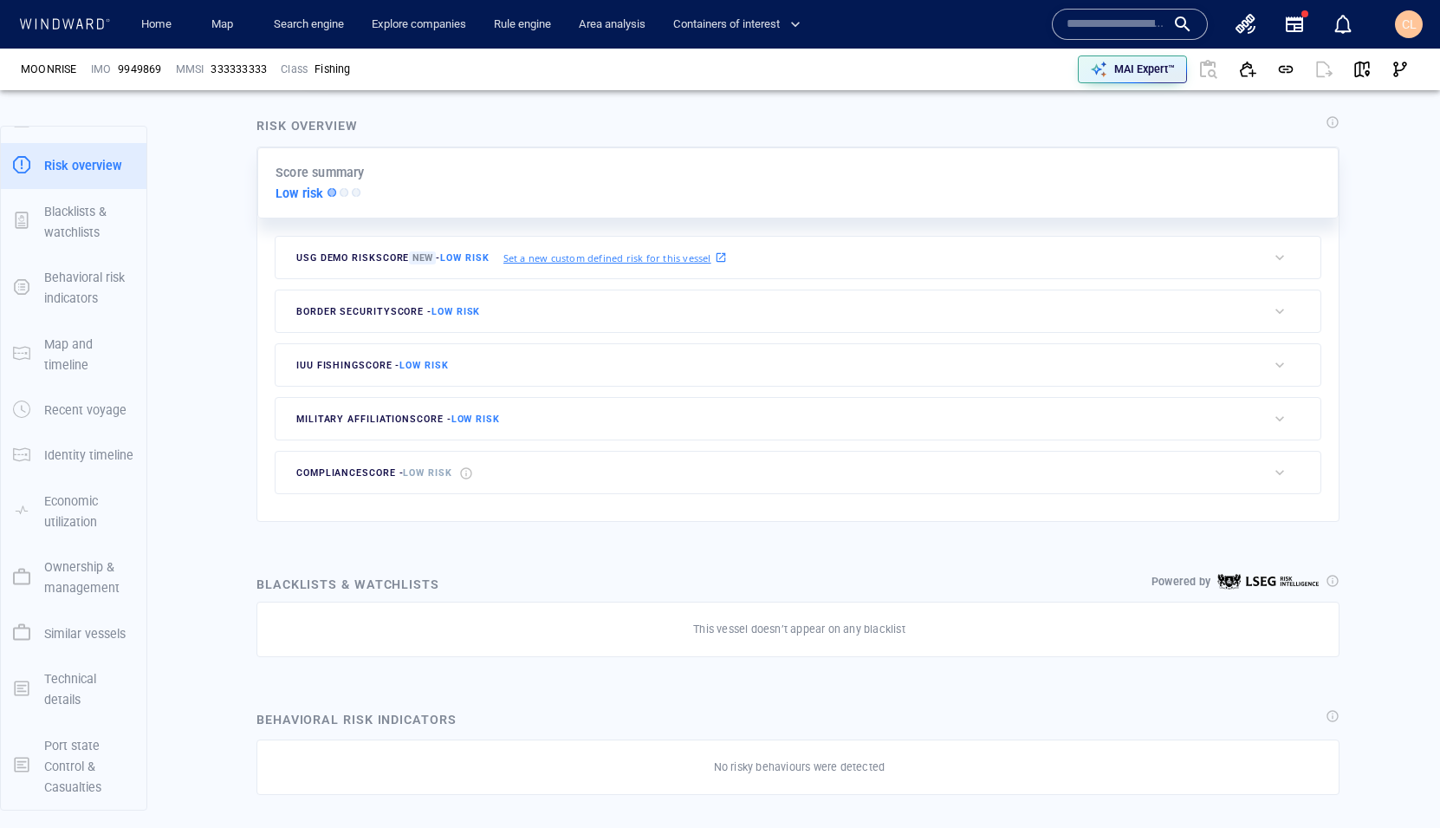
scroll to position [380, 0]
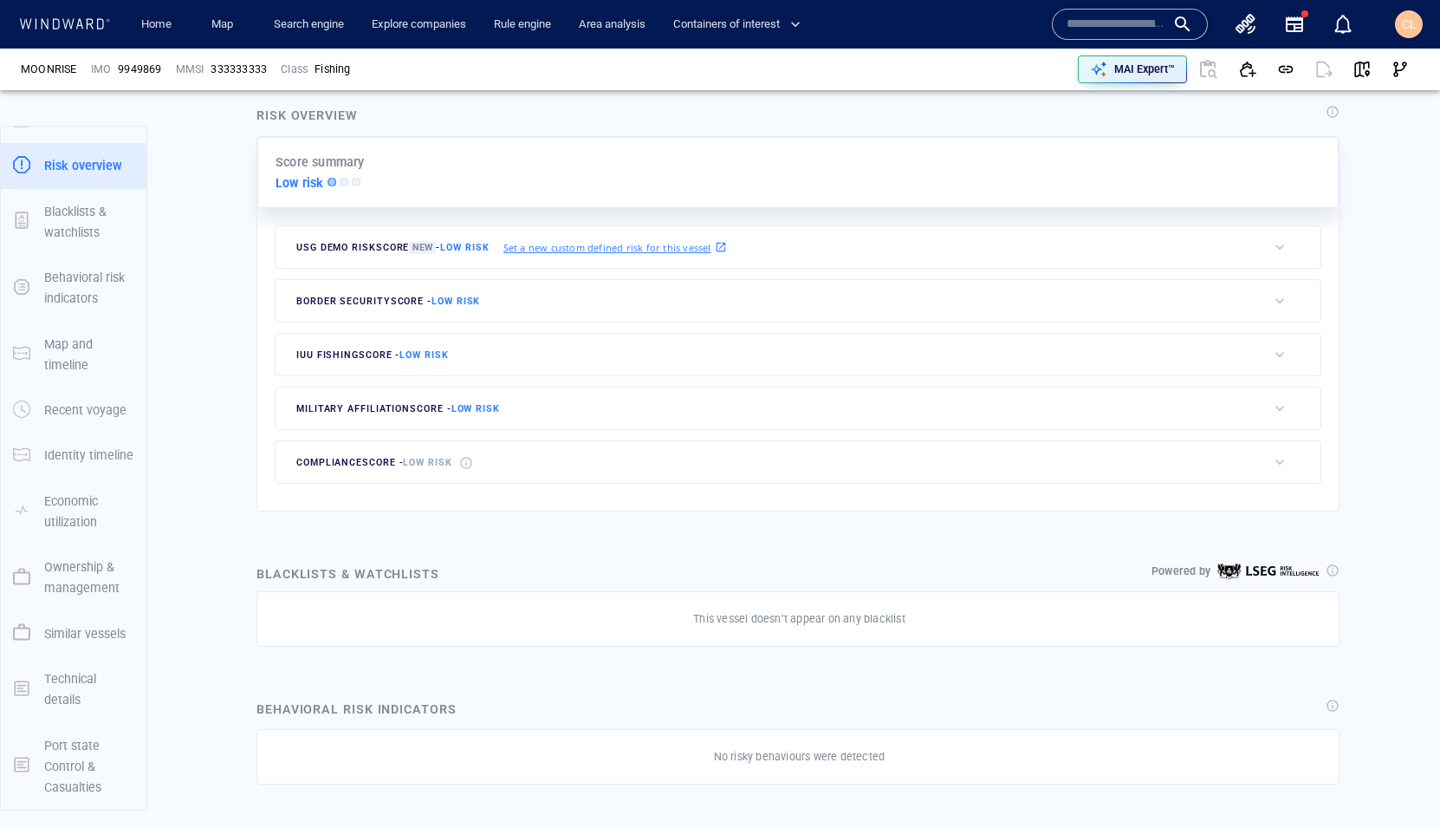
click at [622, 296] on div "border security score - Low risk" at bounding box center [771, 301] width 991 height 42
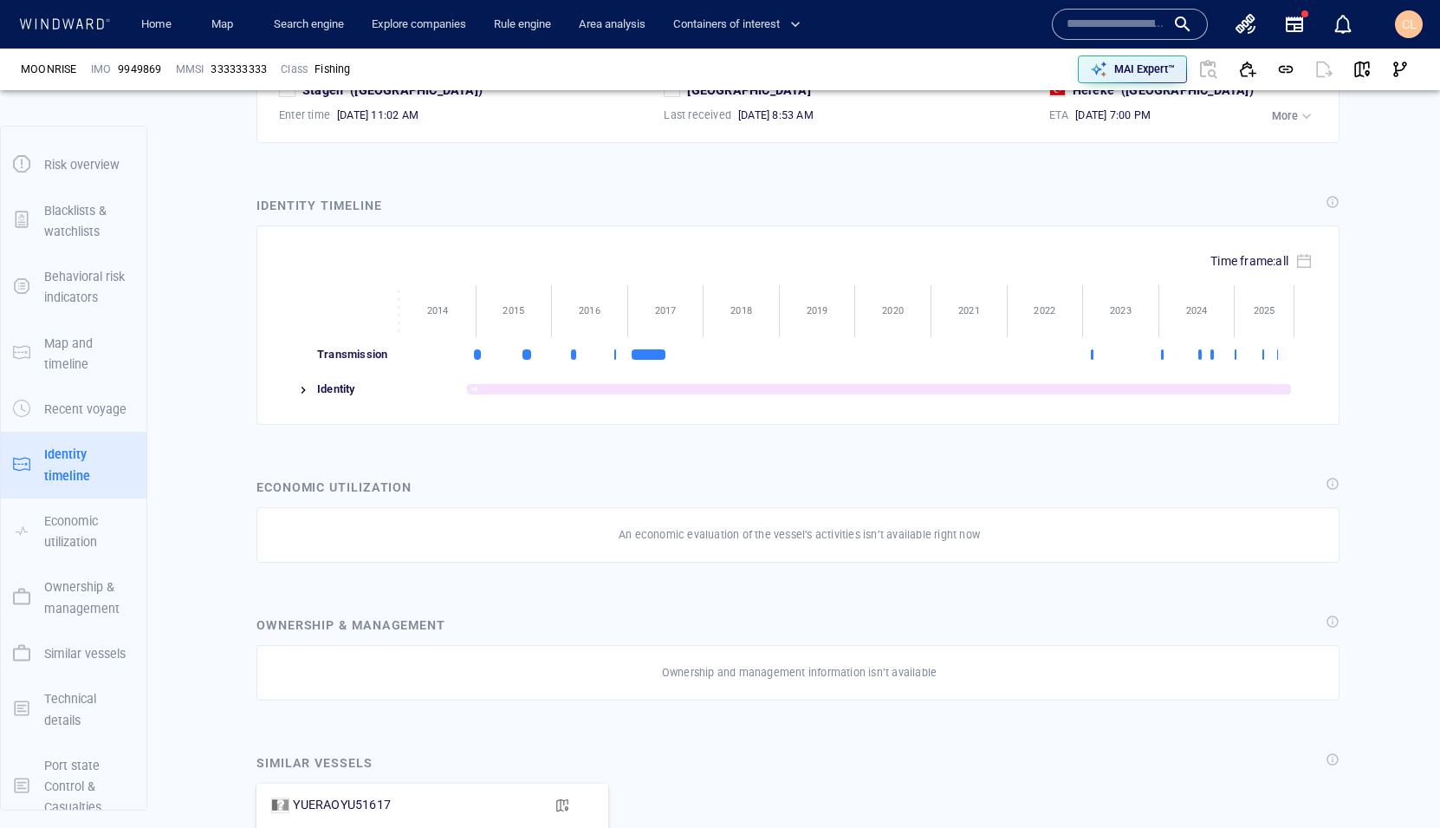
scroll to position [1926, 0]
click at [302, 385] on img at bounding box center [303, 388] width 14 height 14
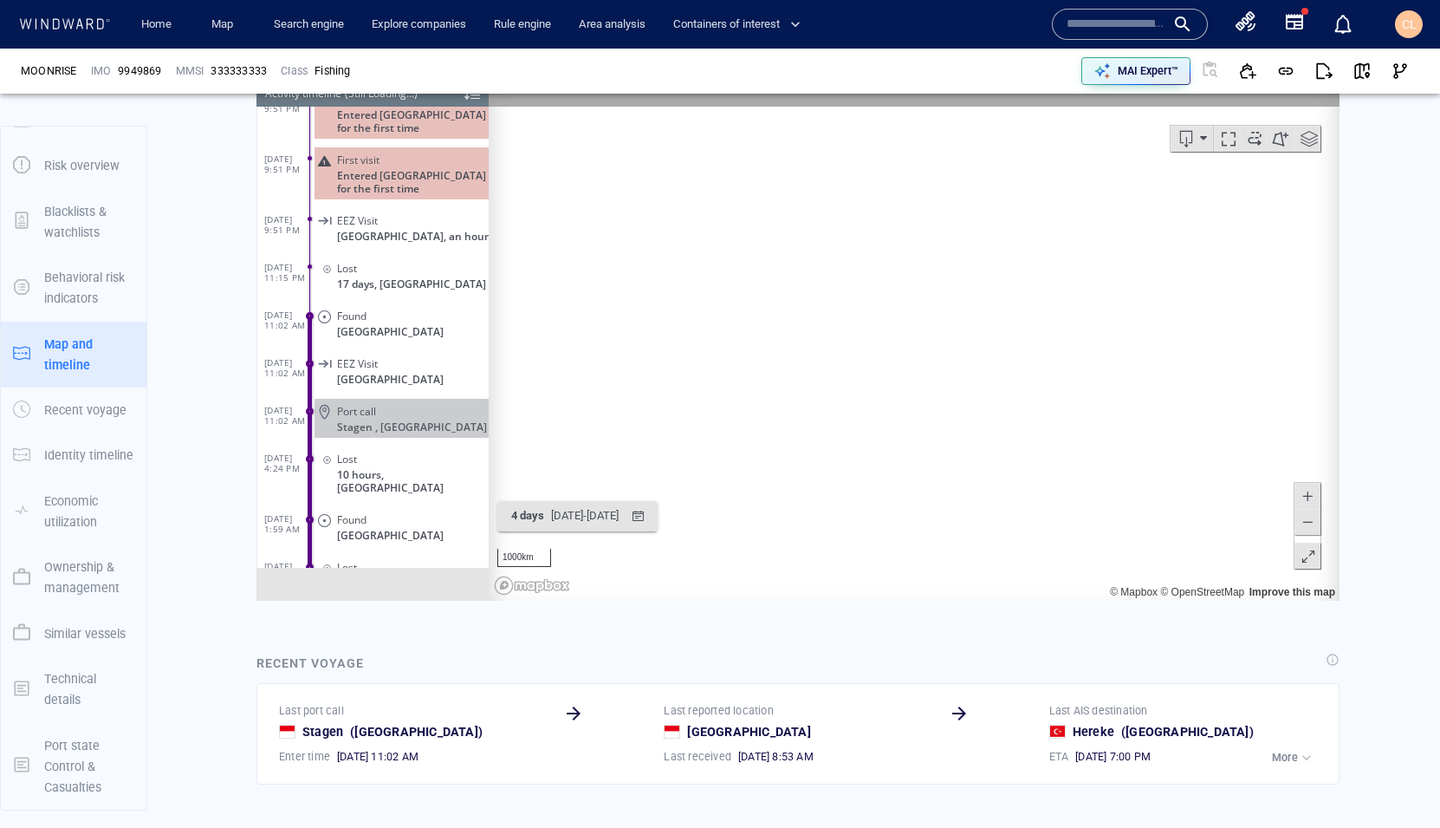
scroll to position [4023, 0]
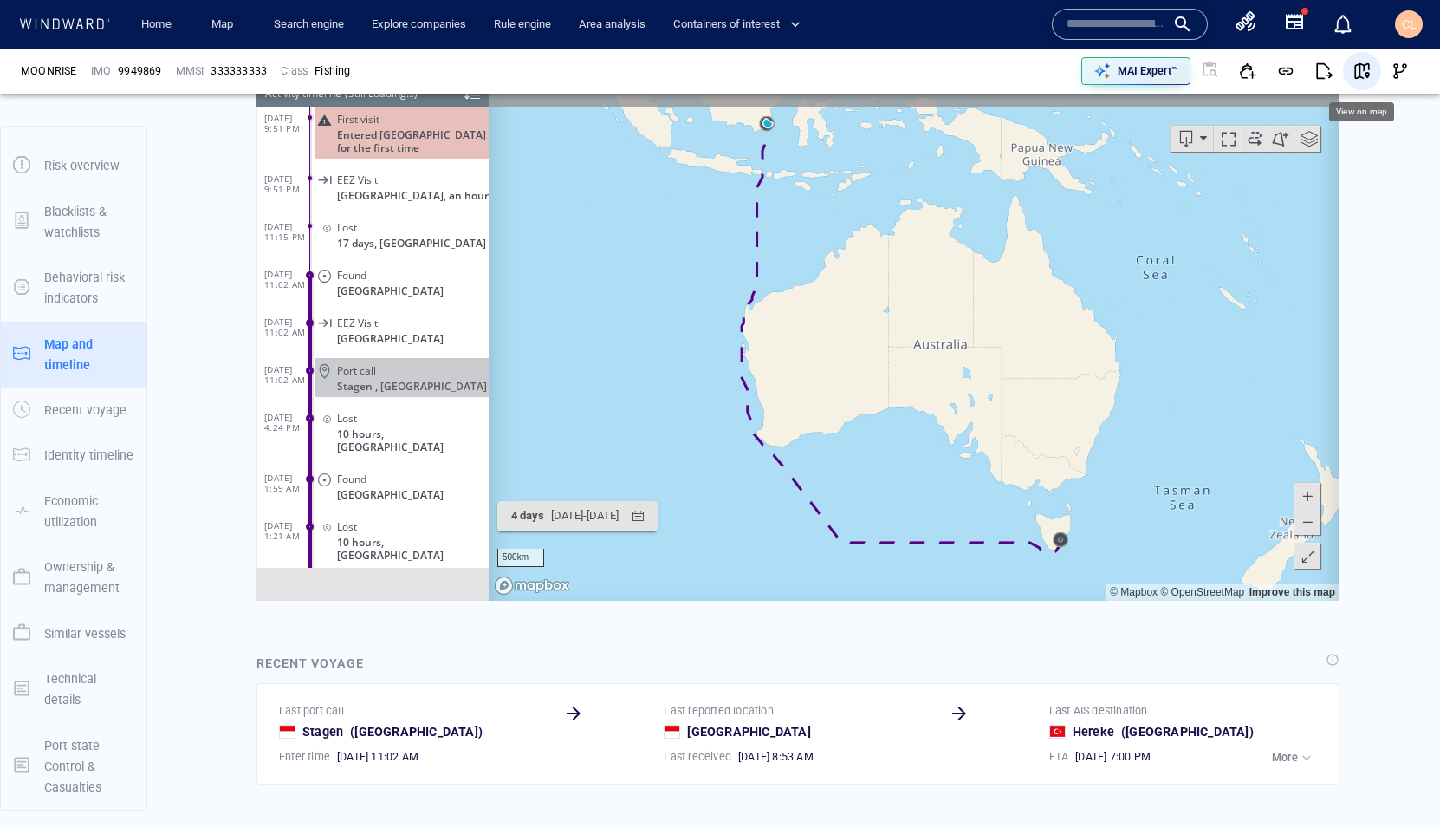
click at [1360, 65] on span "button" at bounding box center [1362, 70] width 17 height 17
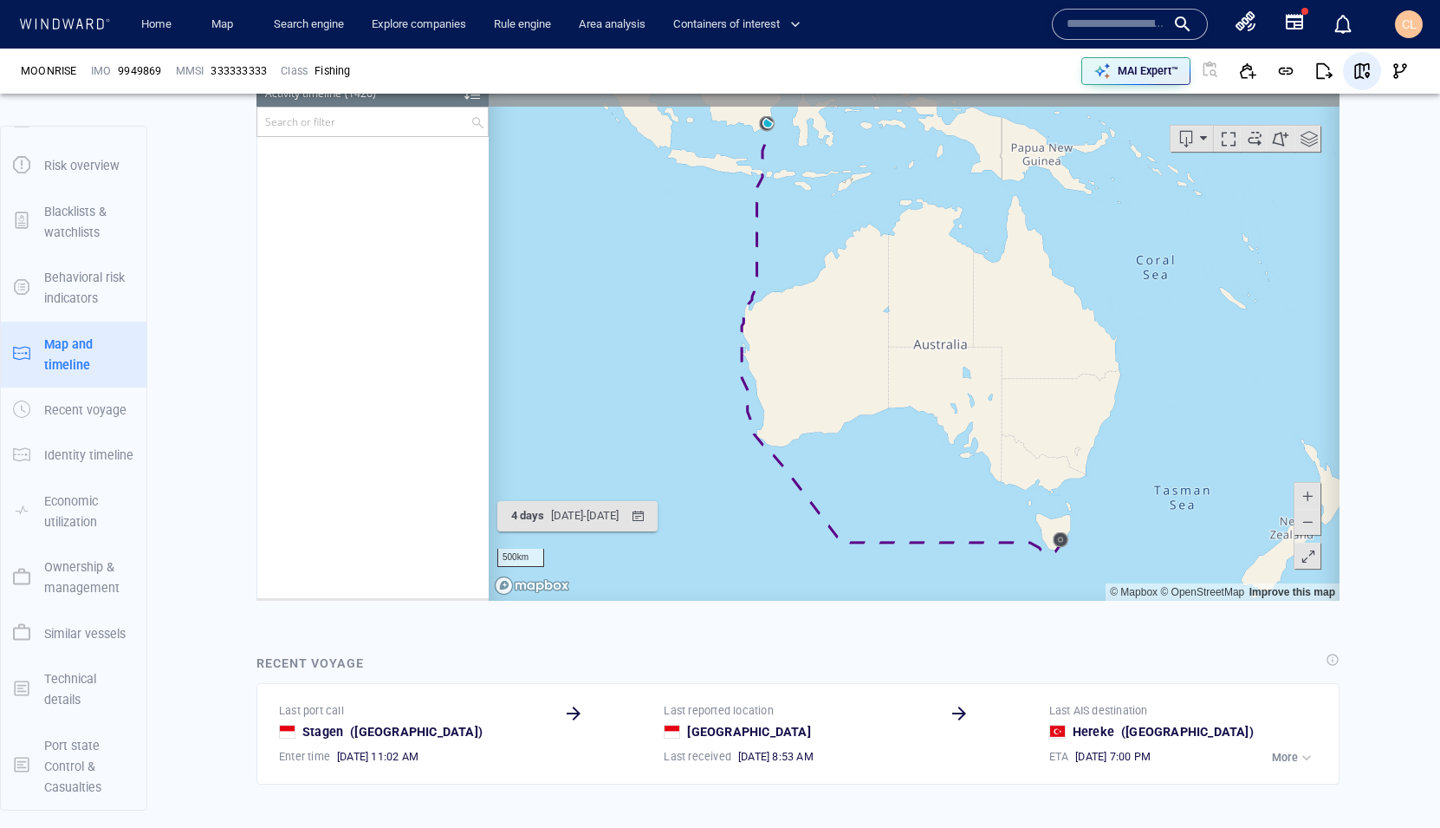
scroll to position [67513, 0]
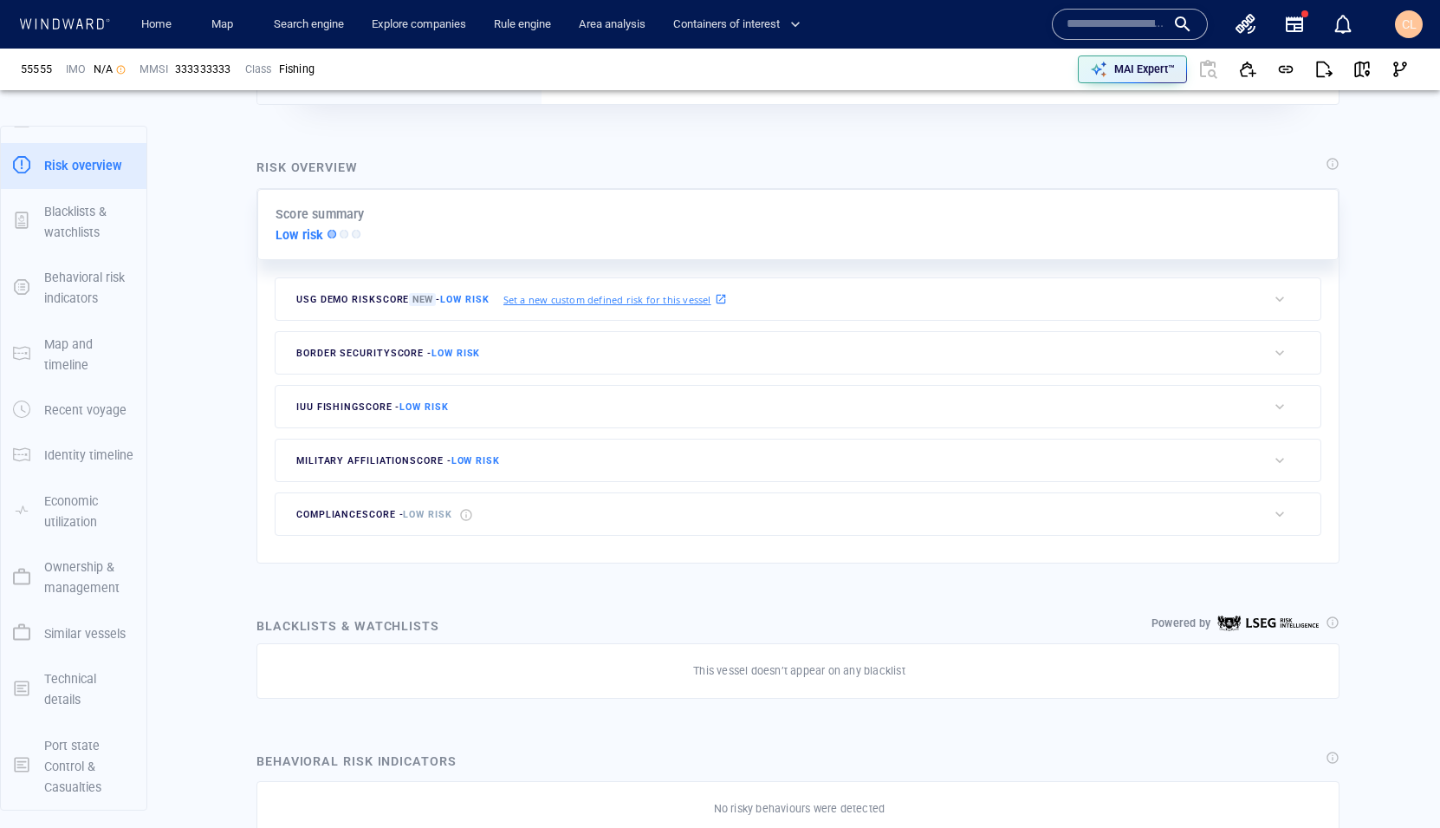
scroll to position [353, 0]
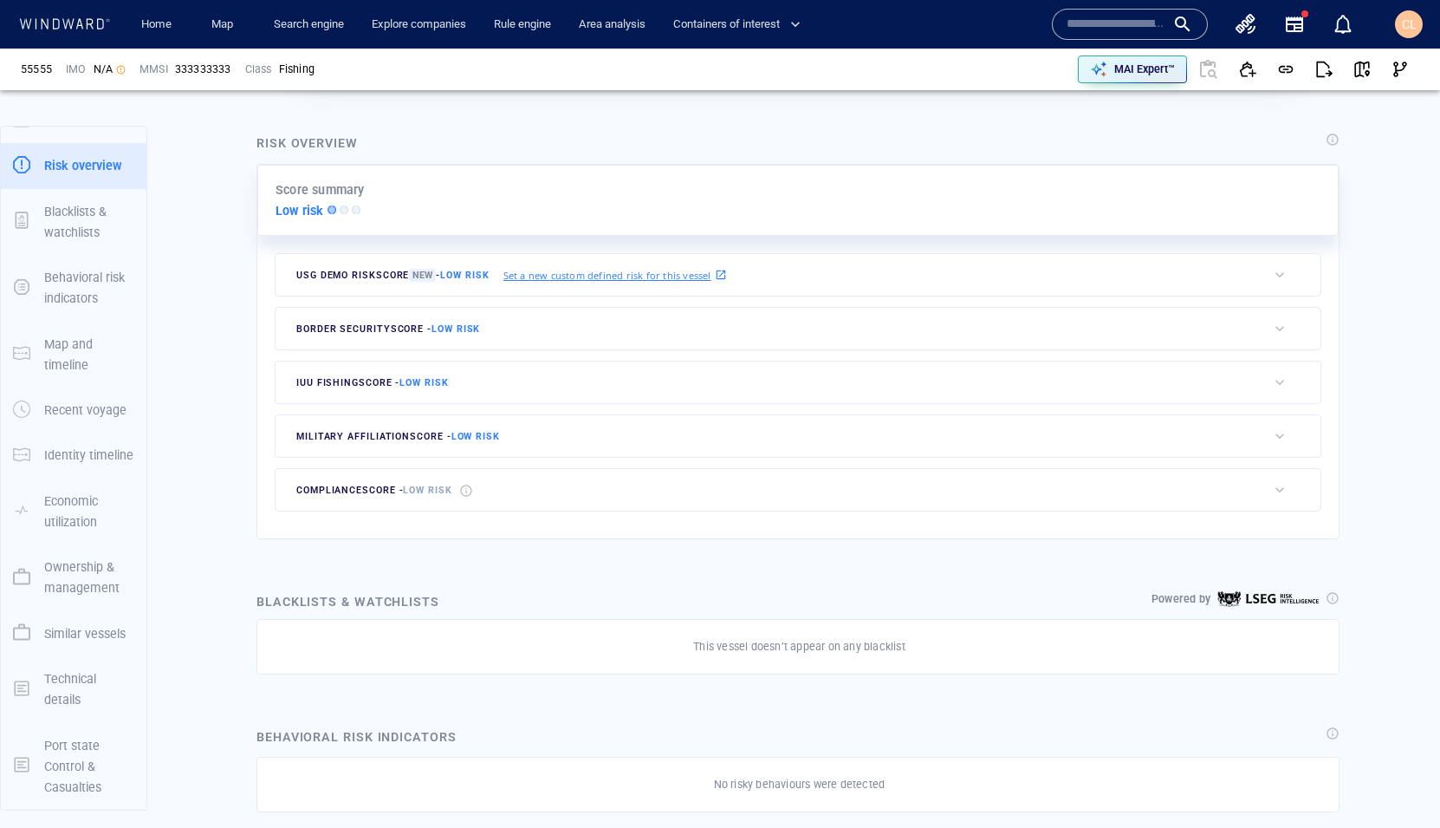
click at [389, 321] on div "border security score - Low risk" at bounding box center [388, 328] width 191 height 26
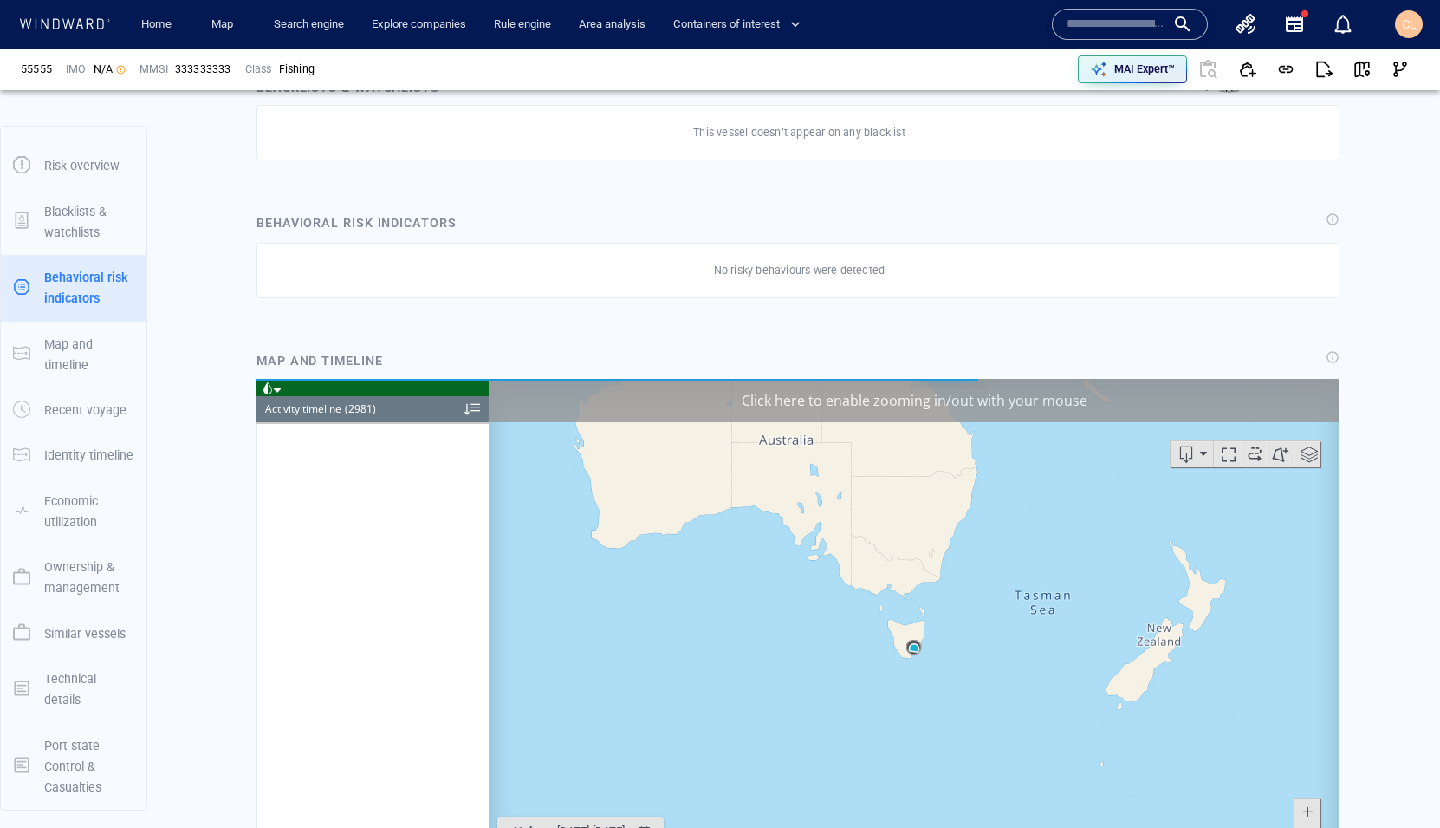
scroll to position [141636, 0]
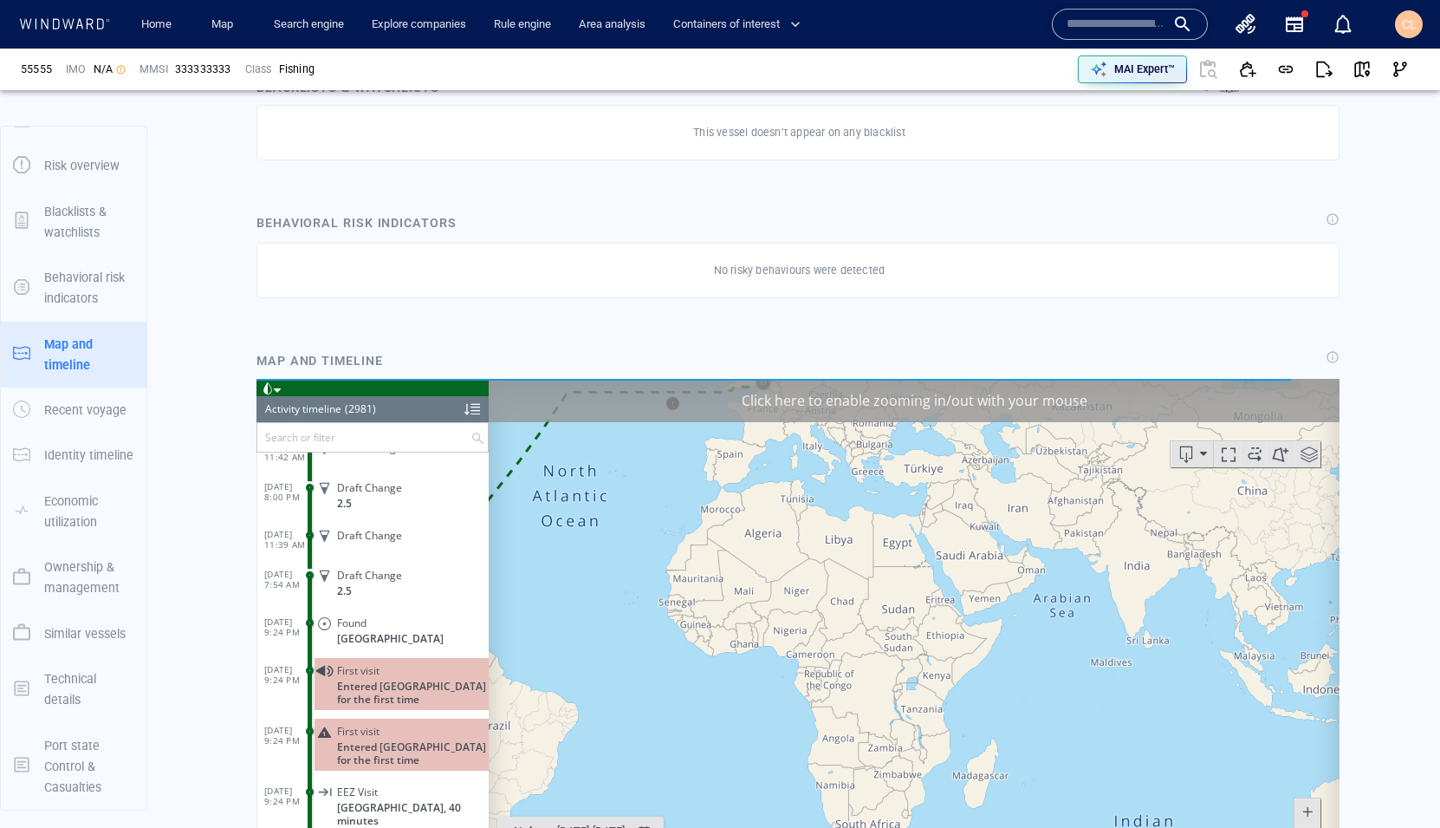
scroll to position [141402, 0]
drag, startPoint x: 1358, startPoint y: 71, endPoint x: 1334, endPoint y: 70, distance: 24.3
click at [1355, 70] on span "button" at bounding box center [1362, 69] width 17 height 17
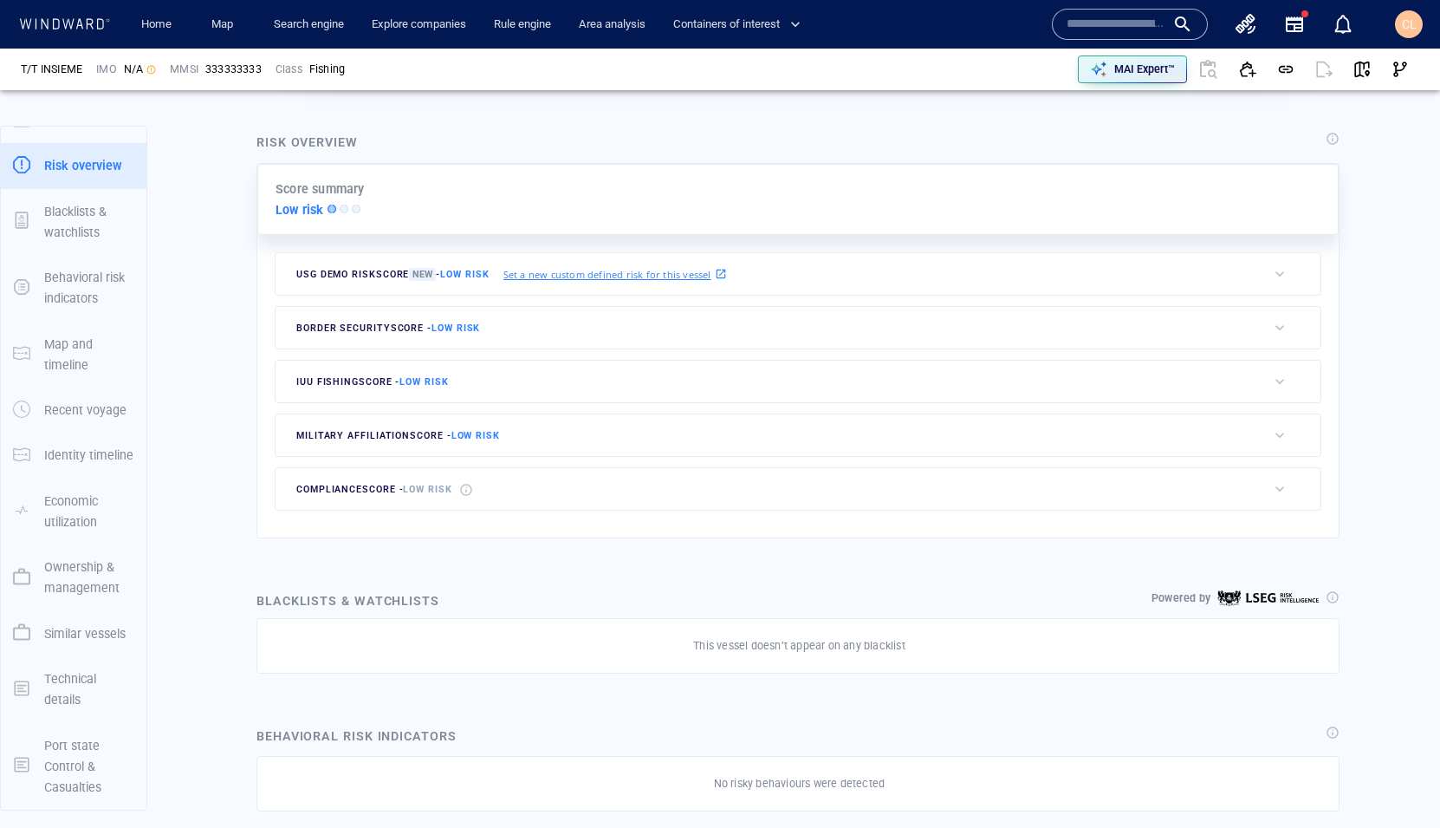
scroll to position [380, 0]
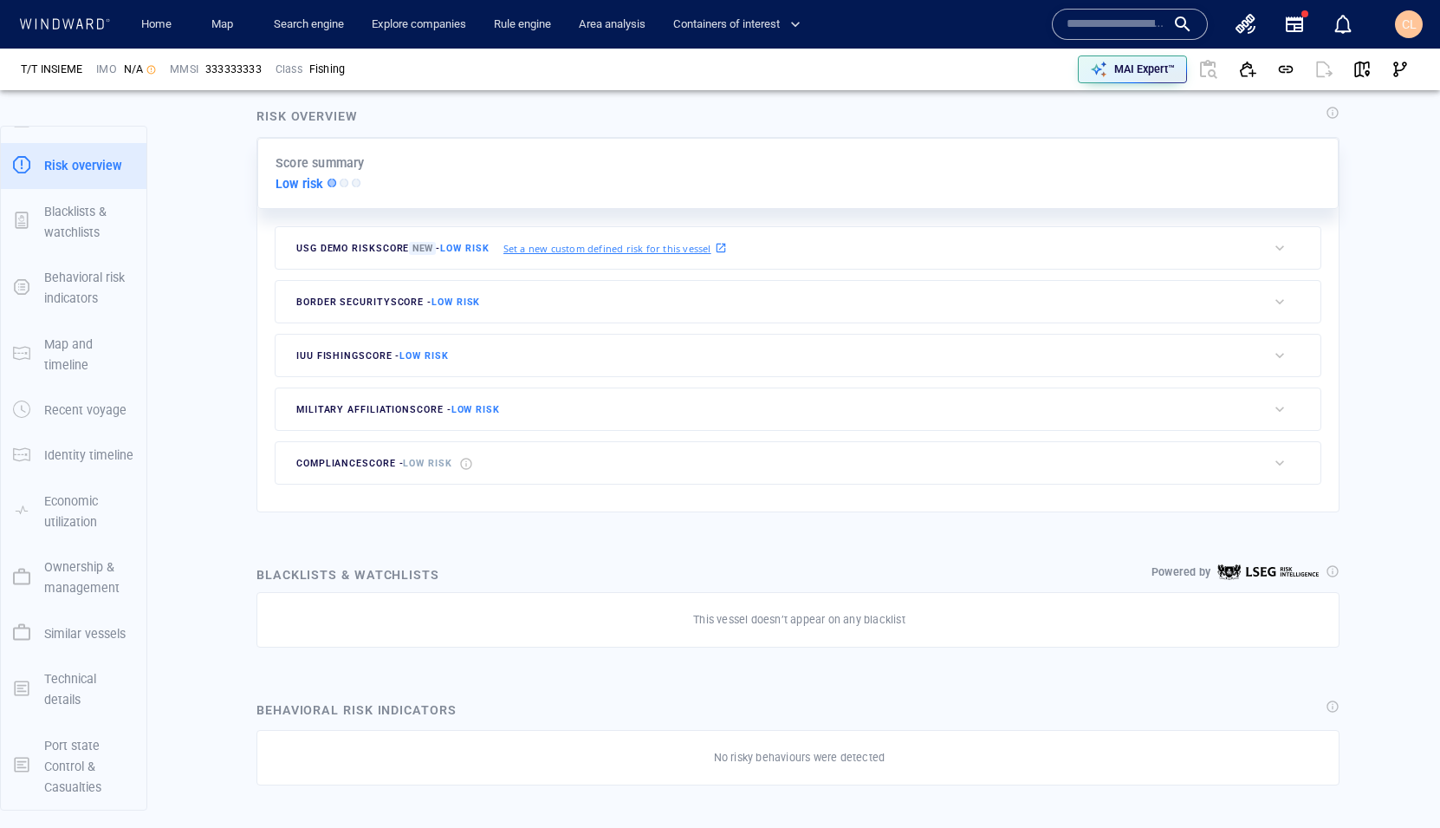
click at [351, 296] on span "border security score - Low risk" at bounding box center [388, 301] width 184 height 11
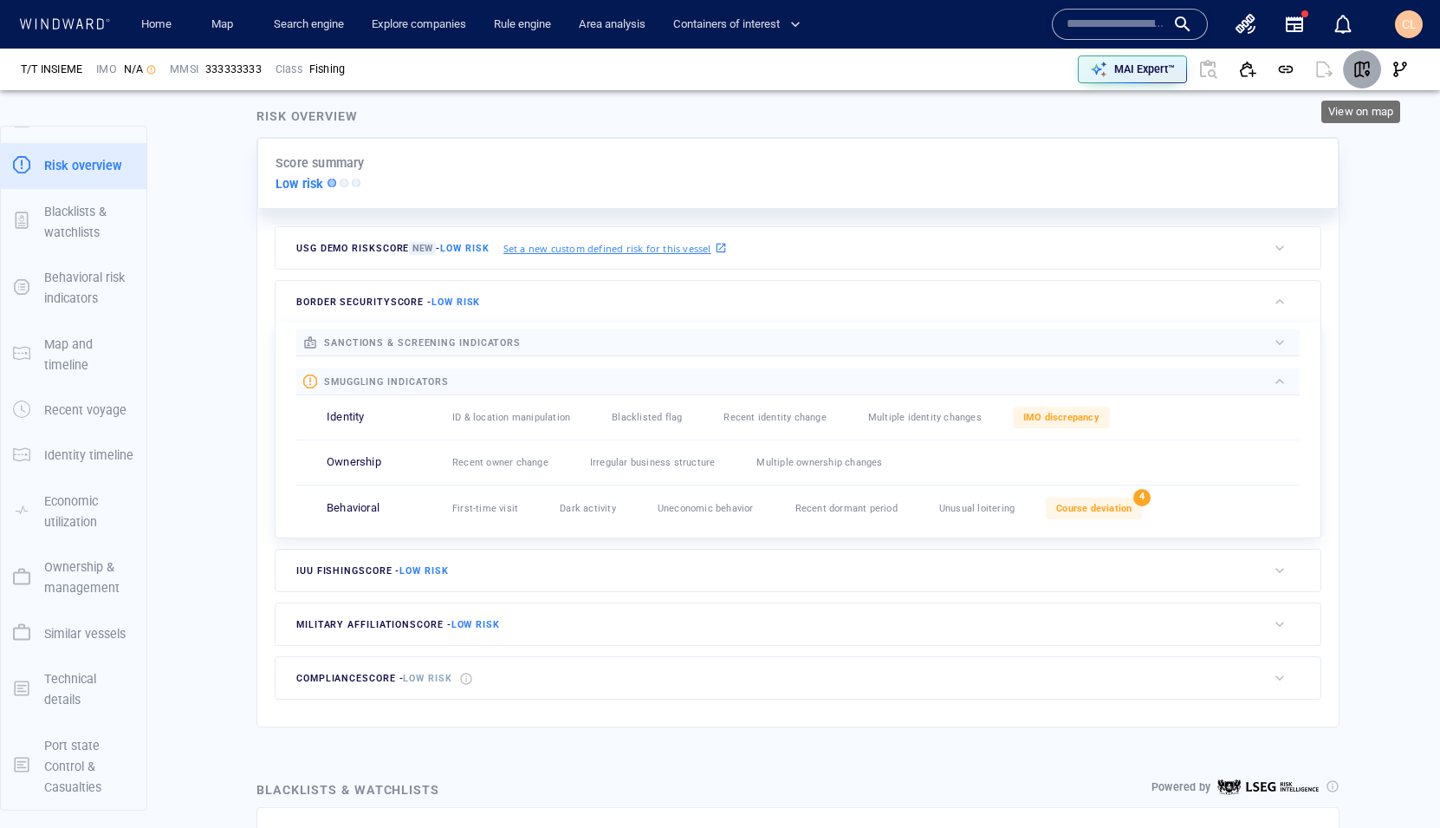
click at [1362, 72] on span "button" at bounding box center [1362, 69] width 17 height 17
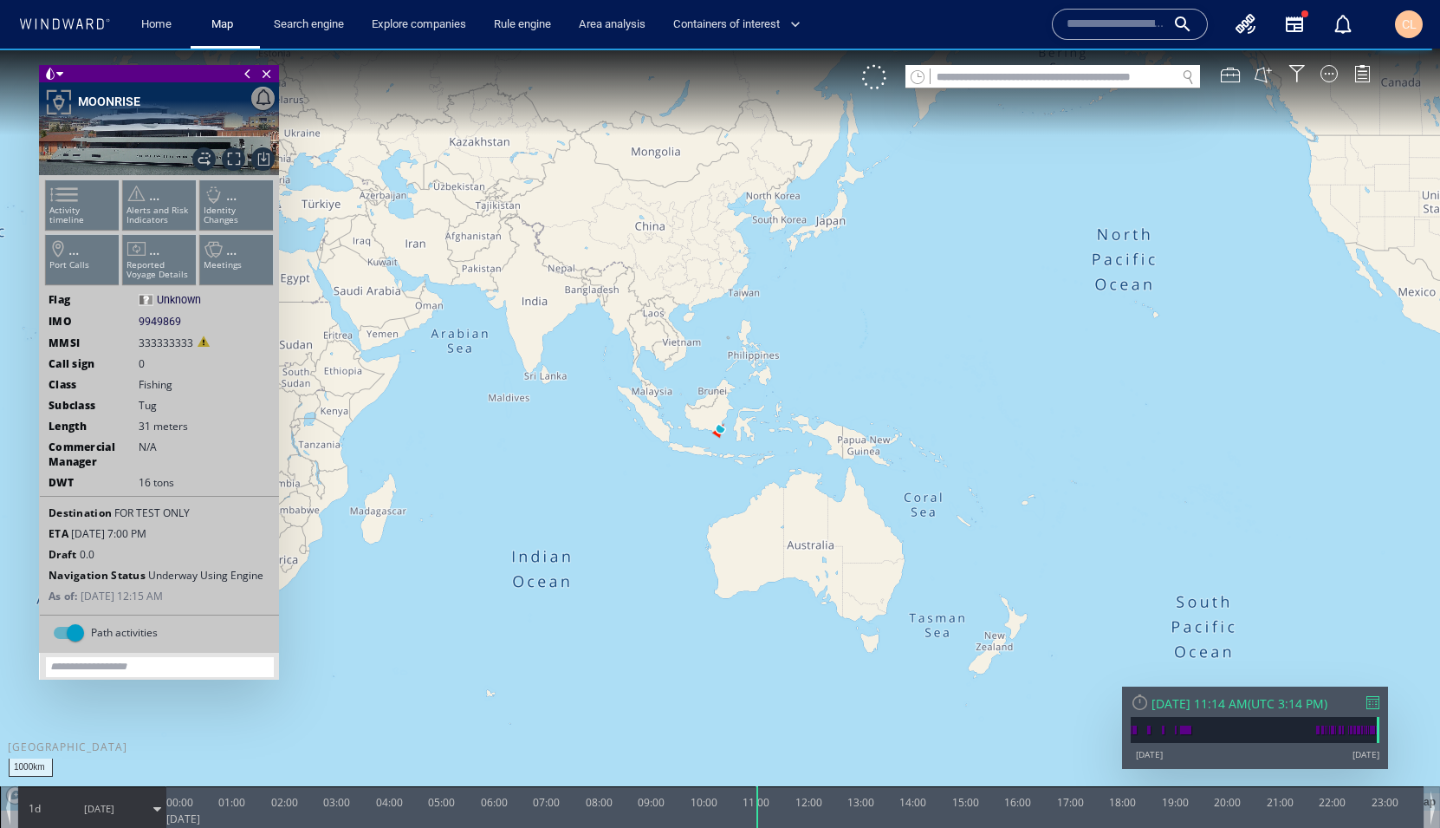
click at [107, 804] on span "10/14/25" at bounding box center [99, 808] width 30 height 13
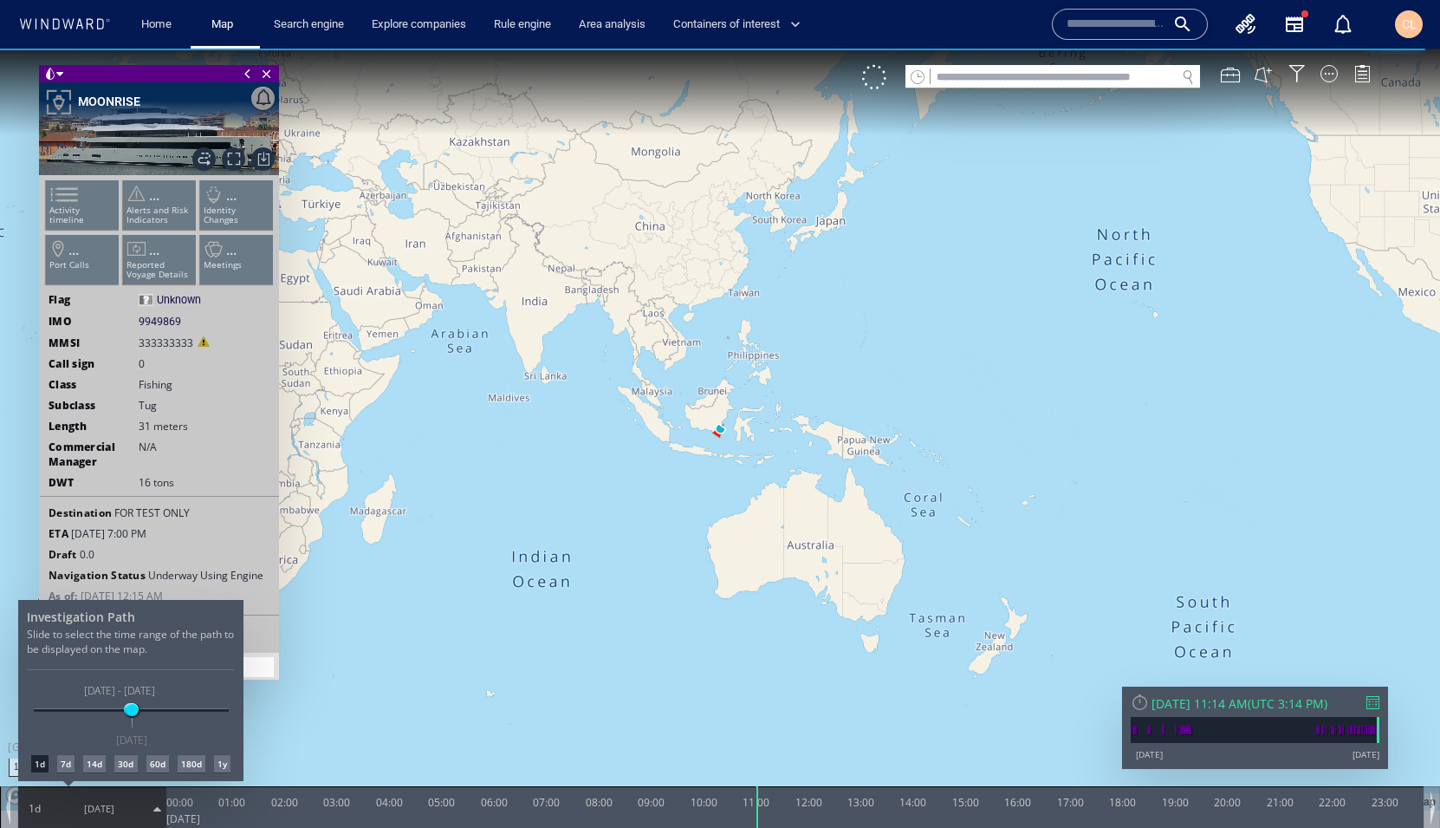
click at [136, 760] on div "30d" at bounding box center [125, 763] width 23 height 17
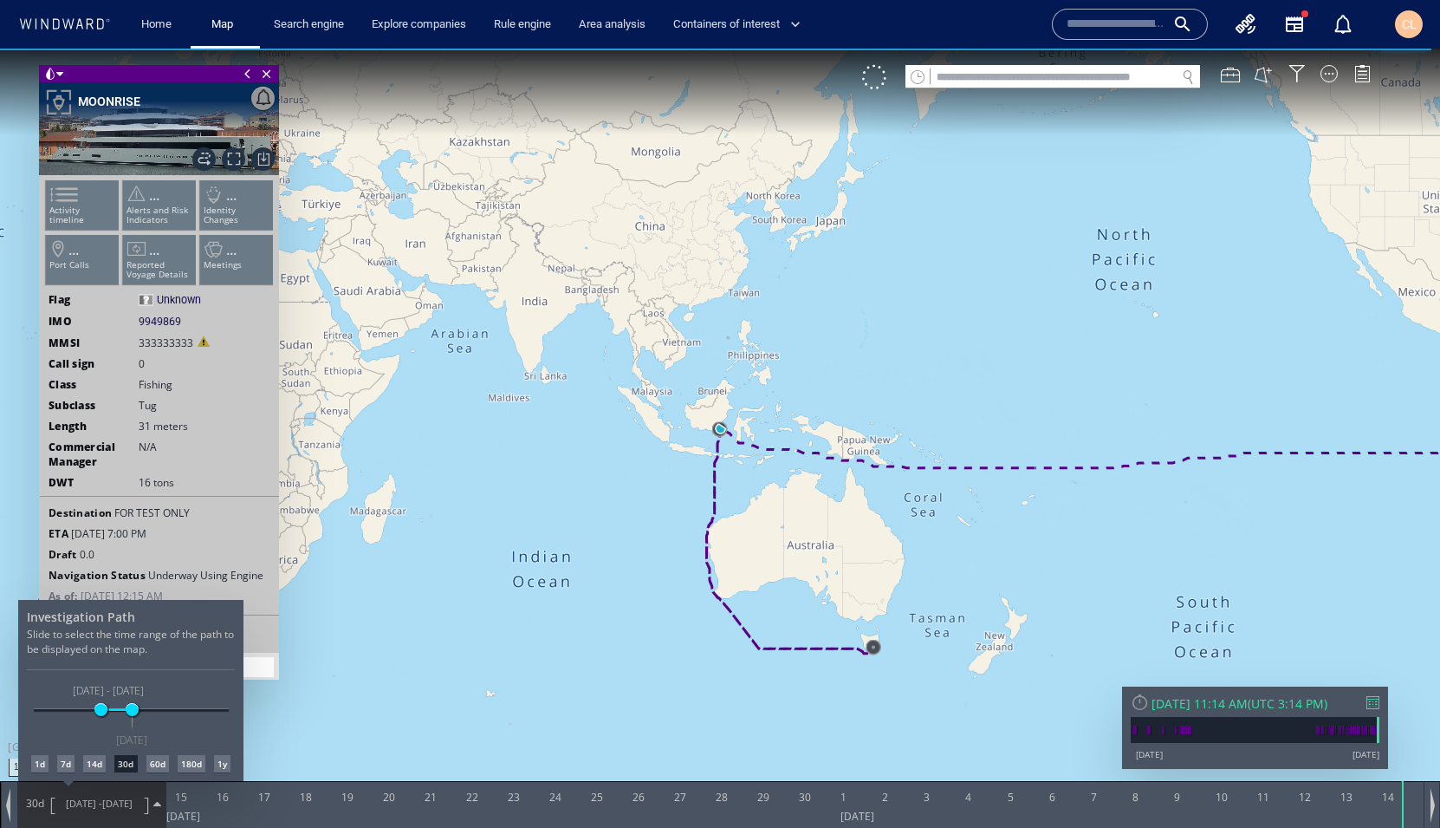
drag, startPoint x: 1043, startPoint y: 576, endPoint x: 751, endPoint y: 559, distance: 292.6
click at [751, 559] on div at bounding box center [720, 438] width 1440 height 779
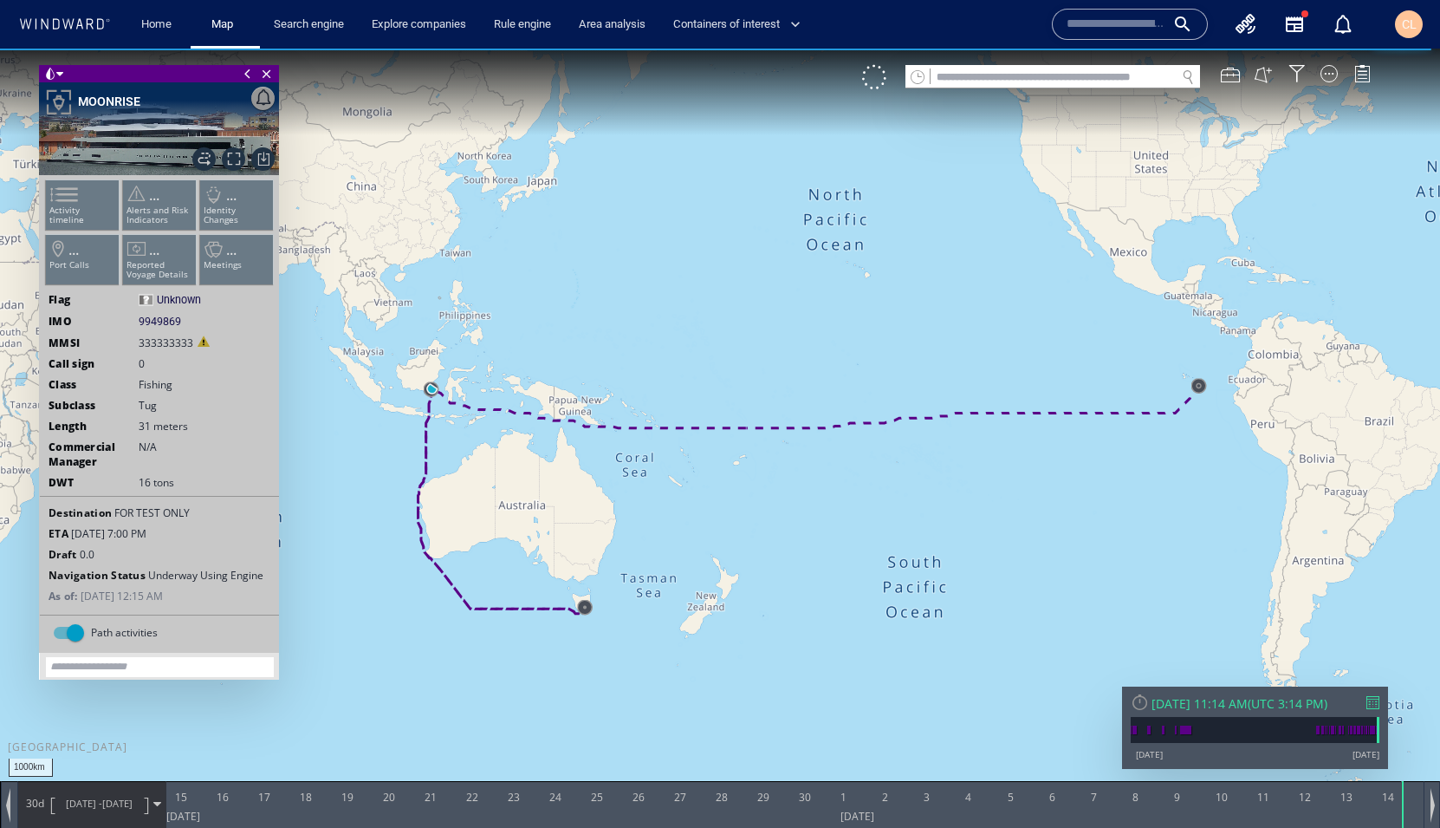
drag, startPoint x: 835, startPoint y: 540, endPoint x: 613, endPoint y: 471, distance: 233.3
click at [614, 471] on canvas "Map" at bounding box center [720, 430] width 1440 height 762
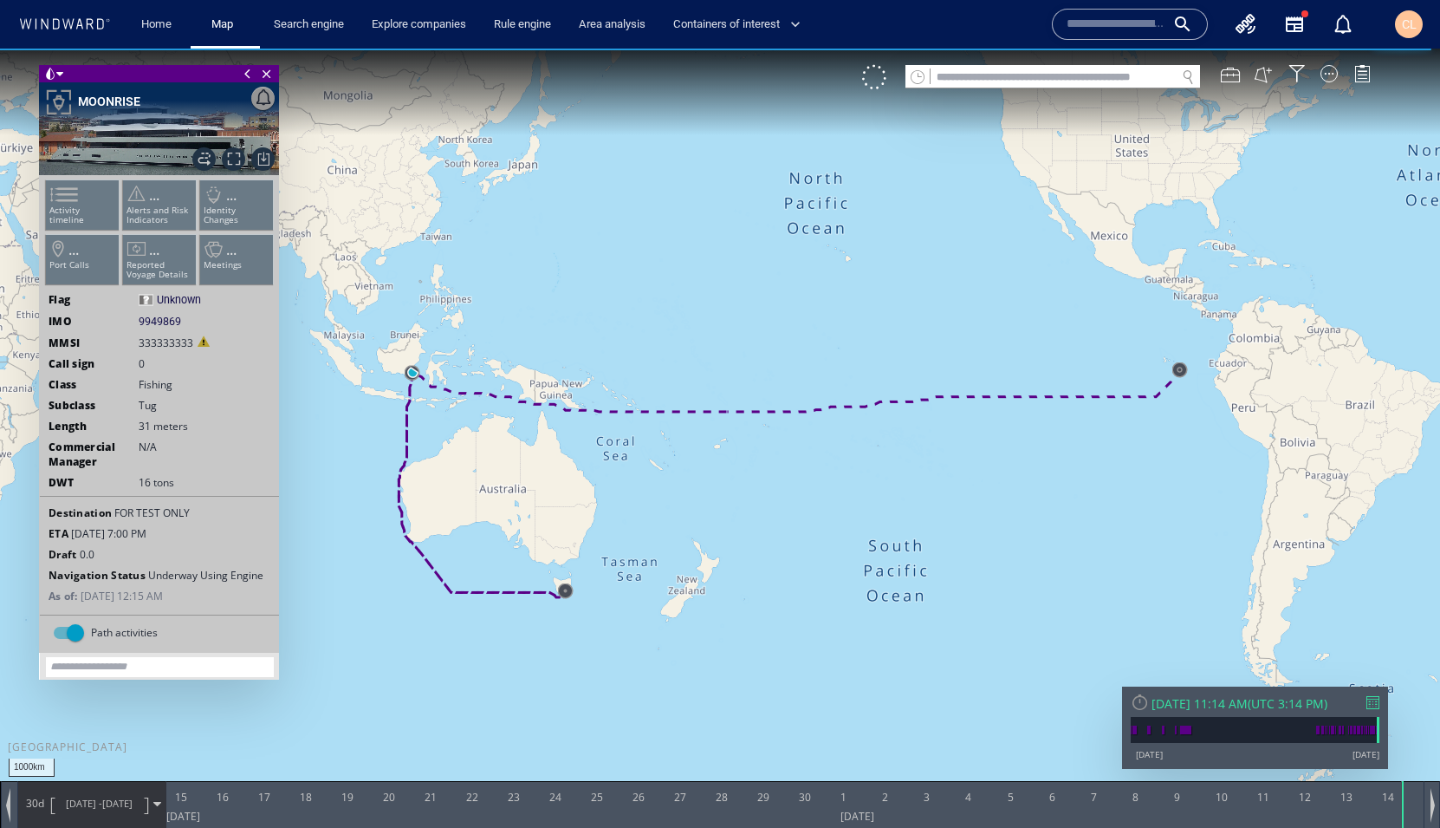
click at [88, 793] on span "9/14/25 - 10/14/25" at bounding box center [99, 803] width 88 height 43
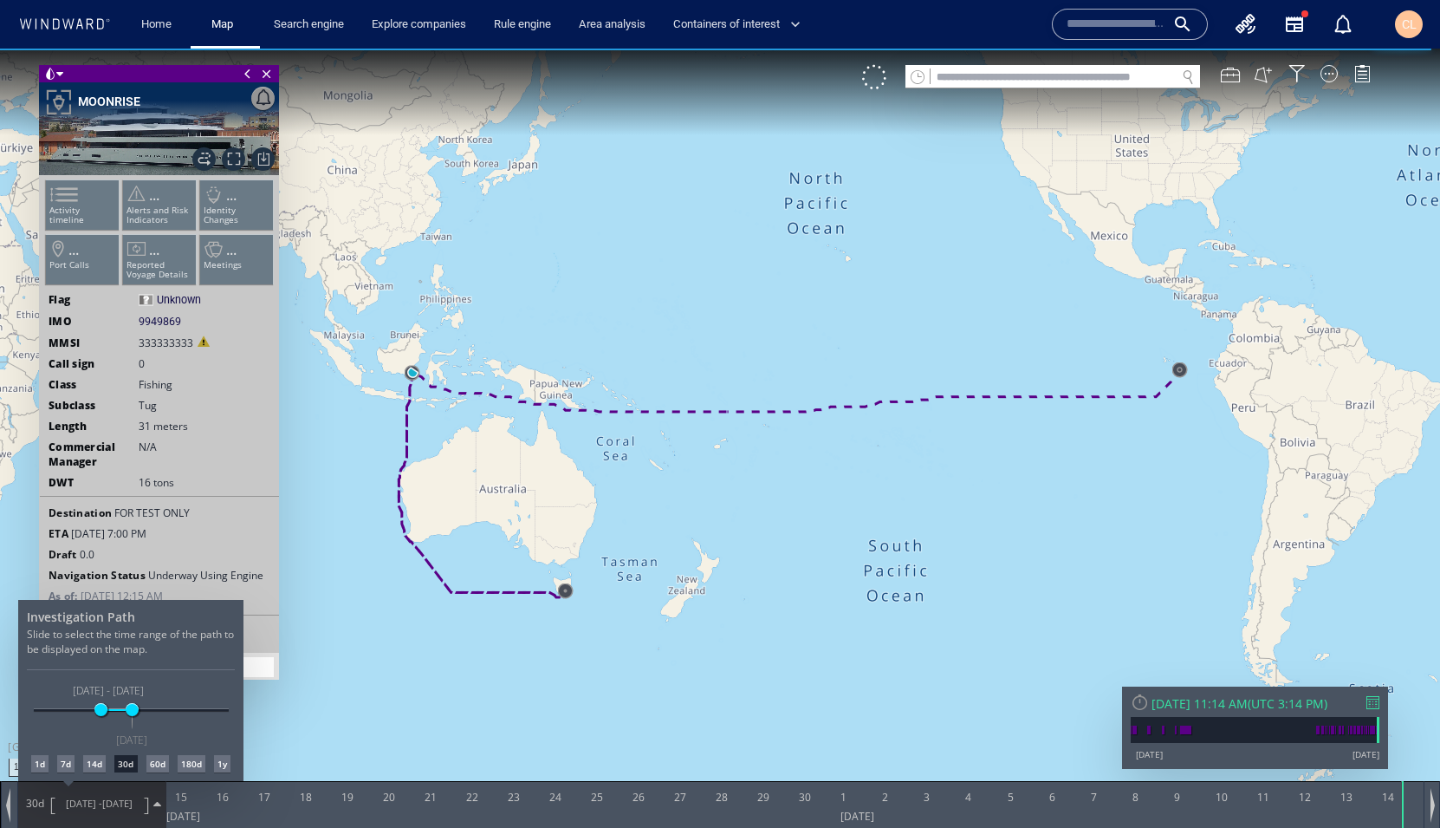
click at [162, 767] on div "60d" at bounding box center [157, 763] width 23 height 17
click at [757, 413] on div at bounding box center [720, 438] width 1440 height 779
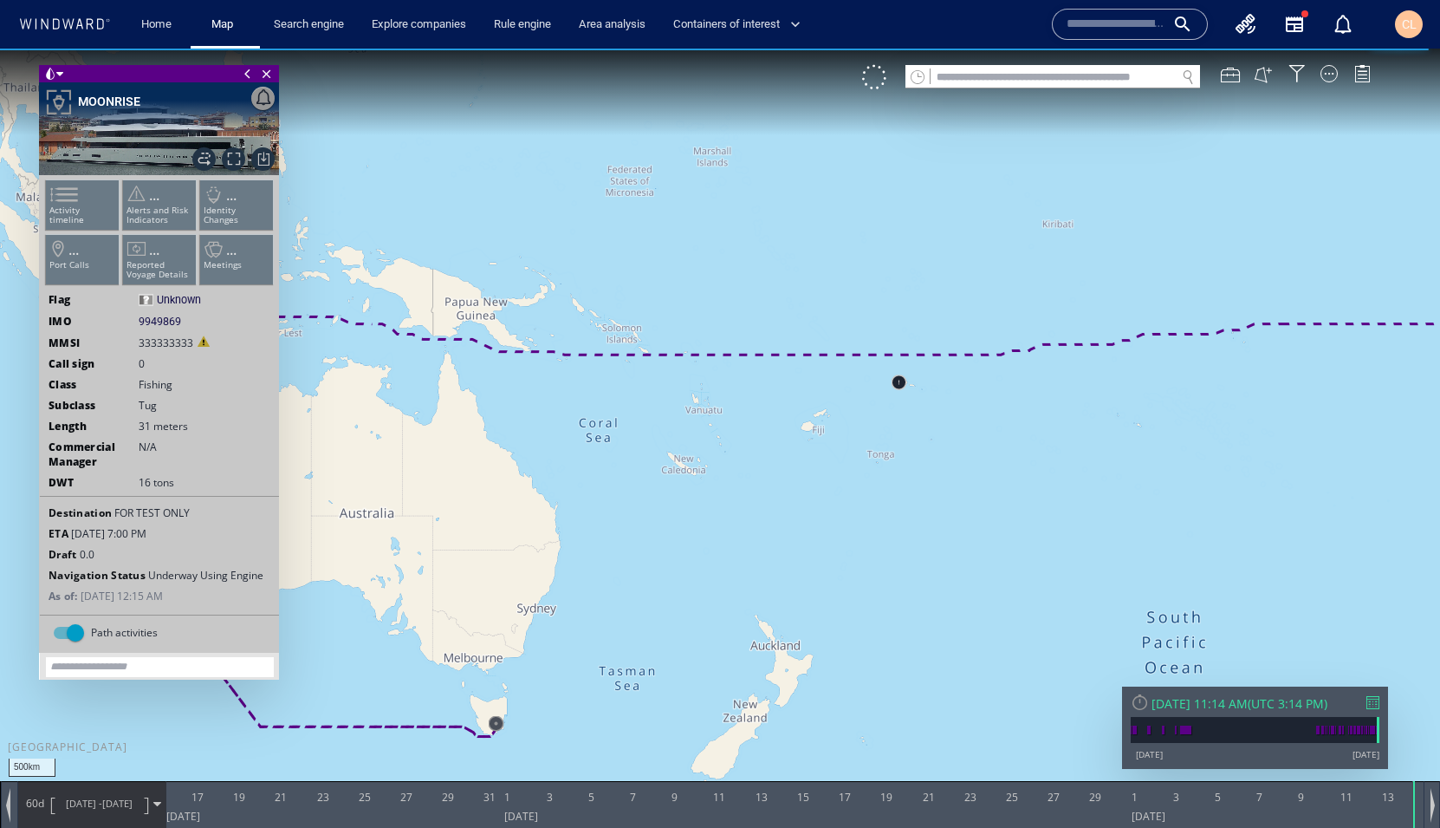
drag, startPoint x: 1151, startPoint y: 375, endPoint x: 569, endPoint y: 418, distance: 584.0
click at [491, 427] on canvas "Map" at bounding box center [720, 430] width 1440 height 762
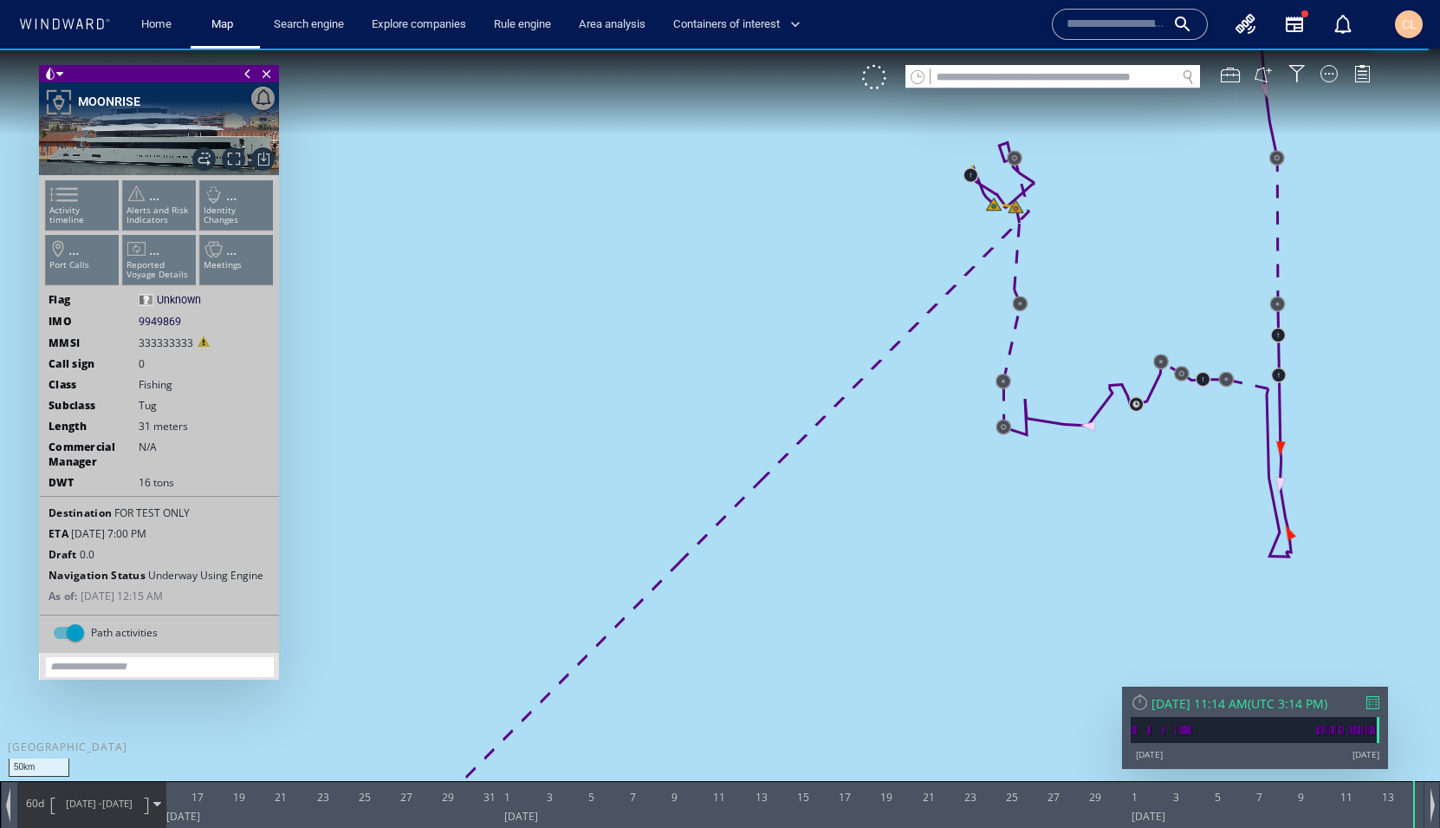
drag, startPoint x: 1066, startPoint y: 168, endPoint x: 1045, endPoint y: 228, distance: 63.3
click at [1045, 228] on canvas "Map" at bounding box center [720, 430] width 1440 height 762
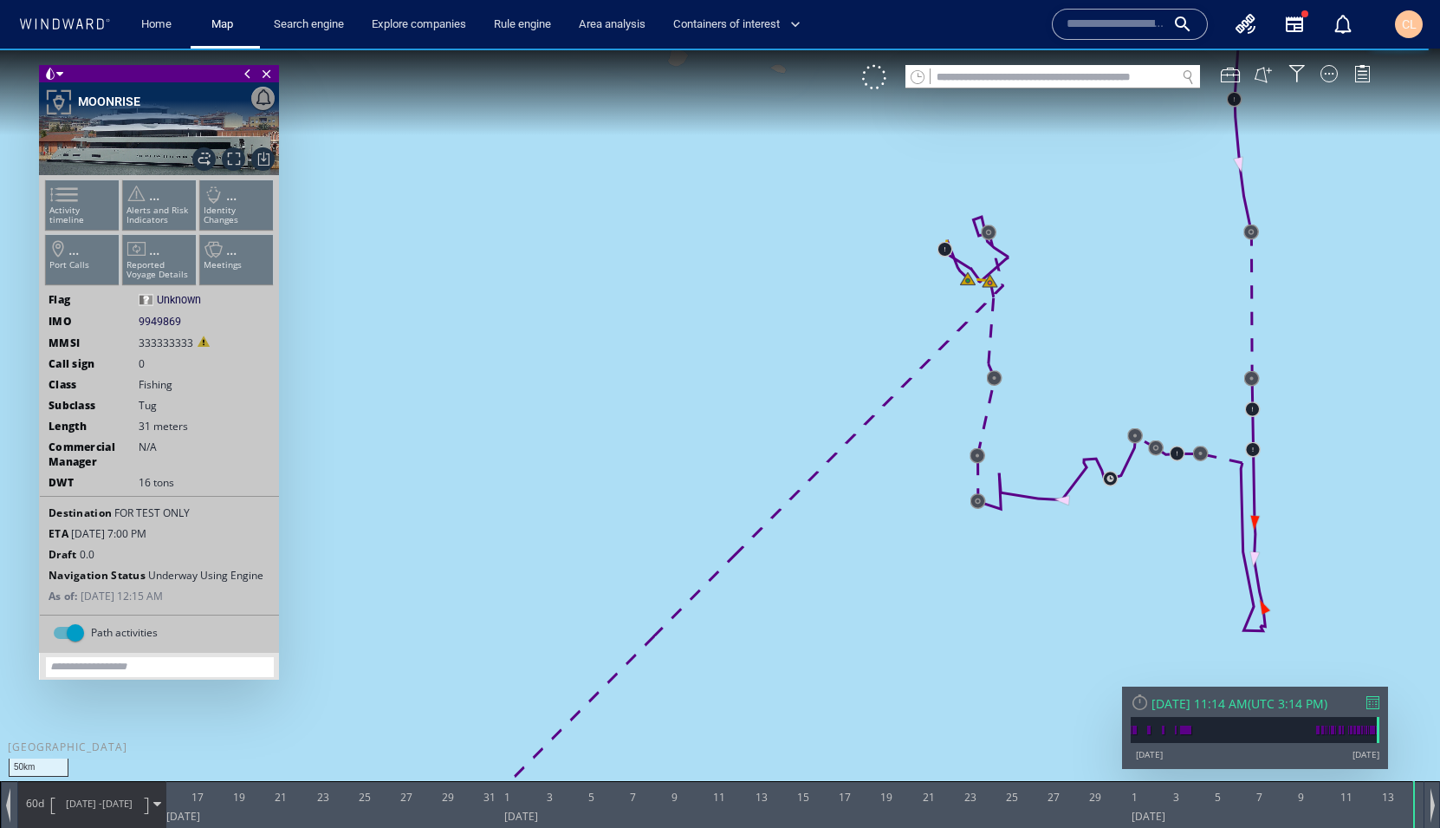
click at [81, 191] on ul "Activity timeline ... Alerts and Risk Indicators ... Identity Changes ... Port …" at bounding box center [159, 236] width 232 height 122
click at [78, 203] on ul "Activity timeline ... Alerts and Risk Indicators ... Identity Changes ... Port …" at bounding box center [159, 236] width 232 height 122
drag, startPoint x: 150, startPoint y: 203, endPoint x: 140, endPoint y: 205, distance: 9.9
click at [150, 202] on ul "Activity timeline ... Alerts and Risk Indicators ... Identity Changes ... Port …" at bounding box center [159, 236] width 232 height 122
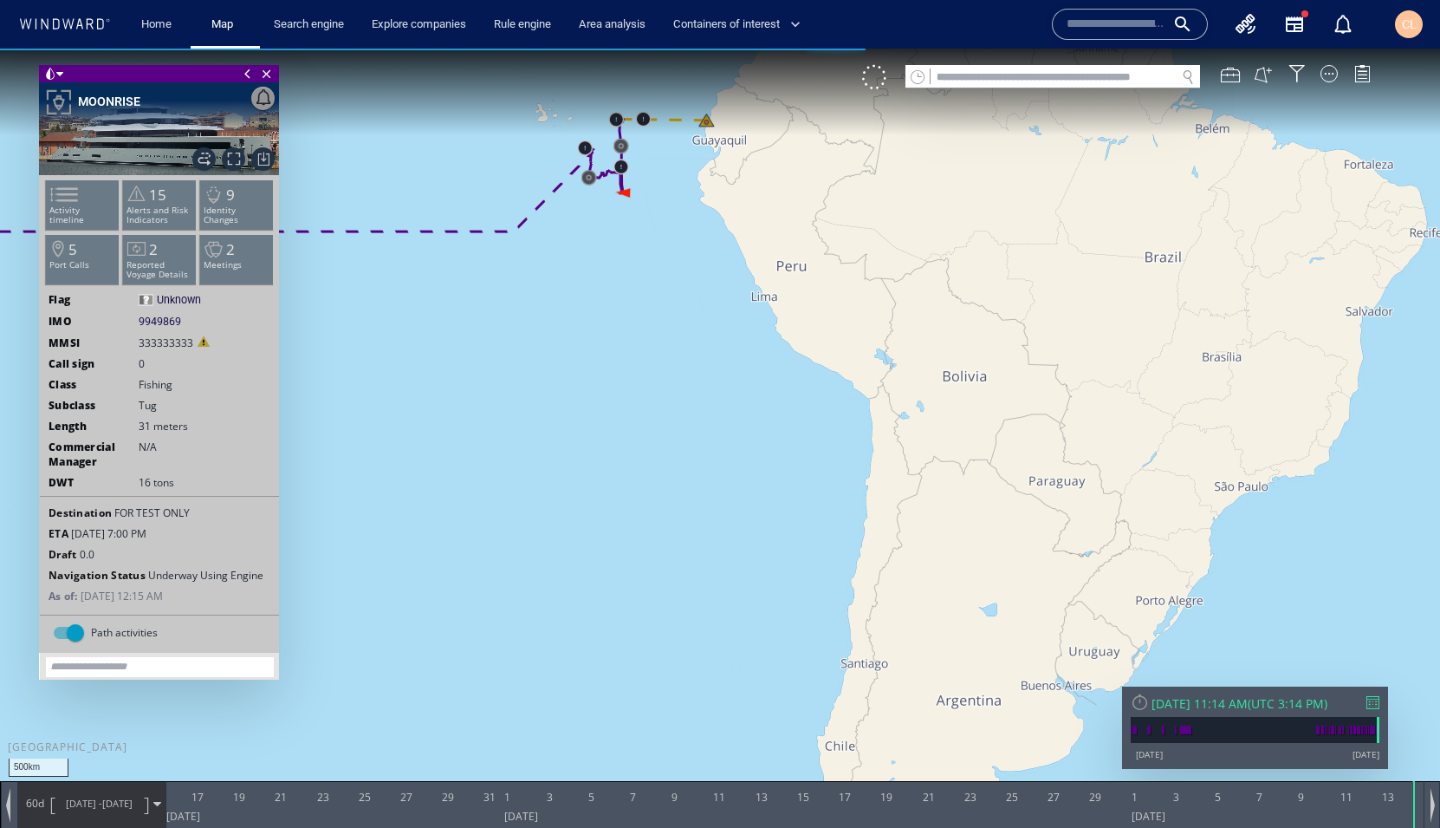
drag, startPoint x: 503, startPoint y: 208, endPoint x: 809, endPoint y: 270, distance: 312.9
click at [809, 270] on canvas "Map" at bounding box center [720, 430] width 1440 height 762
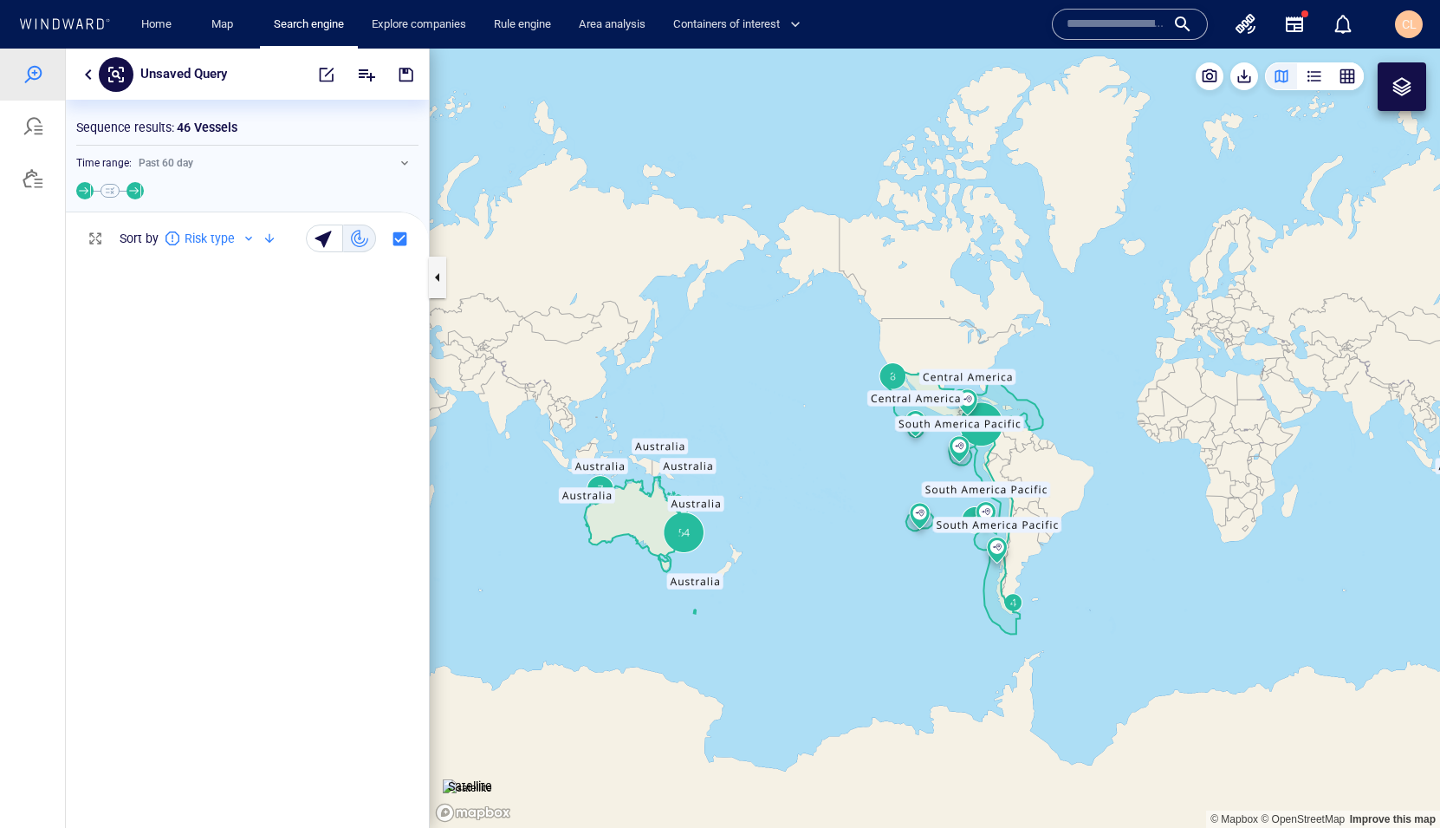
scroll to position [575, 363]
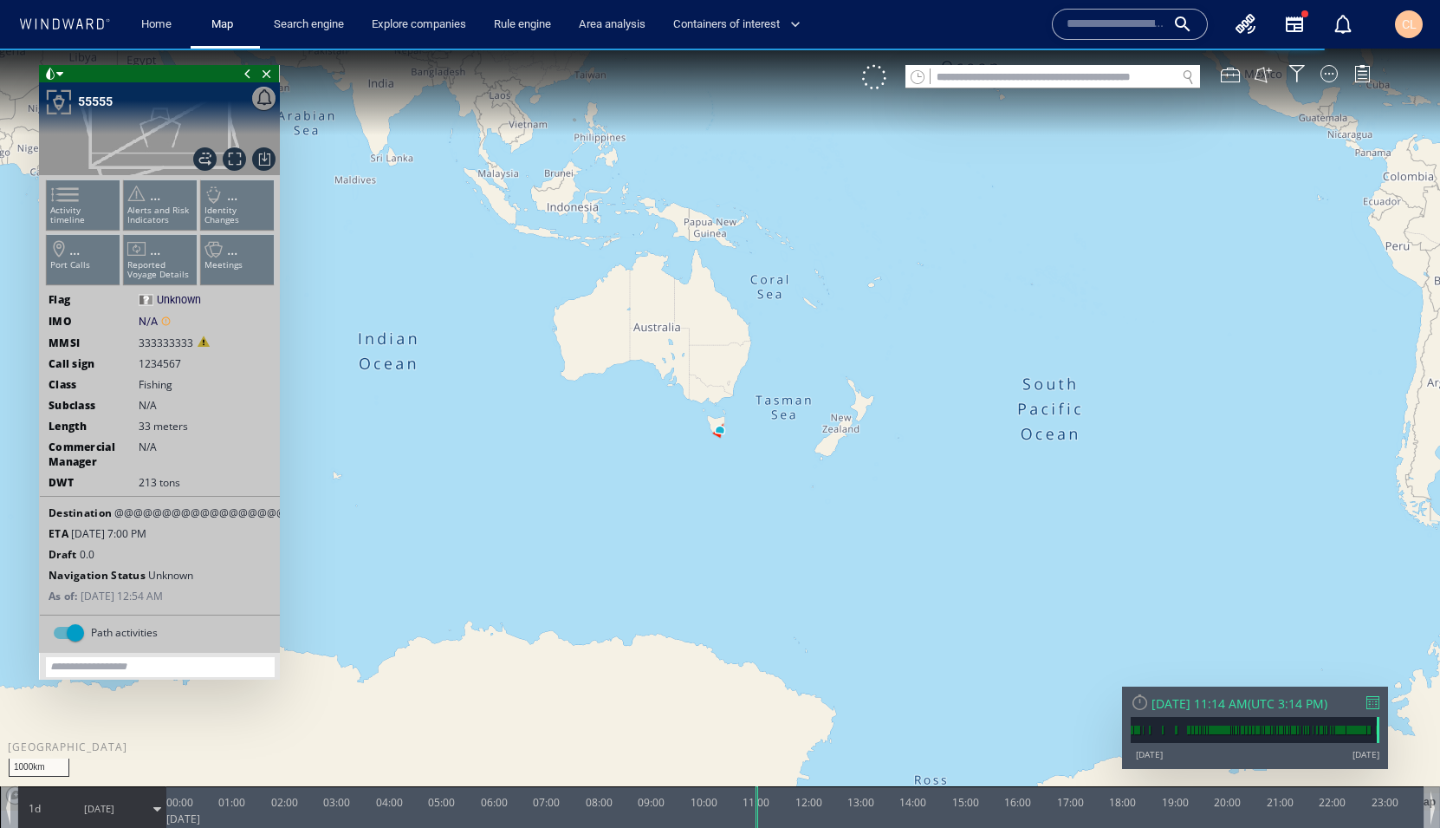
click at [77, 806] on span "[DATE]" at bounding box center [99, 808] width 88 height 43
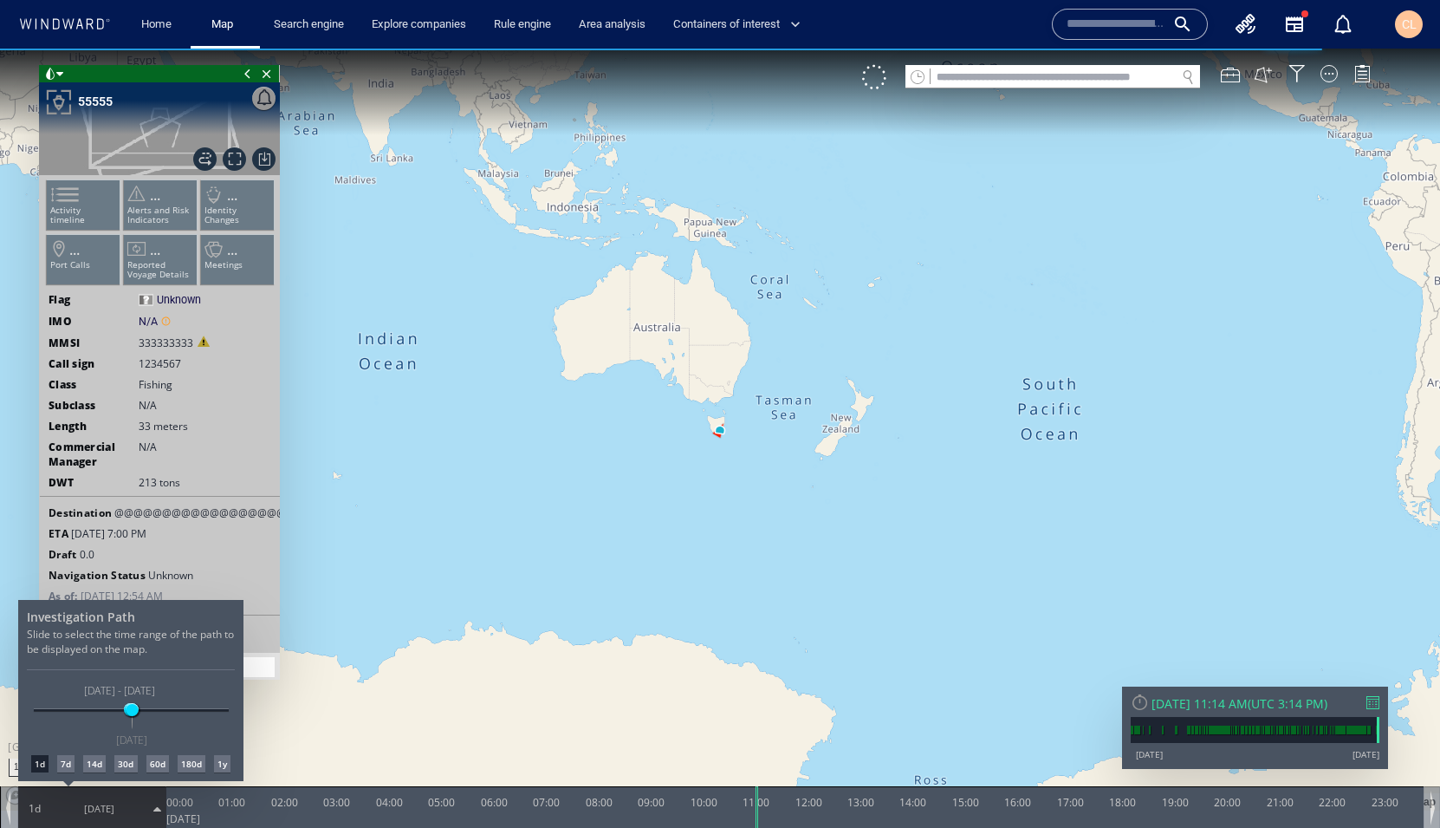
click at [126, 759] on div "30d" at bounding box center [125, 763] width 23 height 17
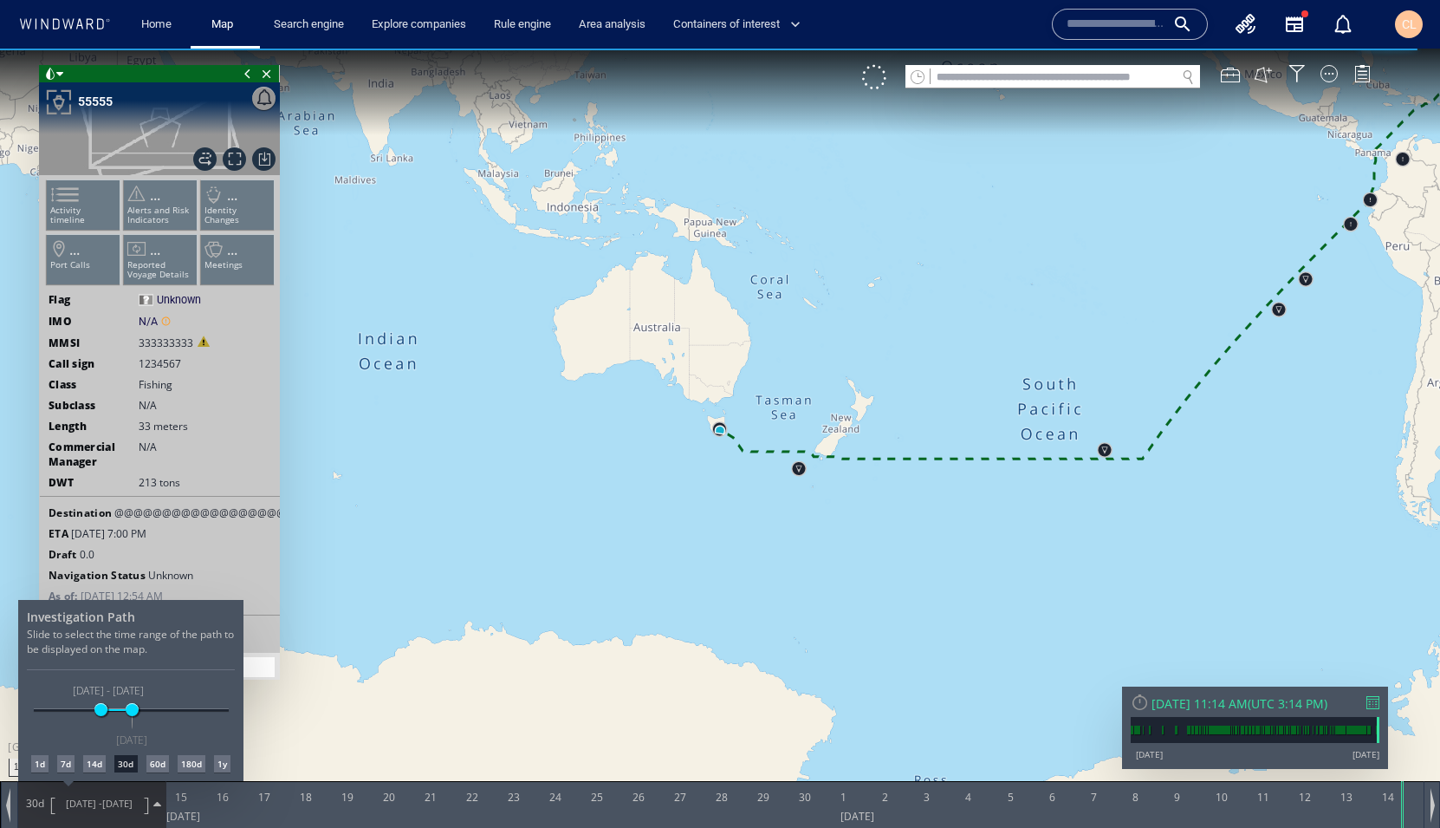
drag, startPoint x: 543, startPoint y: 498, endPoint x: 467, endPoint y: 485, distance: 77.4
click at [467, 485] on div at bounding box center [720, 438] width 1440 height 779
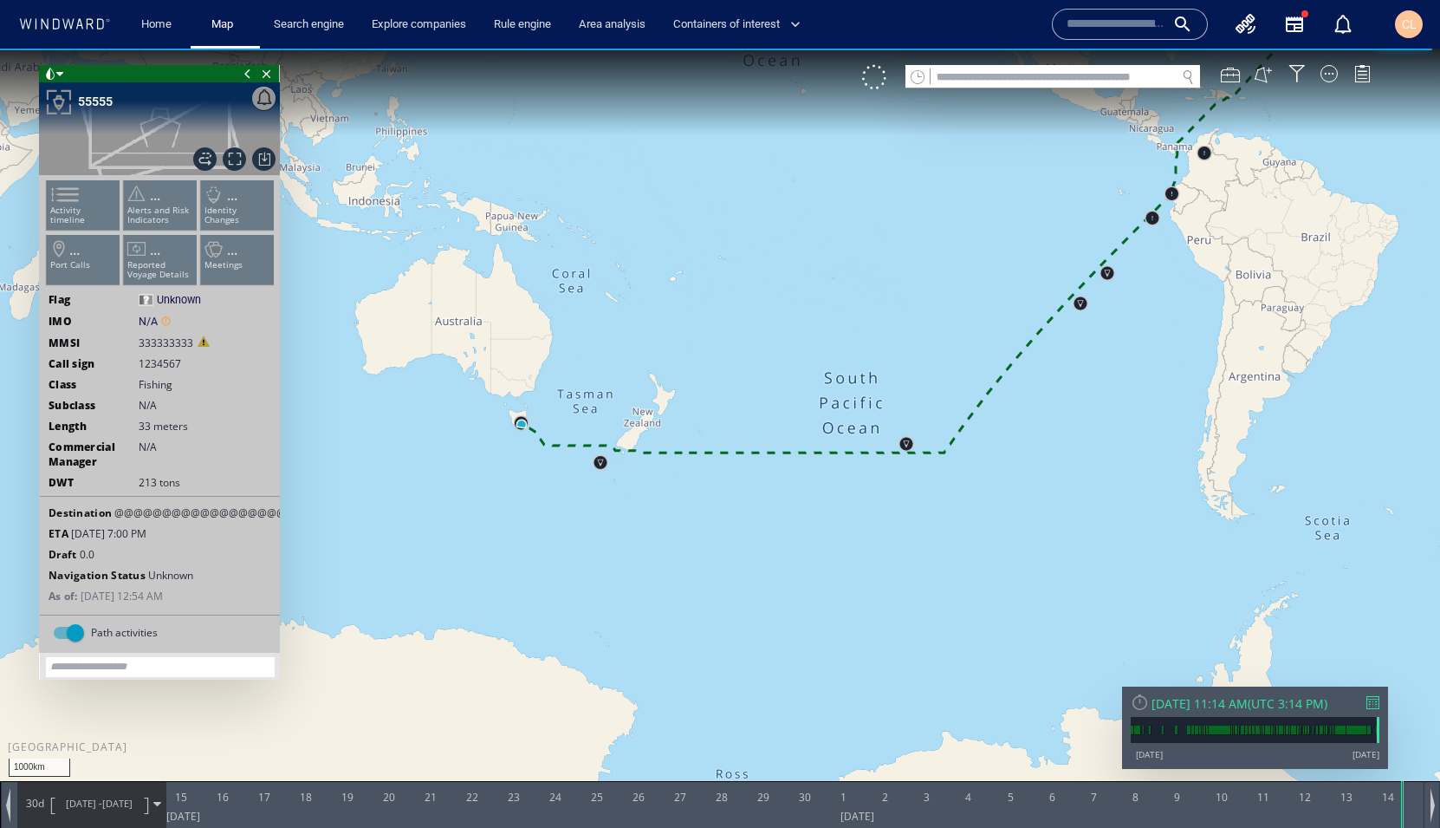
drag, startPoint x: 767, startPoint y: 519, endPoint x: 569, endPoint y: 513, distance: 198.6
click at [569, 513] on canvas "Map" at bounding box center [720, 430] width 1440 height 762
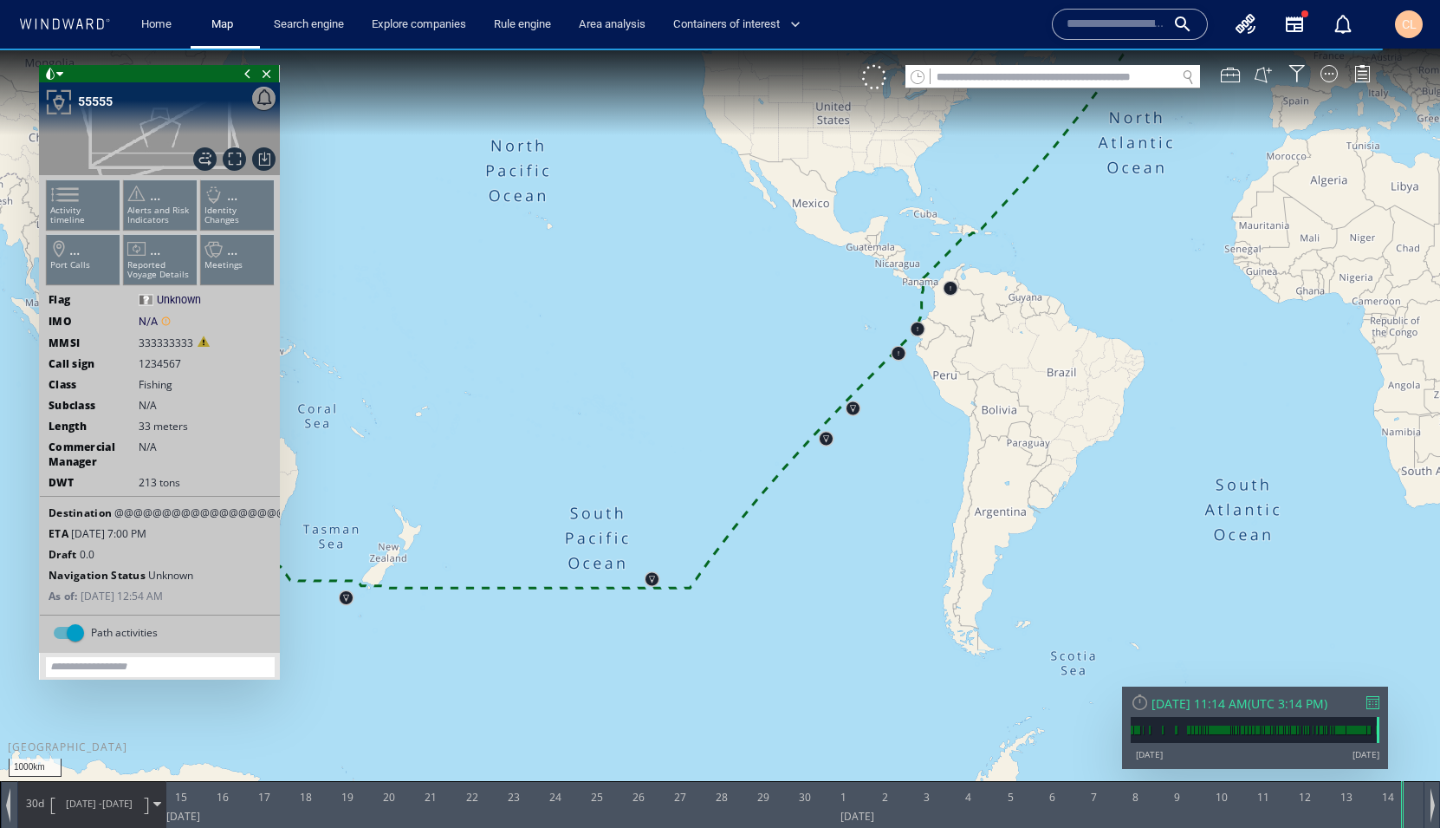
drag, startPoint x: 1017, startPoint y: 309, endPoint x: 885, endPoint y: 366, distance: 143.3
click at [885, 366] on canvas "Map" at bounding box center [720, 430] width 1440 height 762
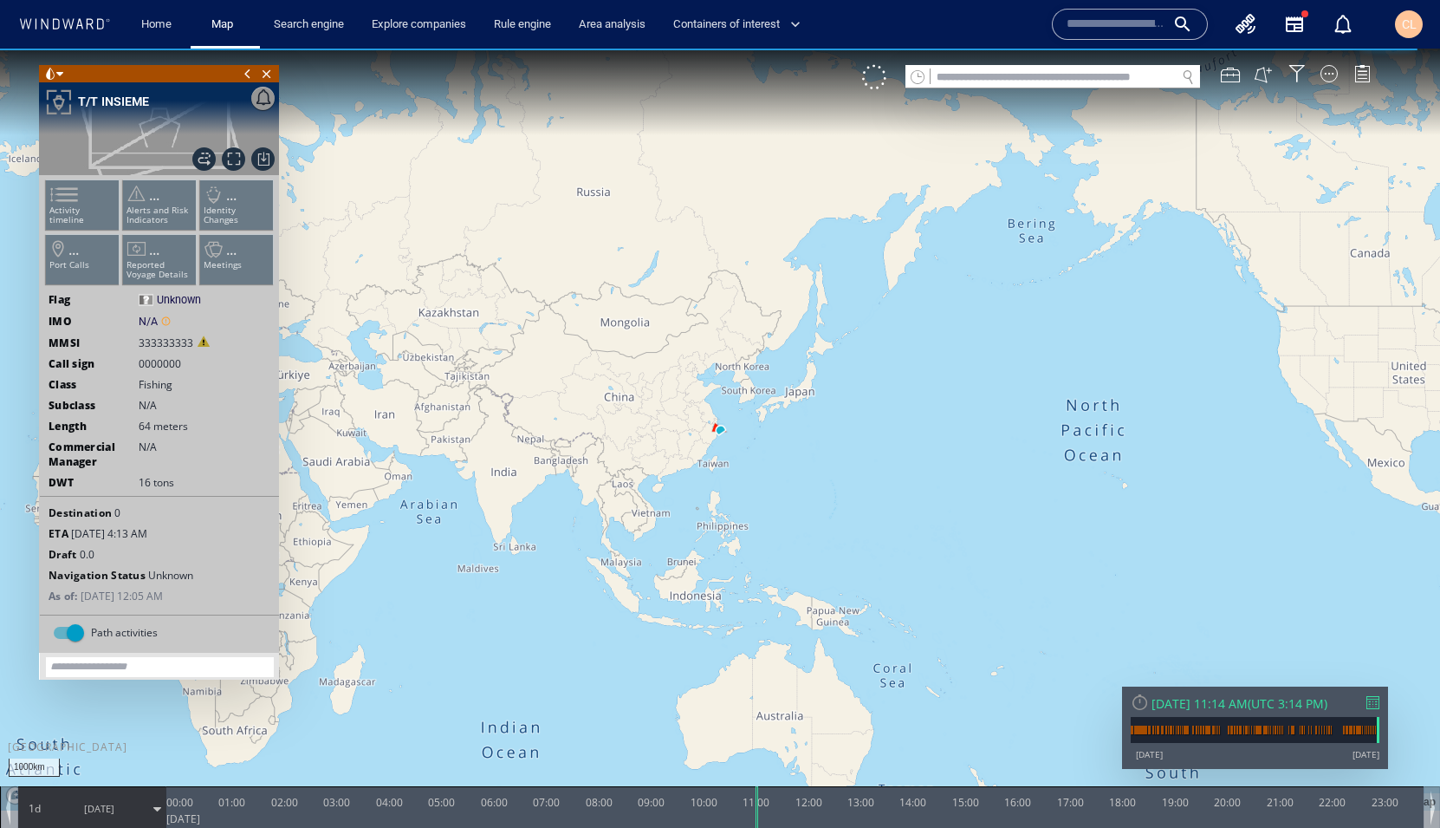
click at [91, 798] on span "[DATE]" at bounding box center [99, 808] width 88 height 43
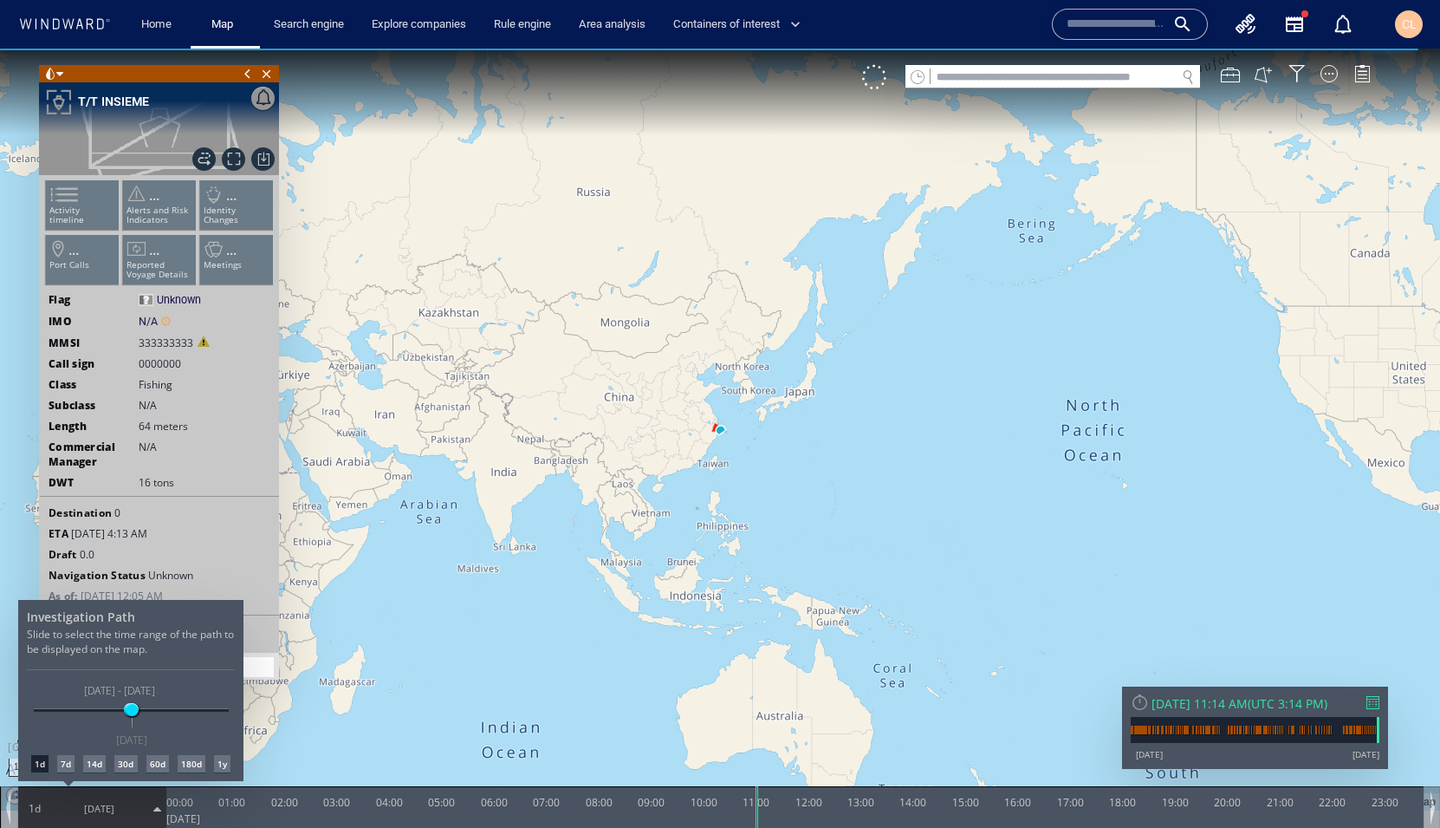
click at [157, 764] on div "60d" at bounding box center [157, 763] width 23 height 17
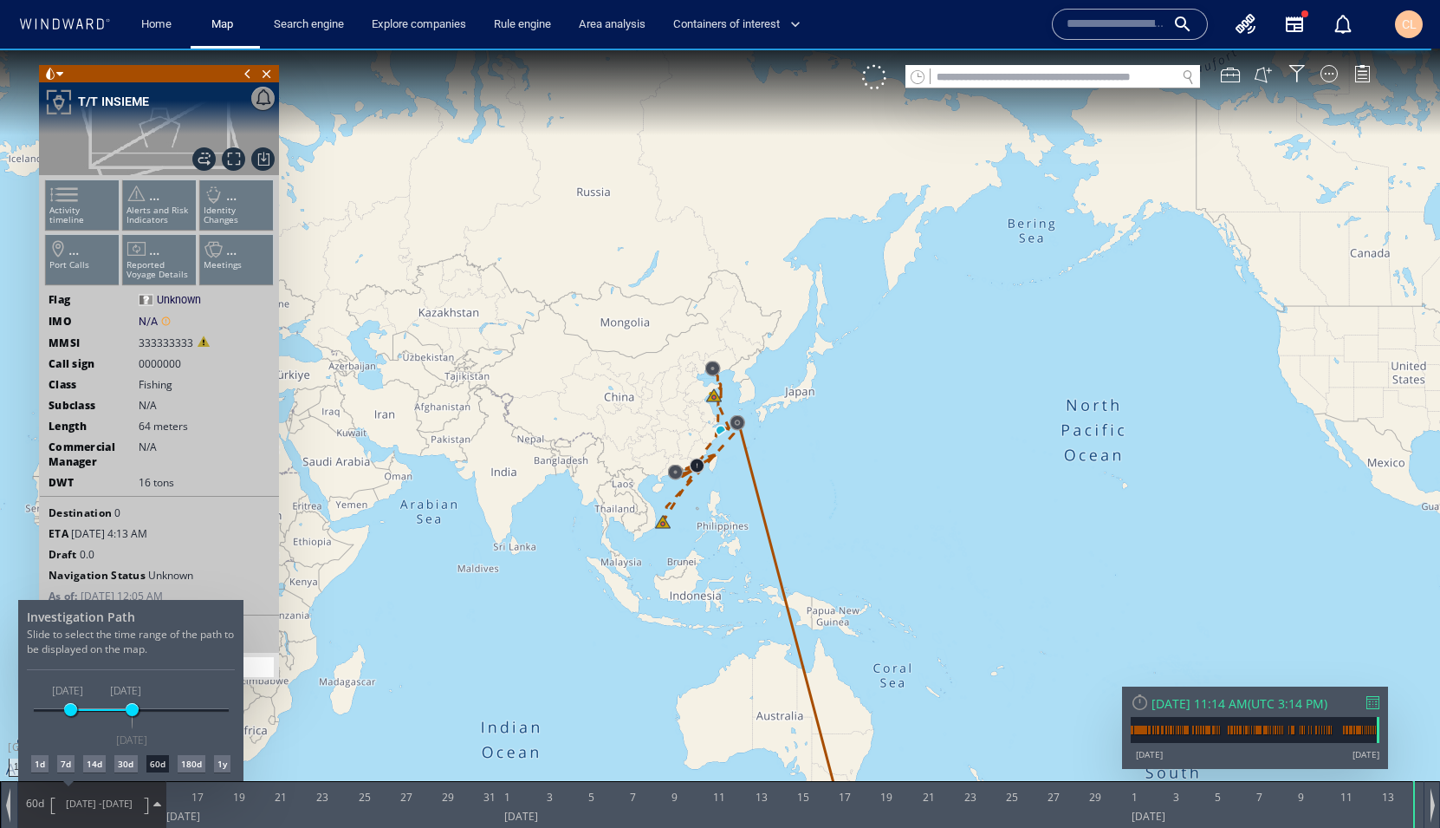
drag, startPoint x: 601, startPoint y: 433, endPoint x: 556, endPoint y: 332, distance: 111.0
click at [556, 332] on div at bounding box center [720, 438] width 1440 height 779
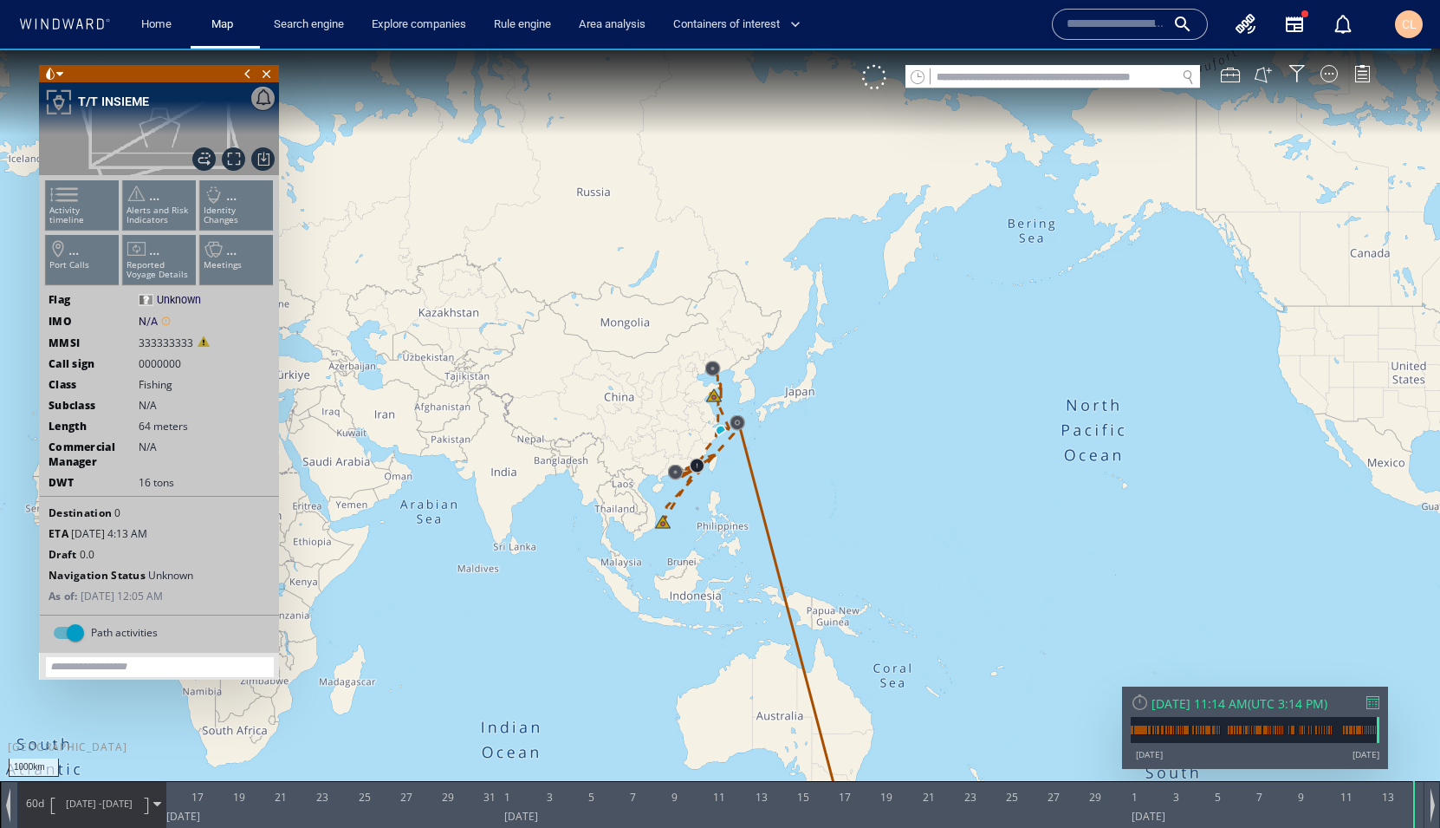
drag, startPoint x: 550, startPoint y: 326, endPoint x: 553, endPoint y: 233, distance: 92.8
click at [556, 232] on canvas "Map" at bounding box center [720, 430] width 1440 height 762
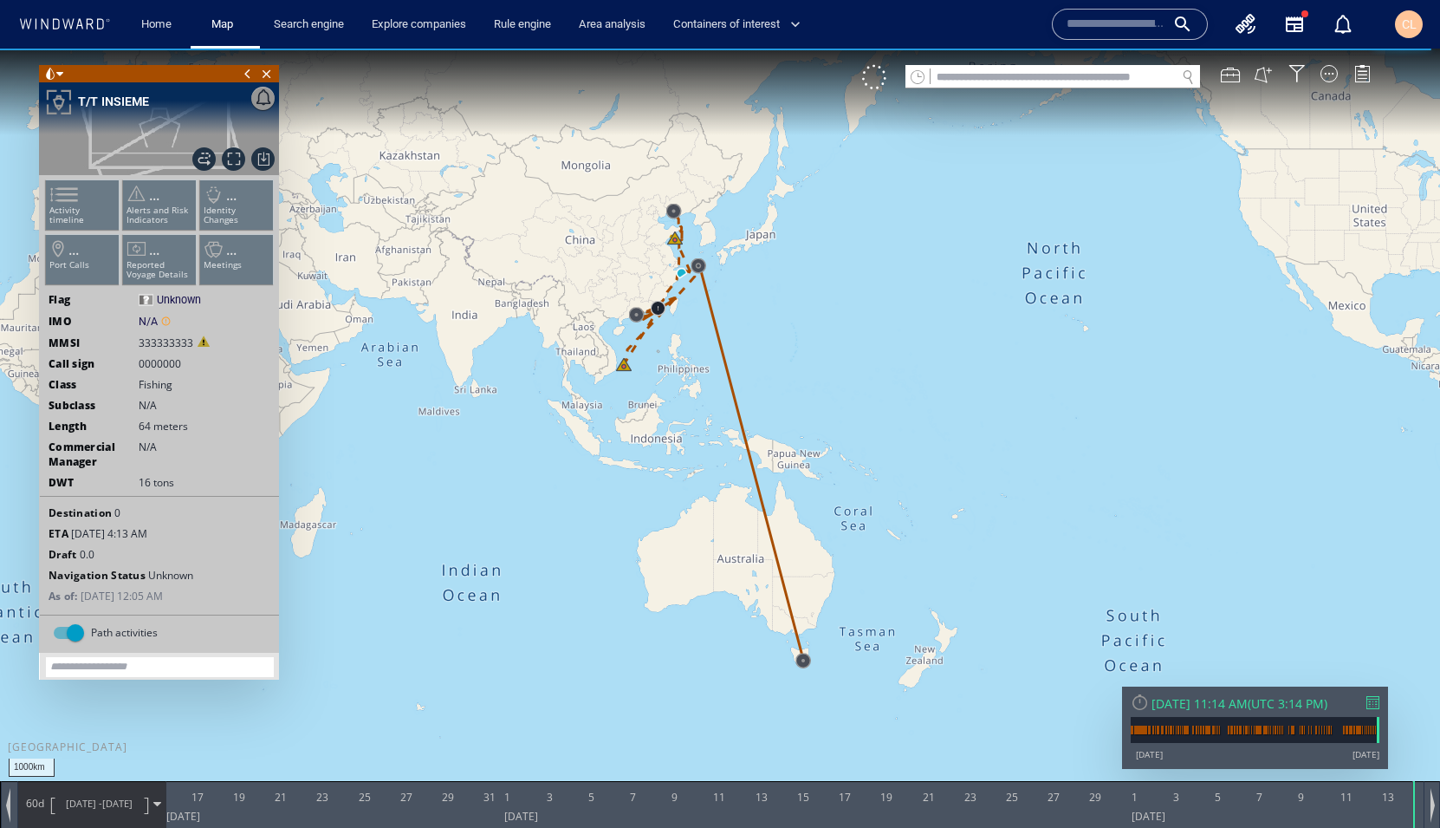
drag, startPoint x: 775, startPoint y: 488, endPoint x: 698, endPoint y: 387, distance: 126.7
click at [698, 387] on canvas "Map" at bounding box center [720, 430] width 1440 height 762
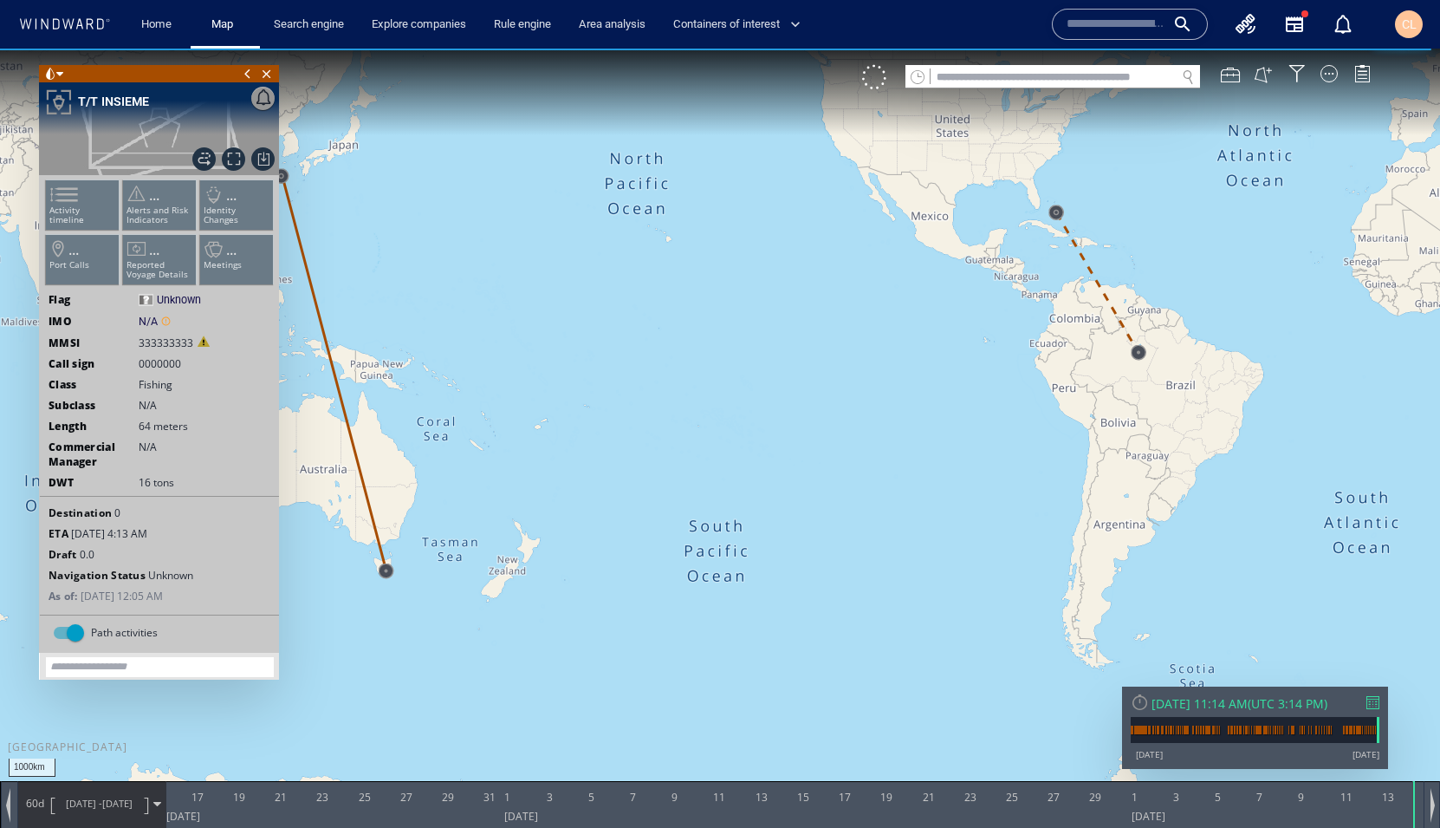
drag, startPoint x: 1023, startPoint y: 354, endPoint x: 669, endPoint y: 347, distance: 353.7
click at [669, 347] on canvas "Map" at bounding box center [720, 430] width 1440 height 762
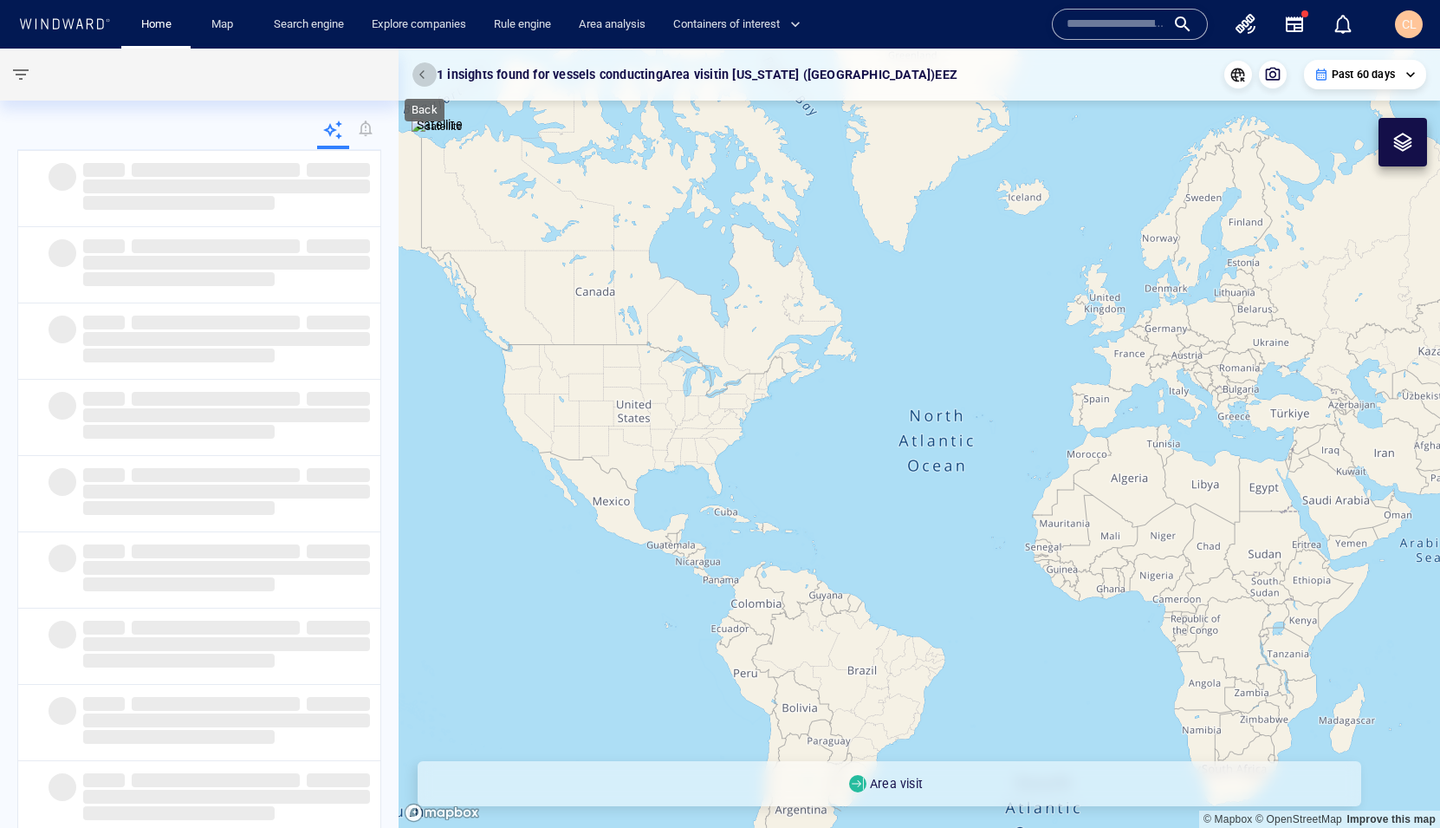
click at [426, 74] on span "button" at bounding box center [424, 74] width 10 height 10
drag, startPoint x: 506, startPoint y: 257, endPoint x: 659, endPoint y: 237, distance: 153.7
click at [659, 237] on canvas "Map" at bounding box center [920, 438] width 1042 height 779
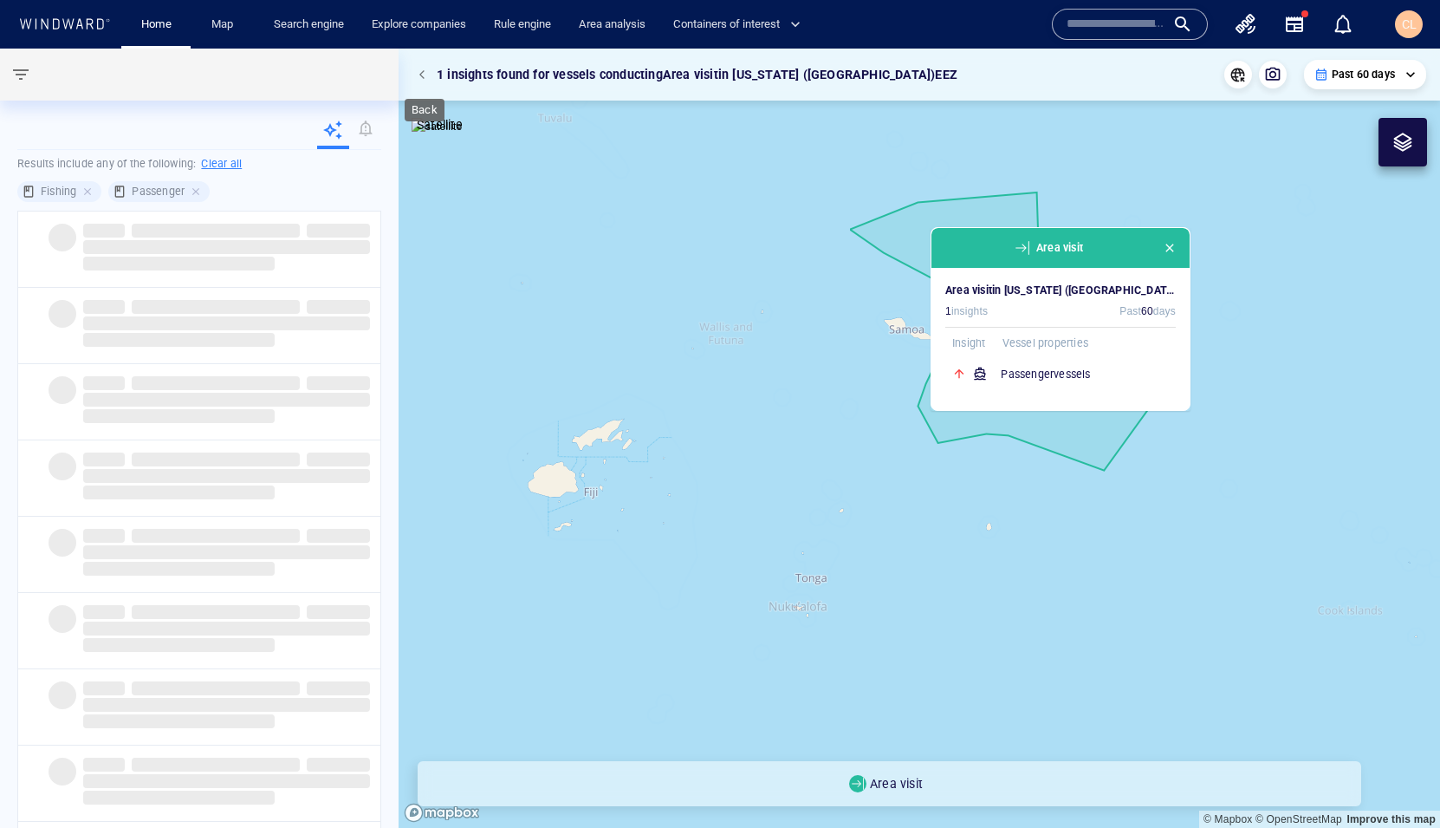
click at [419, 75] on button "button" at bounding box center [425, 74] width 24 height 24
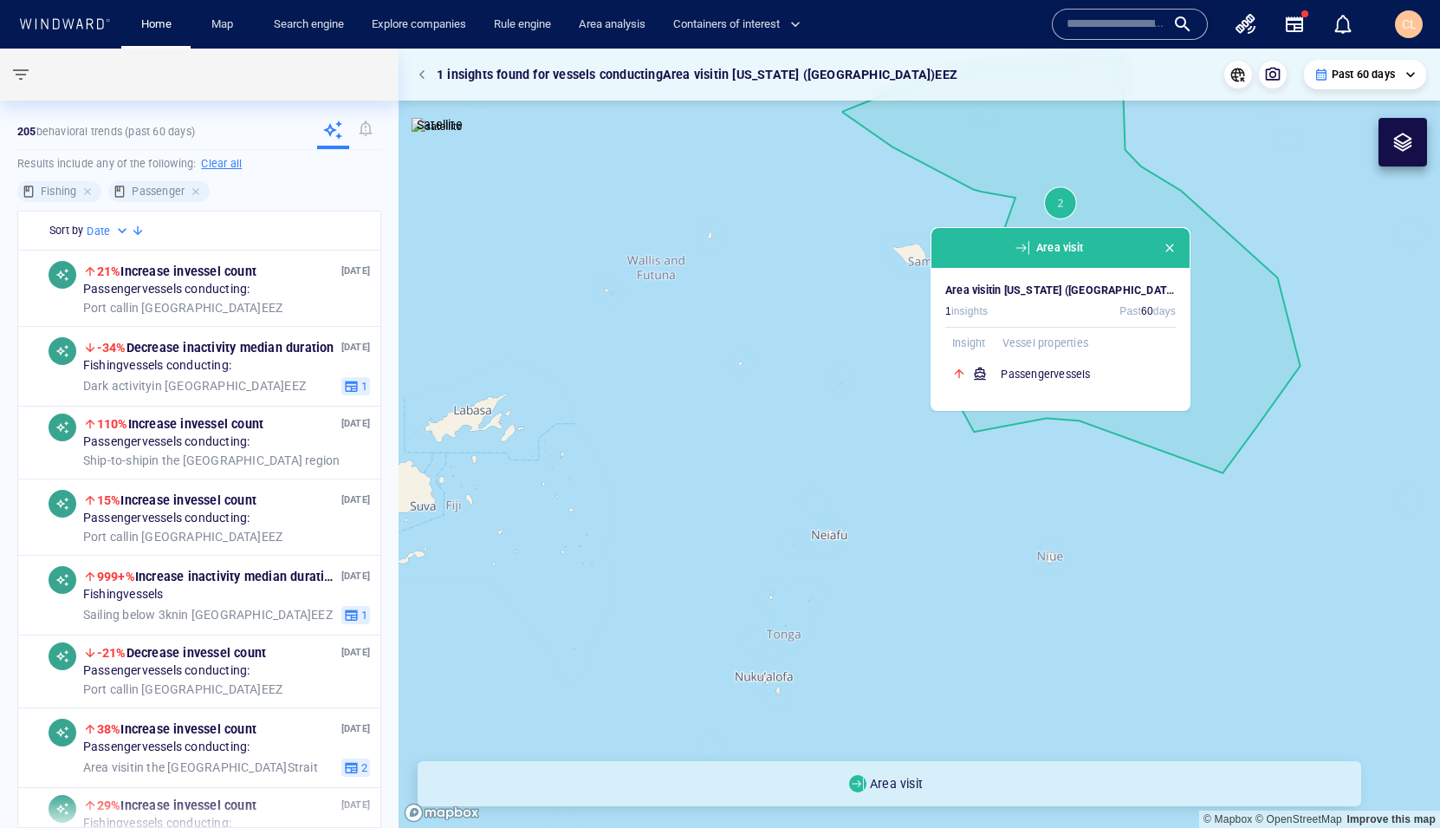
click at [414, 74] on button "button" at bounding box center [425, 74] width 24 height 24
click at [425, 79] on span "button" at bounding box center [424, 74] width 10 height 10
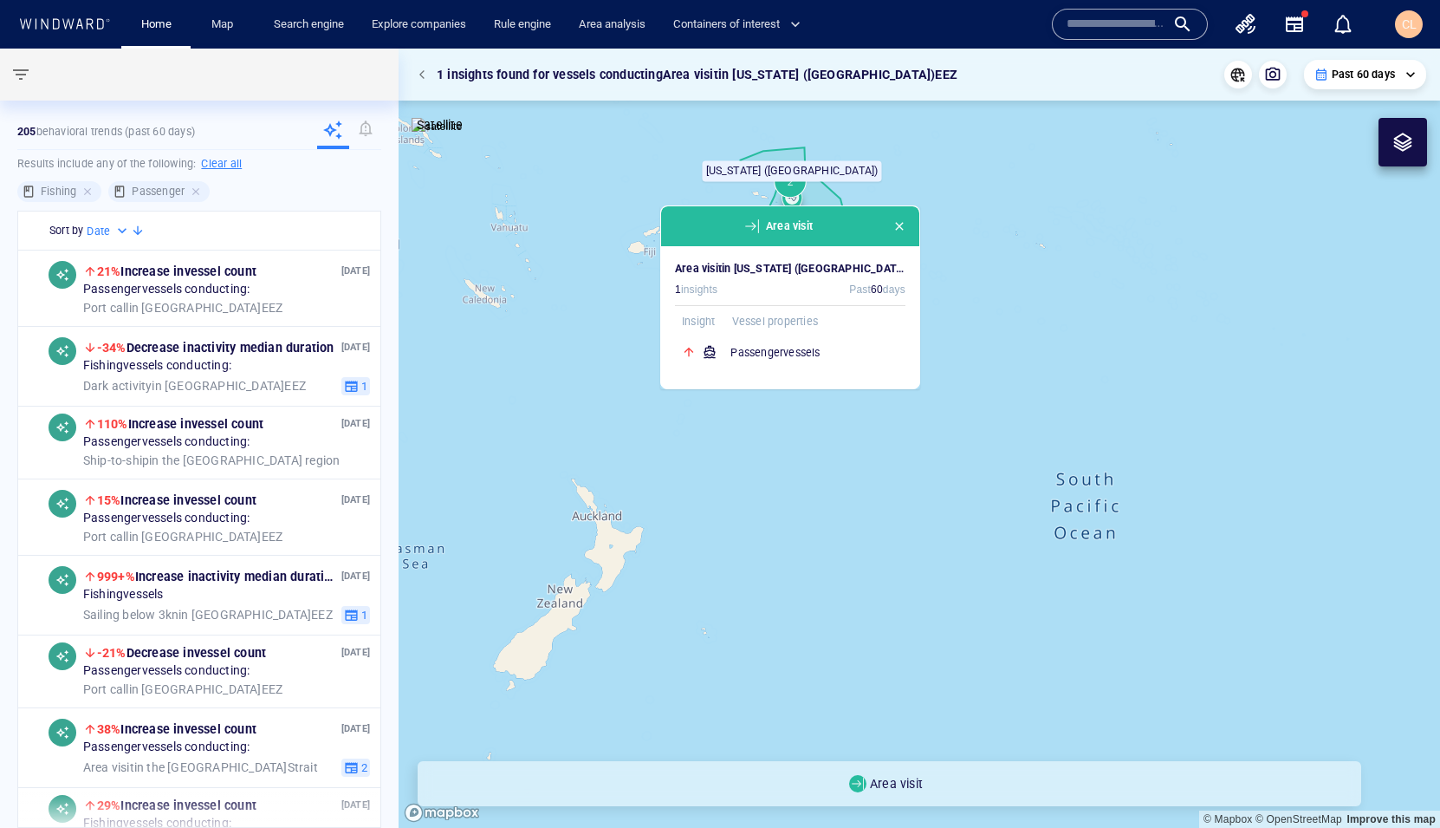
click at [904, 231] on span "button" at bounding box center [900, 226] width 14 height 14
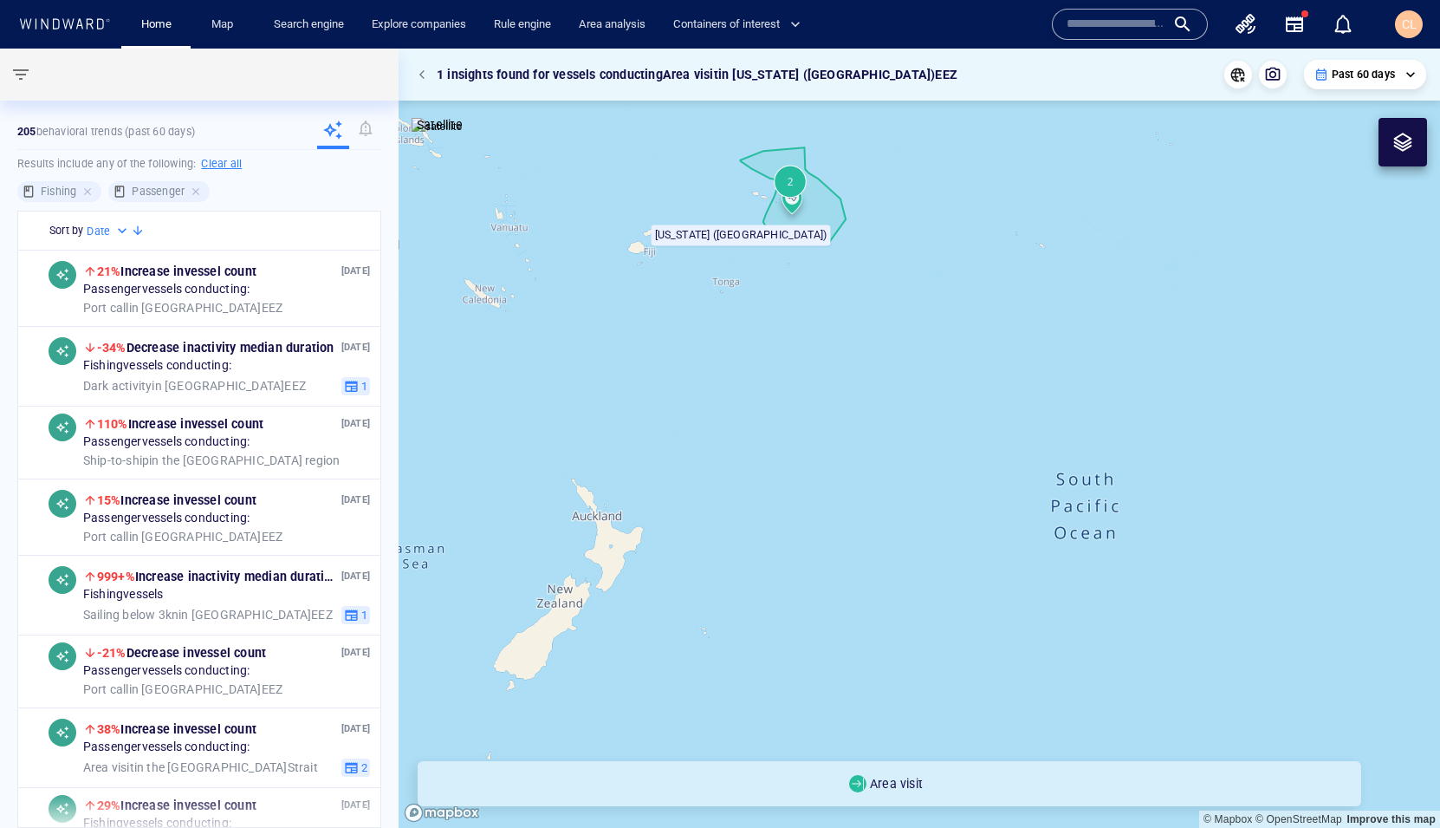
drag, startPoint x: 842, startPoint y: 229, endPoint x: 769, endPoint y: 309, distance: 108.0
click at [769, 309] on canvas "Map" at bounding box center [920, 438] width 1042 height 779
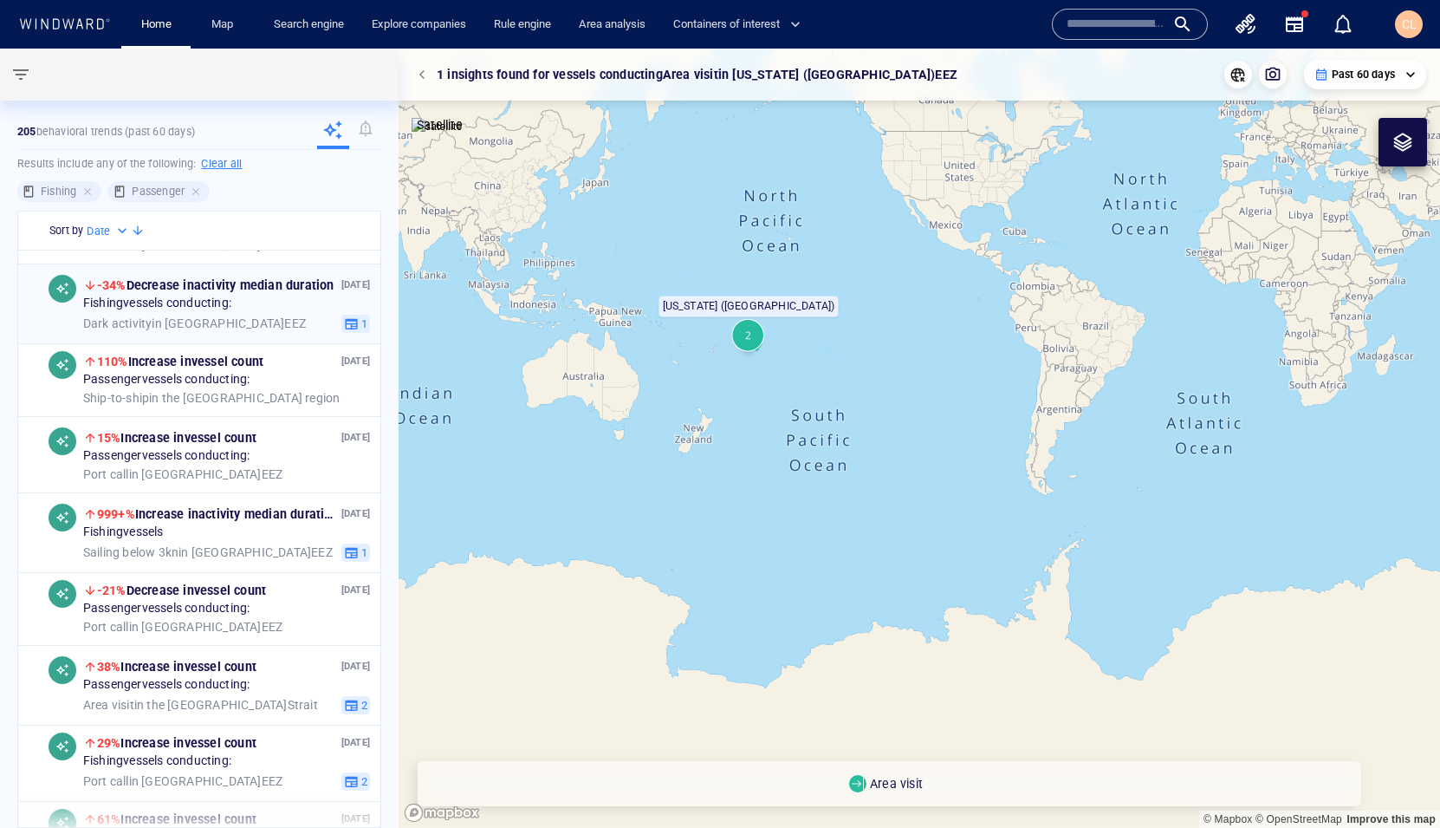
scroll to position [5, 0]
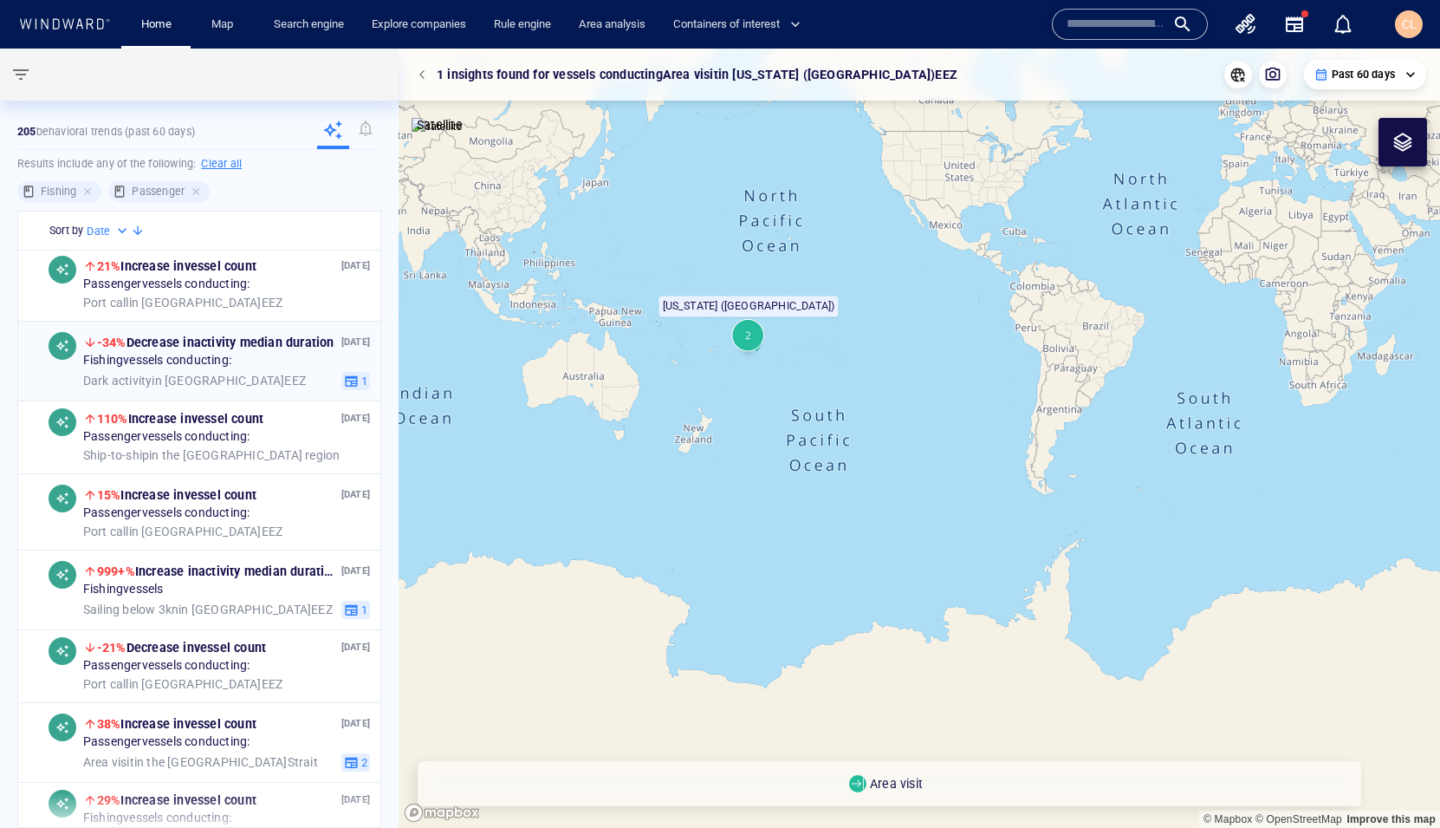
click at [248, 382] on div "Dark activity in [GEOGRAPHIC_DATA] EEZ" at bounding box center [208, 382] width 251 height 16
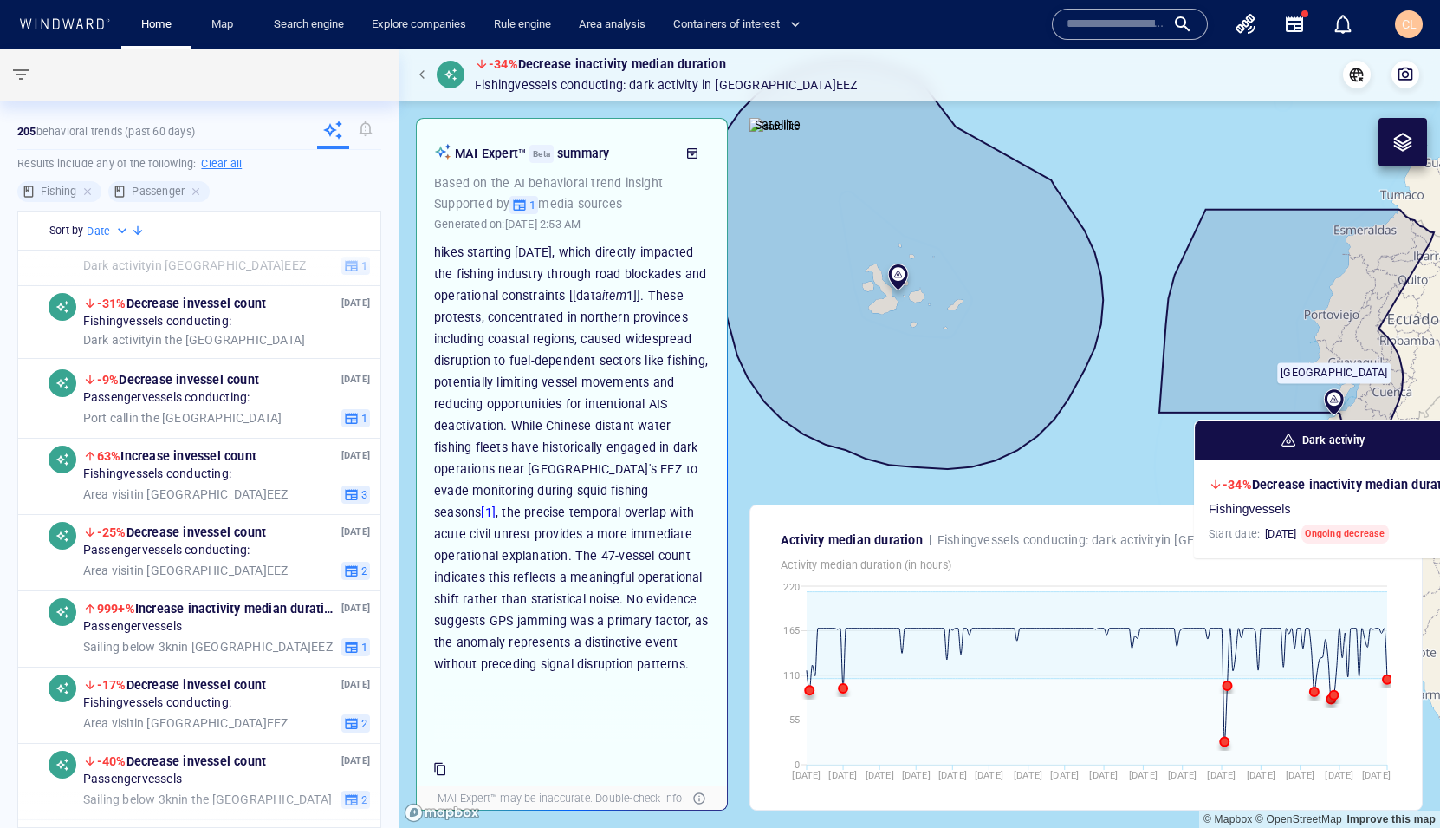
scroll to position [672, 0]
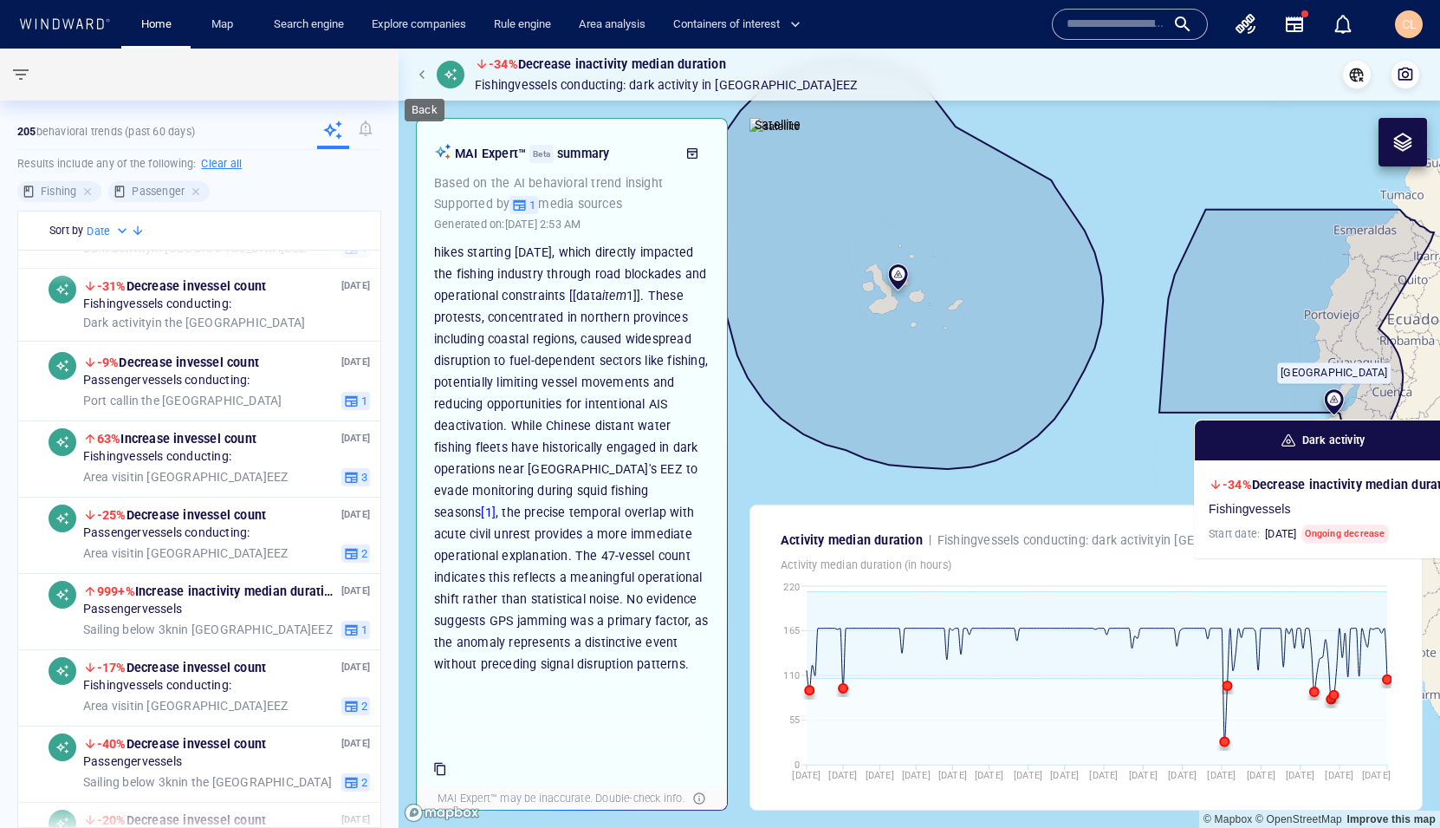
click at [423, 76] on span "button" at bounding box center [424, 74] width 10 height 10
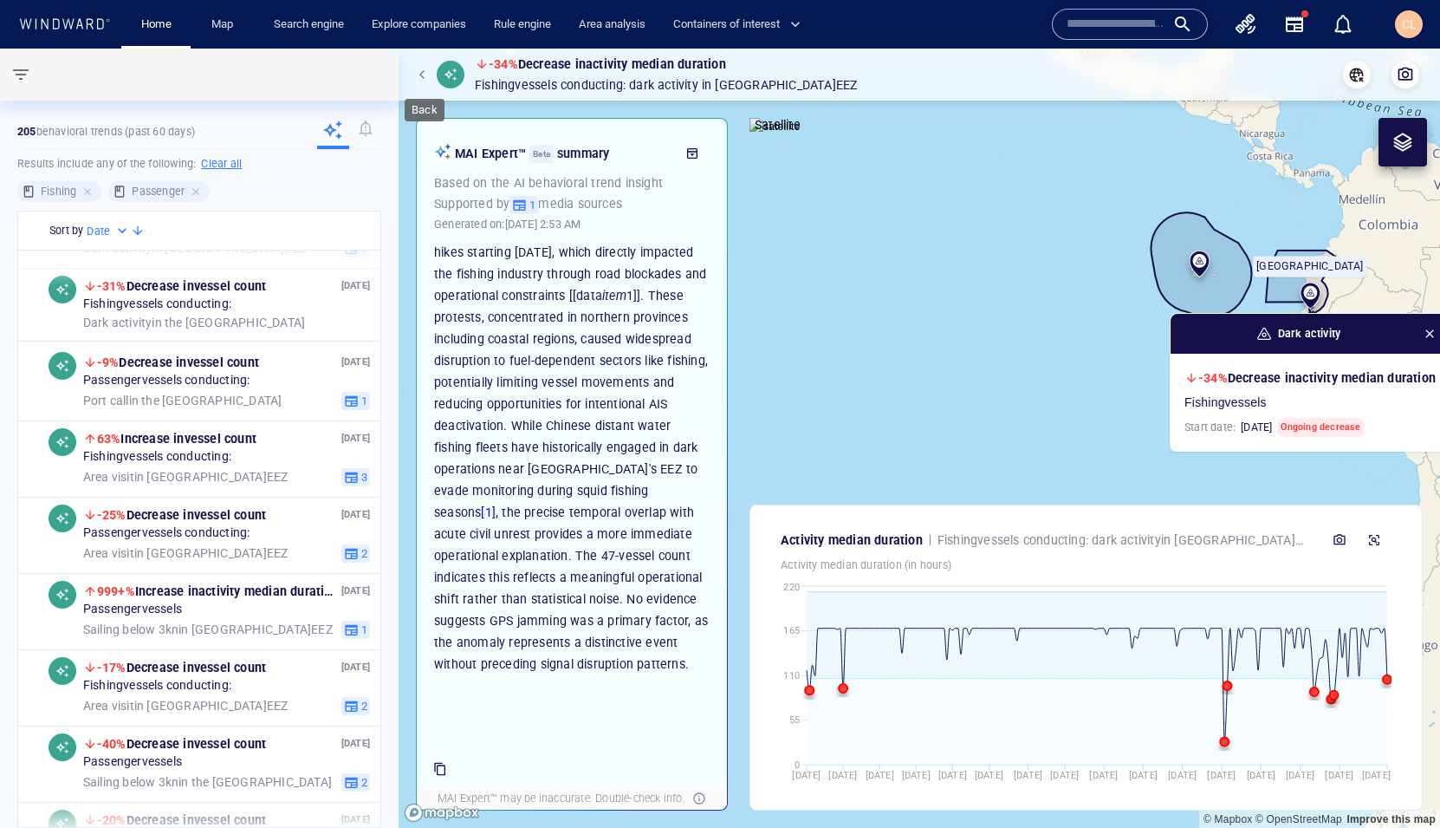
click at [423, 72] on span "button" at bounding box center [424, 74] width 10 height 10
drag, startPoint x: 426, startPoint y: 74, endPoint x: 410, endPoint y: 74, distance: 15.6
click at [426, 74] on span "button" at bounding box center [424, 74] width 10 height 10
click at [174, 23] on link "Home" at bounding box center [156, 25] width 44 height 30
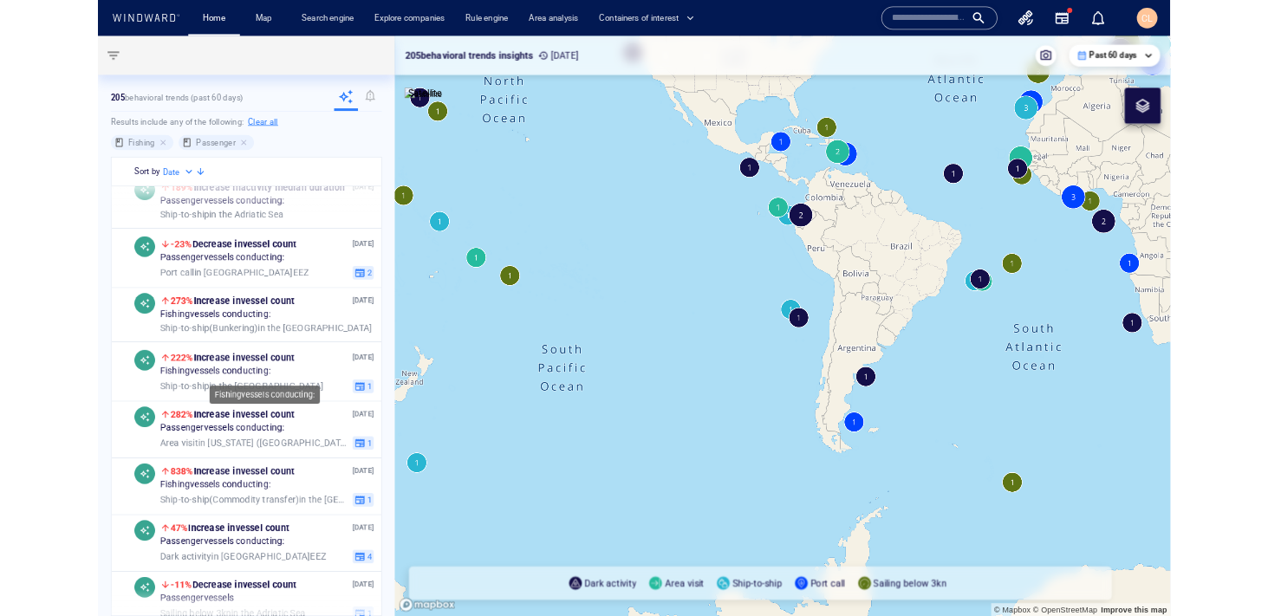
scroll to position [1466, 0]
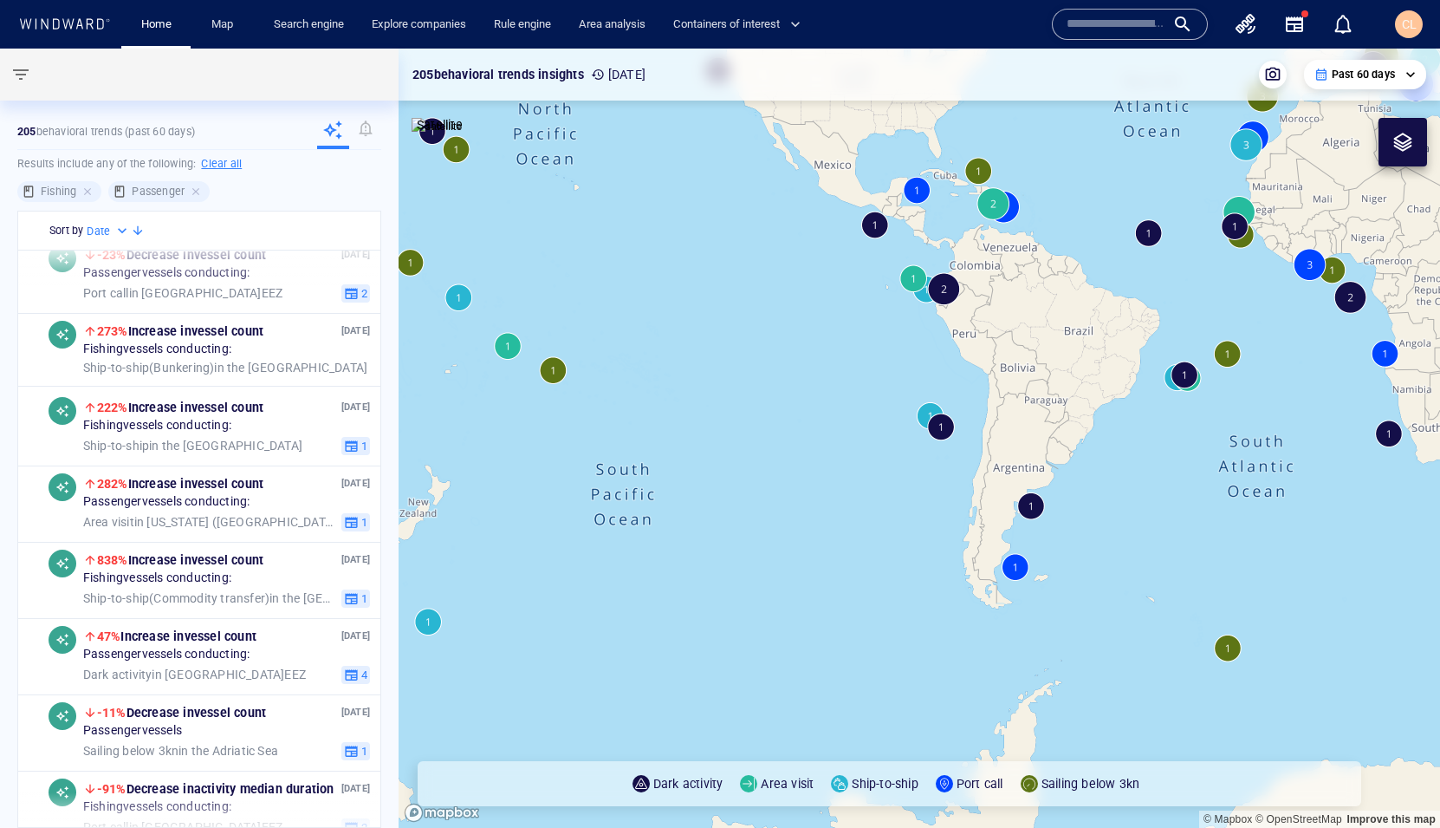
drag, startPoint x: 507, startPoint y: 448, endPoint x: 622, endPoint y: 499, distance: 126.1
click at [622, 499] on canvas "Map" at bounding box center [920, 438] width 1042 height 779
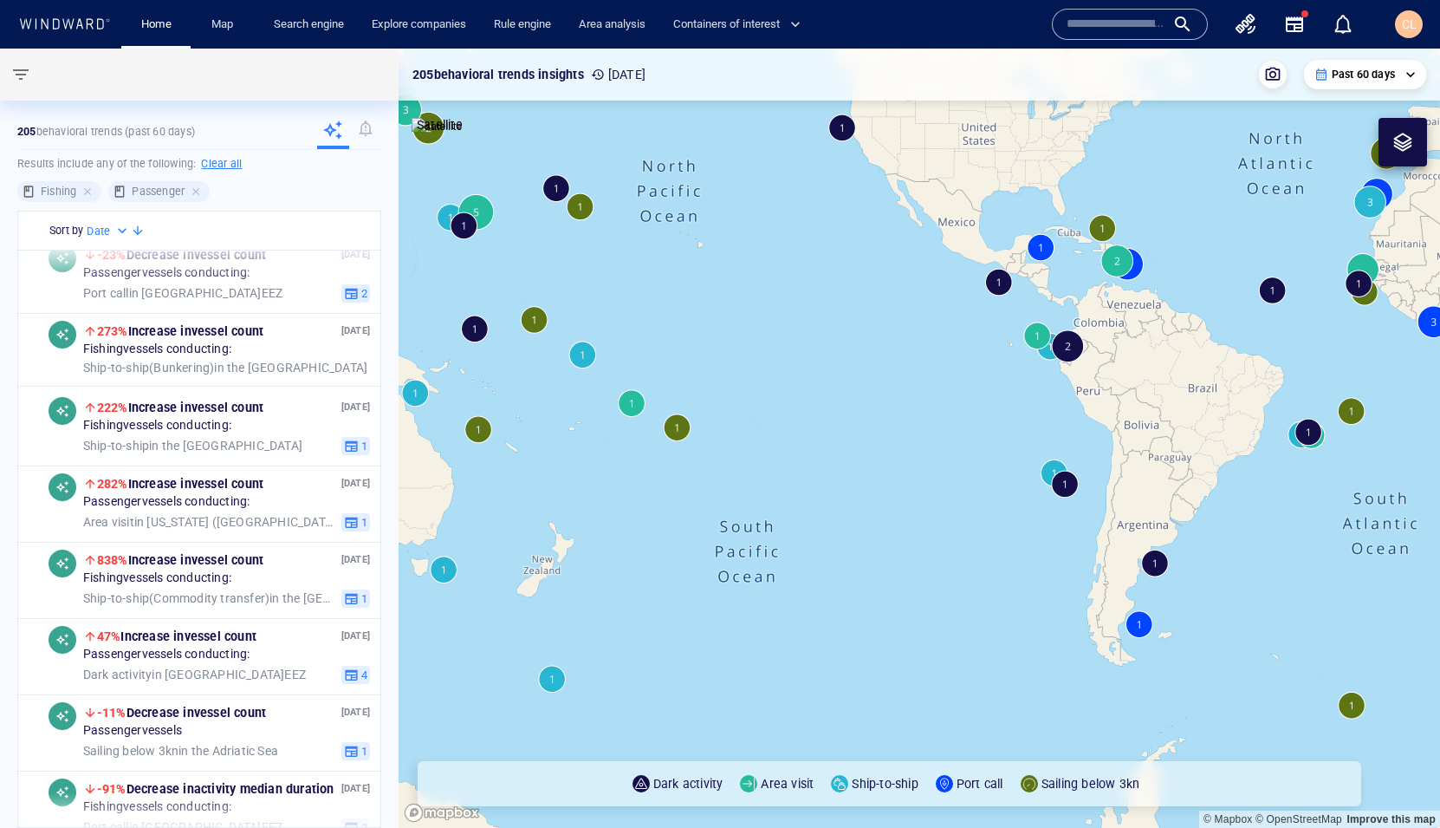
drag, startPoint x: 523, startPoint y: 404, endPoint x: 731, endPoint y: 462, distance: 216.0
click at [731, 465] on canvas "Map" at bounding box center [920, 438] width 1042 height 779
click at [699, 405] on canvas "Map" at bounding box center [920, 438] width 1042 height 779
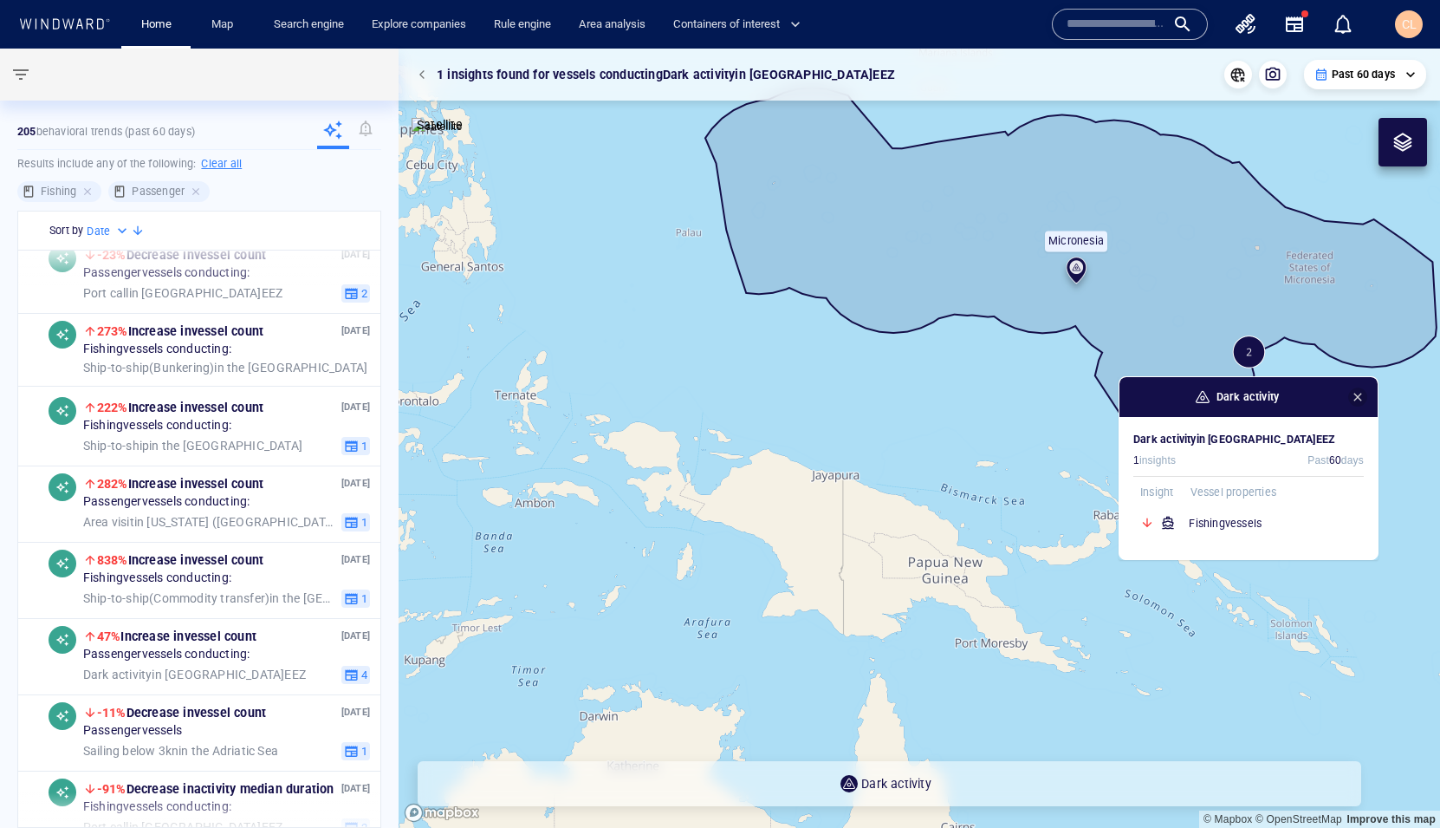
click at [1356, 398] on span "button" at bounding box center [1358, 397] width 14 height 14
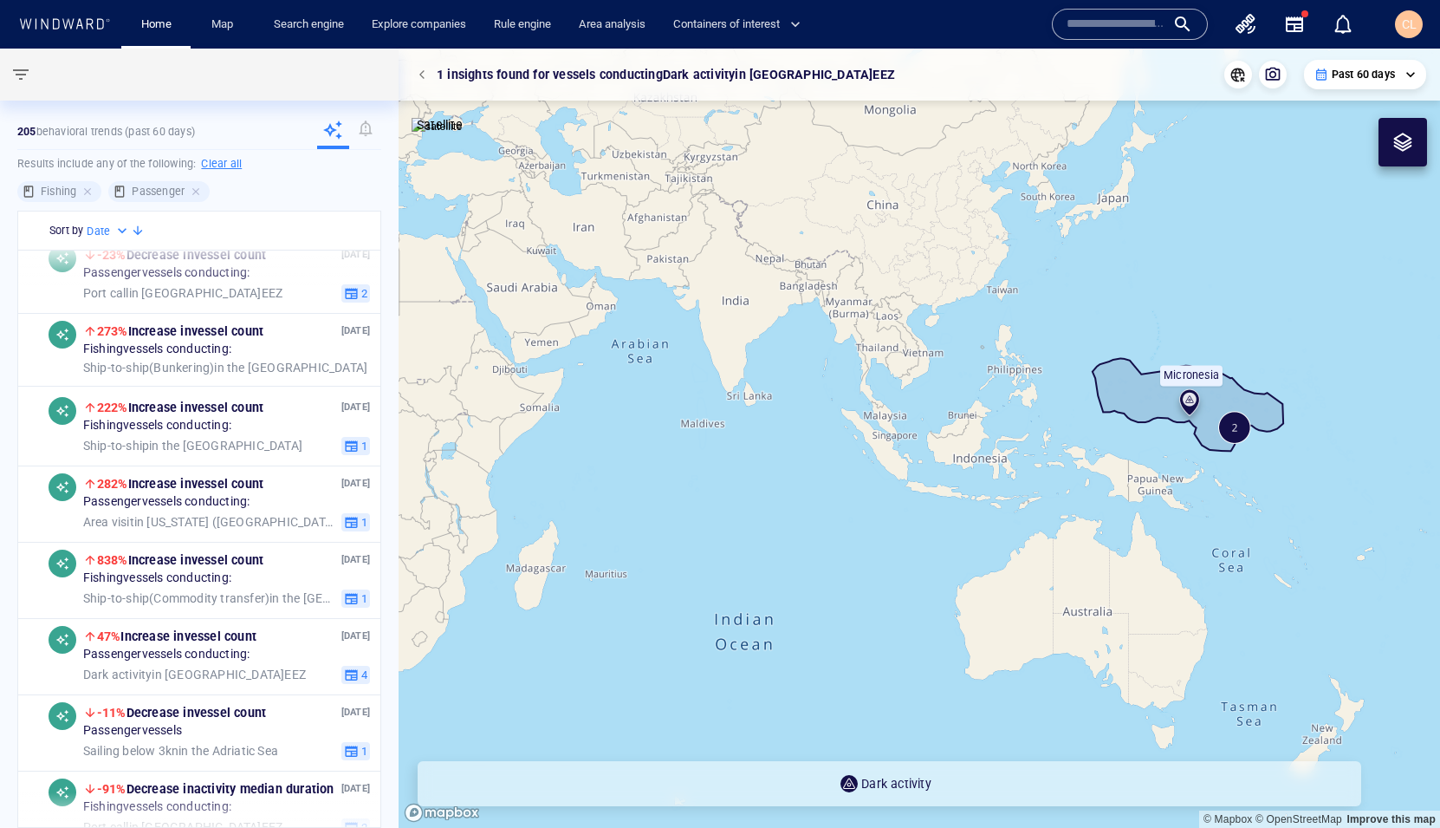
click at [1302, 515] on canvas "Map" at bounding box center [920, 438] width 1042 height 779
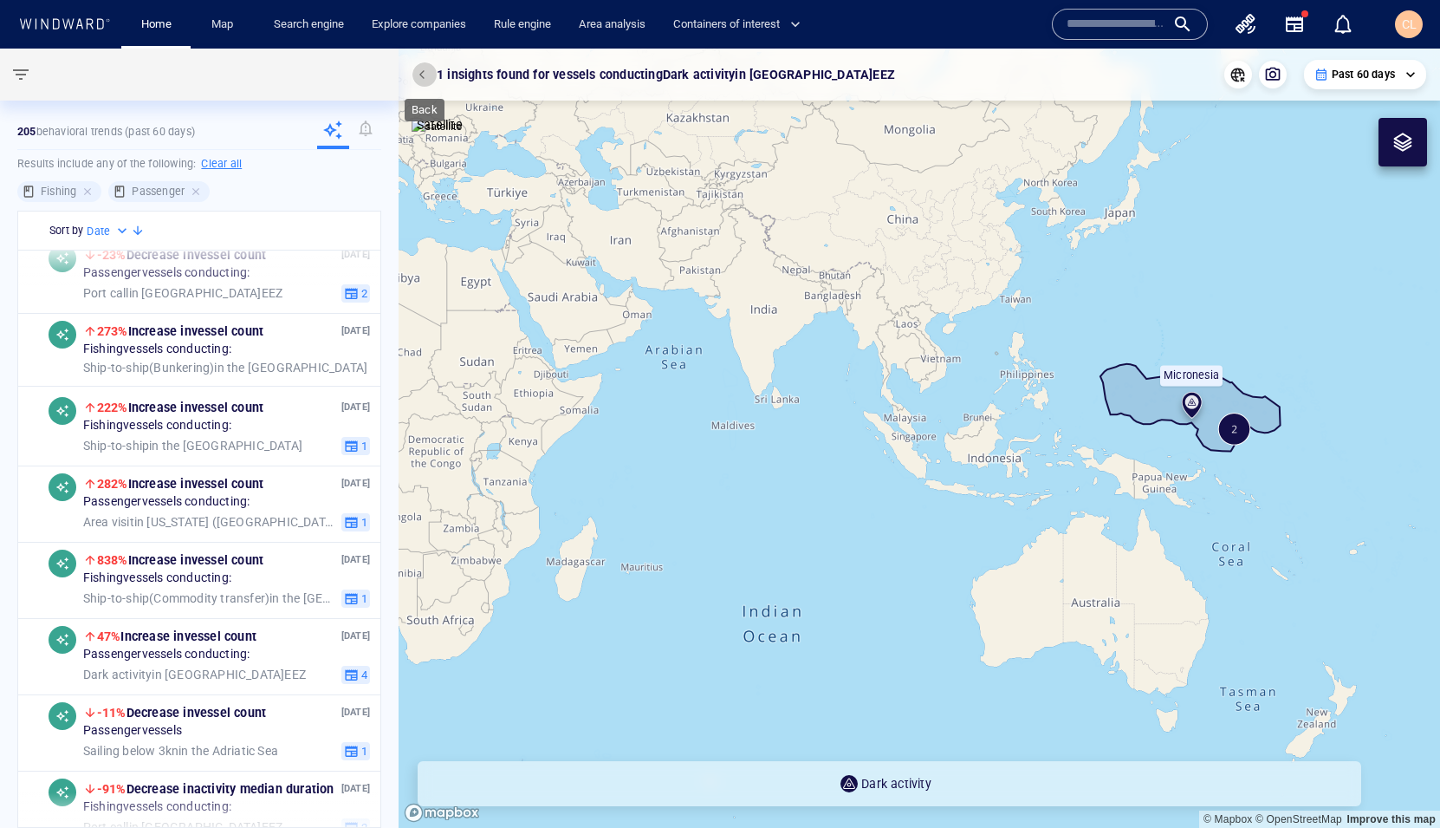
click at [425, 73] on span "button" at bounding box center [424, 74] width 10 height 10
drag, startPoint x: 988, startPoint y: 296, endPoint x: 700, endPoint y: 247, distance: 291.9
click at [700, 247] on canvas "Map" at bounding box center [920, 438] width 1042 height 779
